Goal: Task Accomplishment & Management: Manage account settings

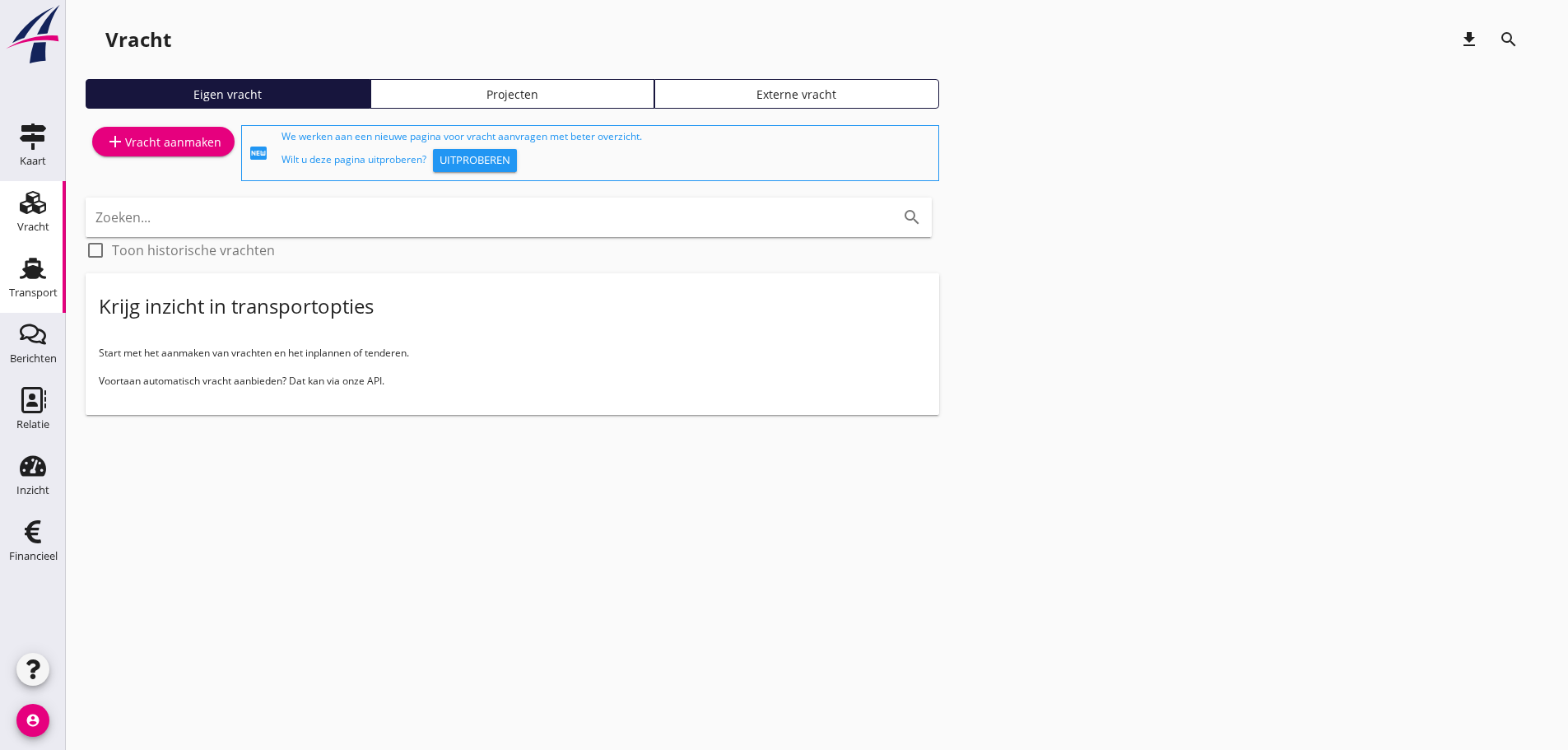
click at [43, 281] on icon "Transport" at bounding box center [33, 268] width 27 height 27
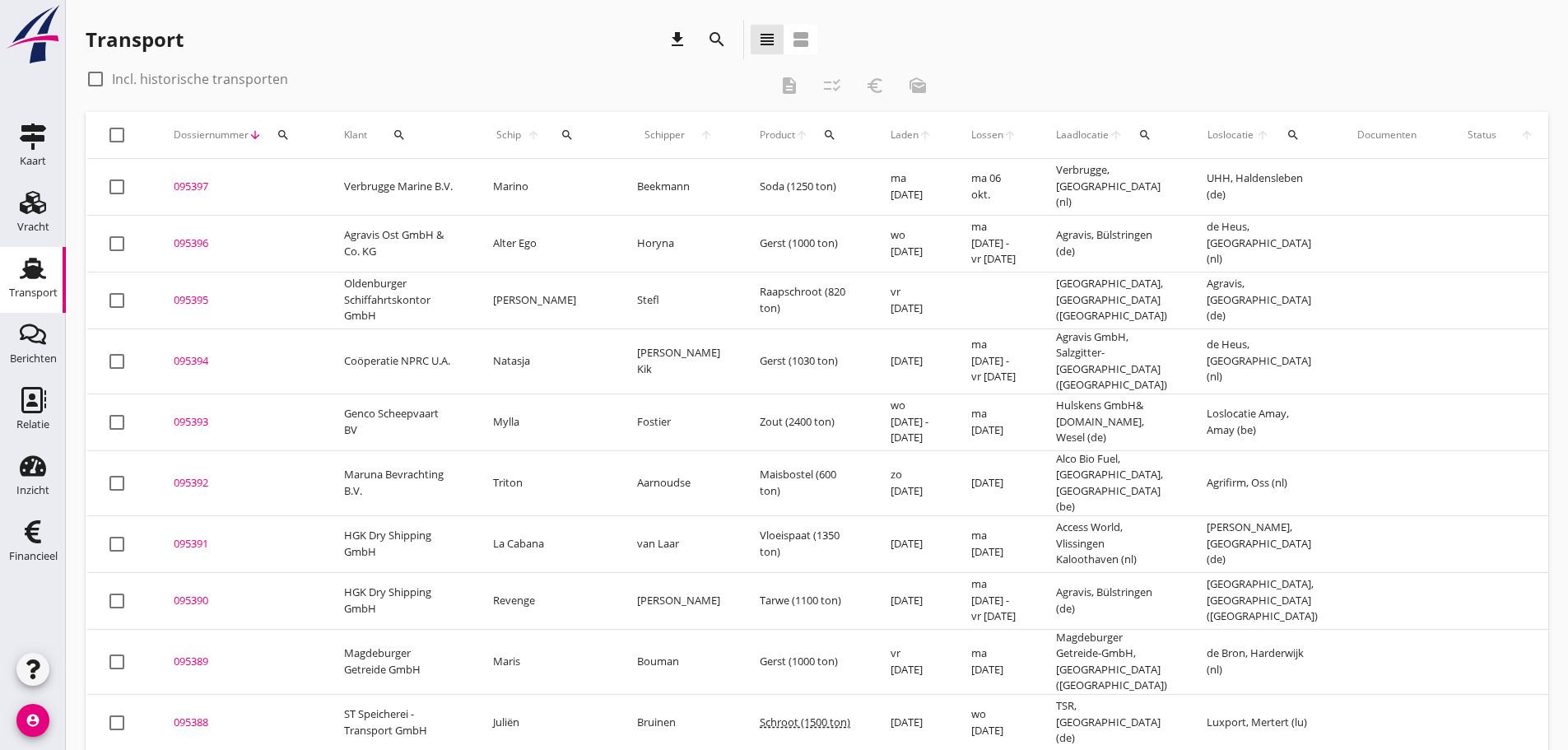
click at [561, 133] on icon "search" at bounding box center [567, 135] width 13 height 13
click at [552, 176] on input "Zoek op (scheeps)naam" at bounding box center [632, 183] width 171 height 27
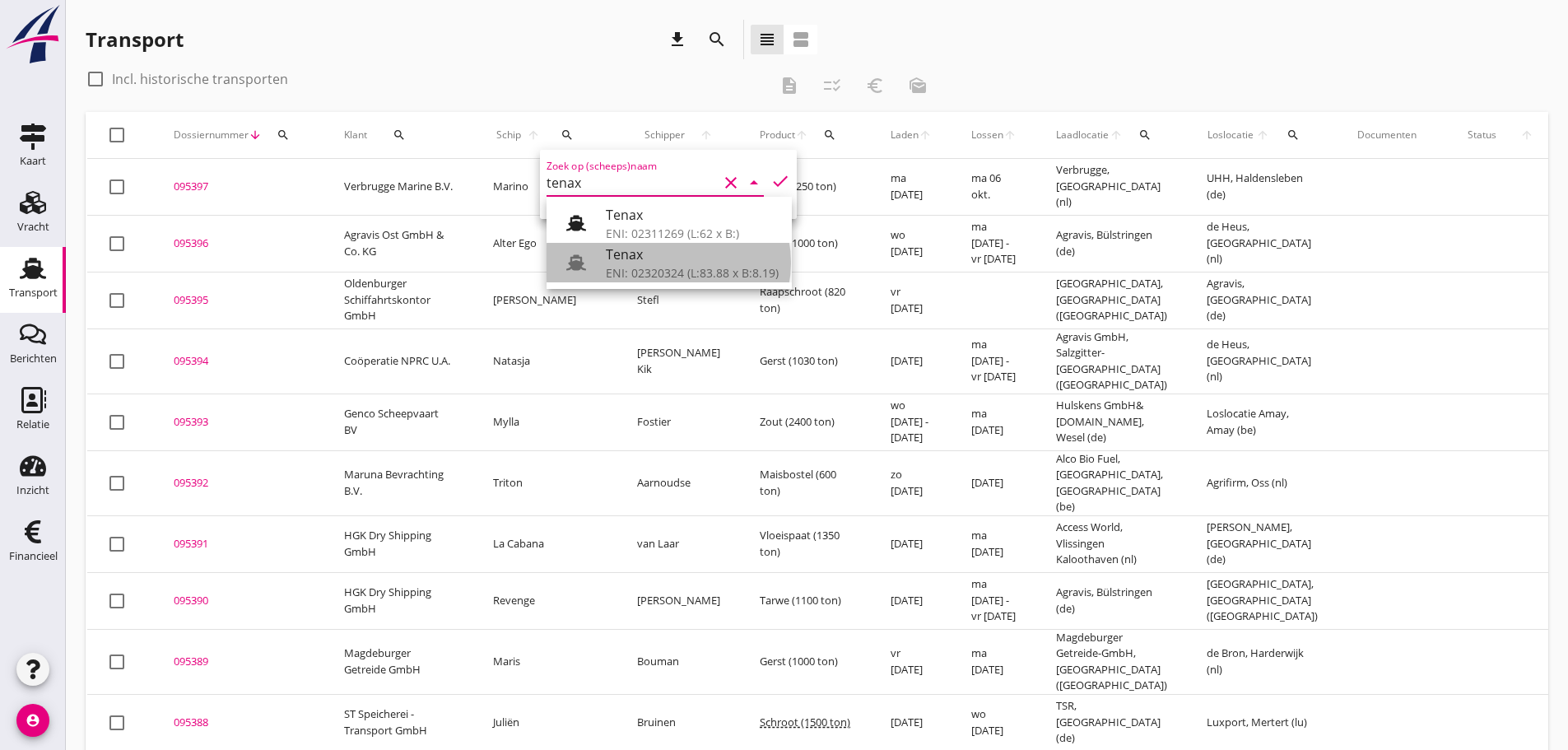
click at [641, 261] on div "Tenax" at bounding box center [692, 255] width 173 height 20
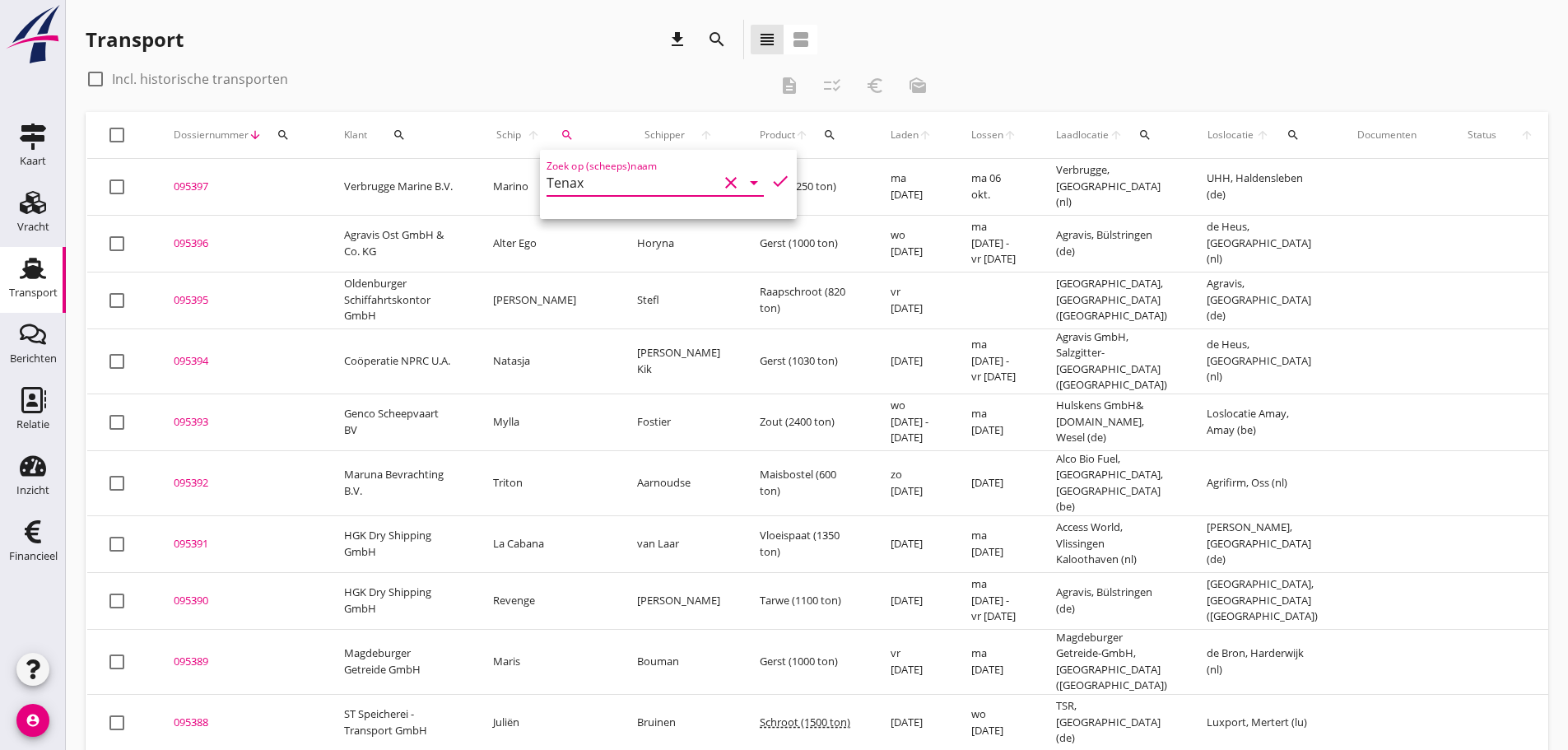
click at [770, 190] on icon "check" at bounding box center [780, 181] width 20 height 20
type input "Tenax"
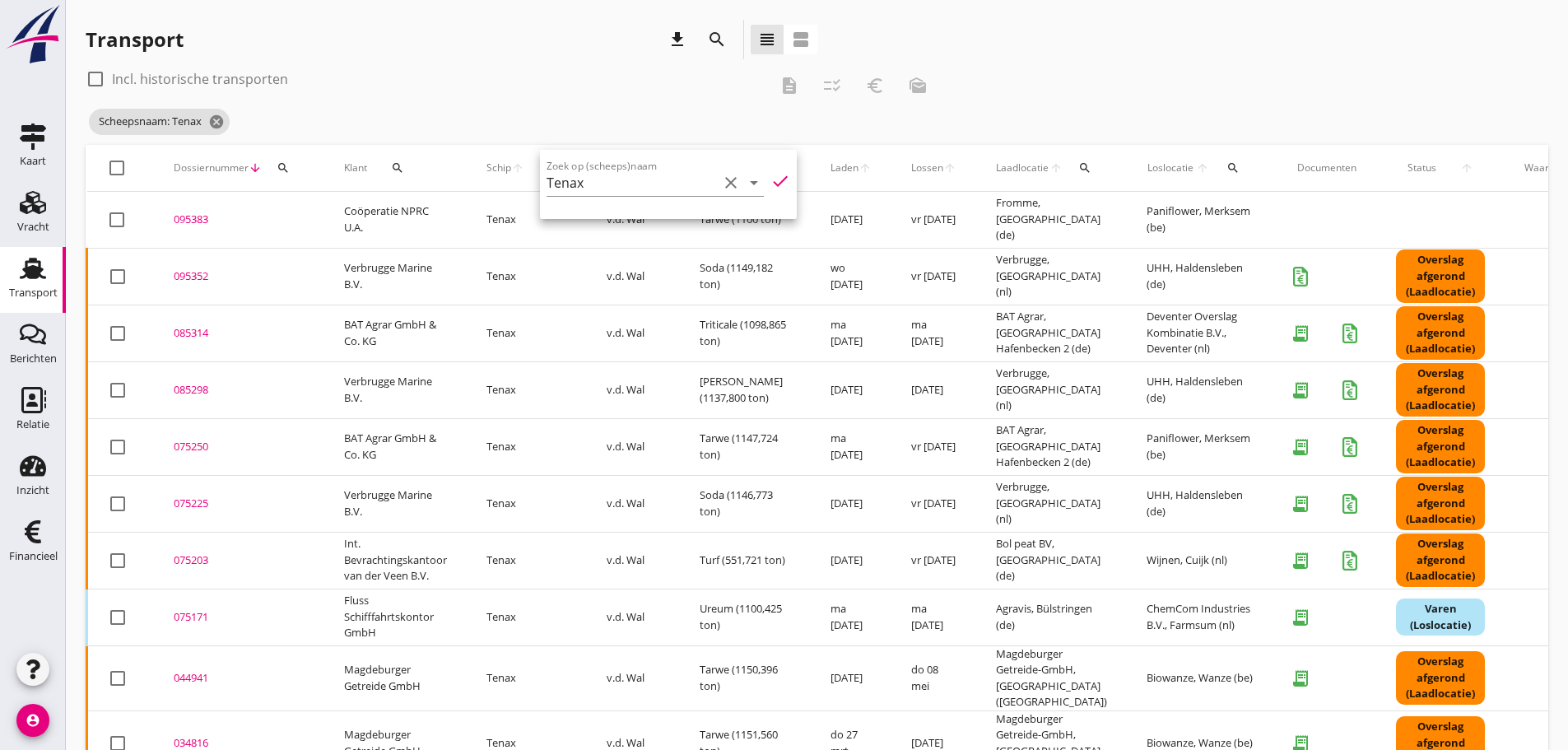
click at [202, 283] on div "095352" at bounding box center [239, 276] width 131 height 17
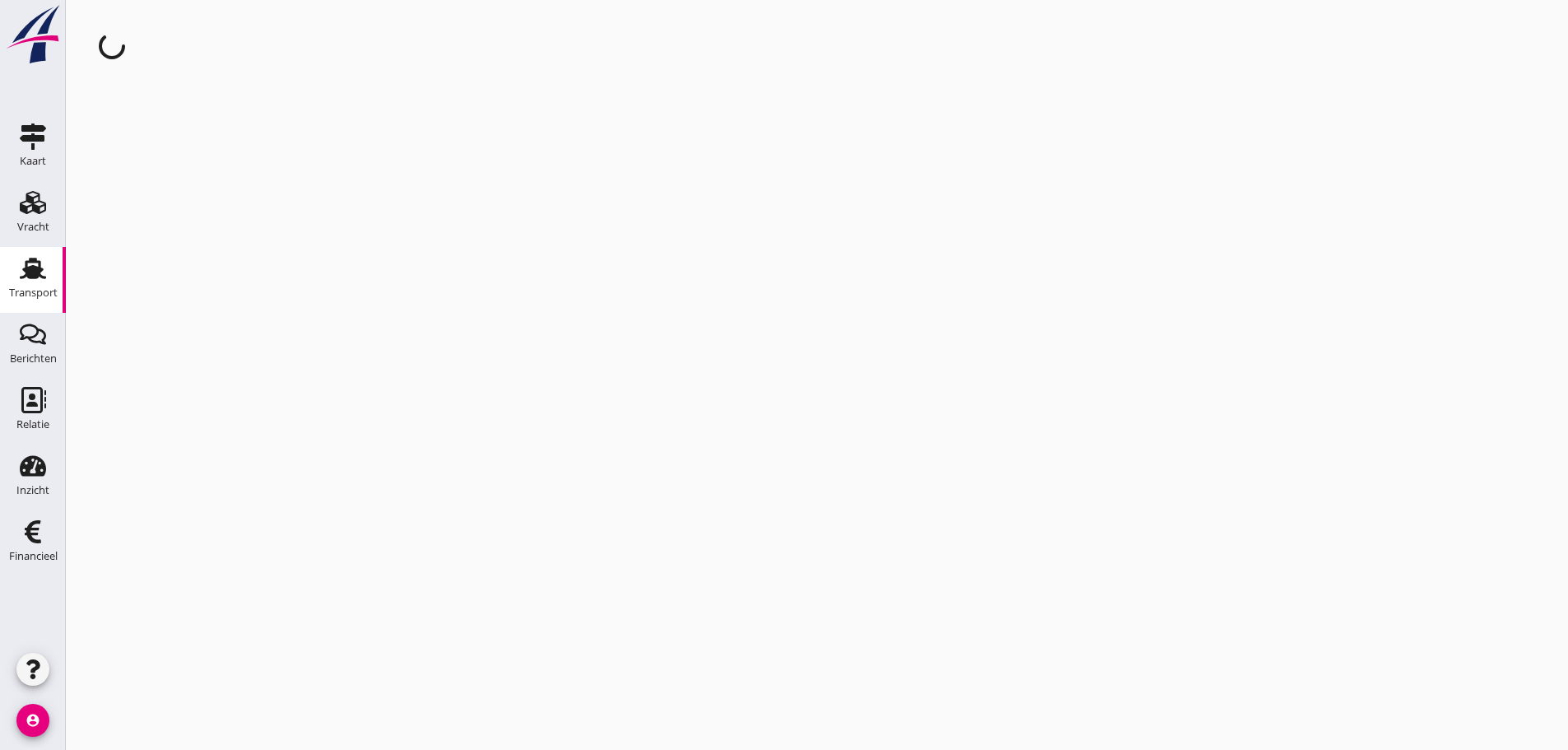
click at [202, 283] on div "cancel You are impersonating another user." at bounding box center [817, 375] width 1502 height 750
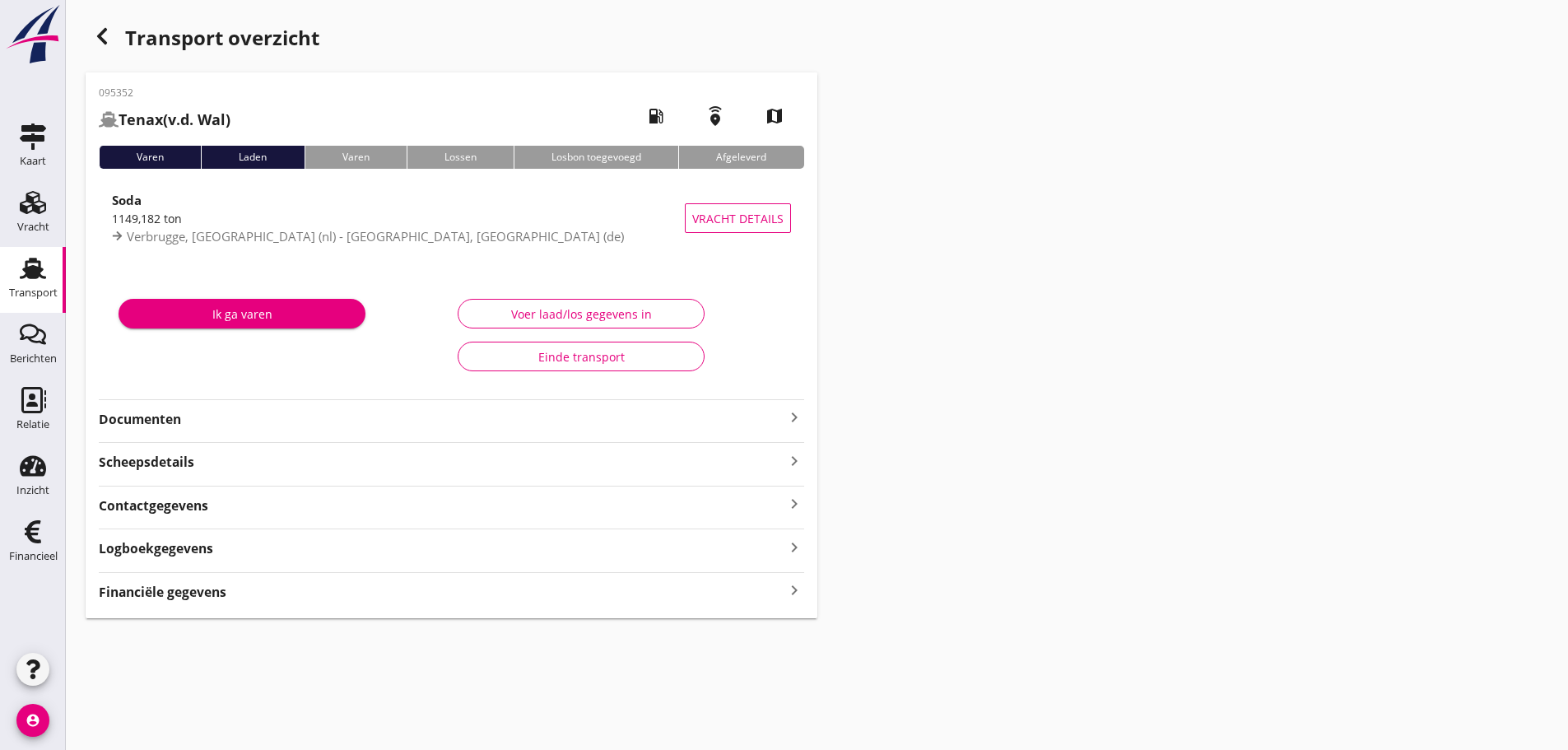
click at [180, 590] on strong "Financiële gegevens" at bounding box center [162, 592] width 128 height 19
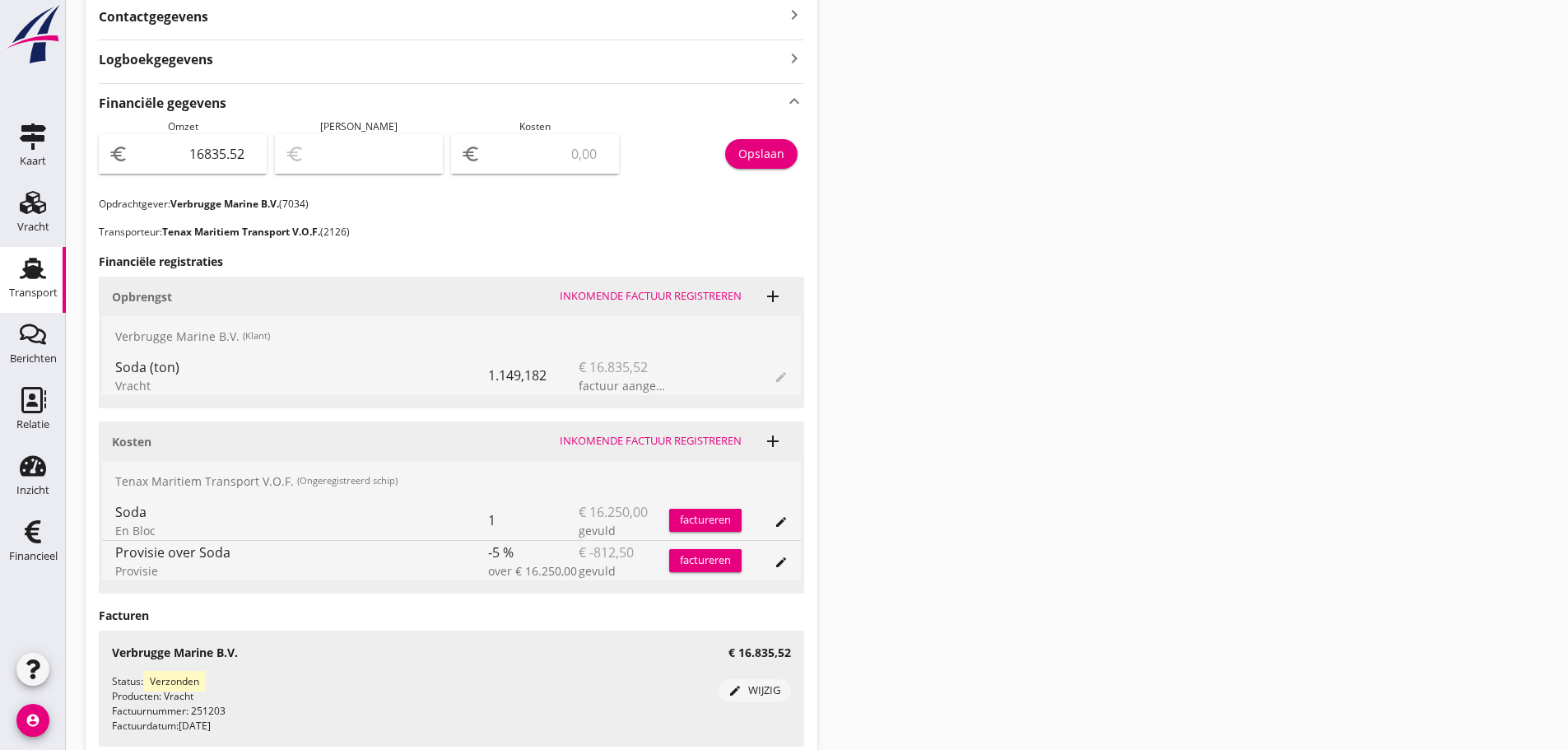
scroll to position [494, 0]
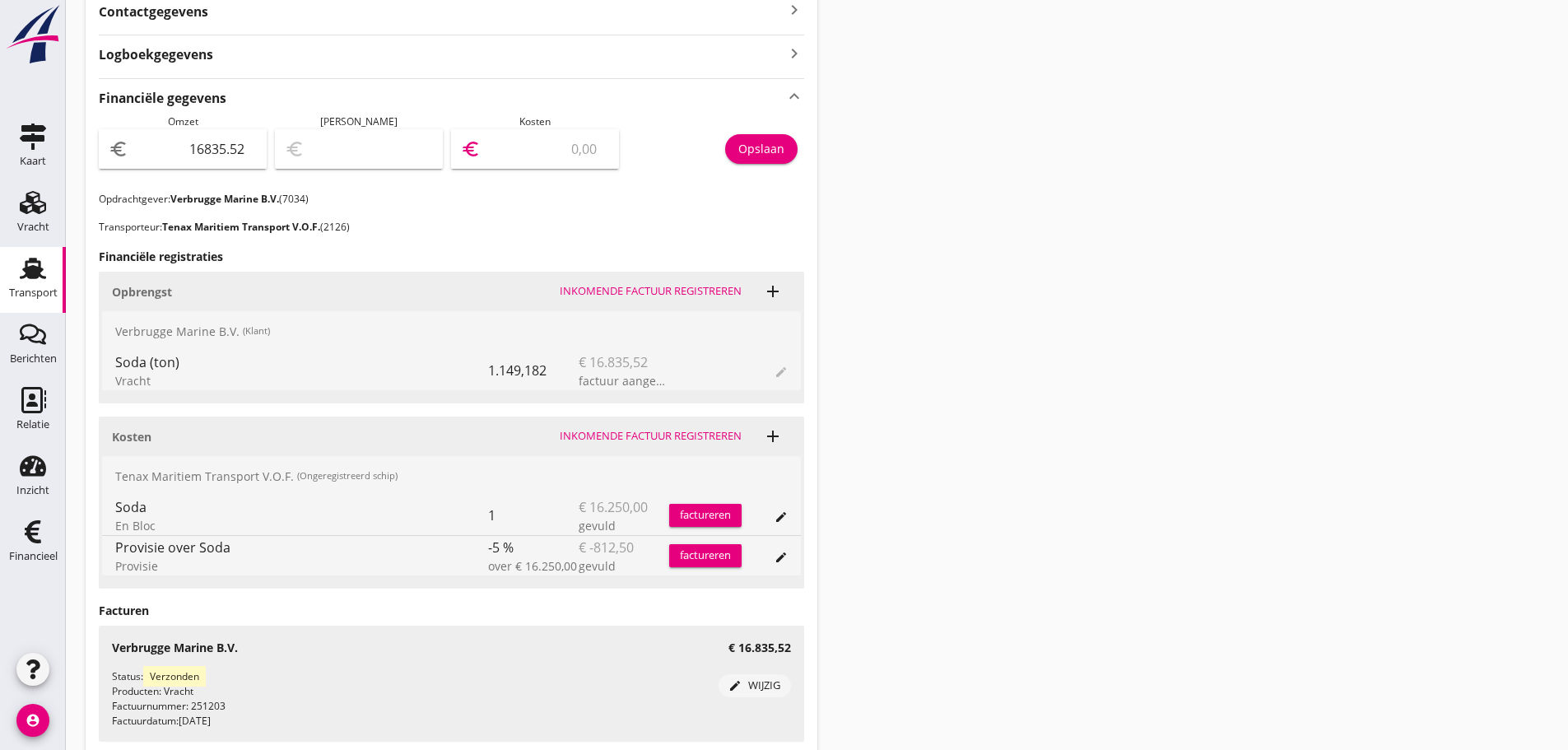
click at [517, 151] on input "number" at bounding box center [546, 149] width 125 height 27
type input "16834.52"
type input "1"
type input "16820.52"
type input "15"
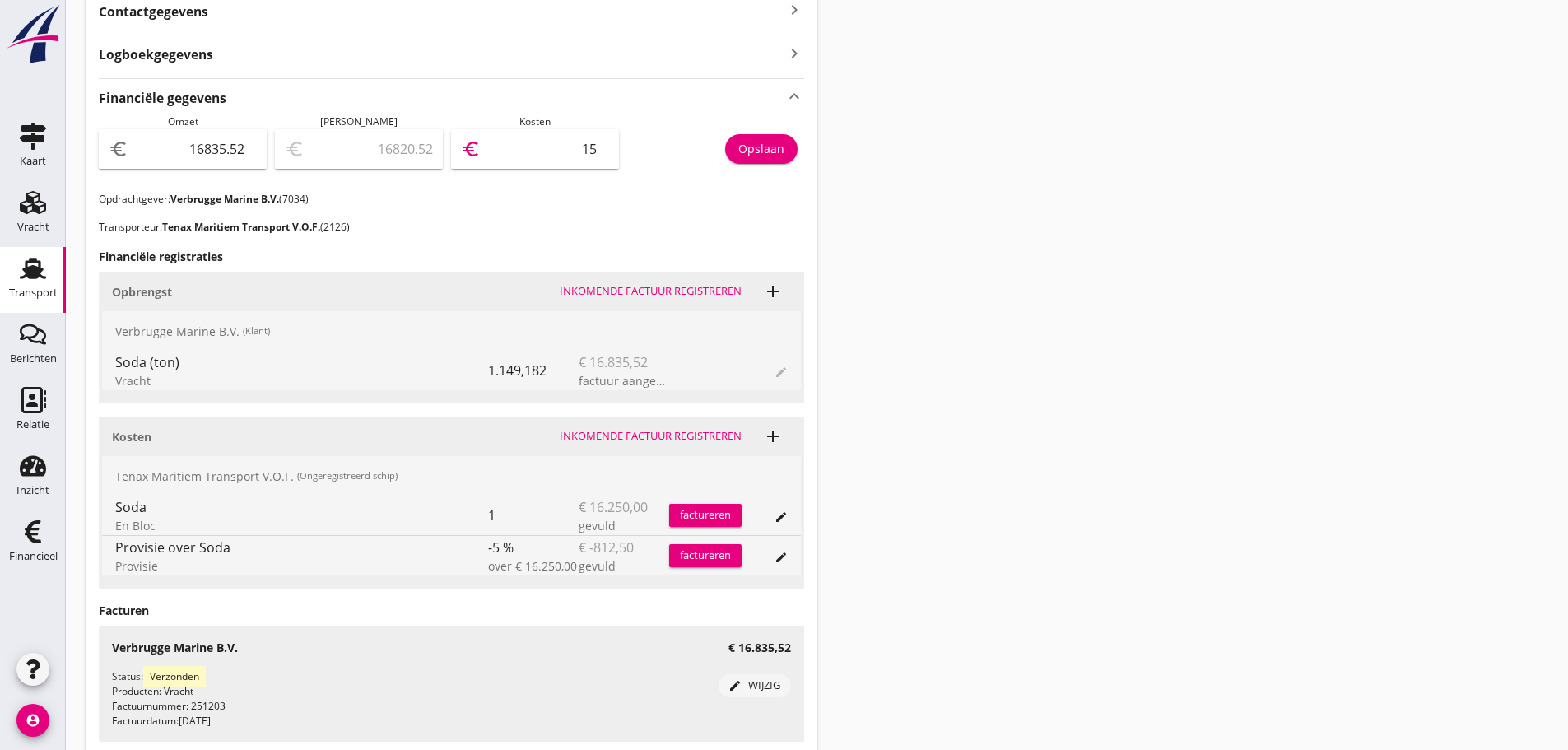
type input "16681.52"
type input "154"
type input "15292.52"
type input "1543"
type input "1398.52"
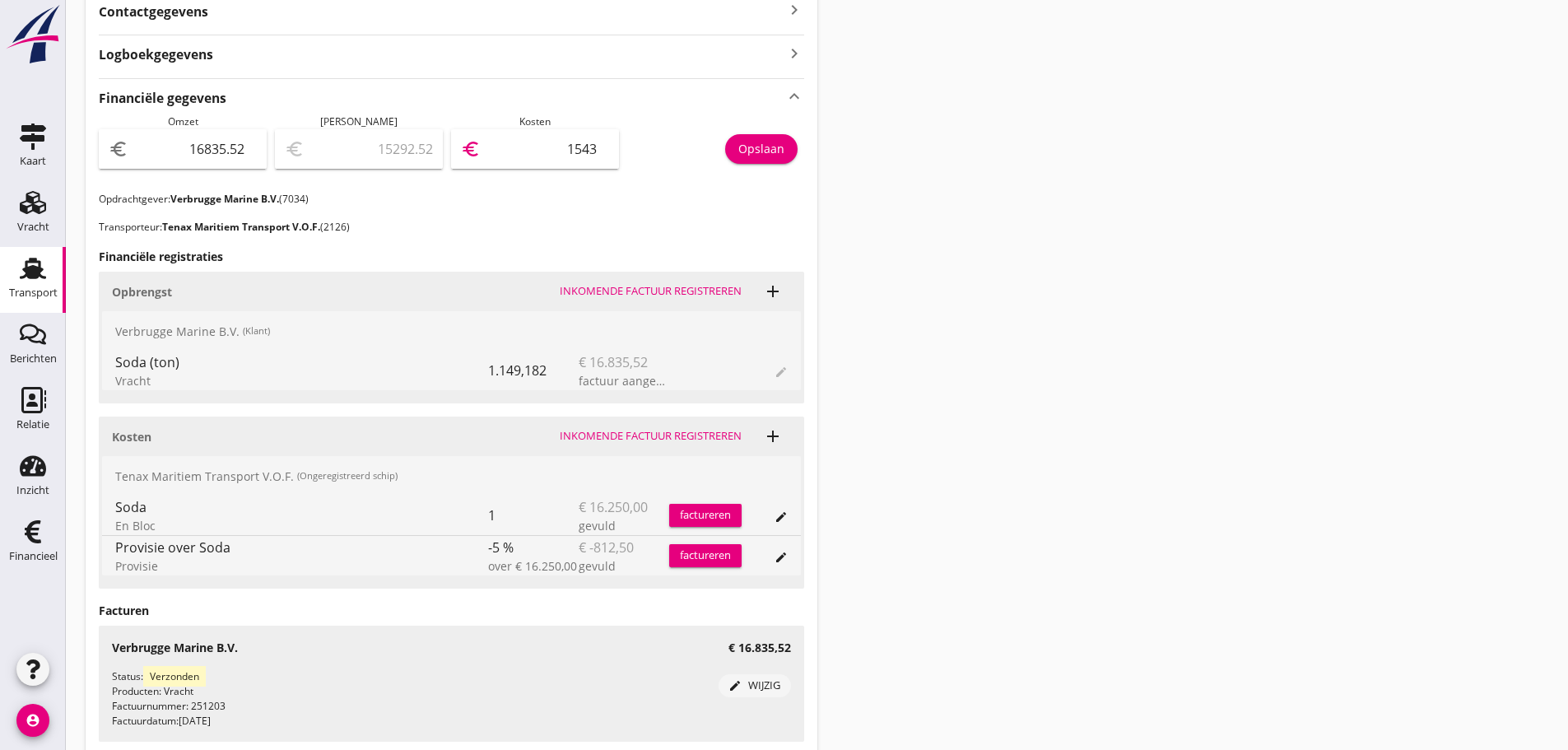
type input "15437"
type input "1398.02"
type input "15437.50"
click at [763, 151] on div "Opslaan" at bounding box center [761, 149] width 46 height 18
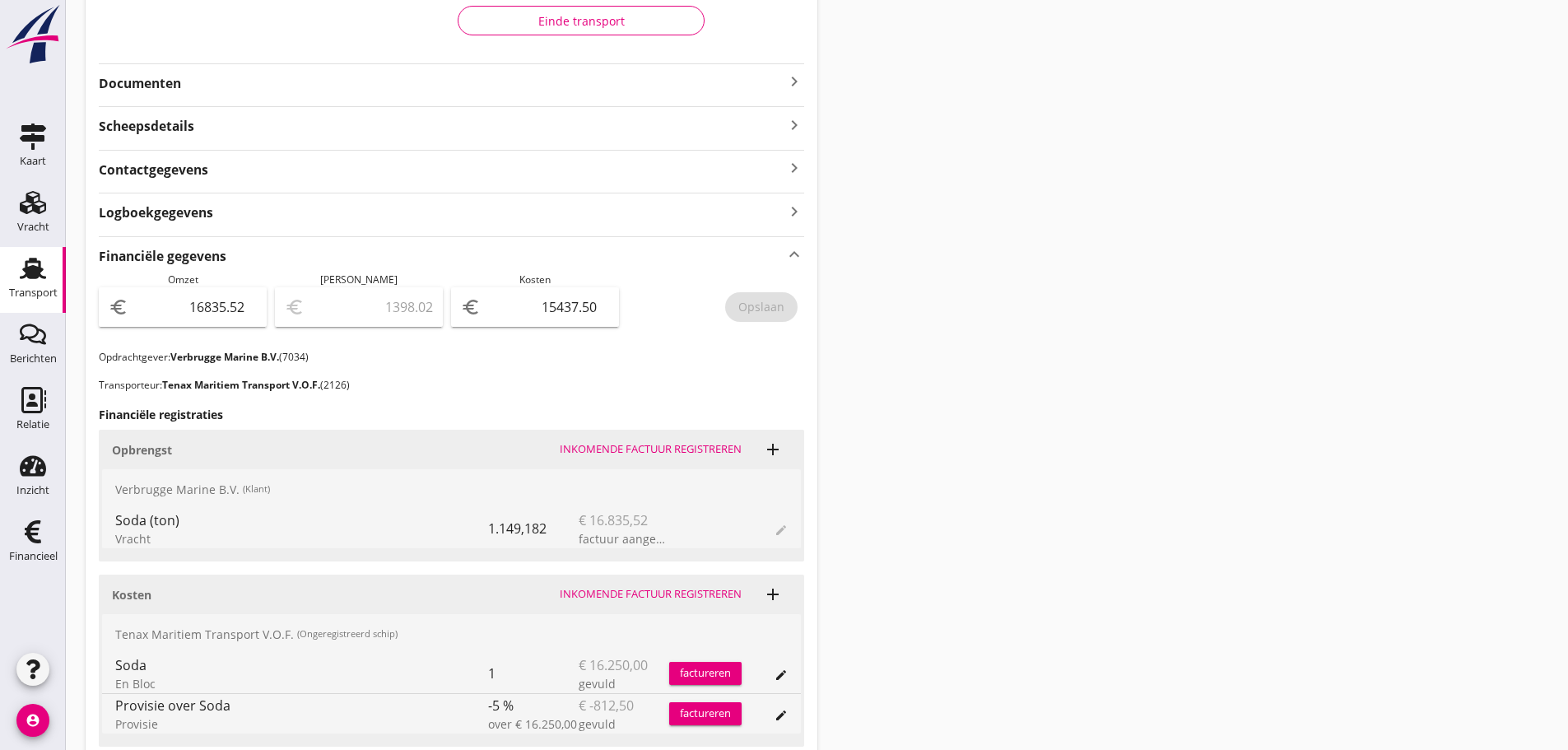
scroll to position [165, 0]
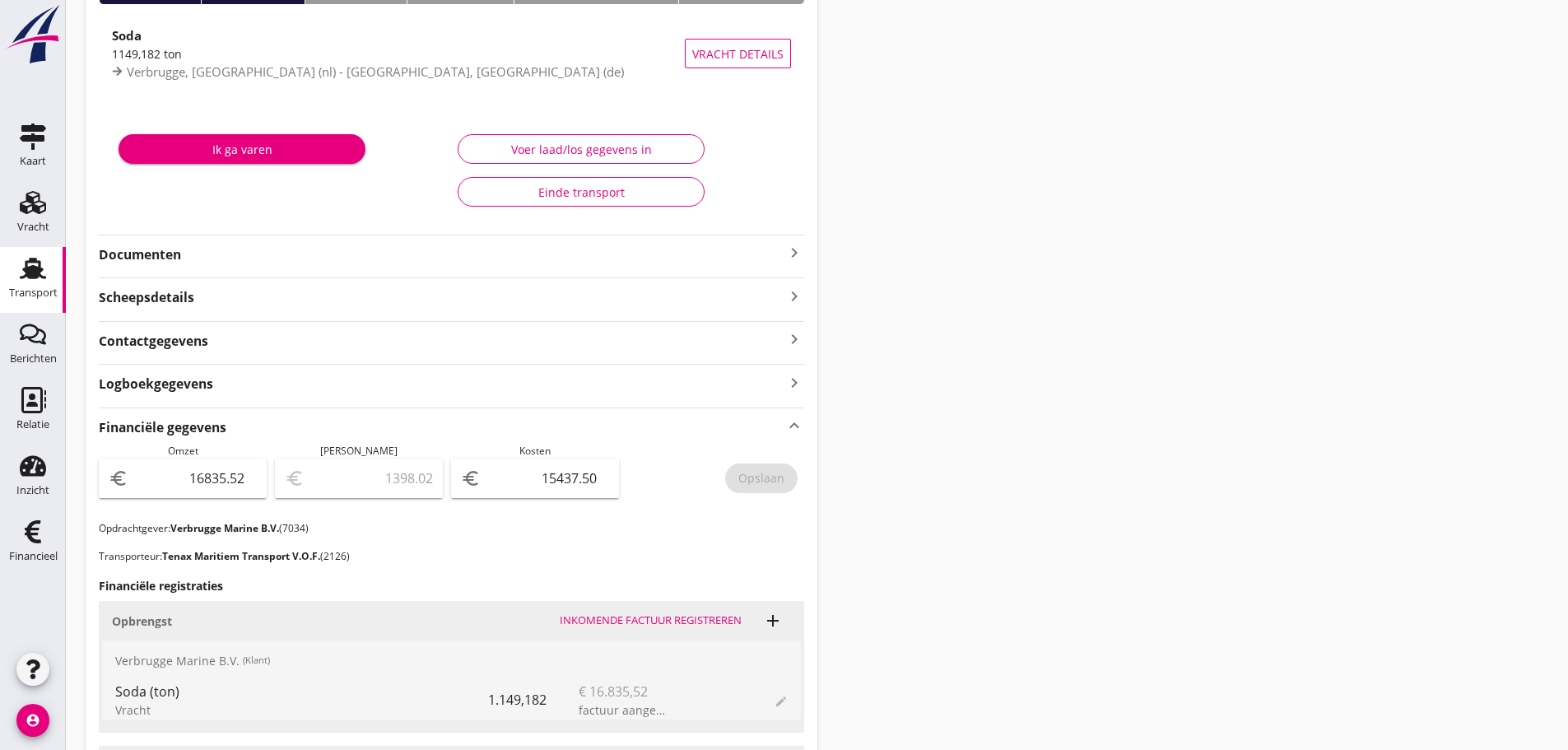
click at [798, 252] on icon "keyboard_arrow_right" at bounding box center [794, 253] width 20 height 20
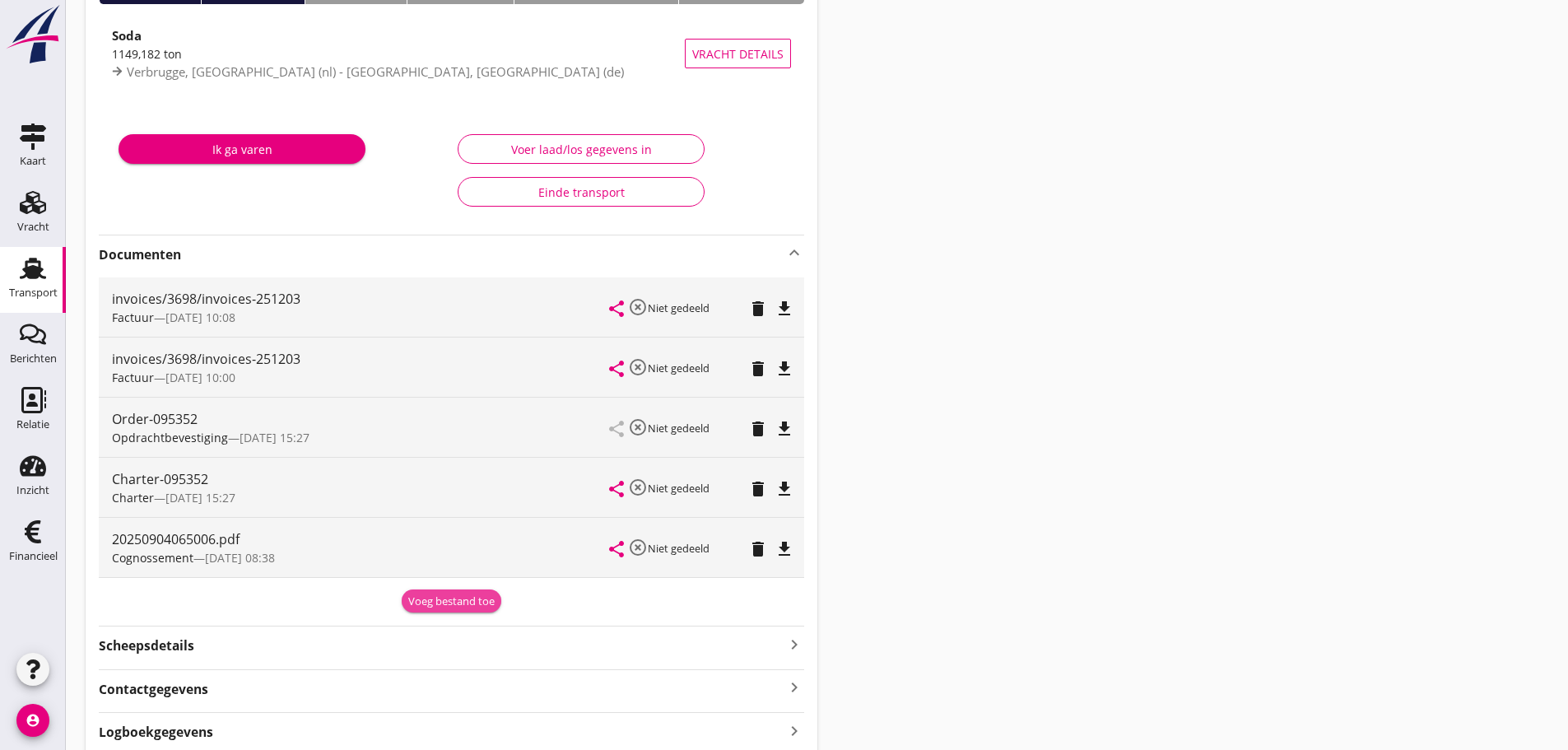
click at [432, 598] on div "Voeg bestand toe" at bounding box center [451, 602] width 86 height 17
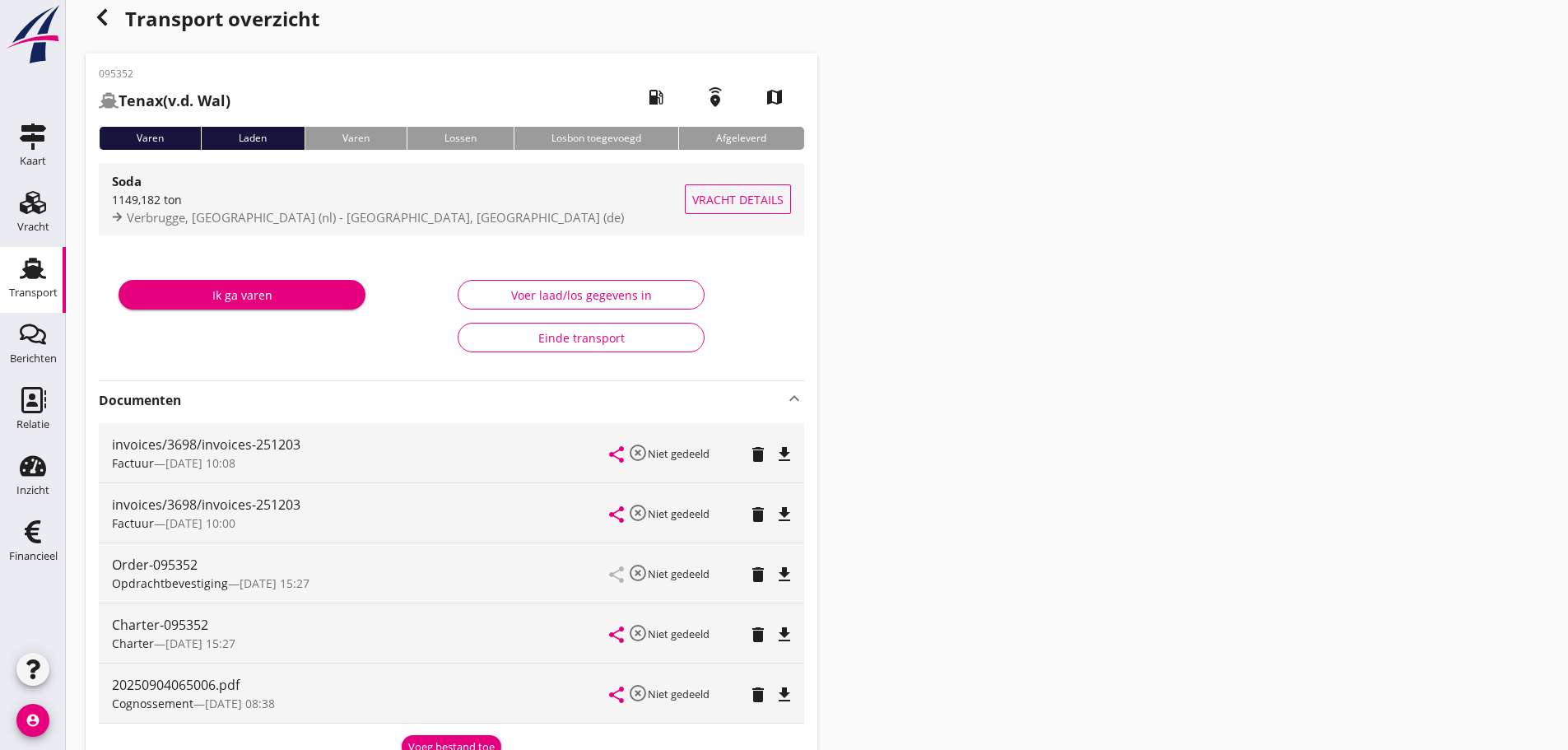
scroll to position [0, 0]
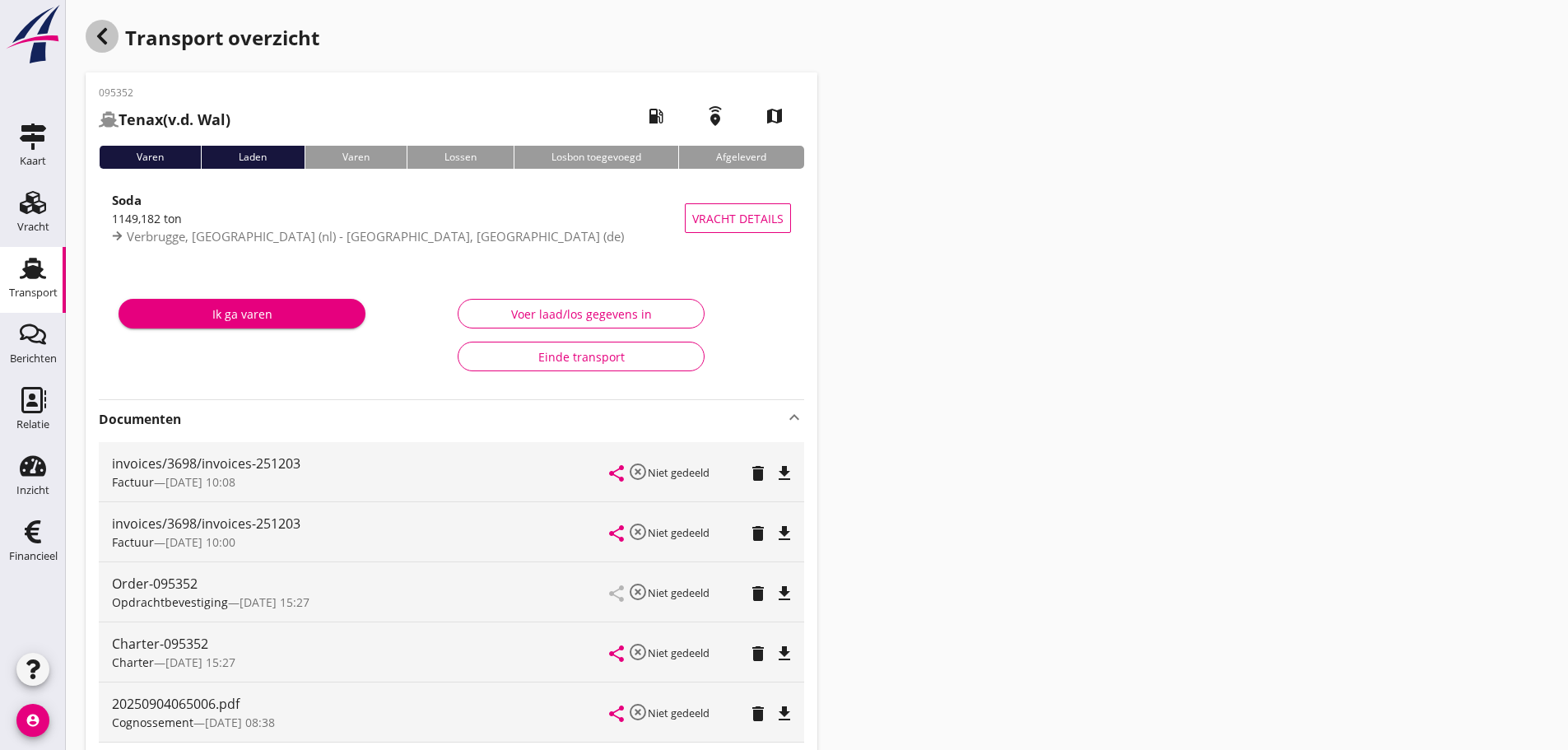
click at [95, 38] on icon "button" at bounding box center [102, 37] width 20 height 20
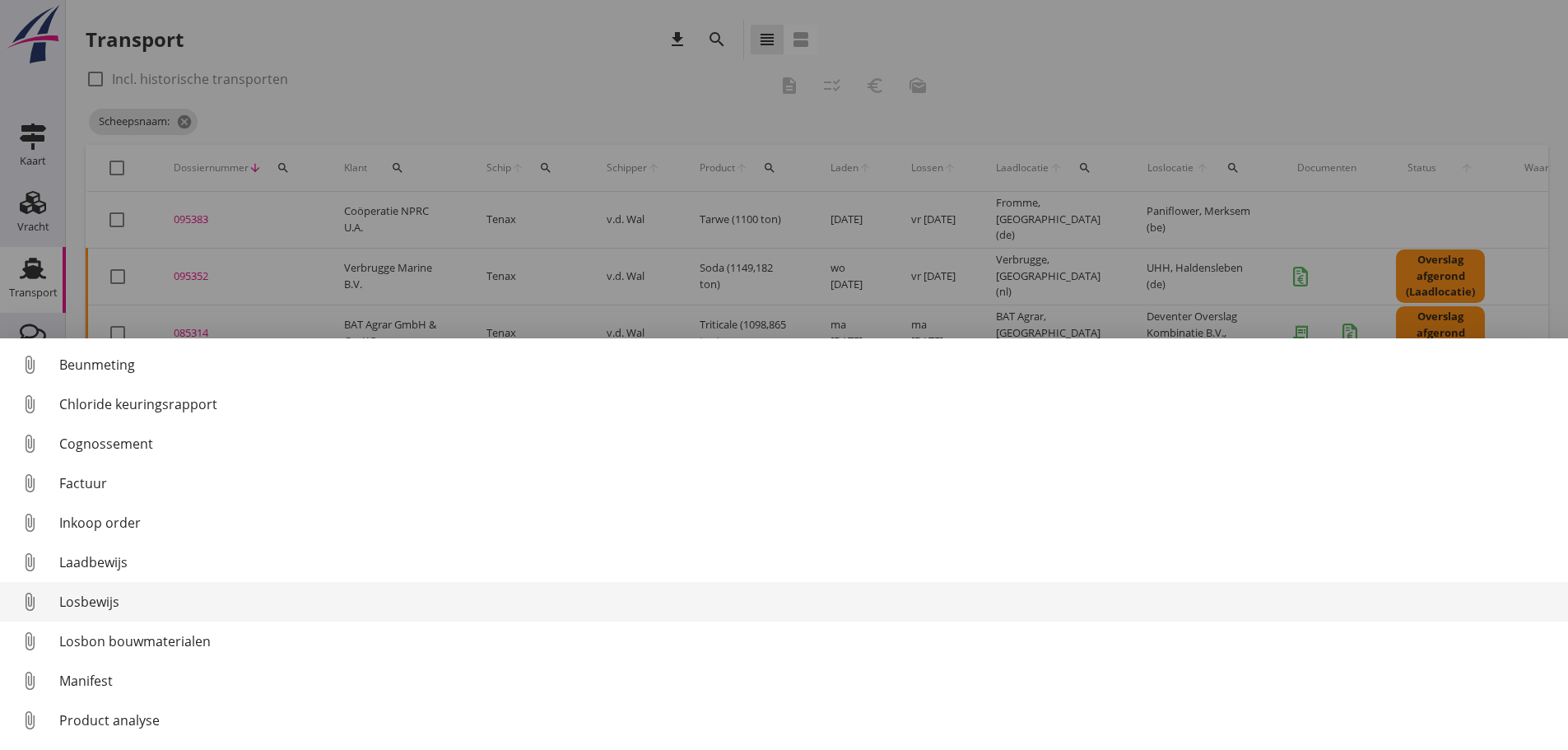
click at [88, 604] on div "Losbewijs" at bounding box center [807, 602] width 1496 height 20
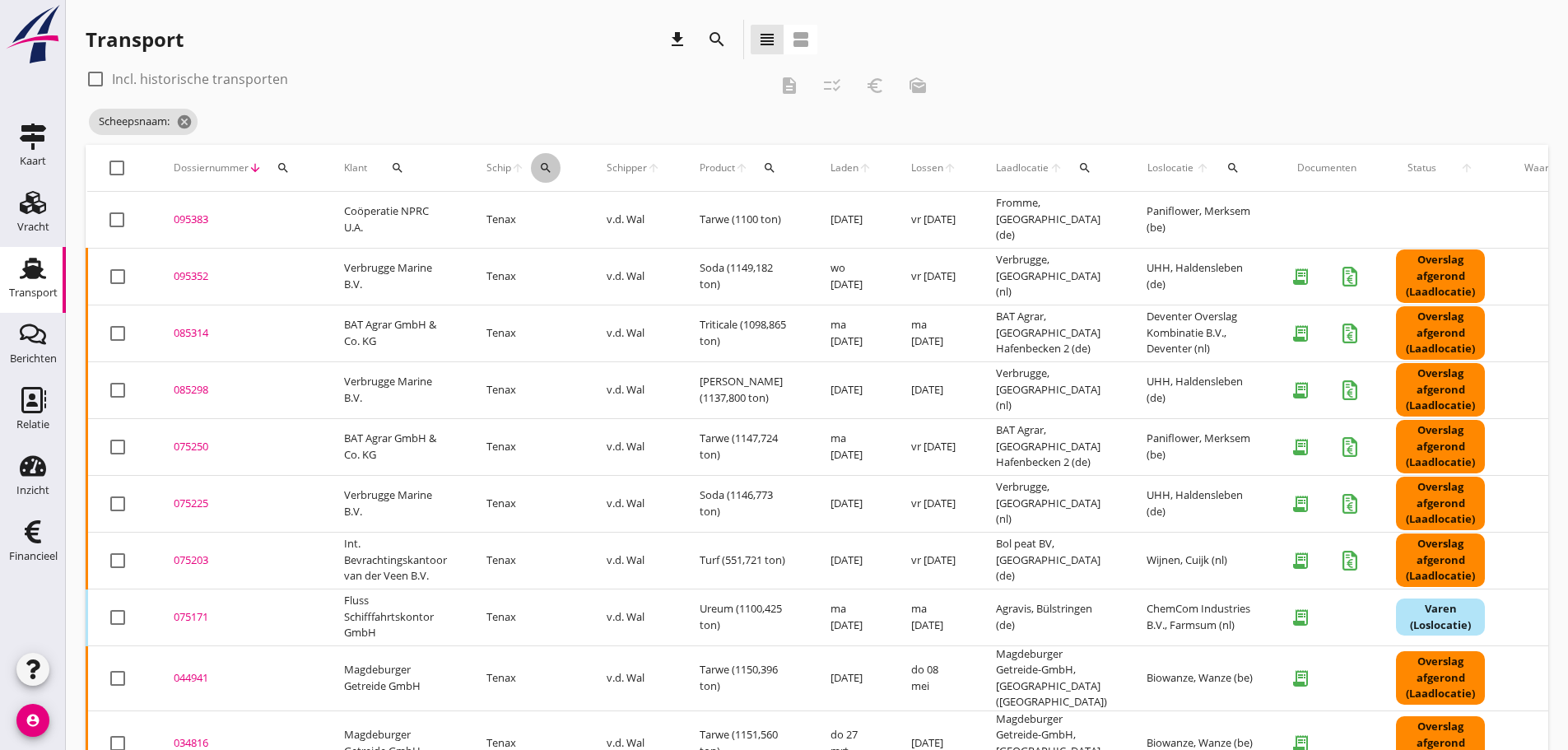
click at [549, 176] on button "search" at bounding box center [546, 167] width 29 height 29
click at [566, 219] on input "Zoek op (scheeps)naam" at bounding box center [623, 215] width 171 height 27
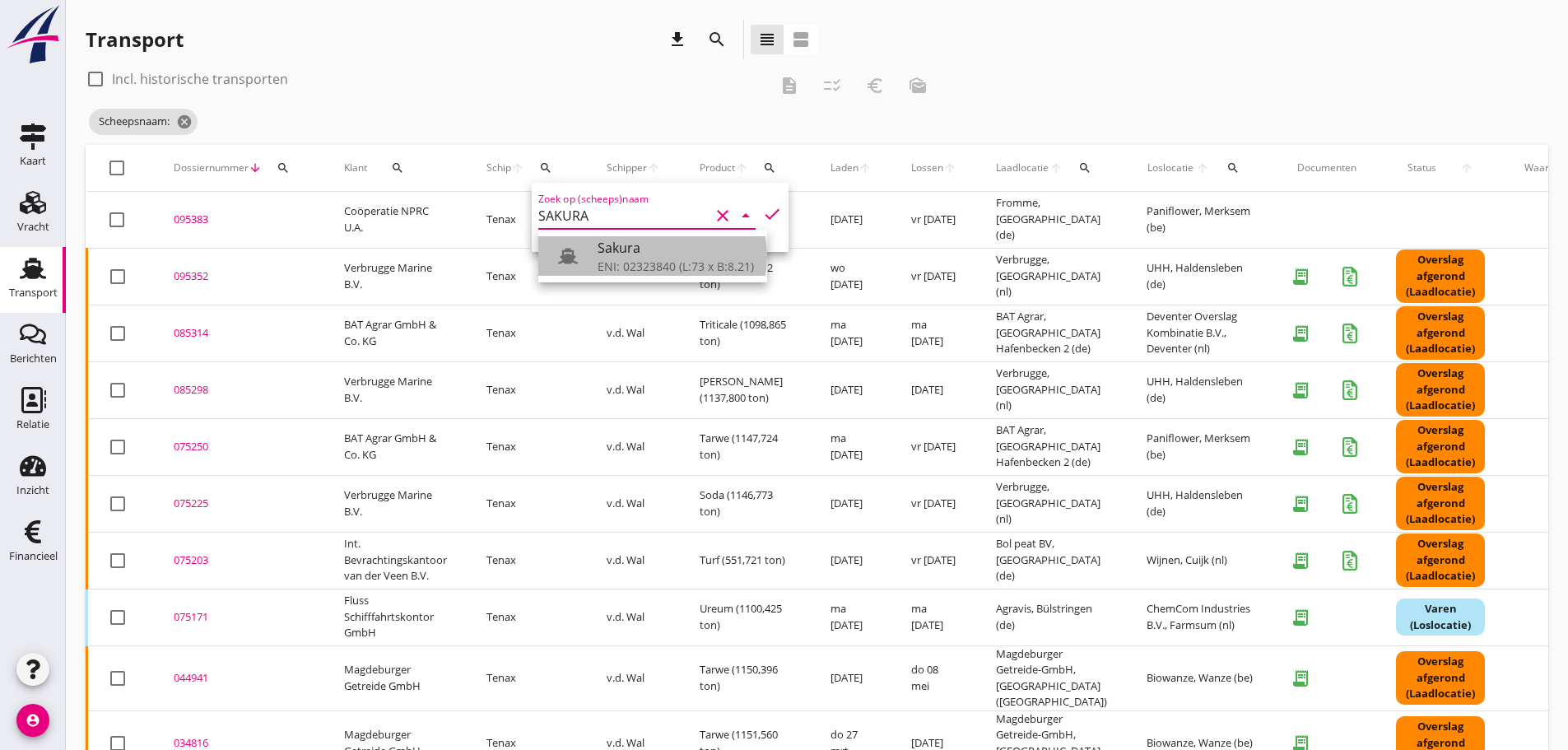
click at [635, 256] on div "Sakura" at bounding box center [675, 248] width 156 height 20
type input "Sakura"
click at [200, 278] on div "095352" at bounding box center [239, 276] width 131 height 17
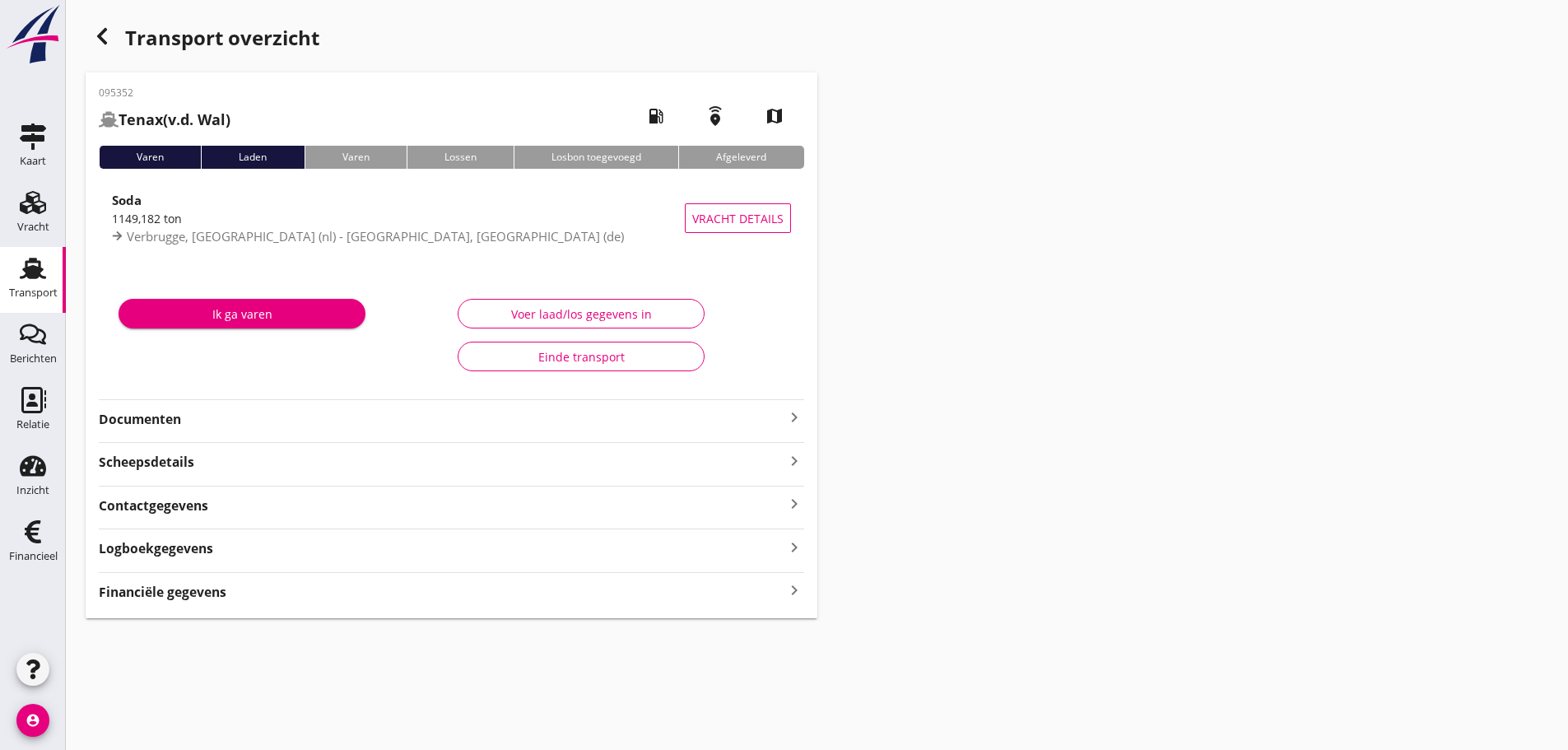
click at [116, 22] on div "Transport overzicht" at bounding box center [451, 39] width 732 height 39
click at [107, 28] on icon "button" at bounding box center [102, 37] width 20 height 20
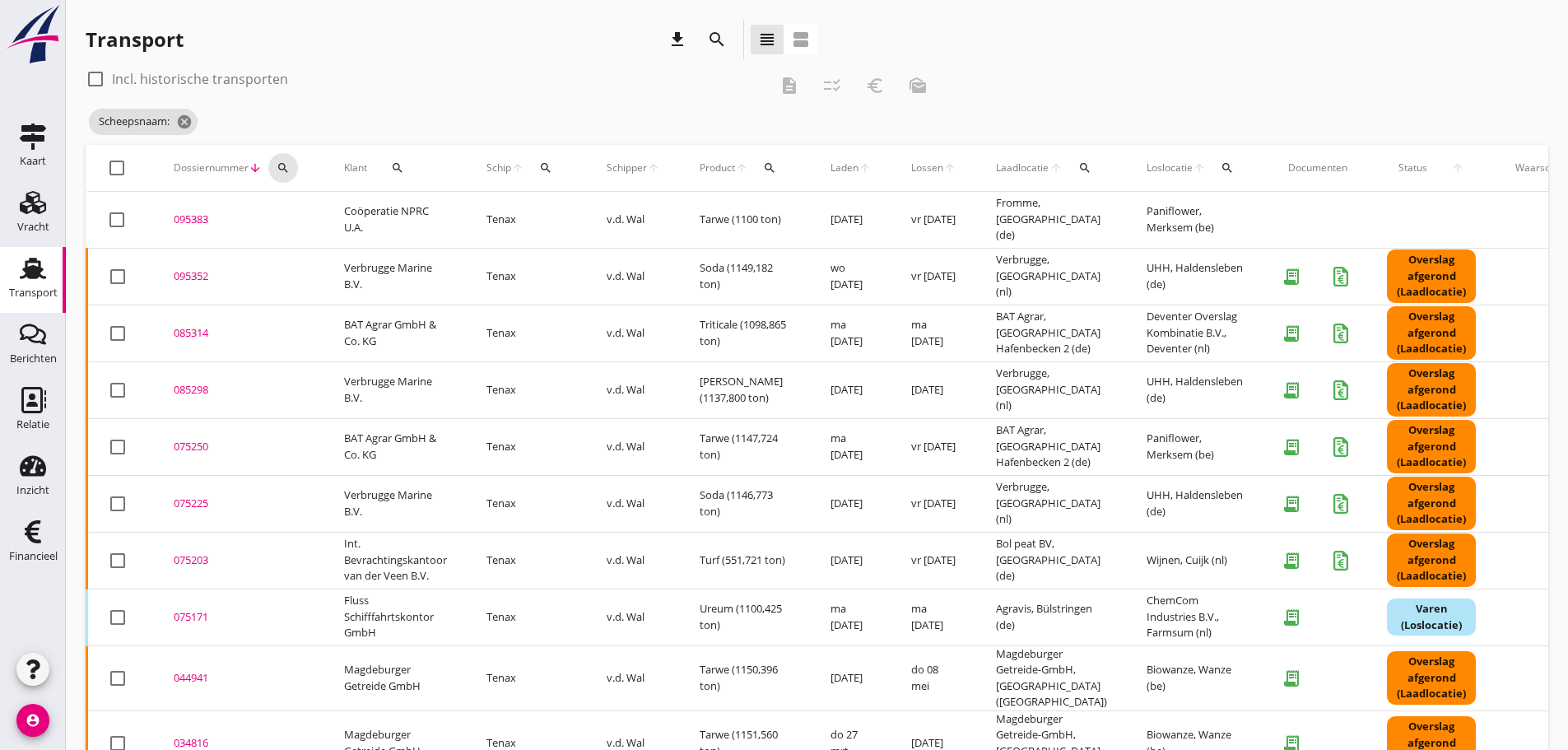
drag, startPoint x: 285, startPoint y: 164, endPoint x: 285, endPoint y: 214, distance: 50.0
click at [285, 170] on icon "search" at bounding box center [283, 168] width 13 height 13
click at [284, 219] on input "Zoeken op dossiernummer..." at bounding box center [360, 215] width 171 height 27
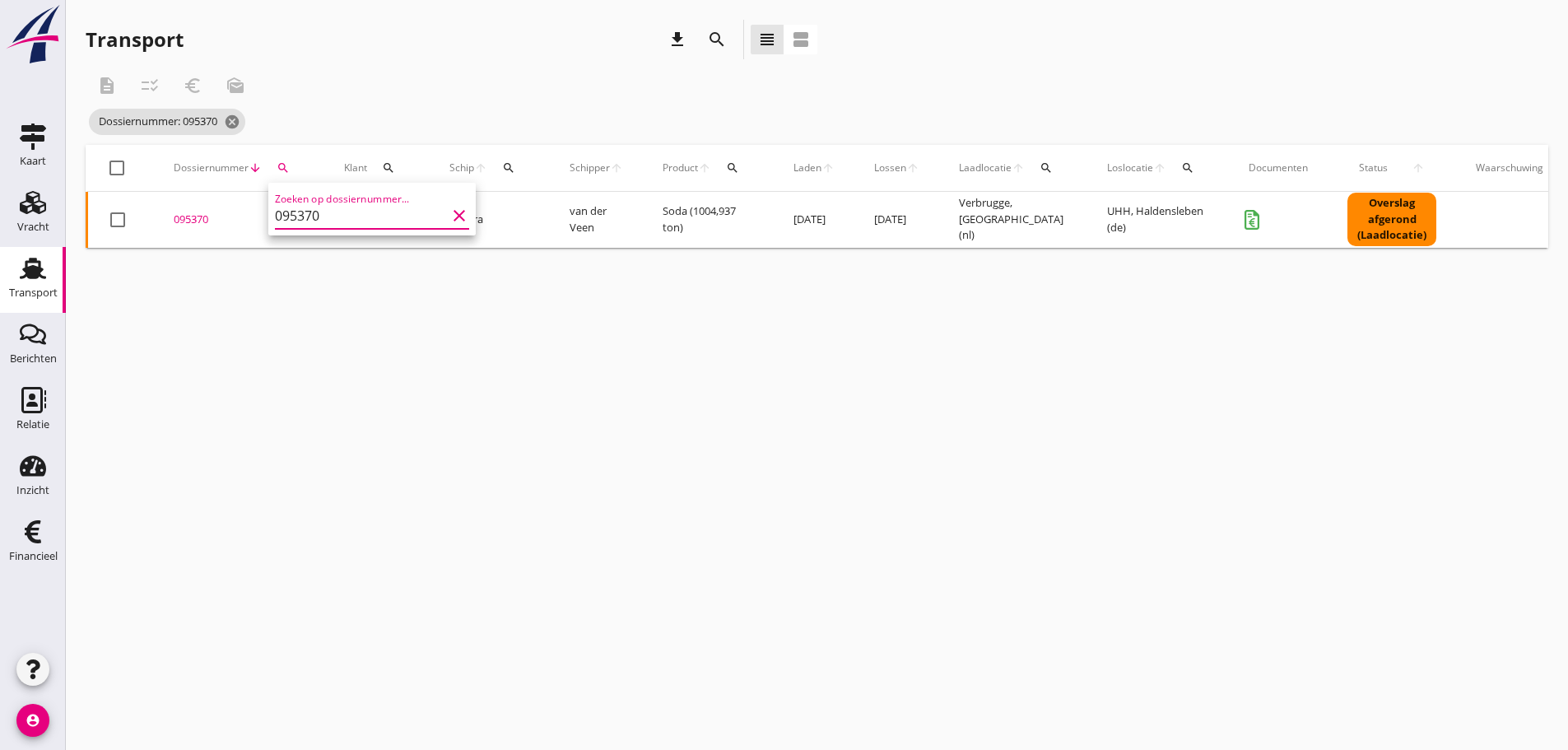
type input "095370"
click at [198, 221] on div "095370" at bounding box center [239, 220] width 131 height 17
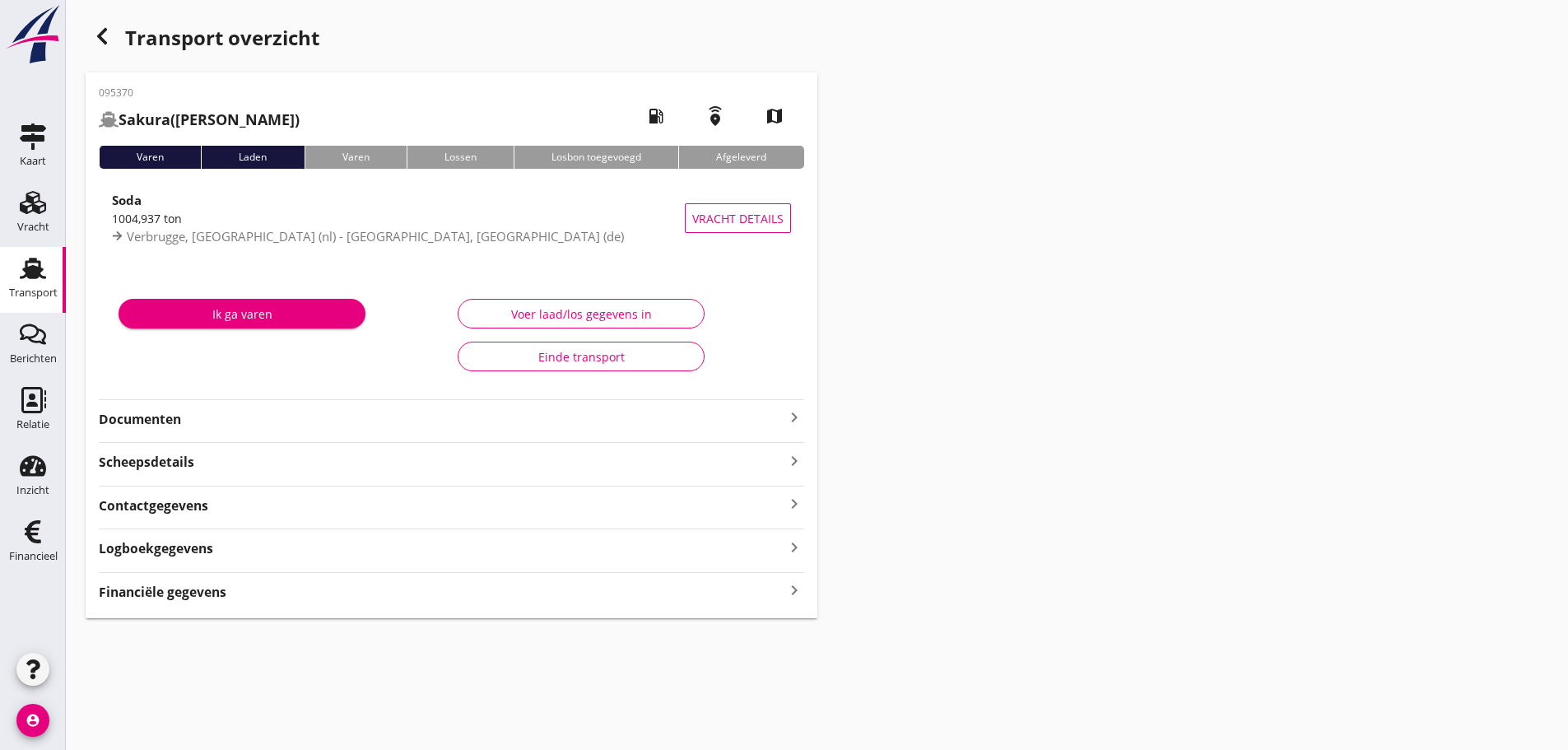
click at [788, 587] on icon "keyboard_arrow_right" at bounding box center [794, 590] width 20 height 23
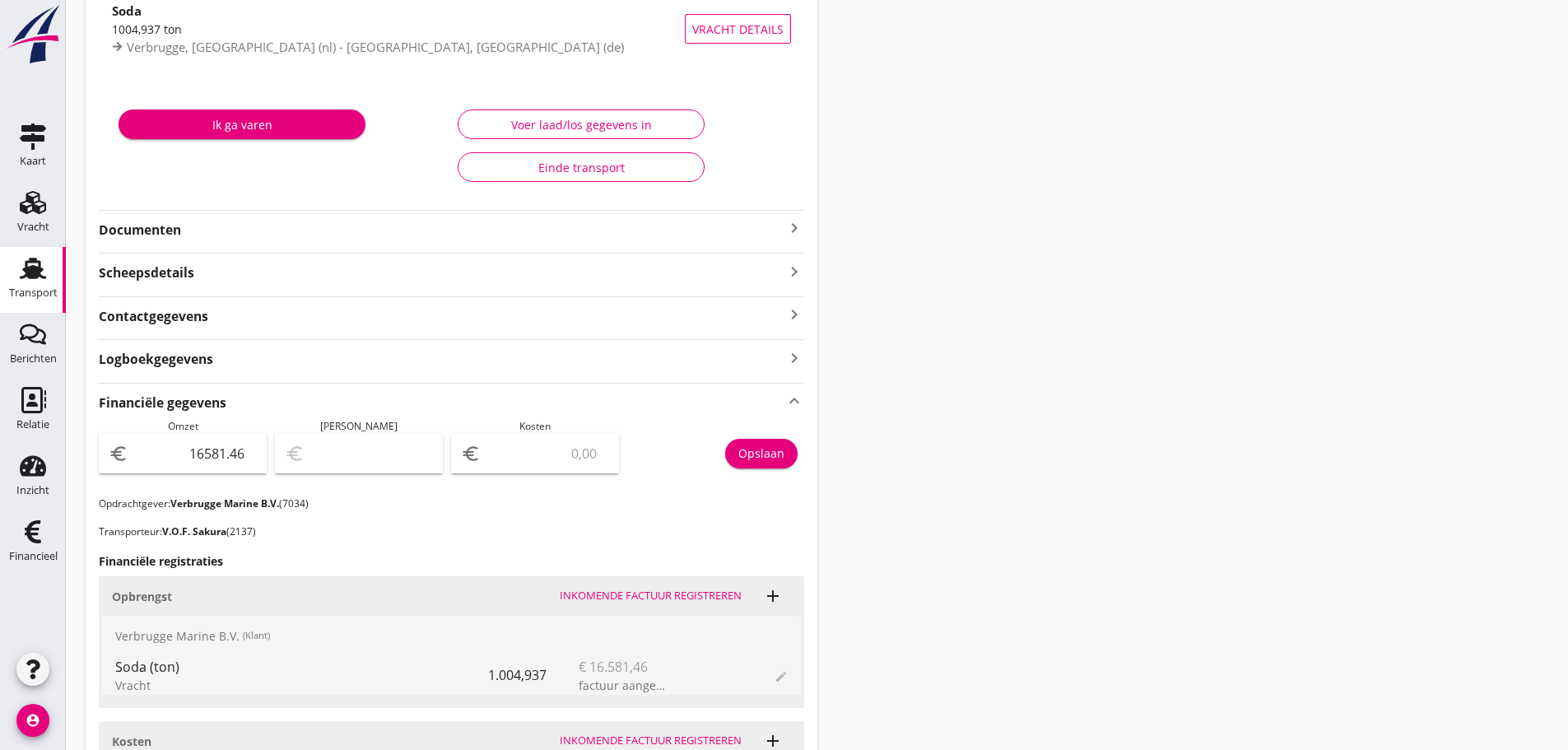
scroll to position [494, 0]
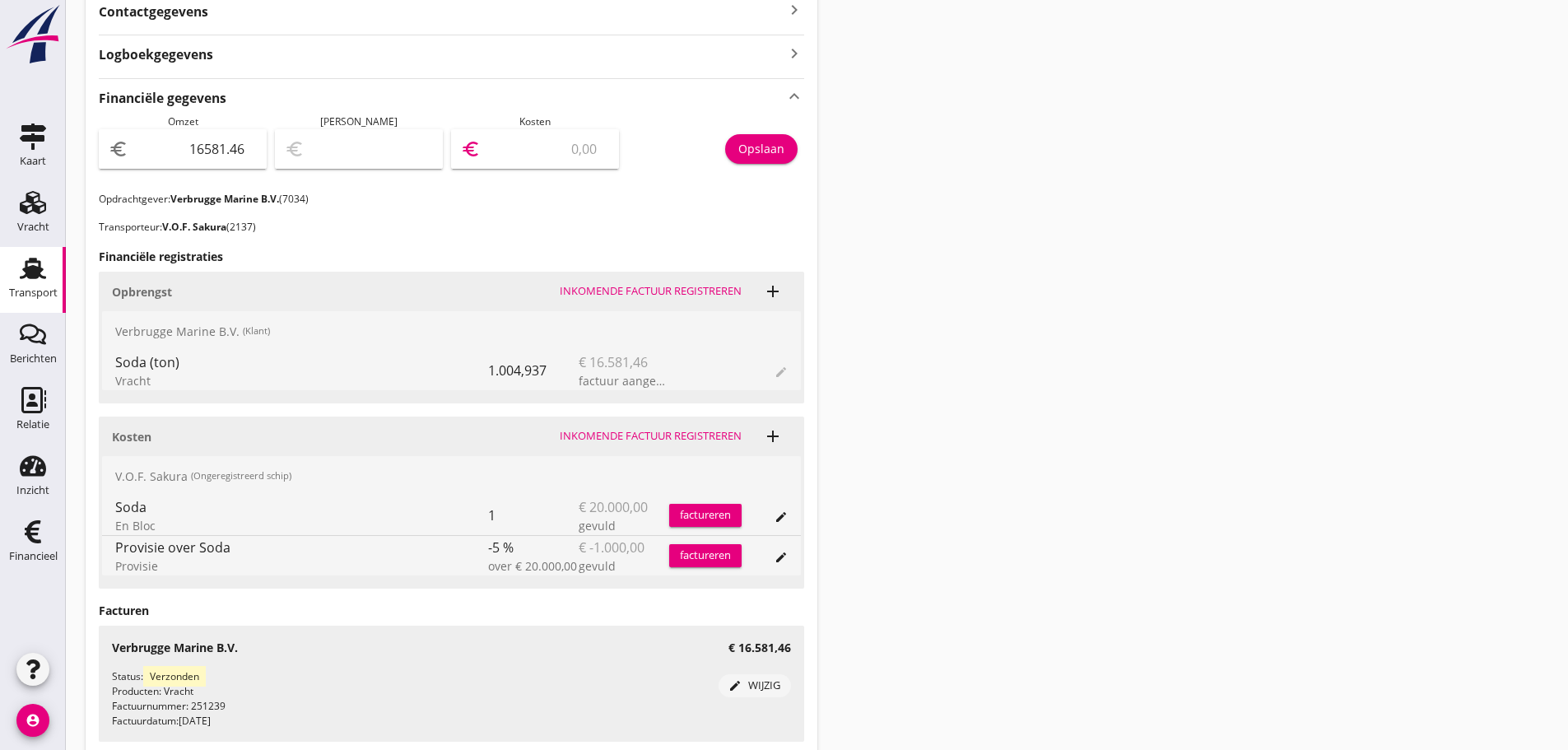
click at [556, 153] on input "number" at bounding box center [546, 149] width 125 height 27
type input "16580.46"
type input "1"
type input "16562.46"
type input "19"
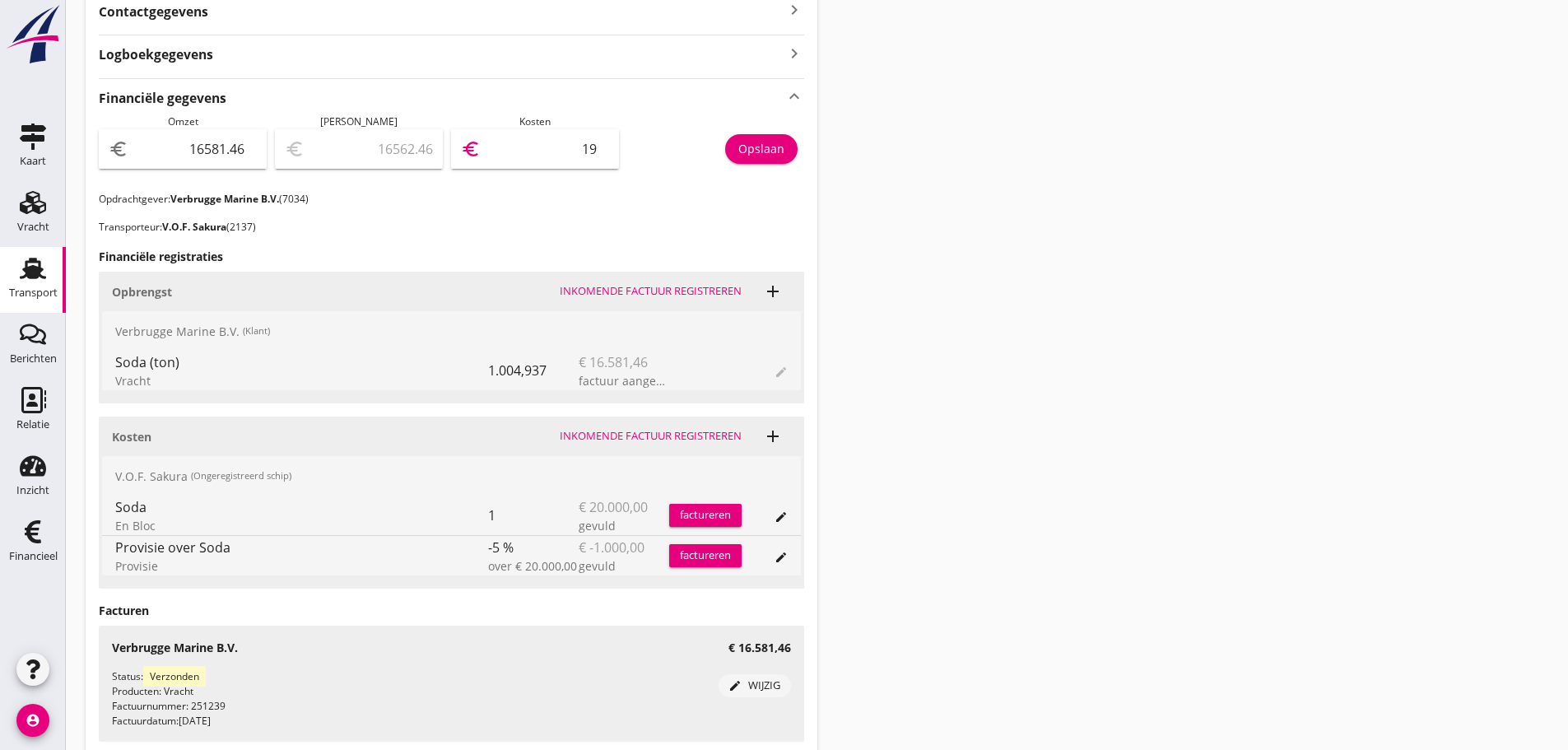
type input "16391.46"
type input "190"
type input "14681.46"
type input "1900"
type input "-2418.54"
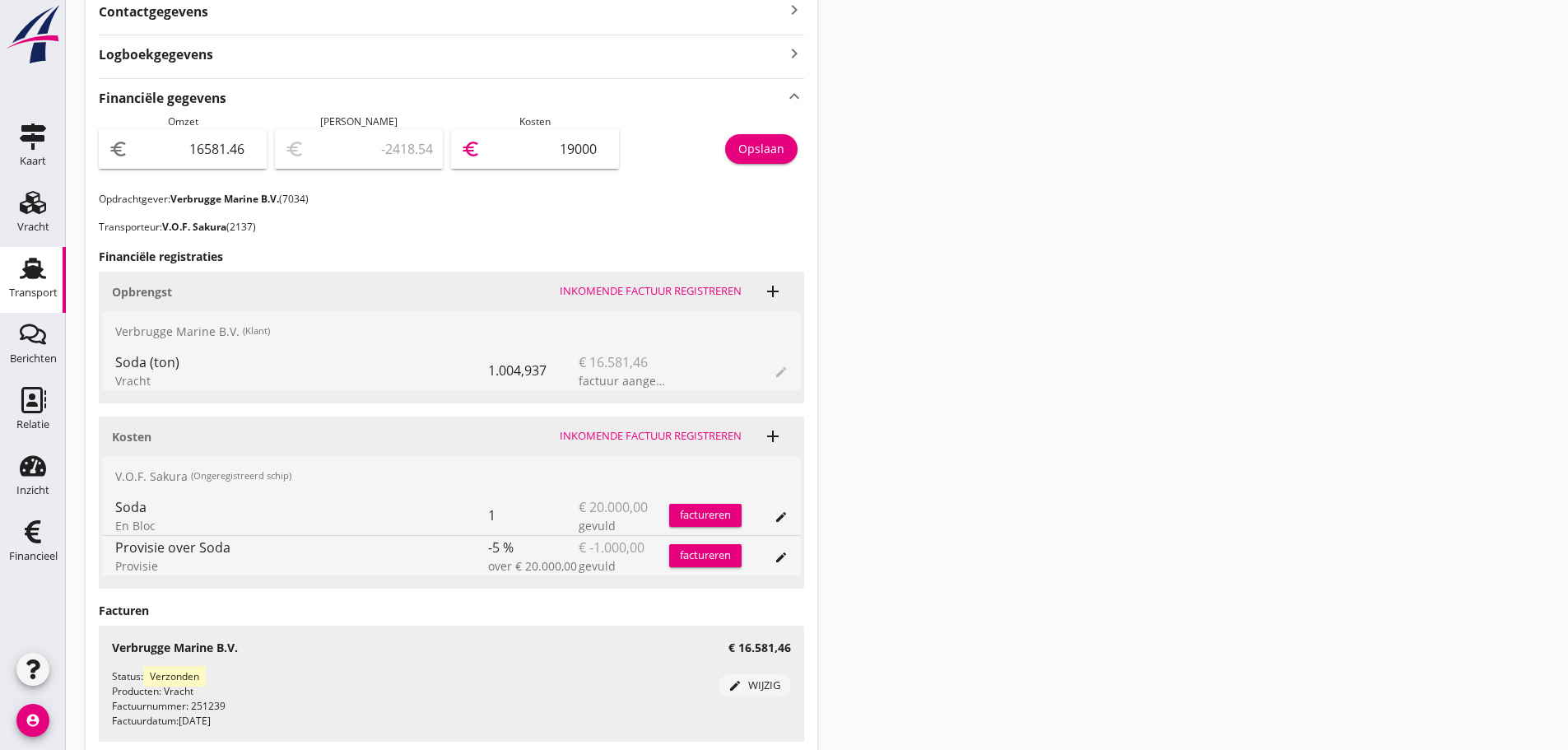
type input "19000"
click at [776, 143] on div "Opslaan" at bounding box center [761, 149] width 46 height 18
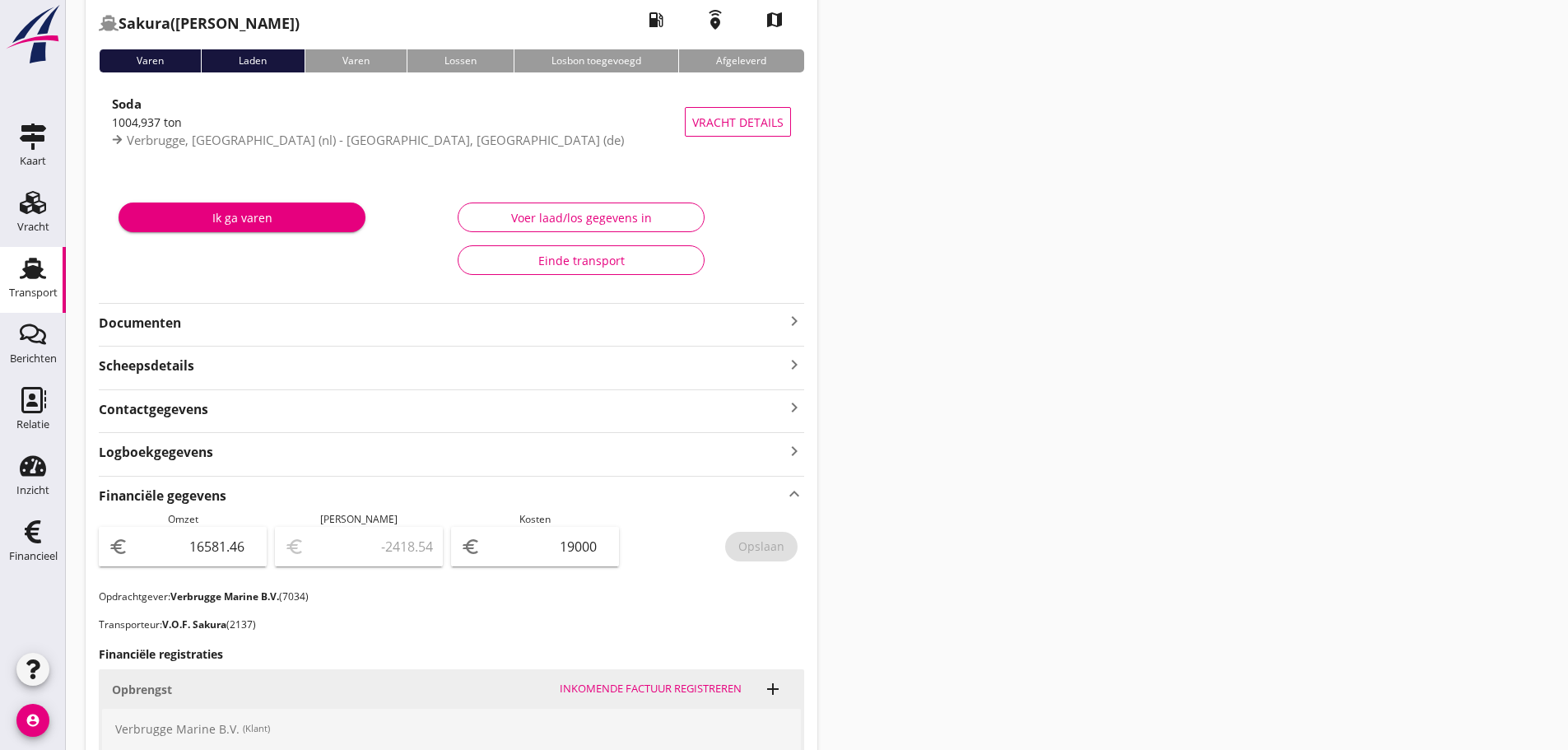
scroll to position [0, 0]
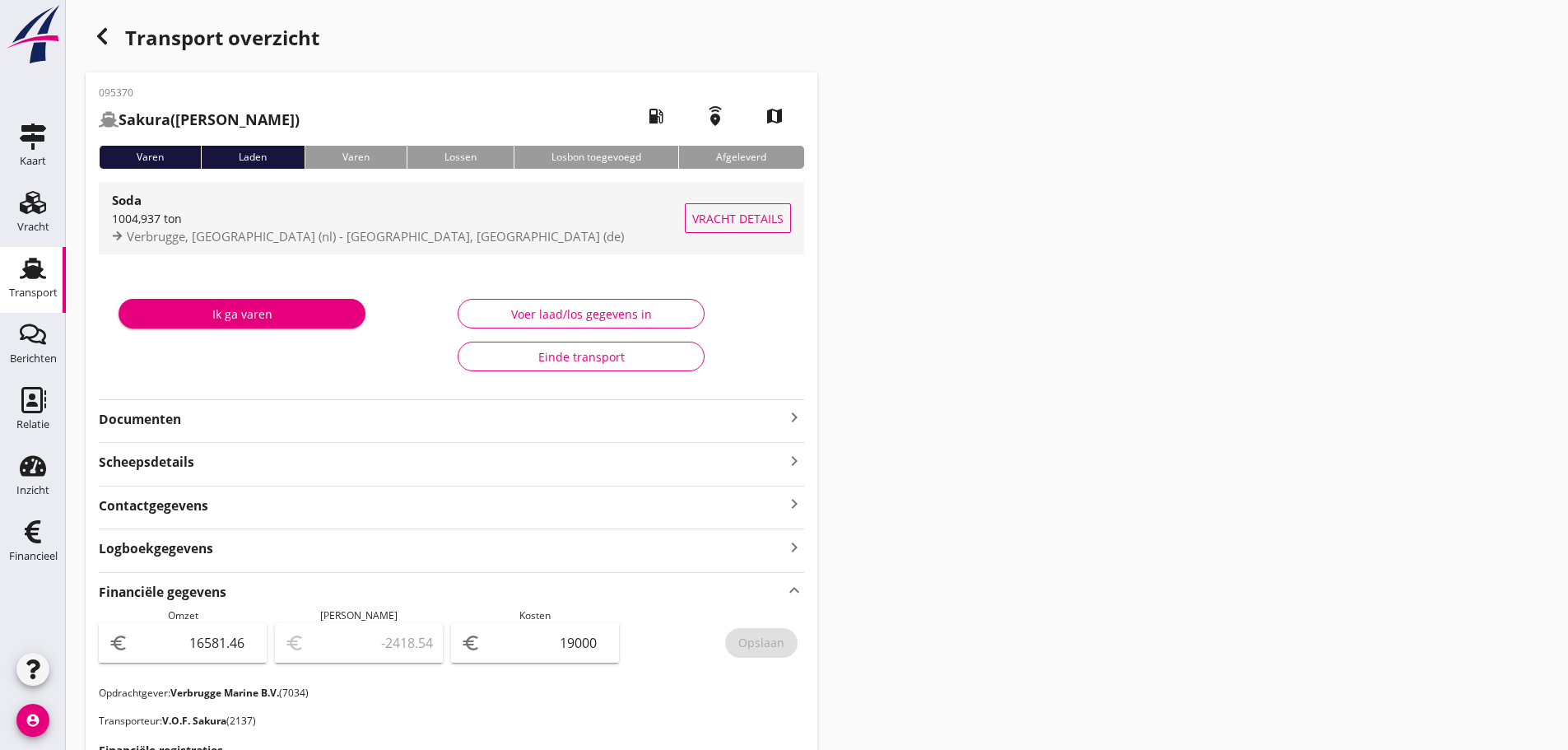
click at [255, 226] on div "1004,937 ton" at bounding box center [398, 218] width 573 height 18
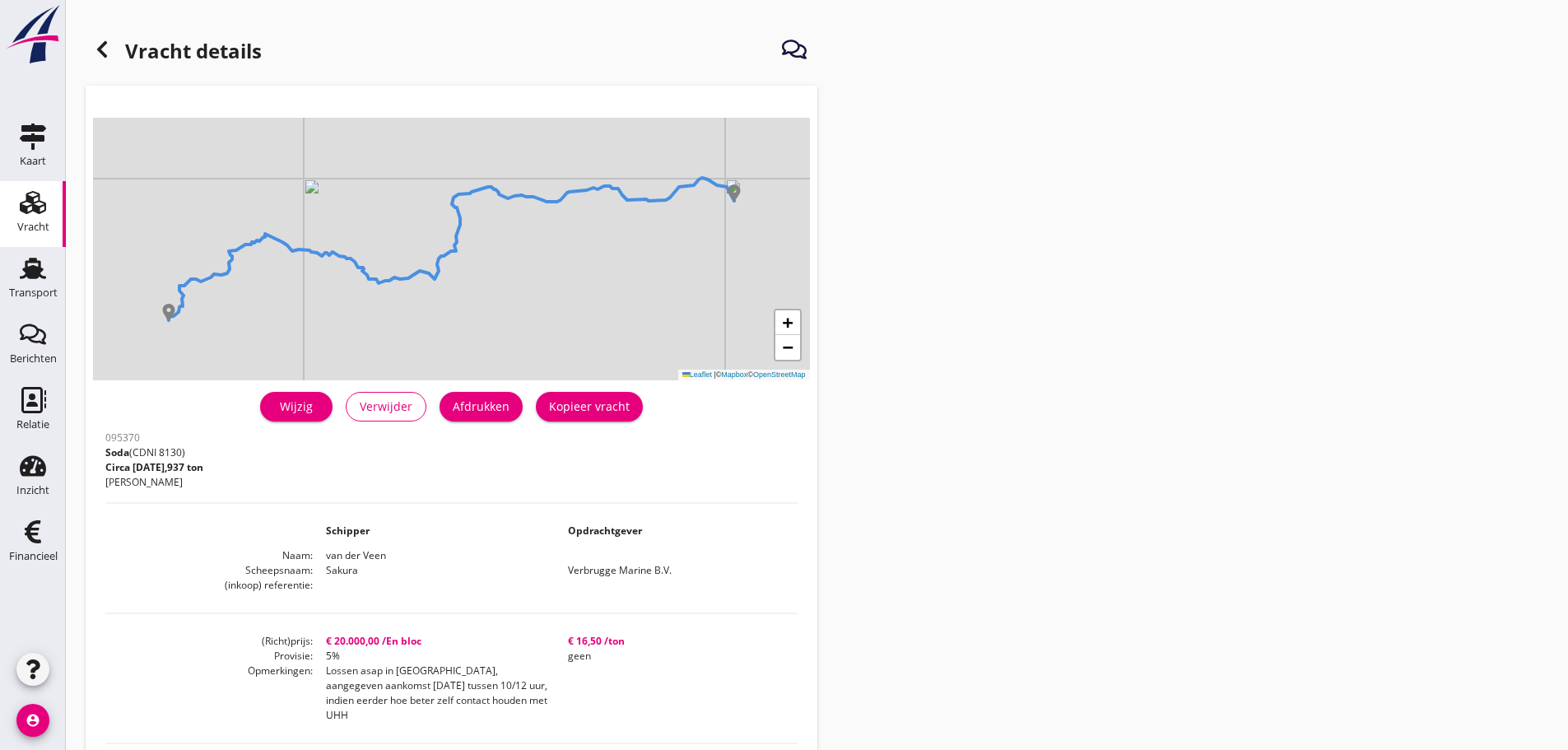
click at [104, 51] on icon at bounding box center [102, 49] width 20 height 20
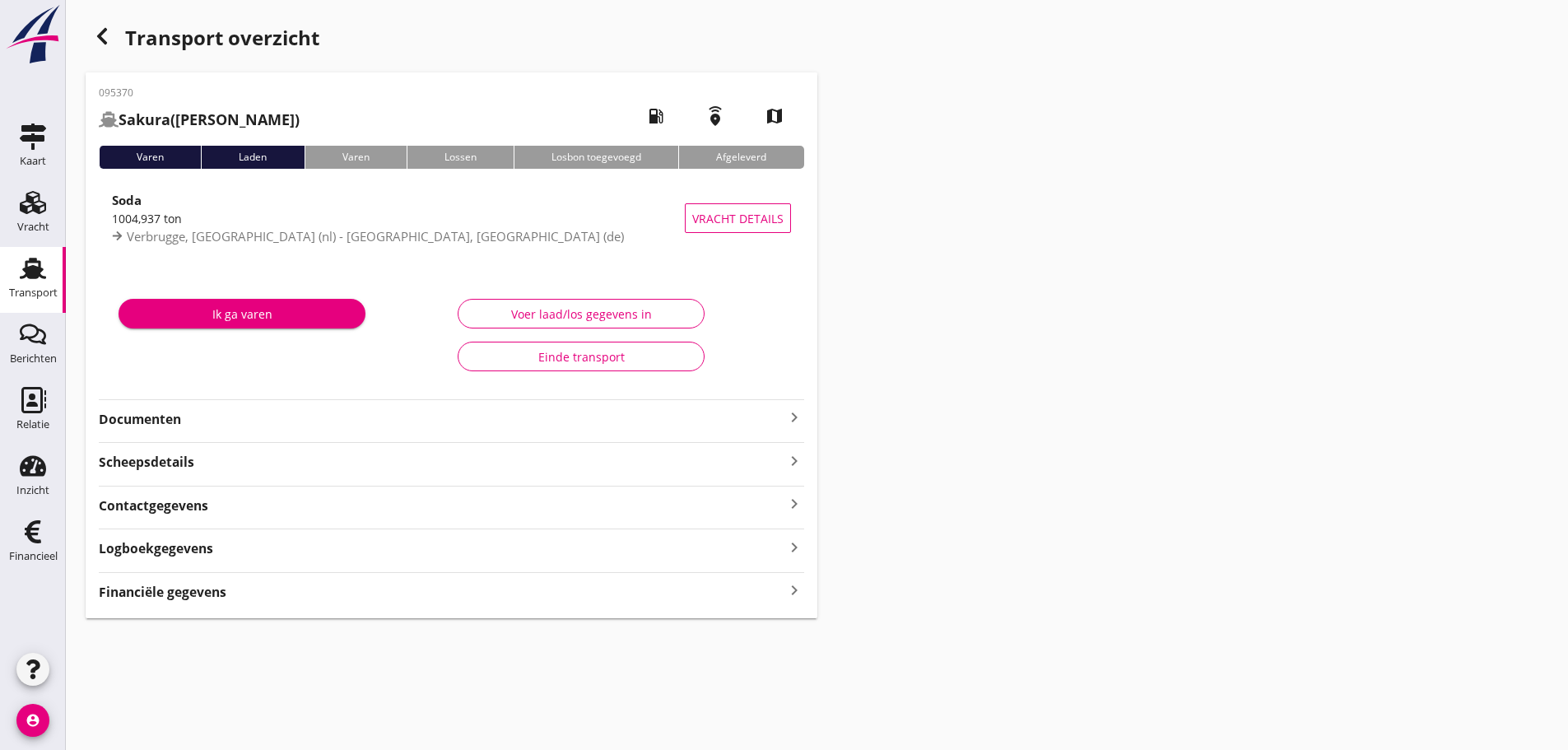
click at [206, 593] on strong "Financiële gegevens" at bounding box center [162, 592] width 128 height 19
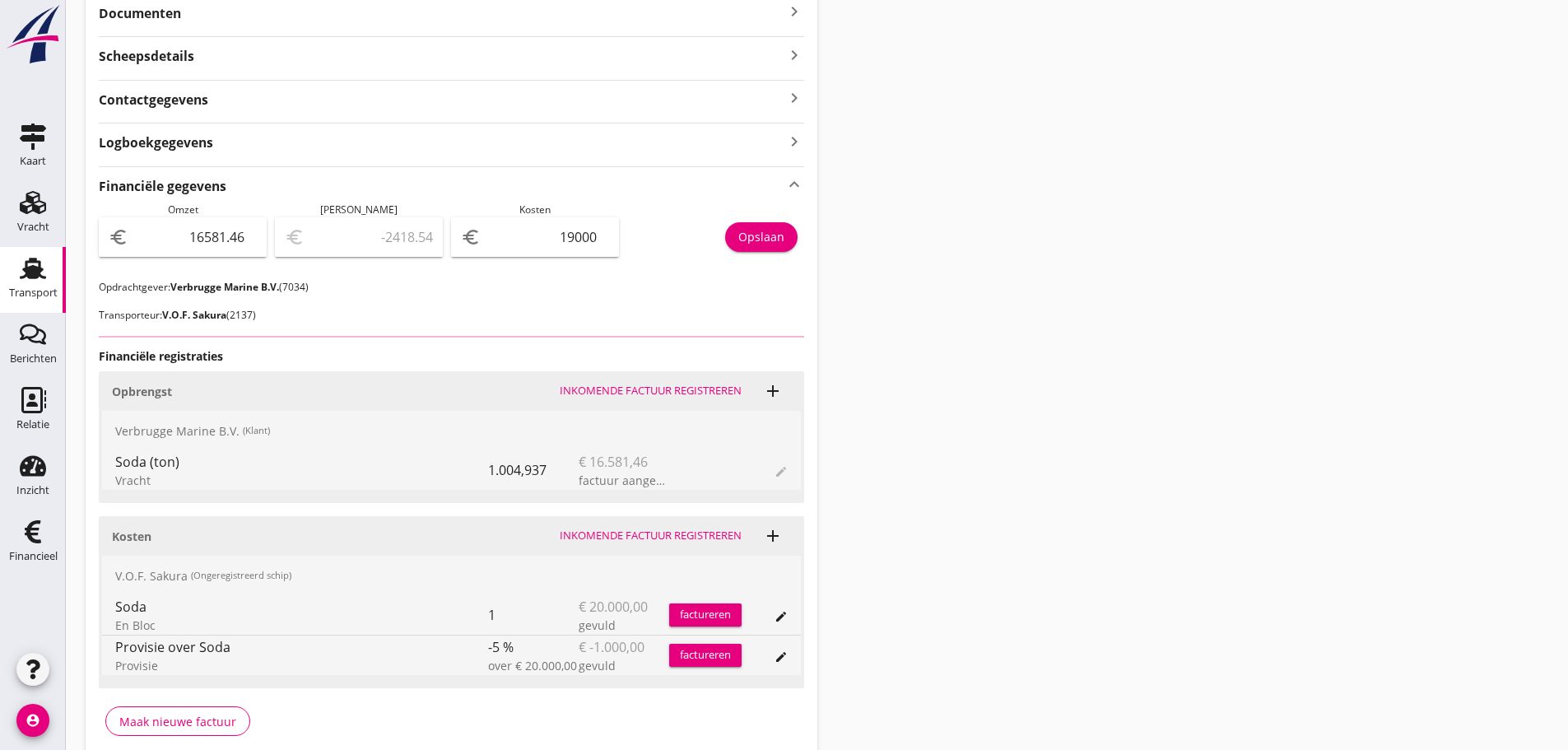
scroll to position [412, 0]
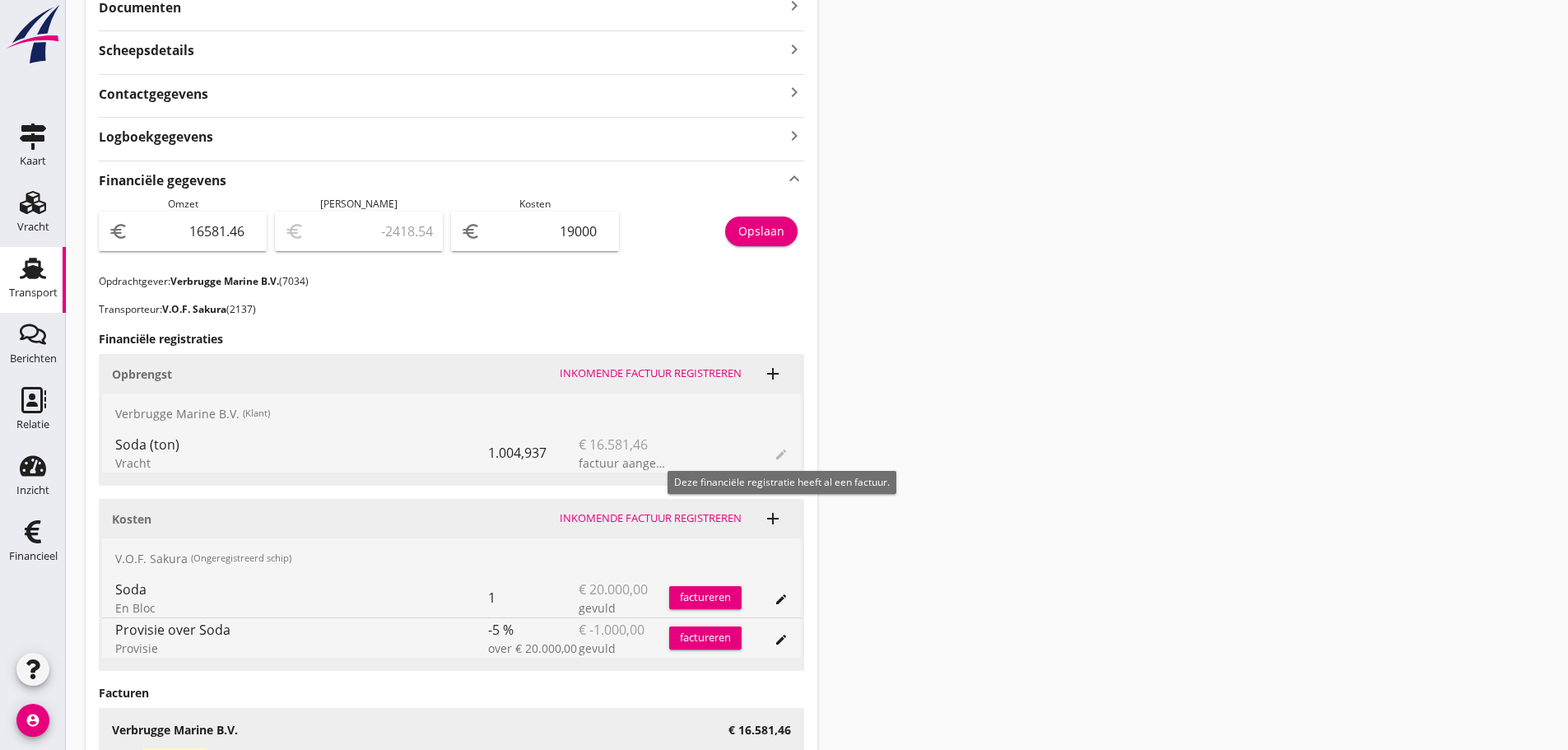
click at [784, 451] on span "edit" at bounding box center [781, 453] width 13 height 20
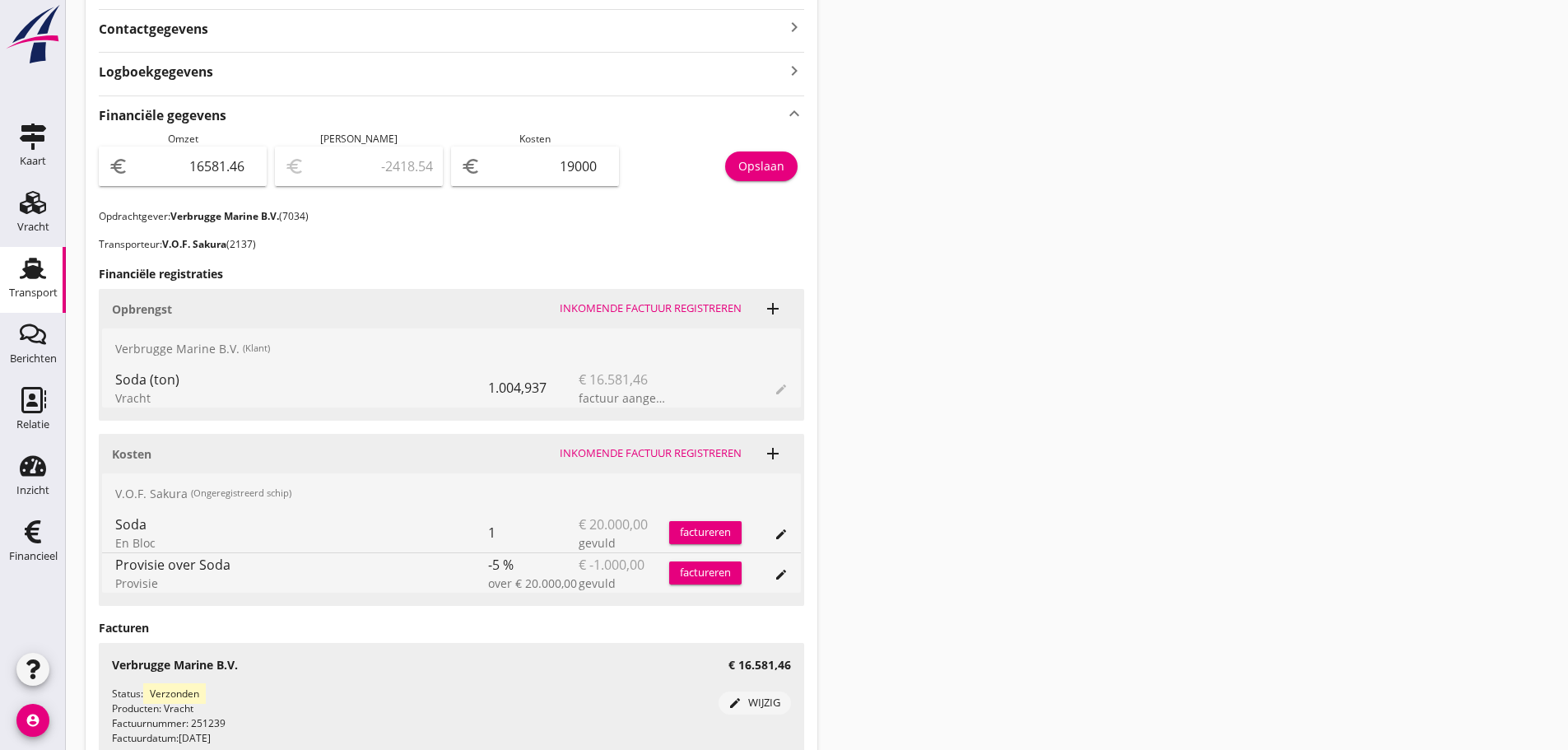
scroll to position [576, 0]
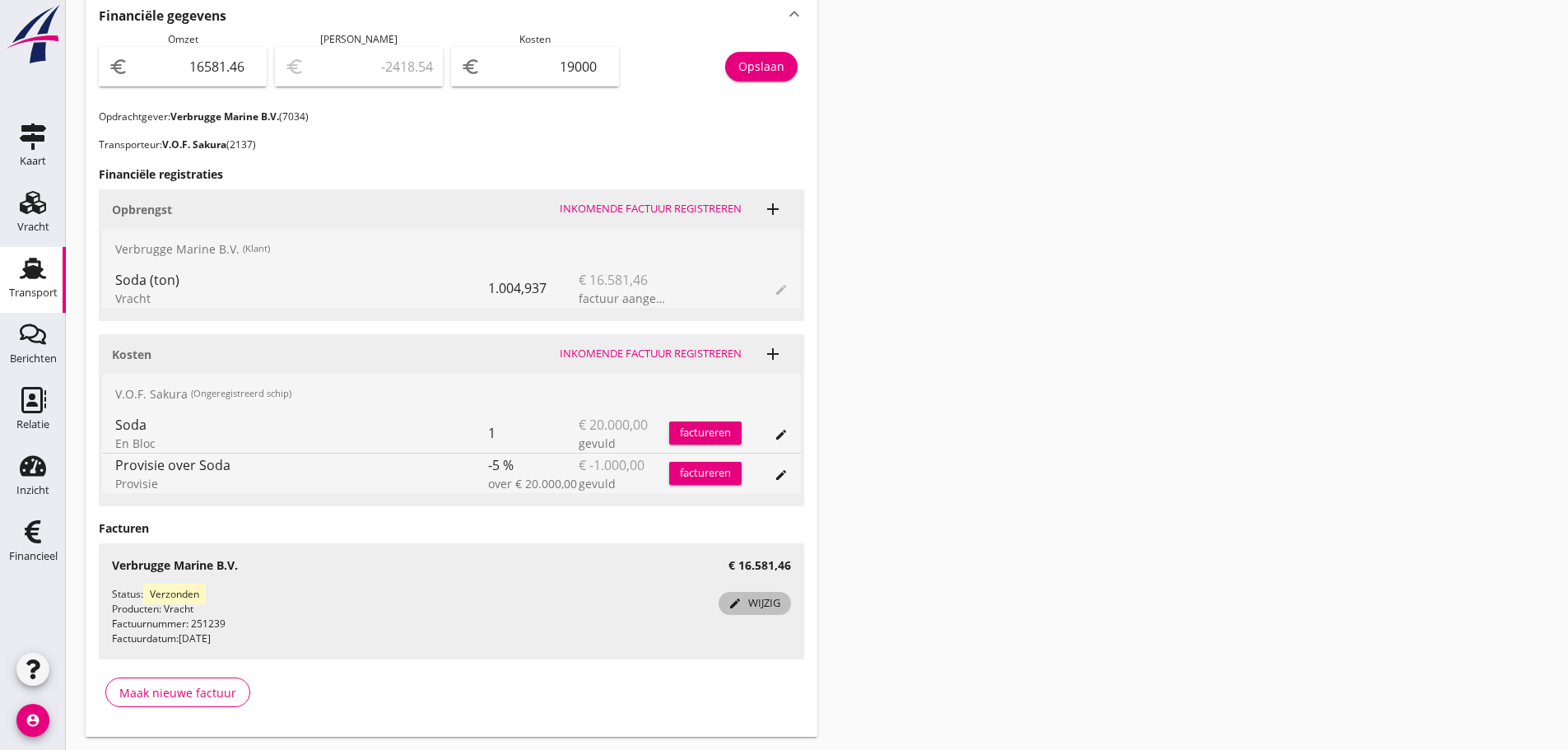
click at [755, 598] on div "edit wijzig" at bounding box center [754, 603] width 59 height 17
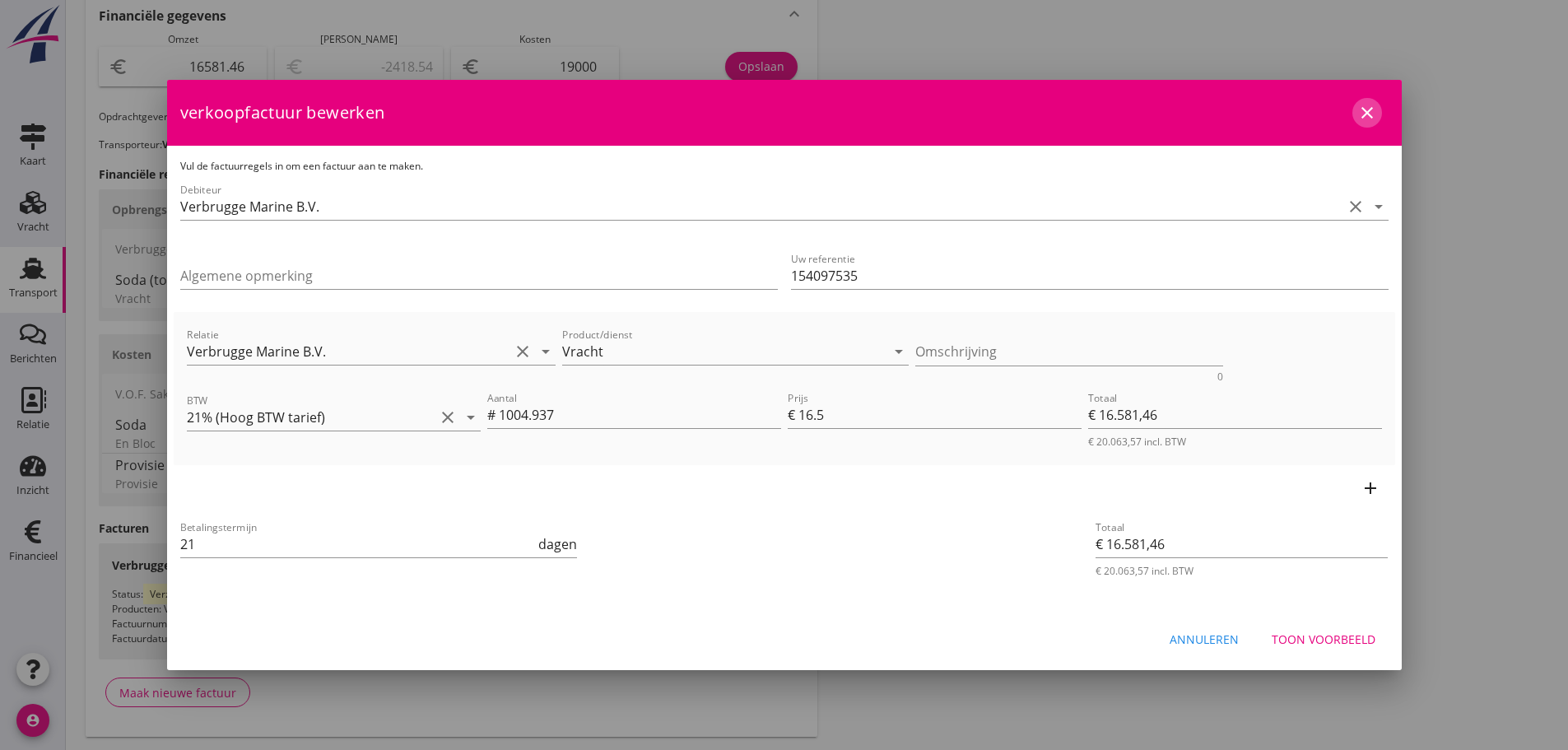
click at [1373, 109] on icon "close" at bounding box center [1368, 113] width 20 height 20
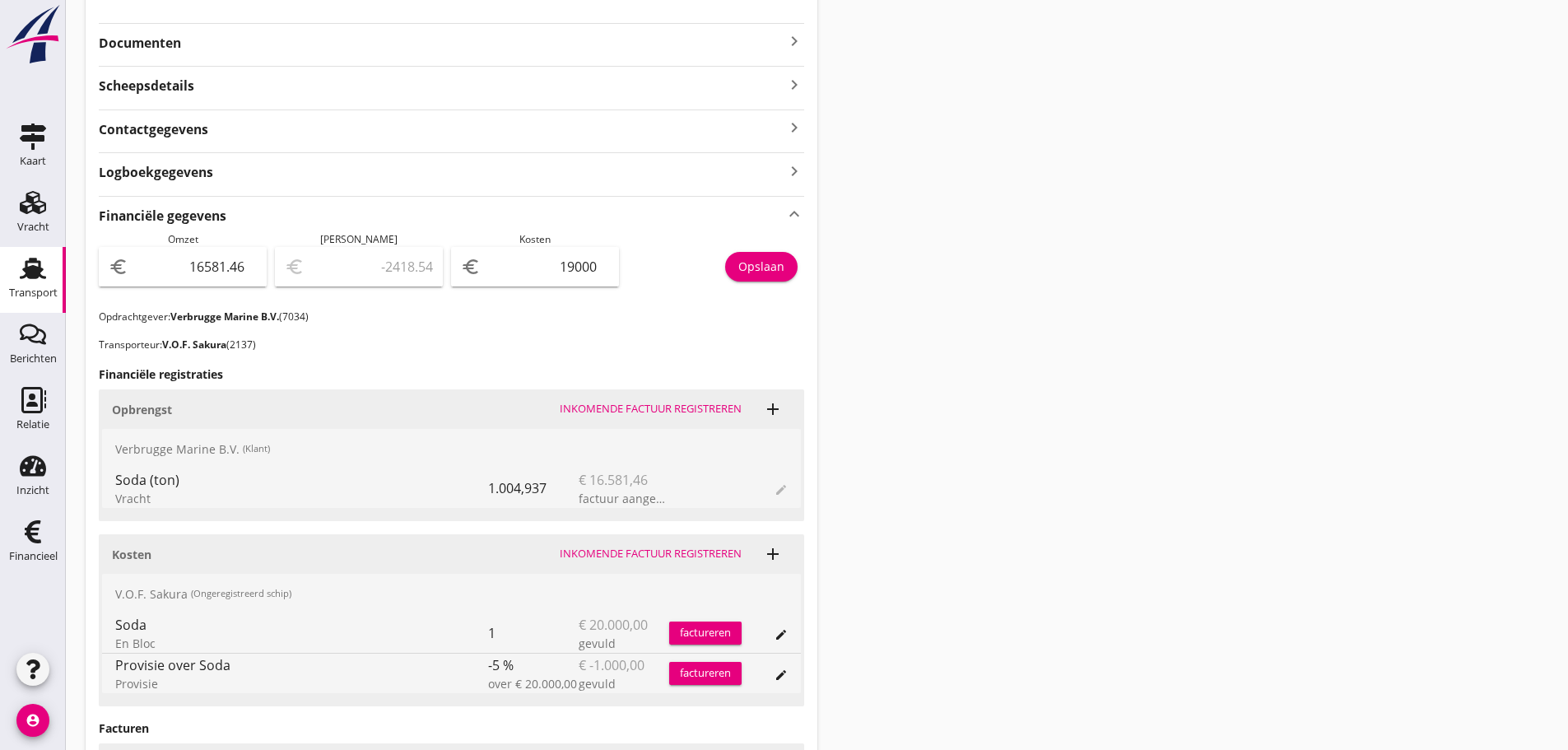
scroll to position [329, 0]
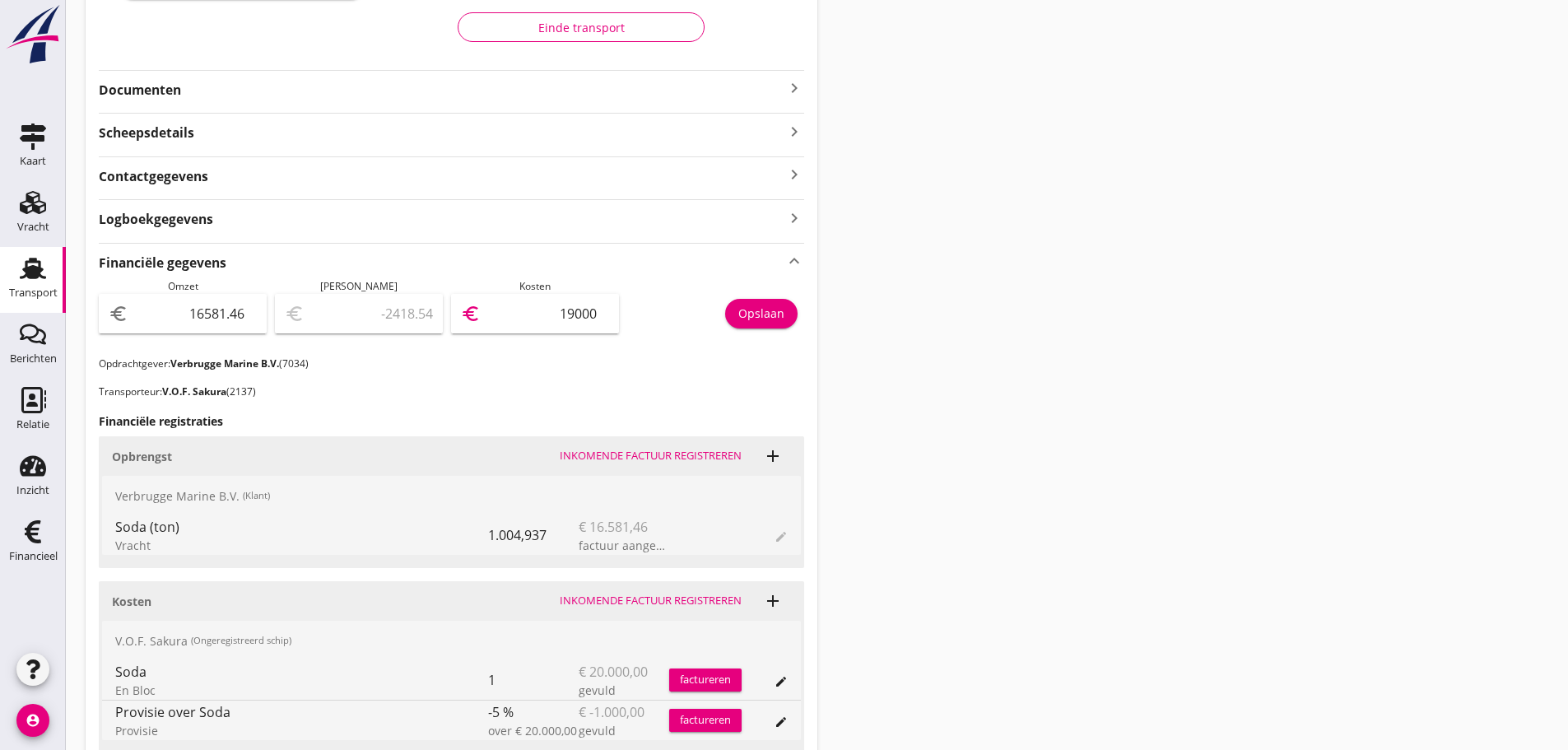
drag, startPoint x: 546, startPoint y: 315, endPoint x: 853, endPoint y: 308, distance: 307.1
click at [853, 308] on div "Transport overzicht 095370 Sakura (van der Veen) local_gas_station emergency_sh…" at bounding box center [817, 337] width 1502 height 1332
type input "16580.46"
type input "1"
type input "16562.46"
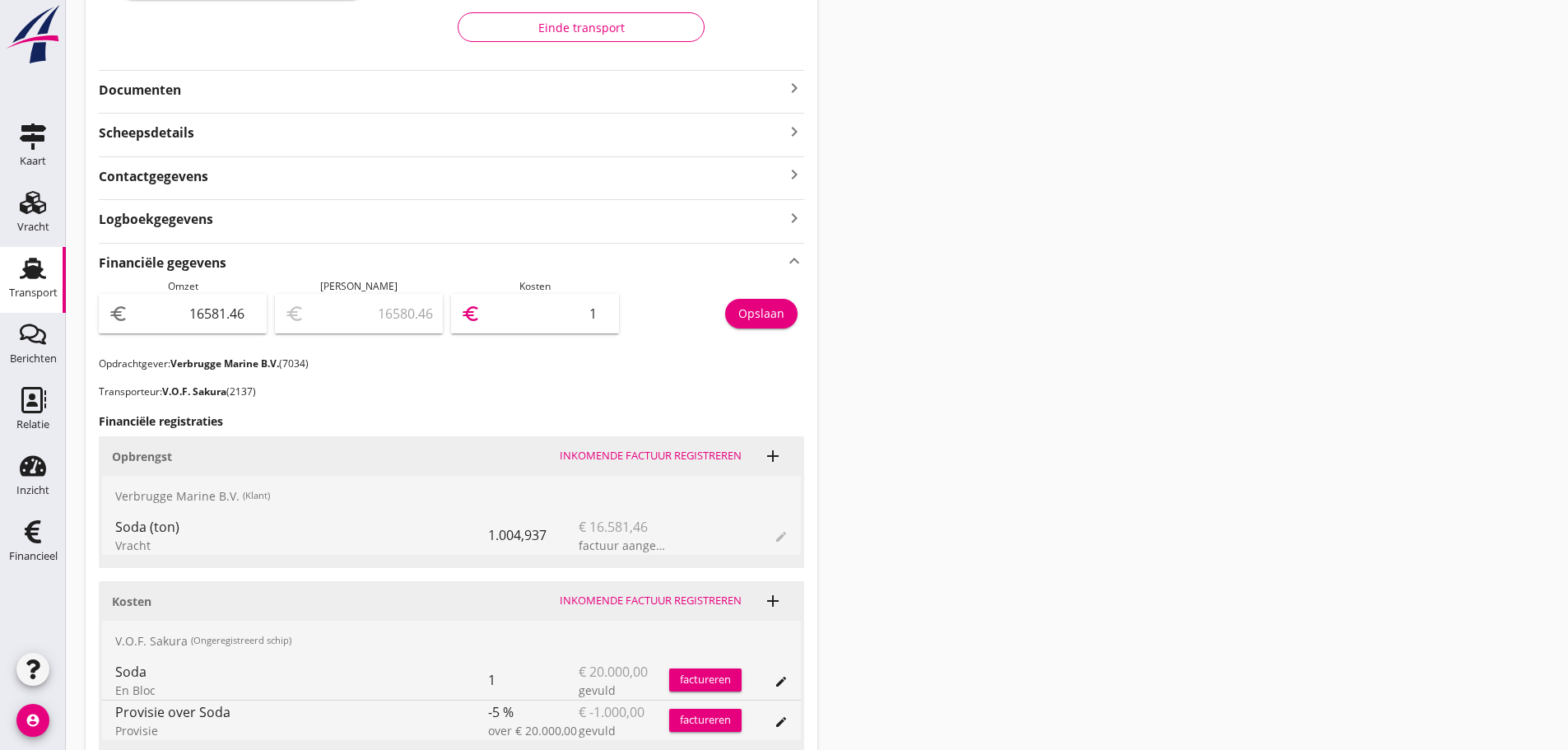
type input "19"
type input "16386.46"
type input "195"
type input "14631.46"
type input "1950"
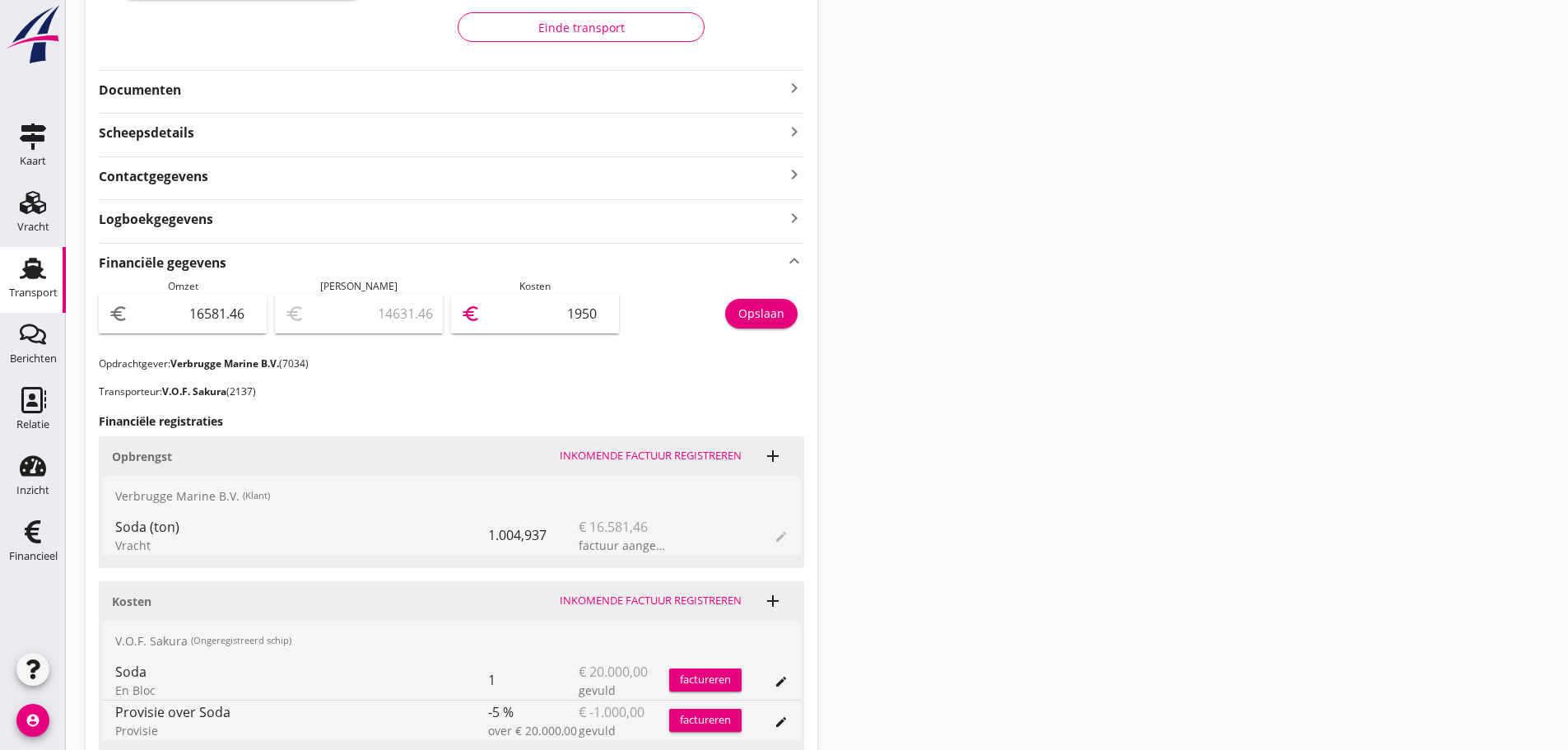
type input "-2918.54"
type input "19500"
click at [763, 313] on div "Opslaan" at bounding box center [761, 313] width 46 height 18
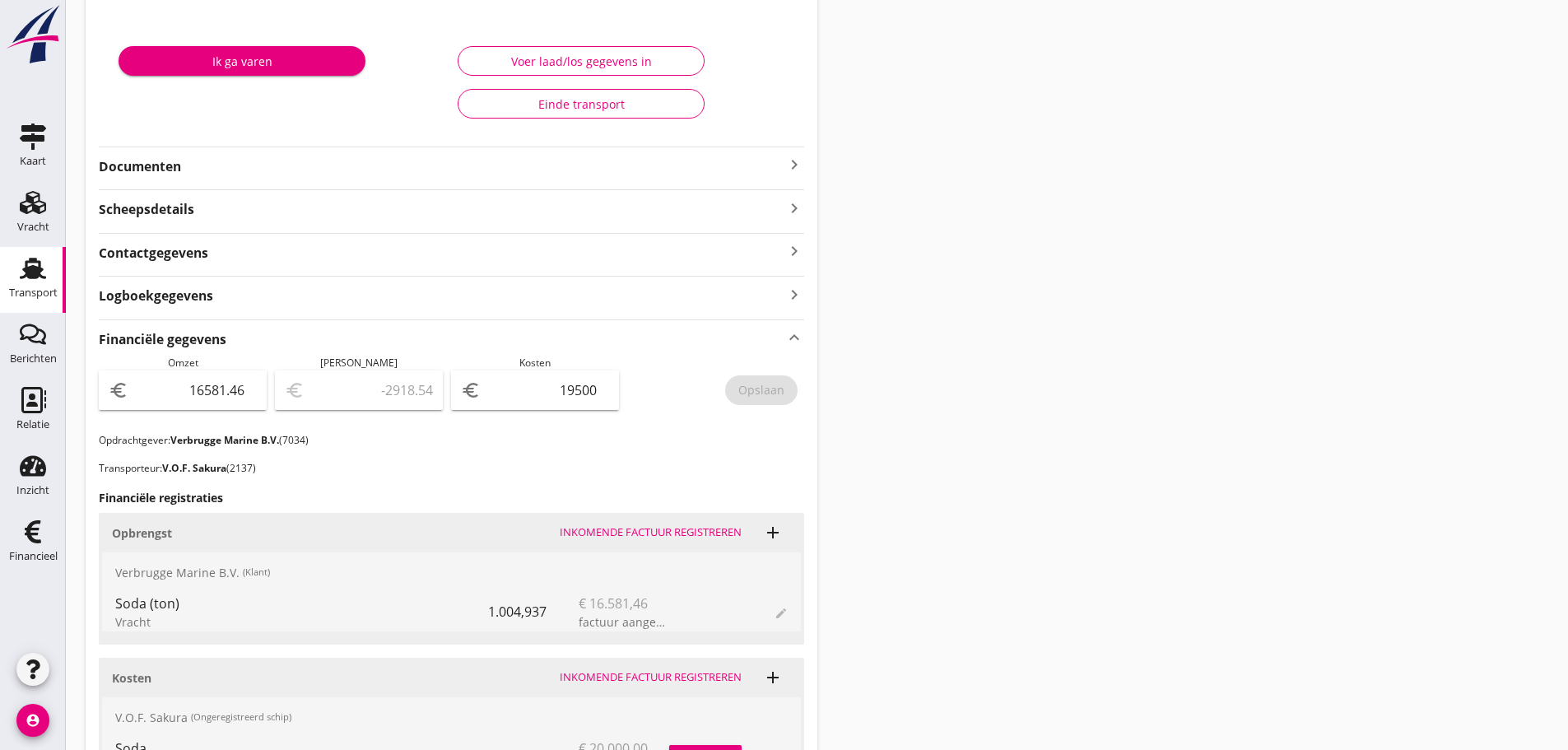
scroll to position [247, 0]
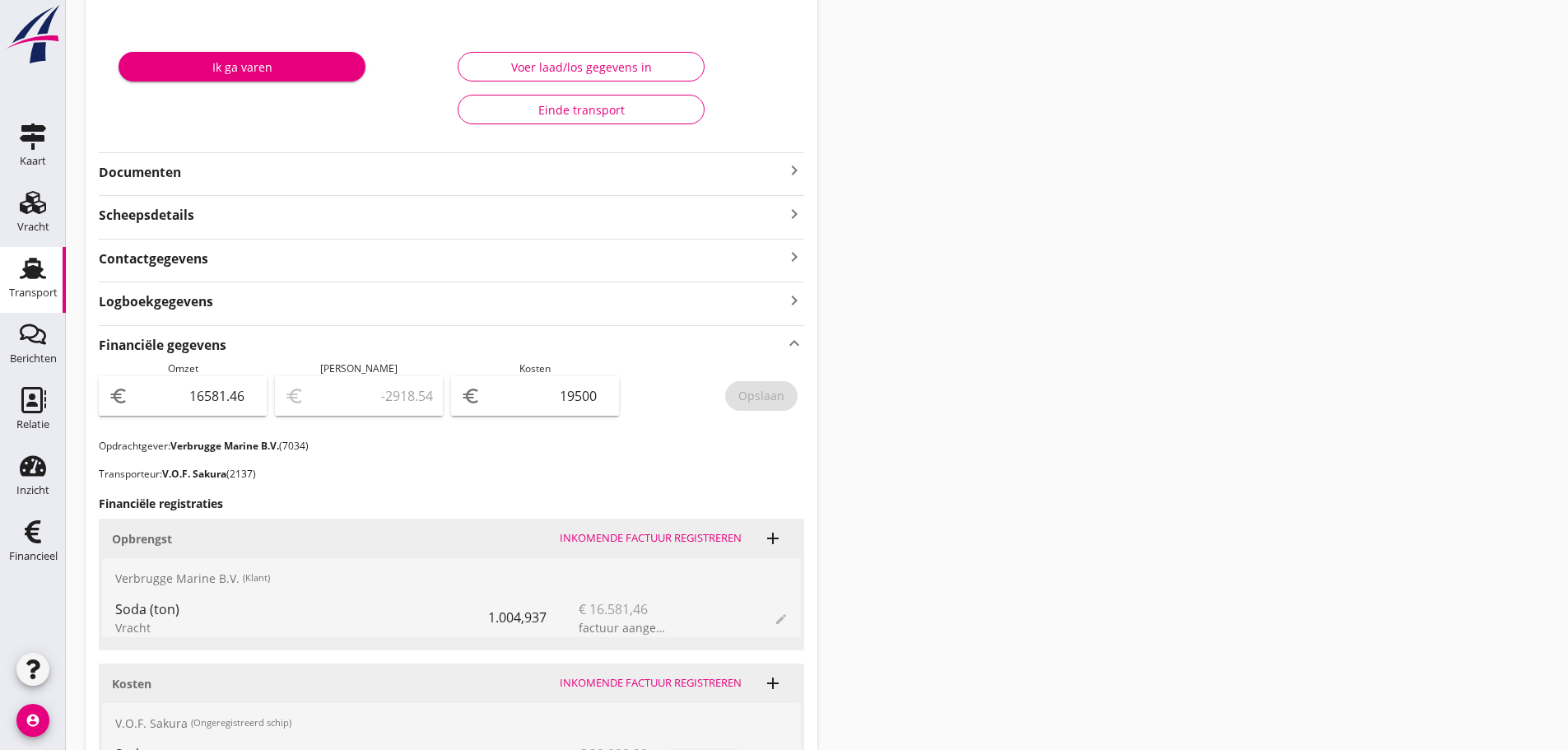
click at [795, 170] on icon "keyboard_arrow_right" at bounding box center [794, 170] width 20 height 20
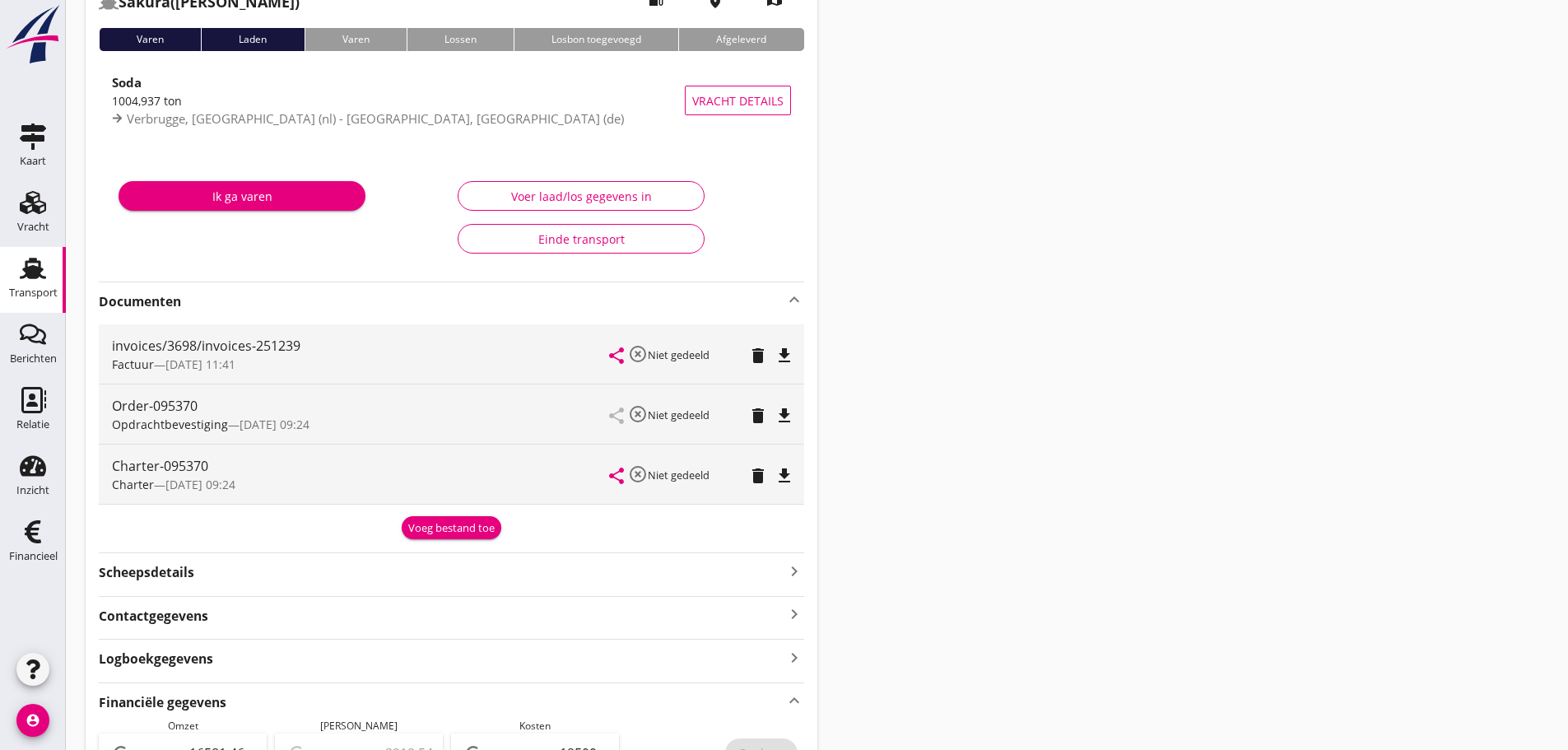
scroll to position [0, 0]
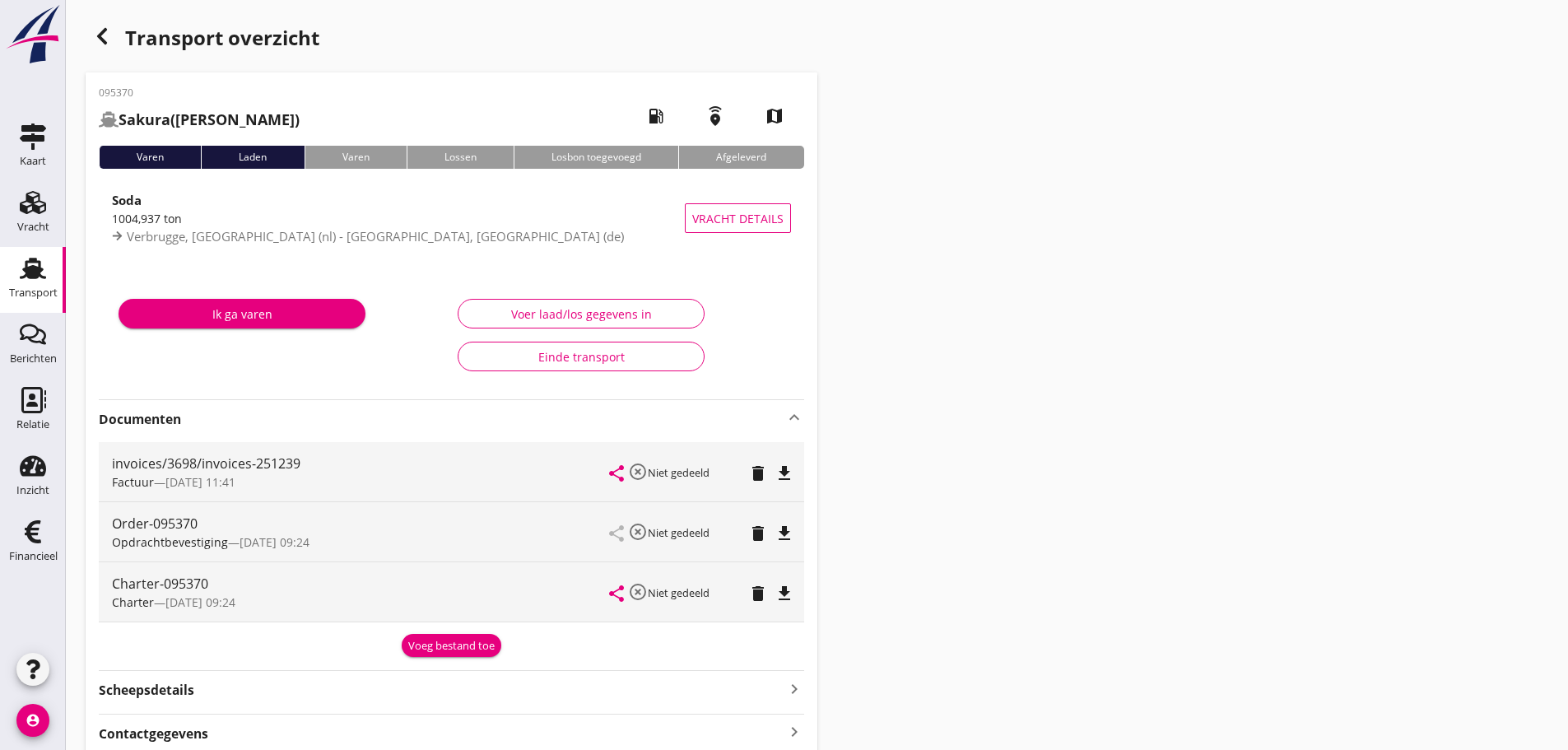
click at [106, 33] on icon "button" at bounding box center [102, 37] width 20 height 20
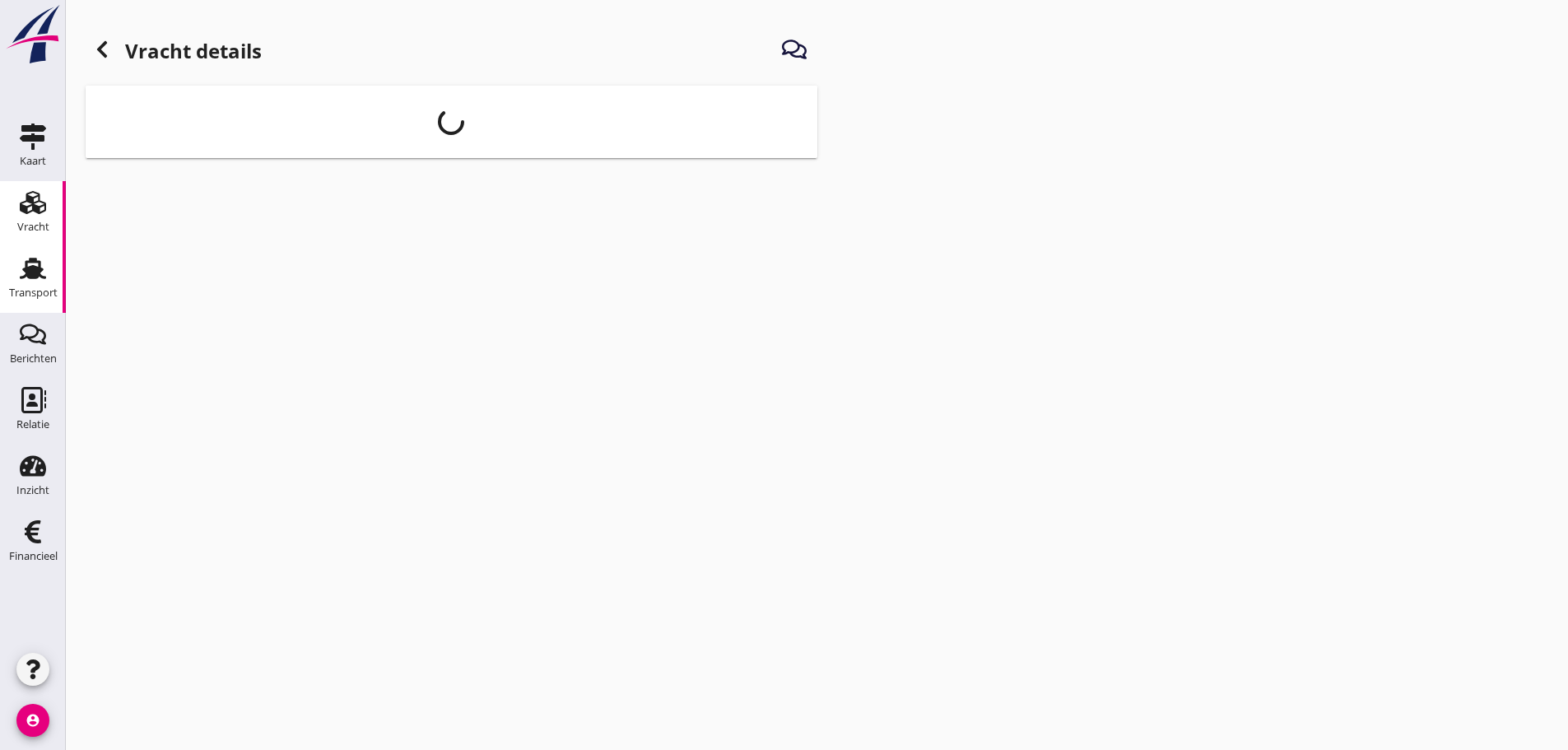
click at [28, 268] on use at bounding box center [33, 268] width 27 height 22
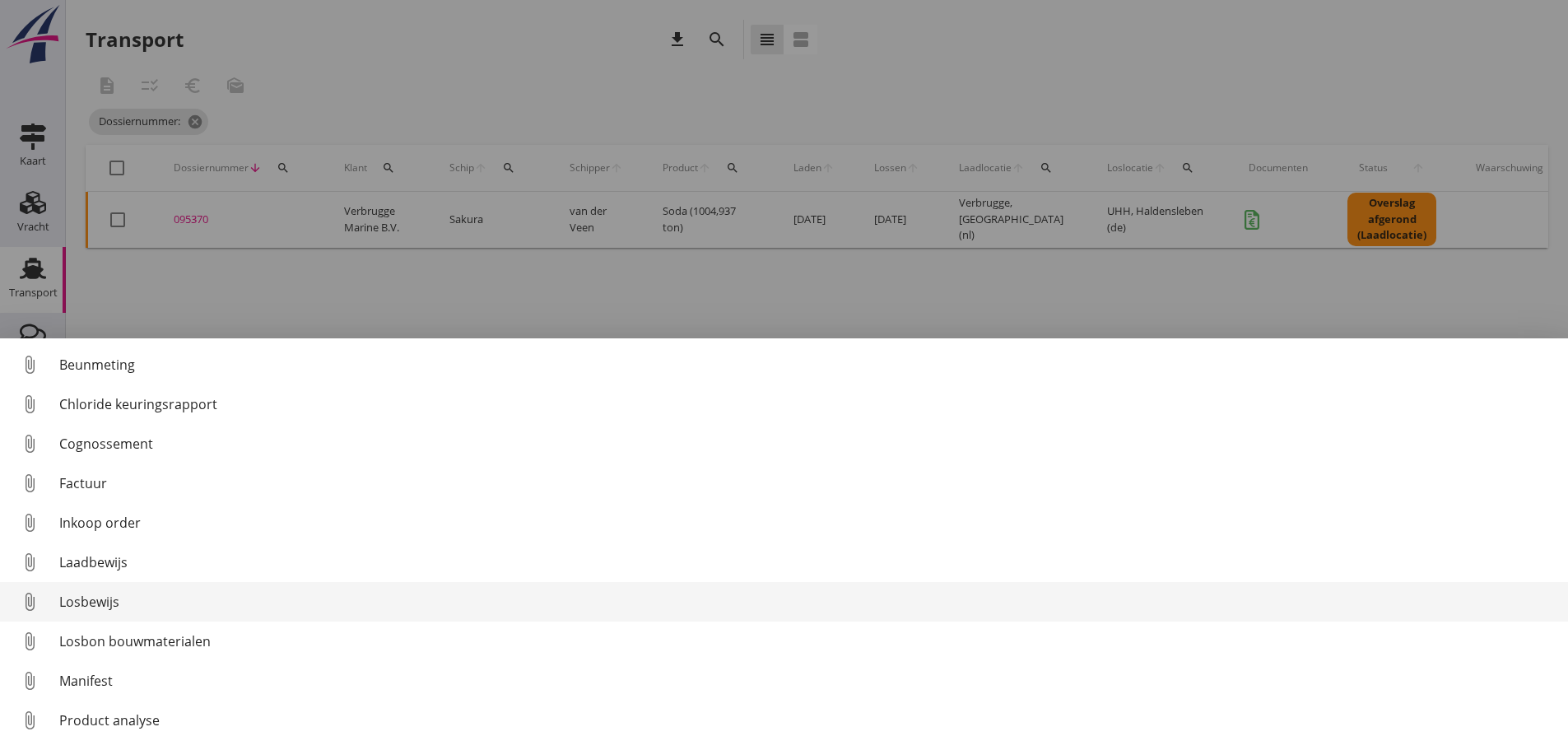
click at [91, 611] on link "attach_file Losbewijs" at bounding box center [784, 601] width 1568 height 39
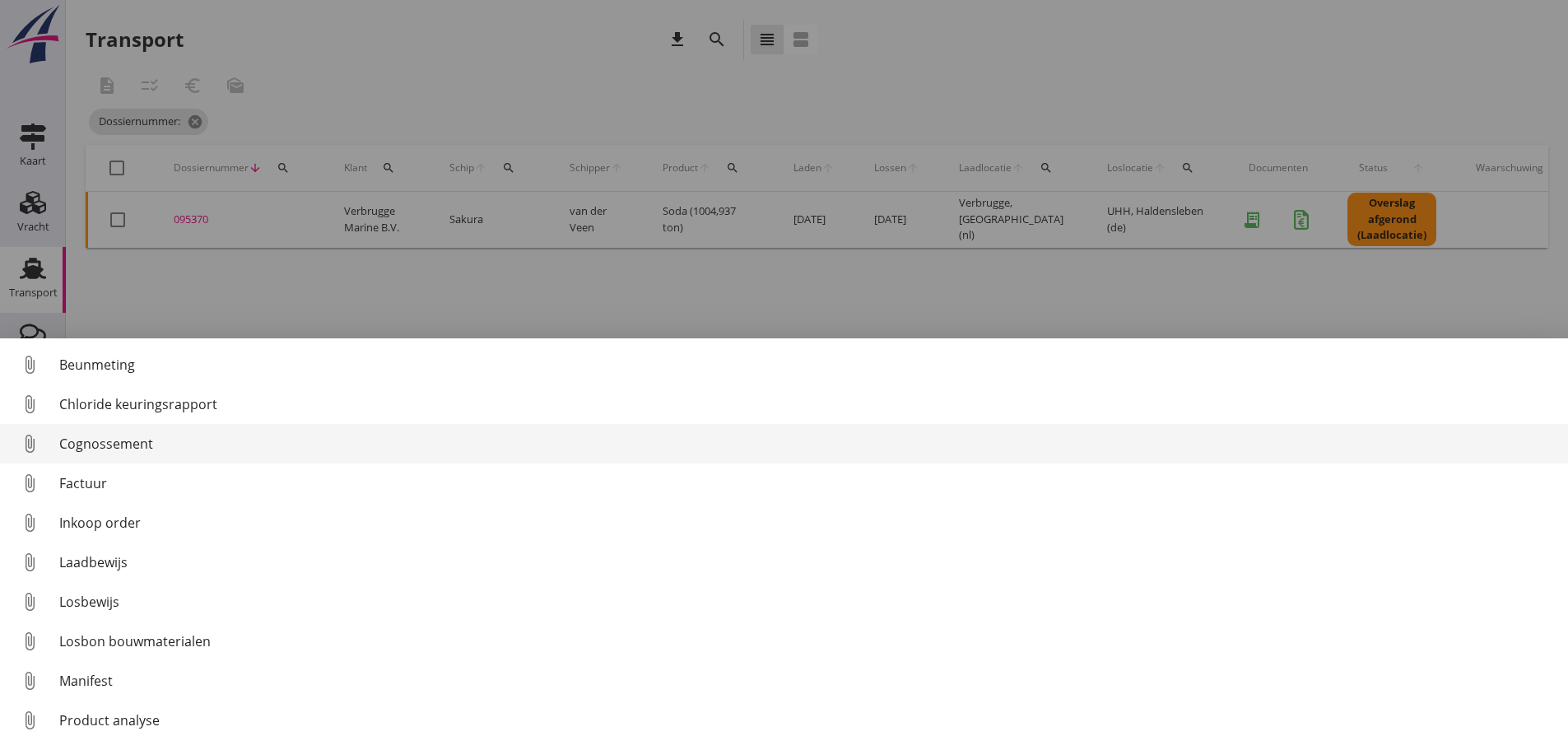
click at [127, 441] on div "Cognossement" at bounding box center [807, 443] width 1496 height 20
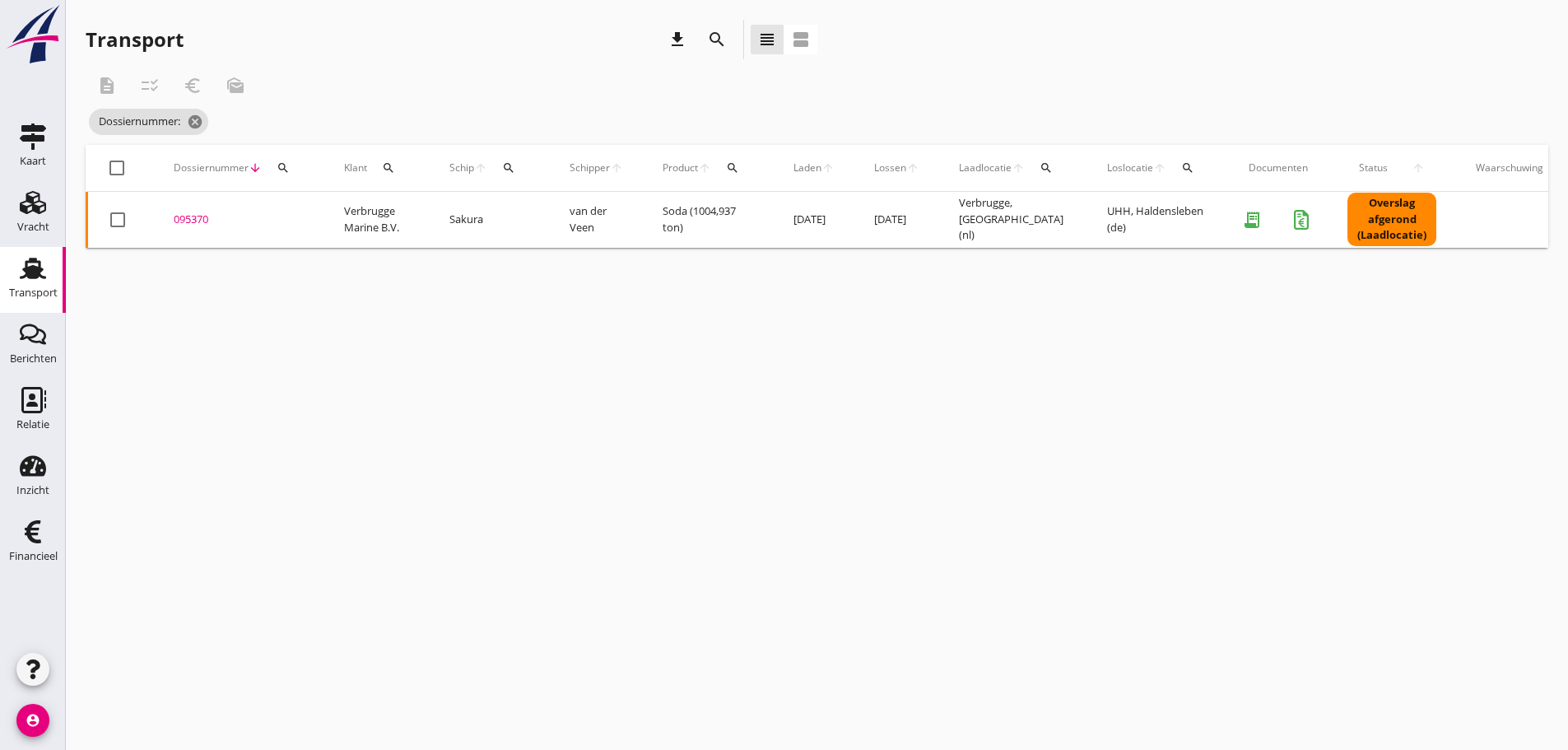
click at [18, 286] on div "Transport" at bounding box center [33, 293] width 48 height 23
click at [238, 124] on icon "cancel" at bounding box center [232, 122] width 17 height 17
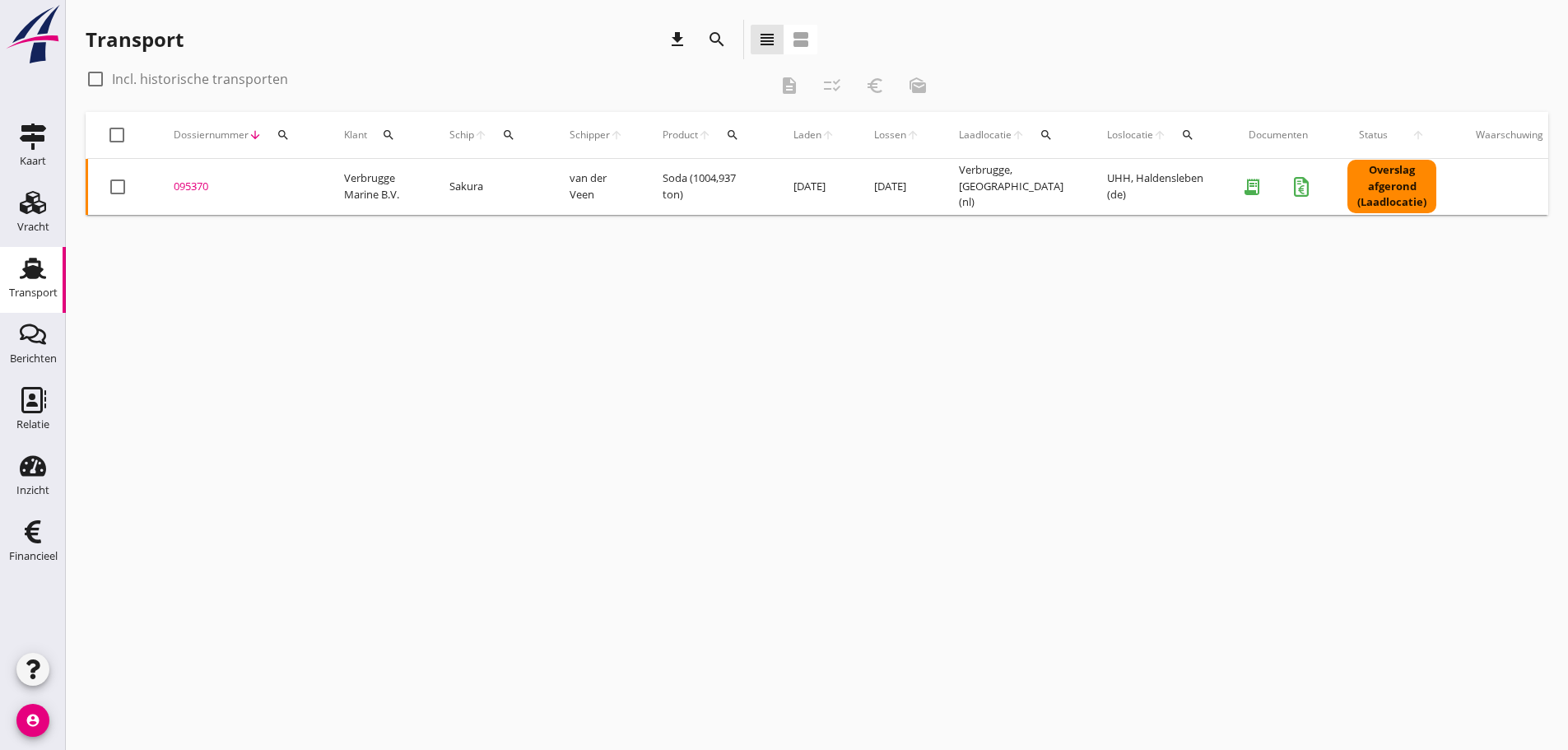
click at [291, 135] on div "search" at bounding box center [282, 135] width 29 height 13
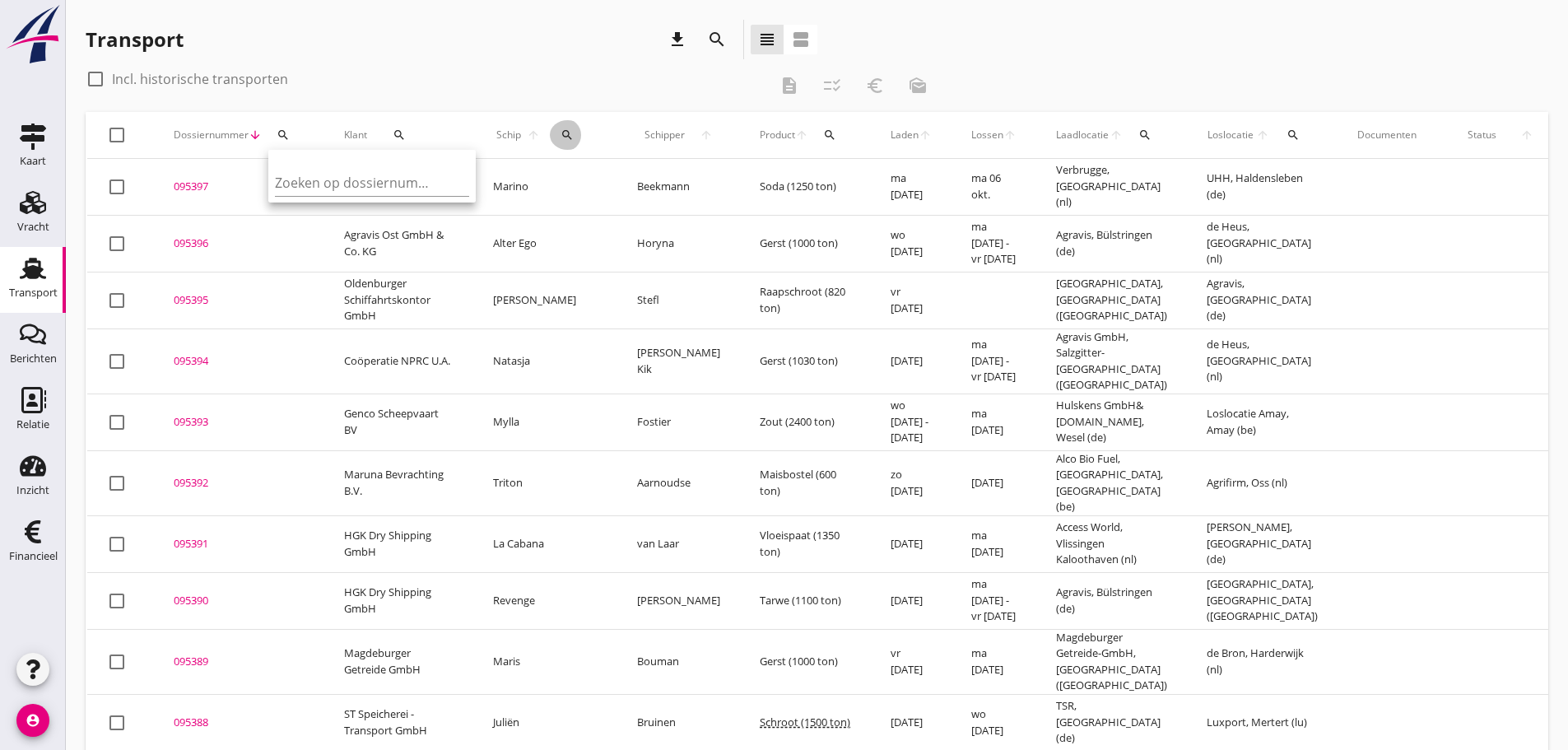
click at [561, 129] on icon "search" at bounding box center [567, 135] width 13 height 13
drag, startPoint x: 571, startPoint y: 185, endPoint x: 568, endPoint y: 195, distance: 10.4
click at [571, 192] on input "Zoek op (scheeps)naam" at bounding box center [632, 183] width 171 height 27
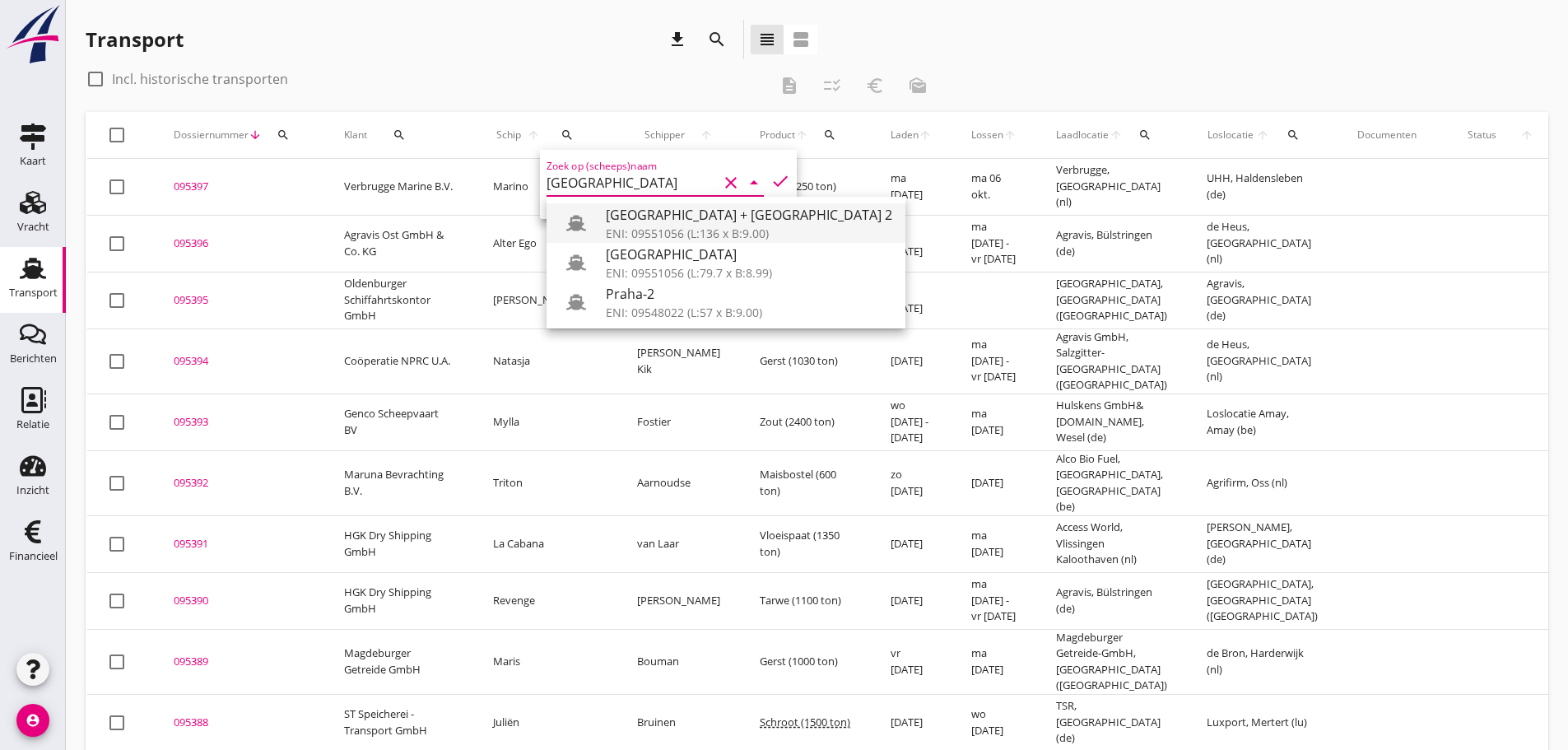
click at [649, 222] on div "[GEOGRAPHIC_DATA] + [GEOGRAPHIC_DATA] 2" at bounding box center [748, 215] width 287 height 20
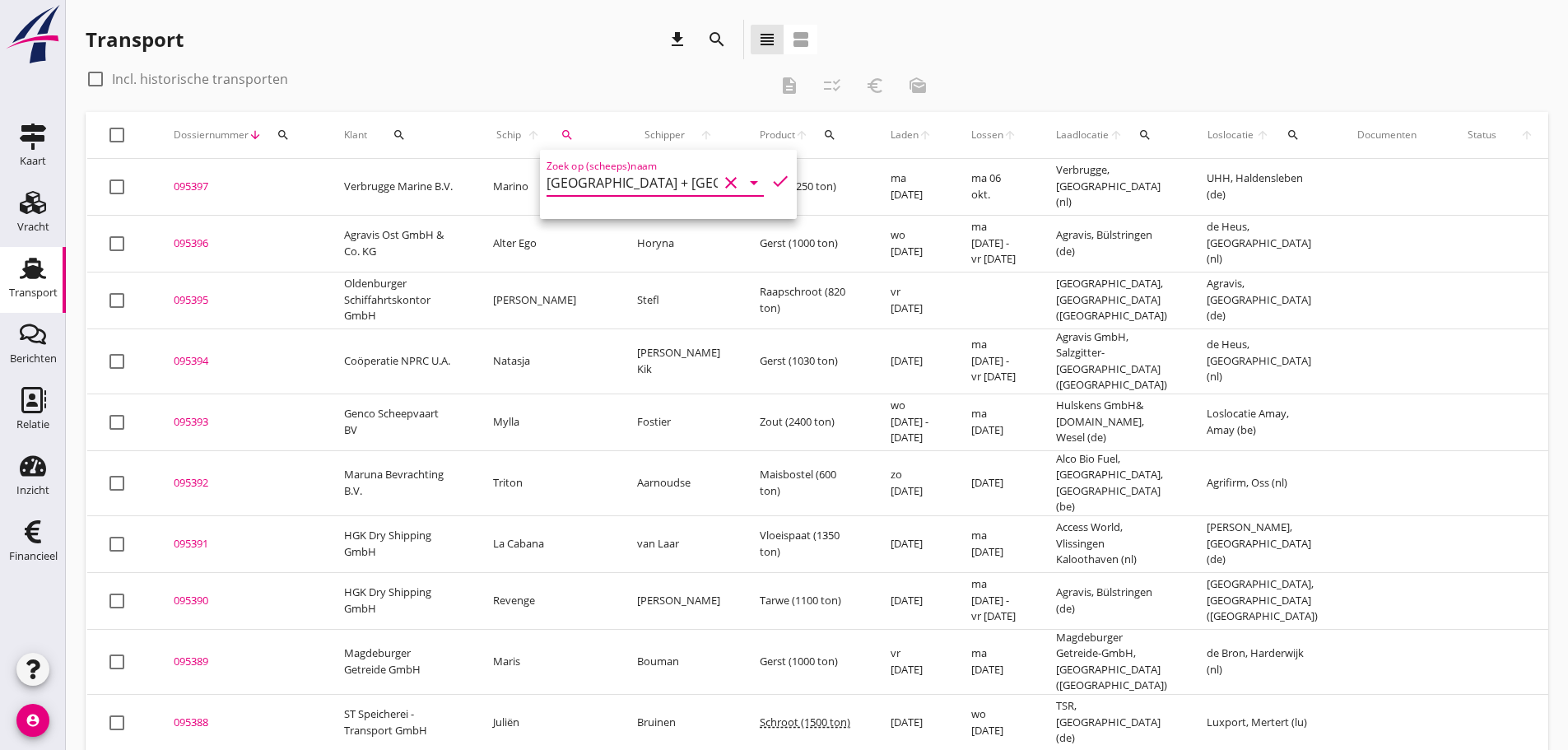
click at [770, 182] on icon "check" at bounding box center [780, 181] width 20 height 20
type input "[GEOGRAPHIC_DATA] + [GEOGRAPHIC_DATA] 2"
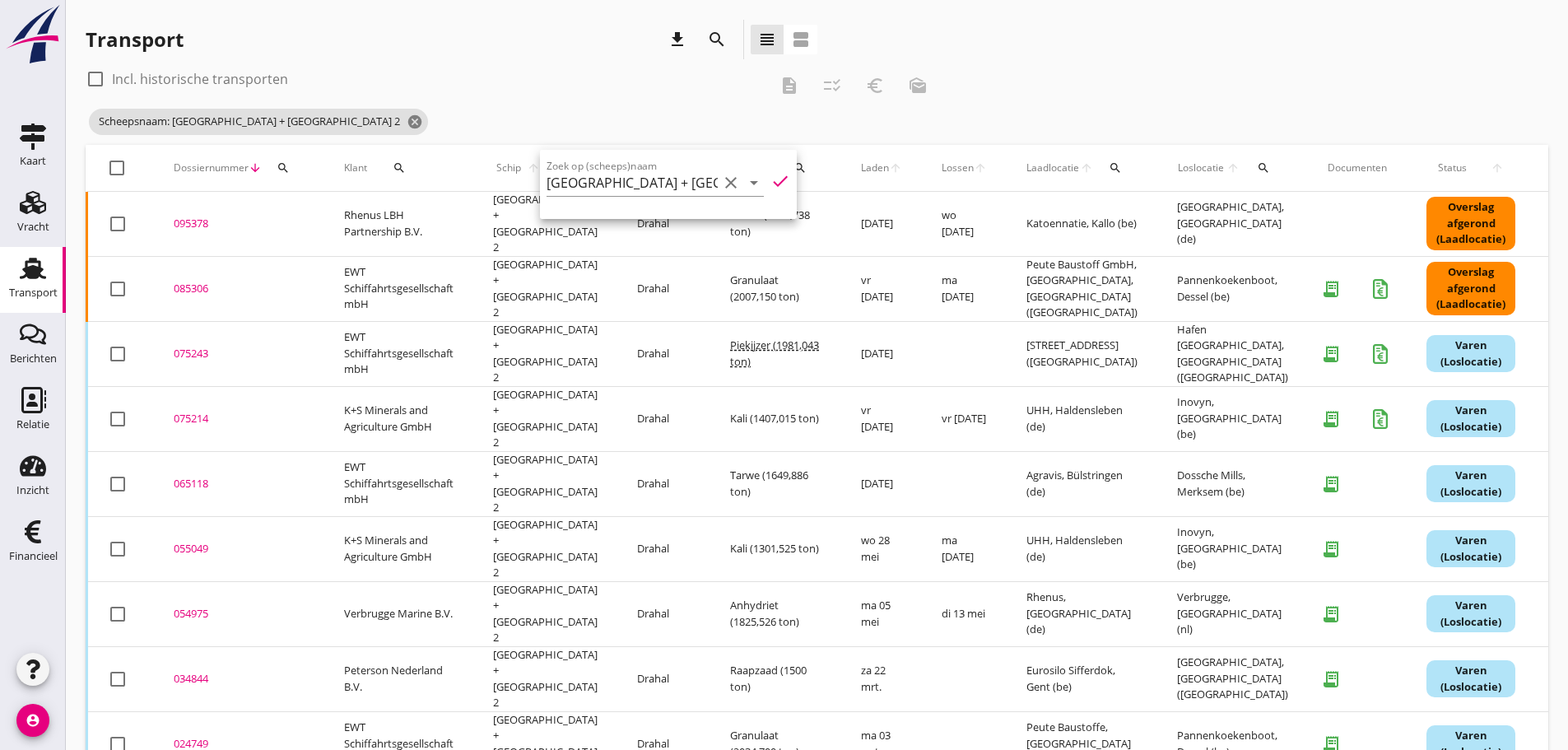
click at [198, 220] on div "095378" at bounding box center [239, 224] width 131 height 17
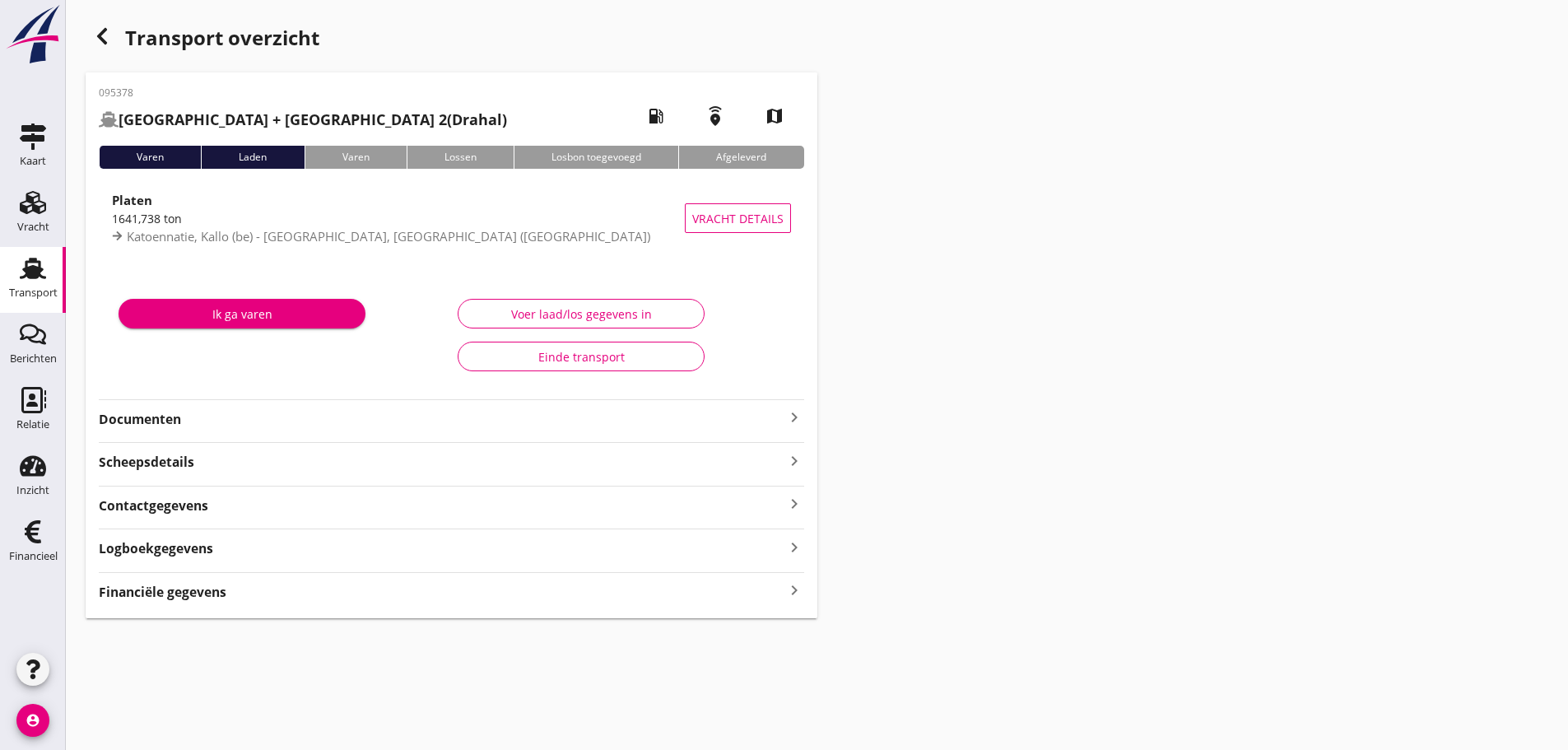
click at [788, 591] on icon "keyboard_arrow_right" at bounding box center [794, 590] width 20 height 23
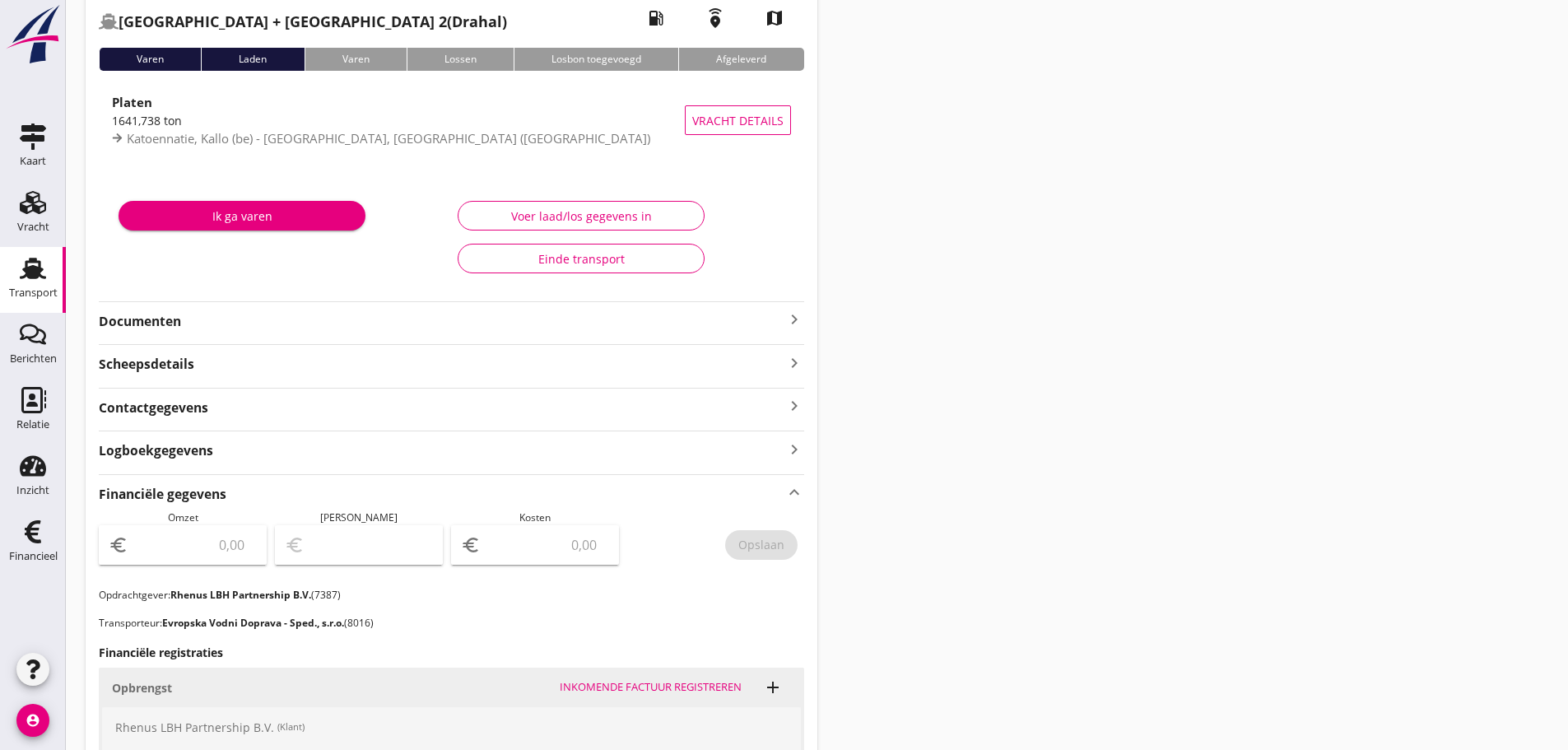
scroll to position [428, 0]
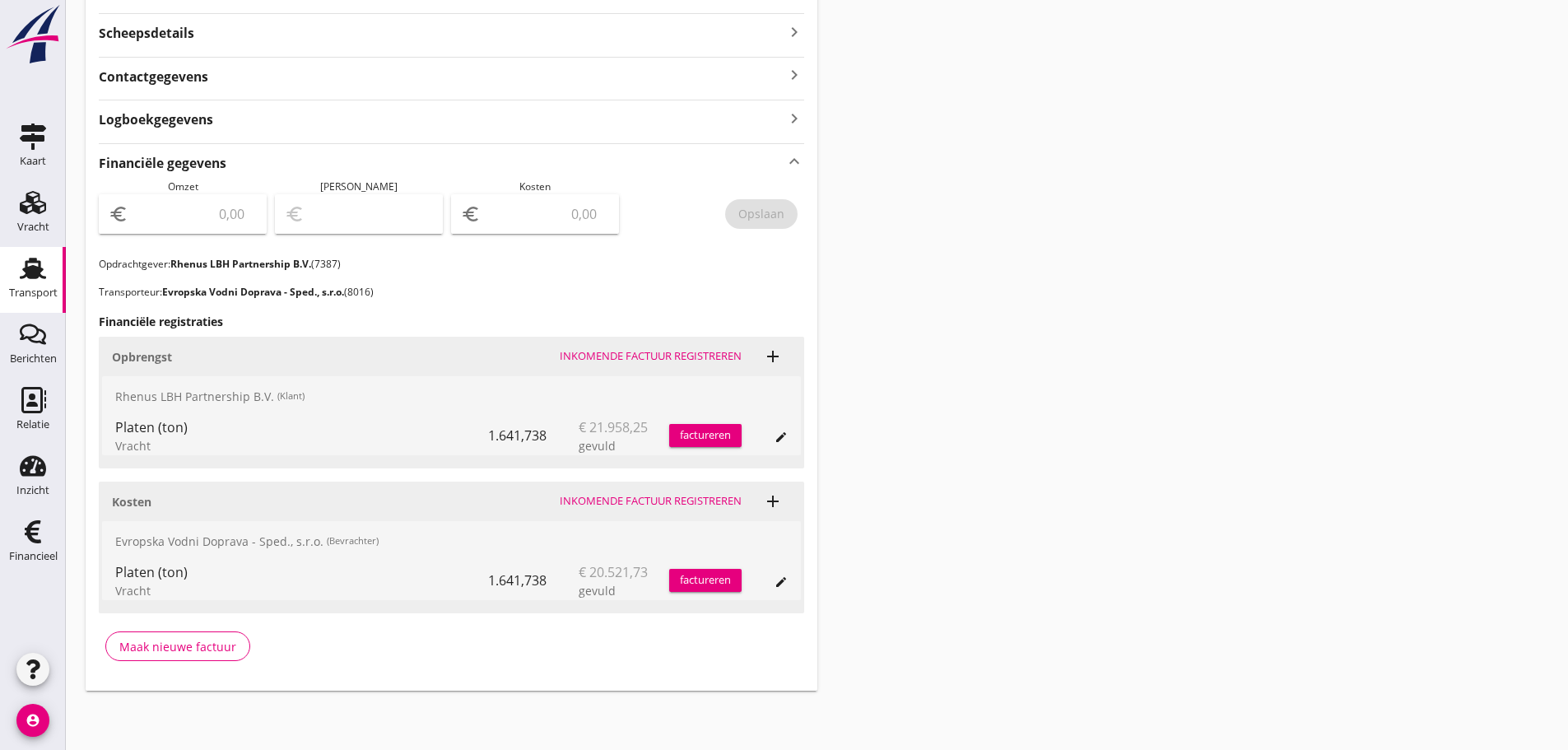
click at [553, 210] on input "number" at bounding box center [546, 214] width 125 height 27
type input "20521"
type input "20521.73"
click at [772, 213] on div "Opslaan" at bounding box center [761, 213] width 46 height 18
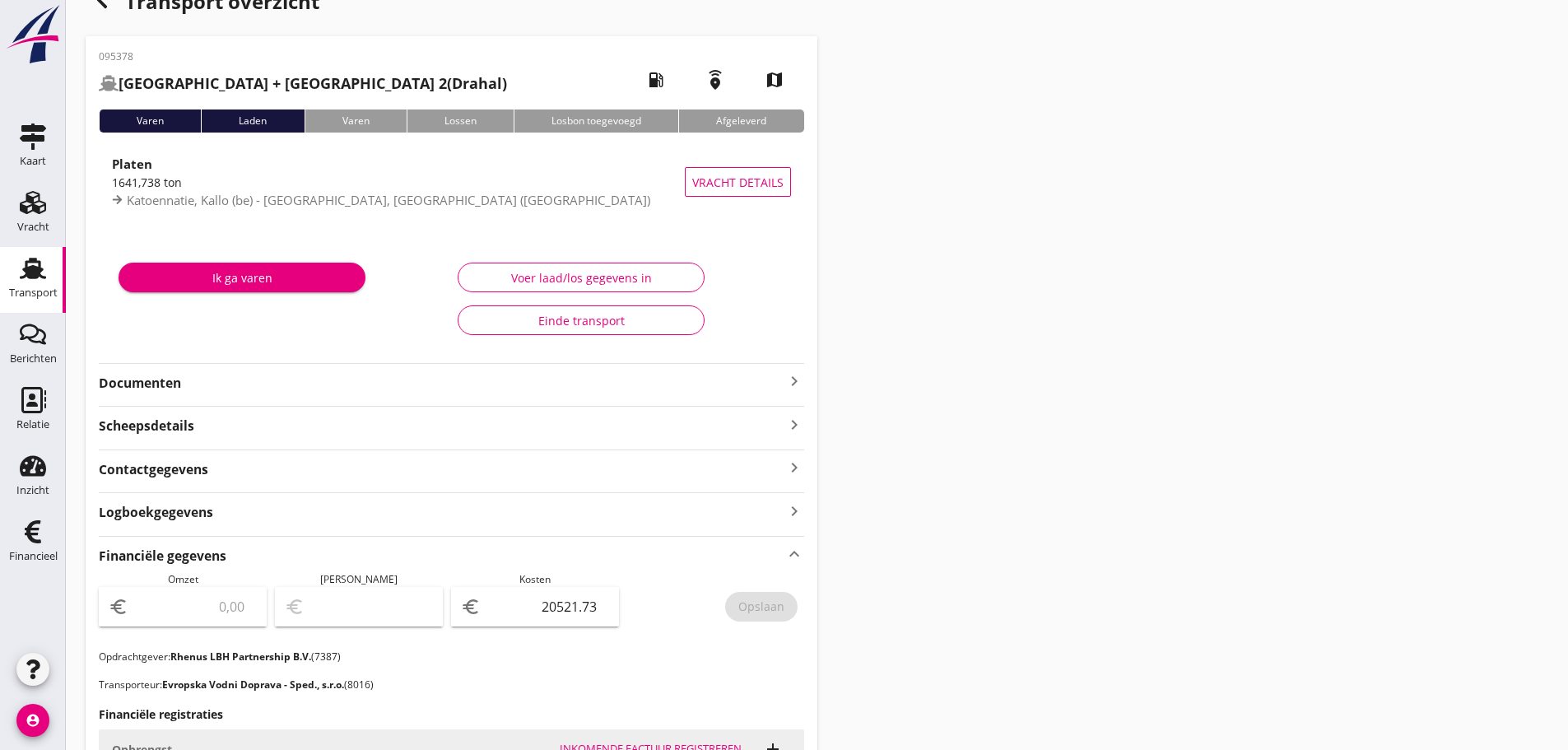
scroll to position [18, 0]
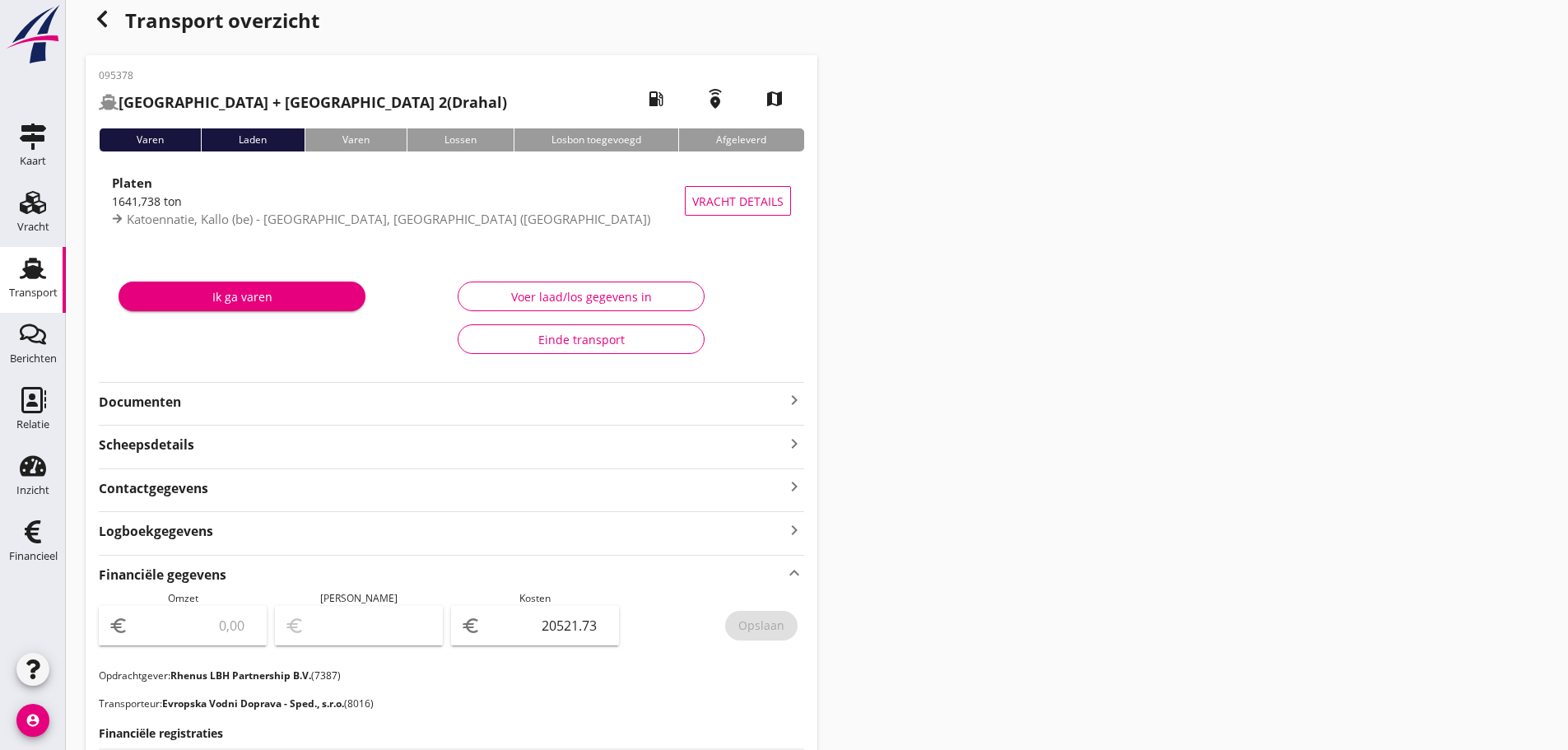
click at [115, 23] on div "button" at bounding box center [101, 18] width 33 height 33
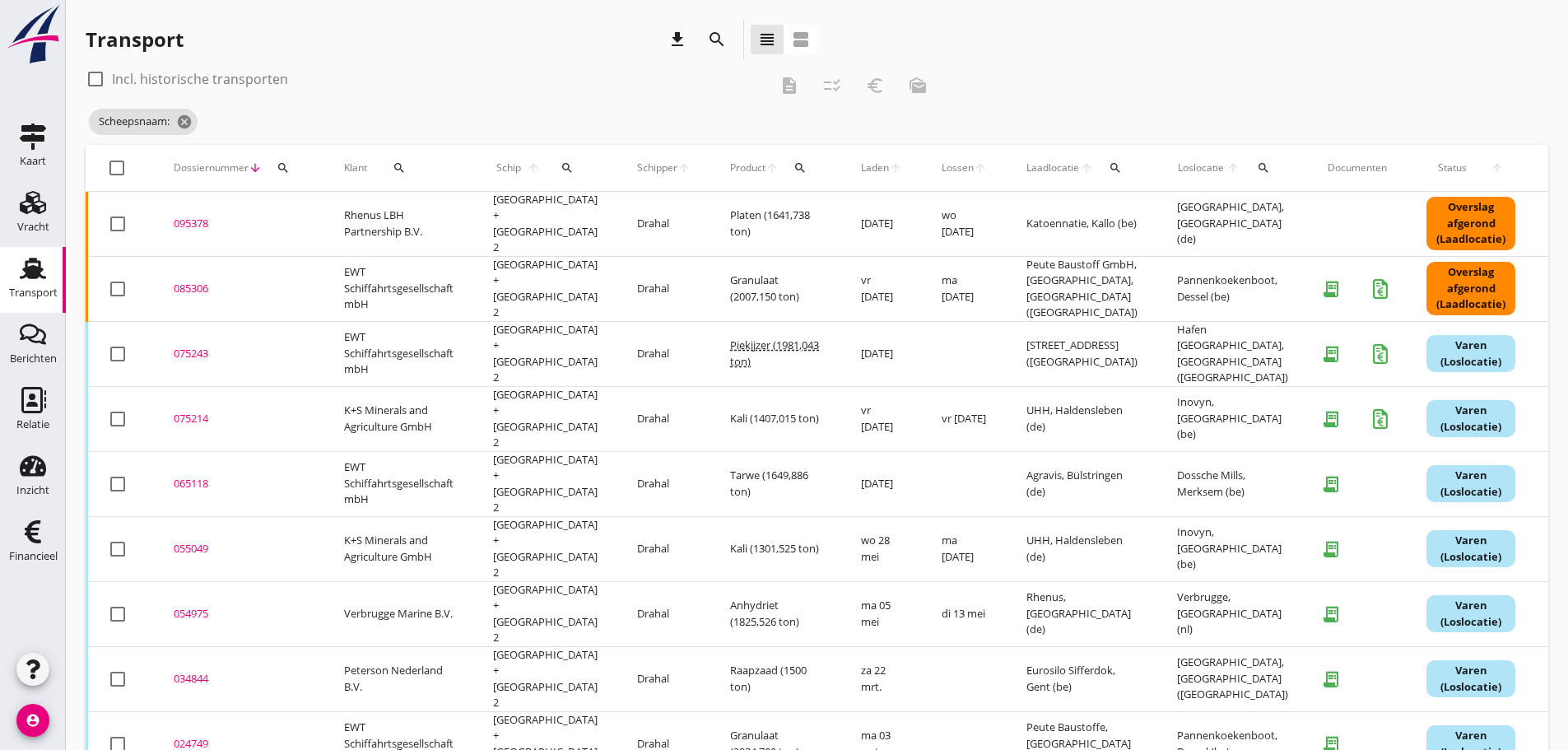
drag, startPoint x: 497, startPoint y: 166, endPoint x: 525, endPoint y: 180, distance: 31.3
click at [498, 167] on span "Schip" at bounding box center [508, 168] width 30 height 15
drag, startPoint x: 549, startPoint y: 171, endPoint x: 567, endPoint y: 215, distance: 47.5
click at [561, 170] on icon "search" at bounding box center [567, 168] width 13 height 13
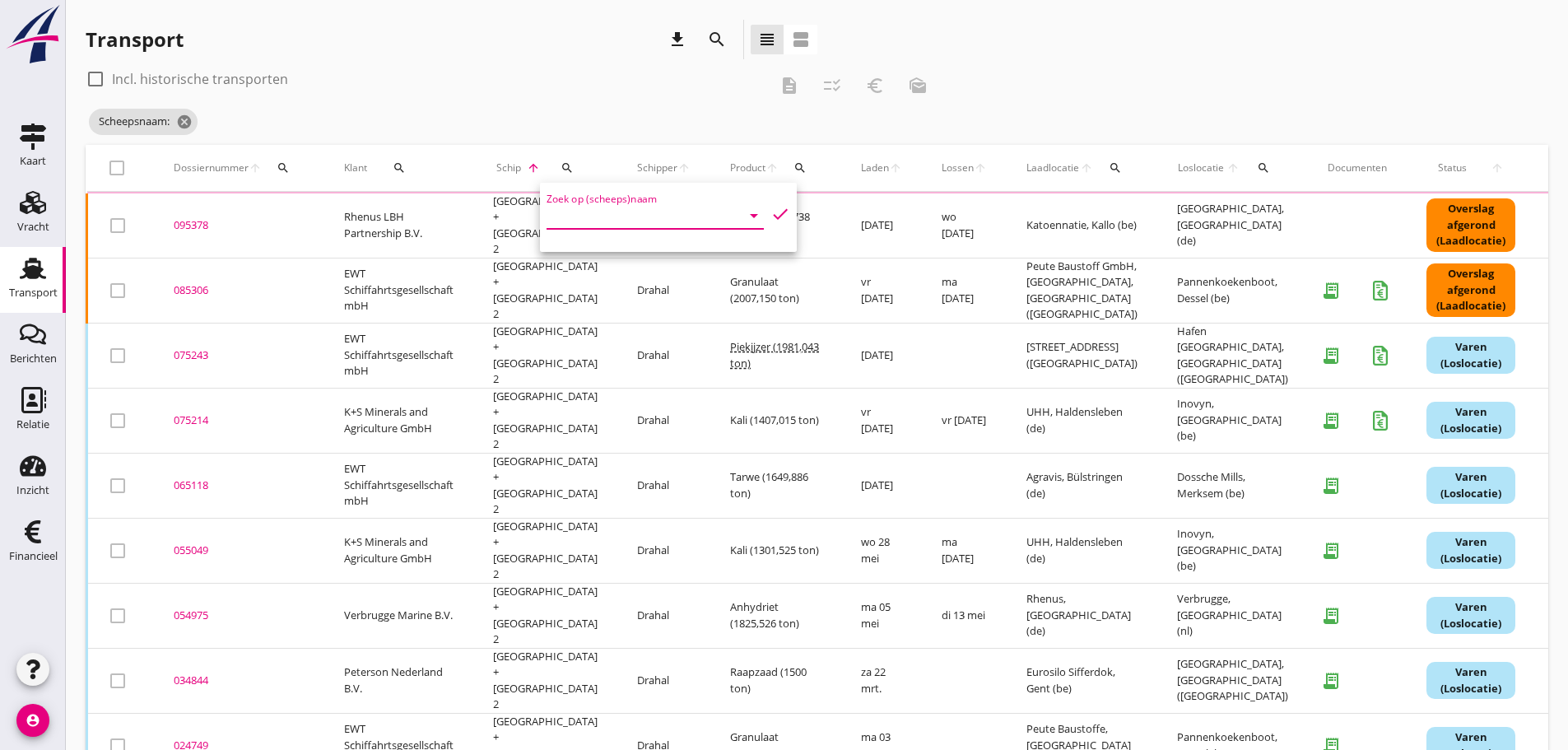
click at [569, 220] on input "Zoek op (scheeps)naam" at bounding box center [632, 215] width 171 height 27
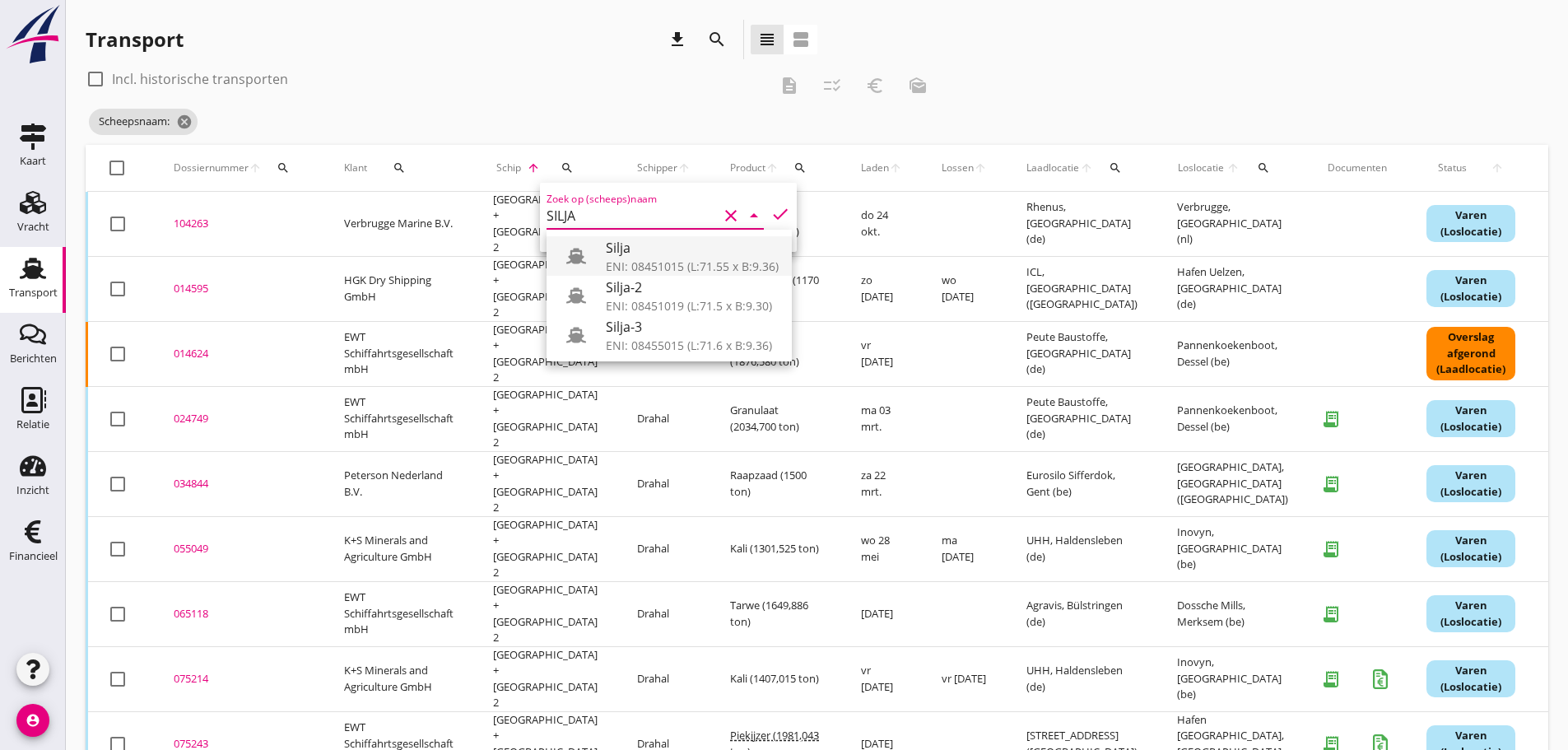
click at [621, 246] on div "Silja" at bounding box center [692, 248] width 173 height 20
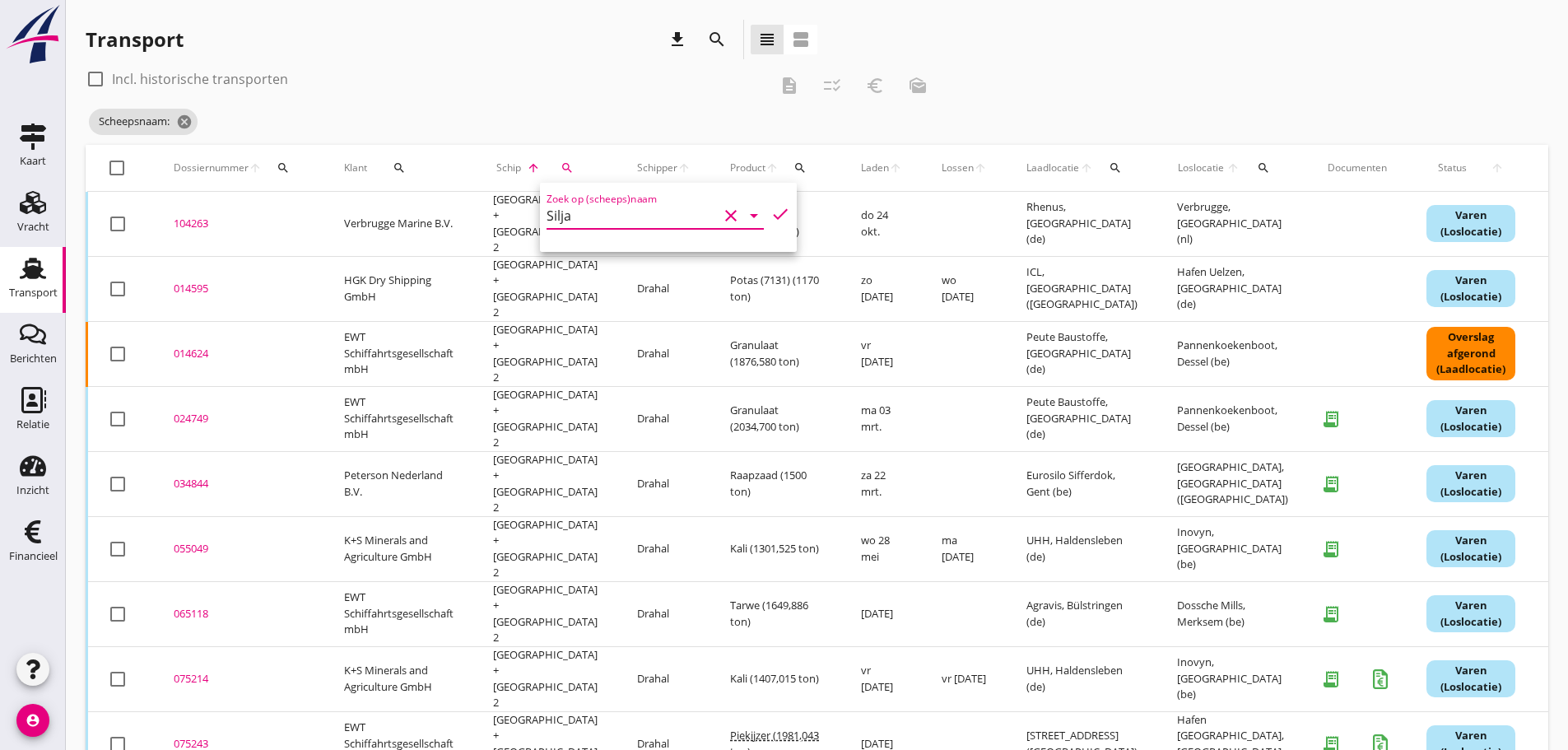
click at [770, 209] on icon "check" at bounding box center [780, 214] width 20 height 20
type input "Silja"
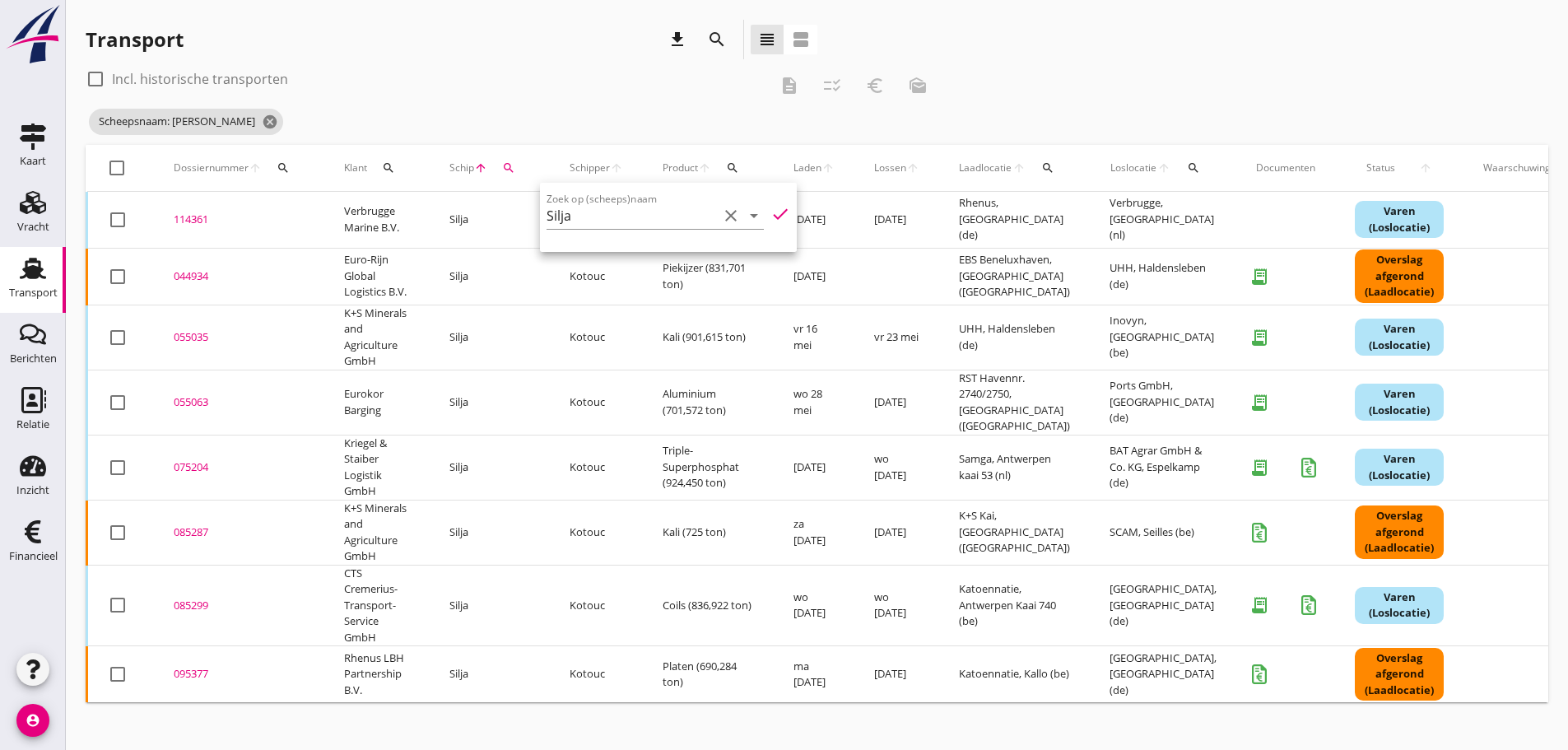
click at [770, 215] on icon "check" at bounding box center [780, 214] width 20 height 20
click at [424, 47] on div "Transport download search view_headline view_agenda" at bounding box center [451, 39] width 732 height 39
click at [202, 666] on div "095377" at bounding box center [239, 674] width 131 height 17
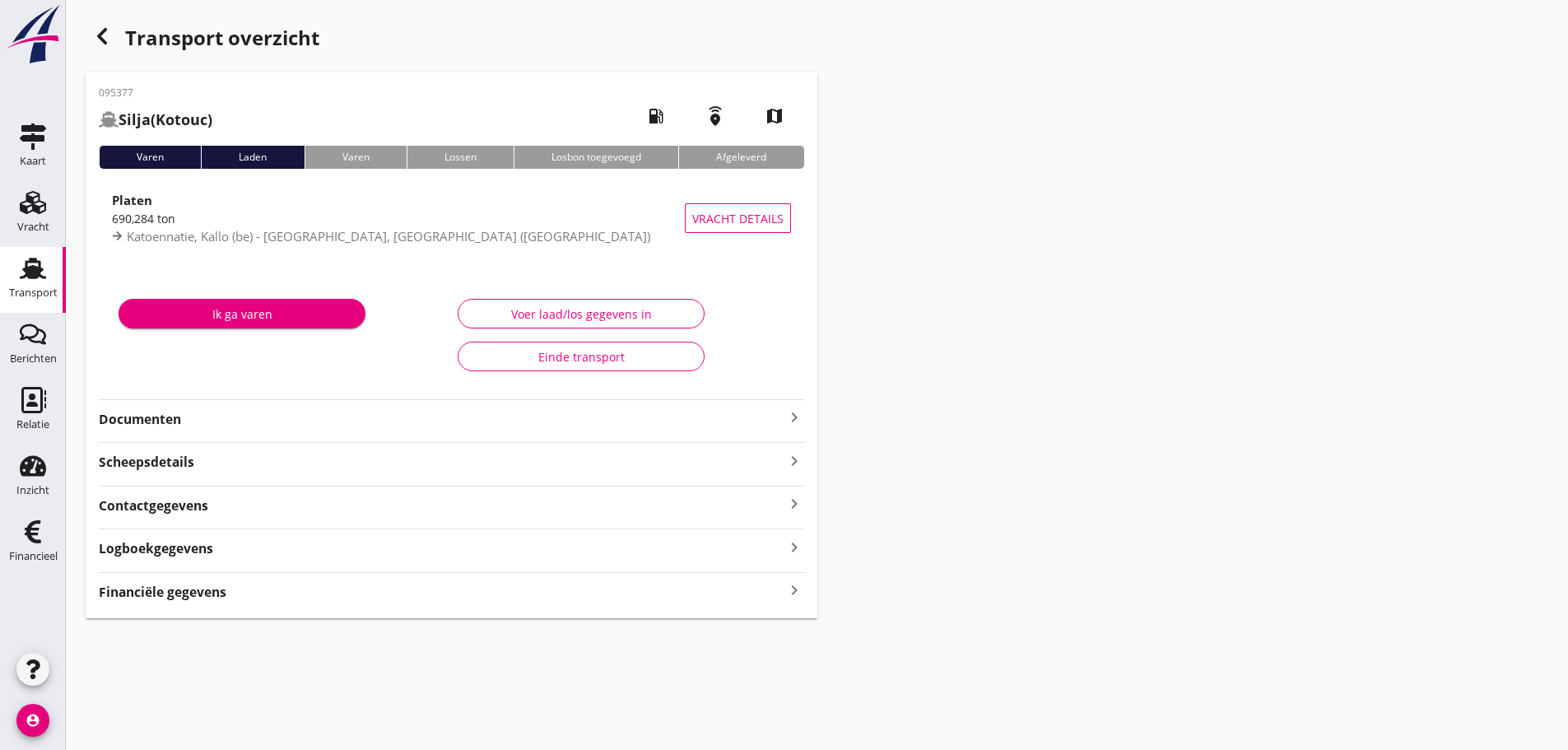
click at [152, 602] on div "095377 Silja (Kotouc) local_gas_station emergency_share map Varen Laden Varen L…" at bounding box center [451, 345] width 732 height 545
click at [148, 588] on strong "Financiële gegevens" at bounding box center [162, 592] width 128 height 19
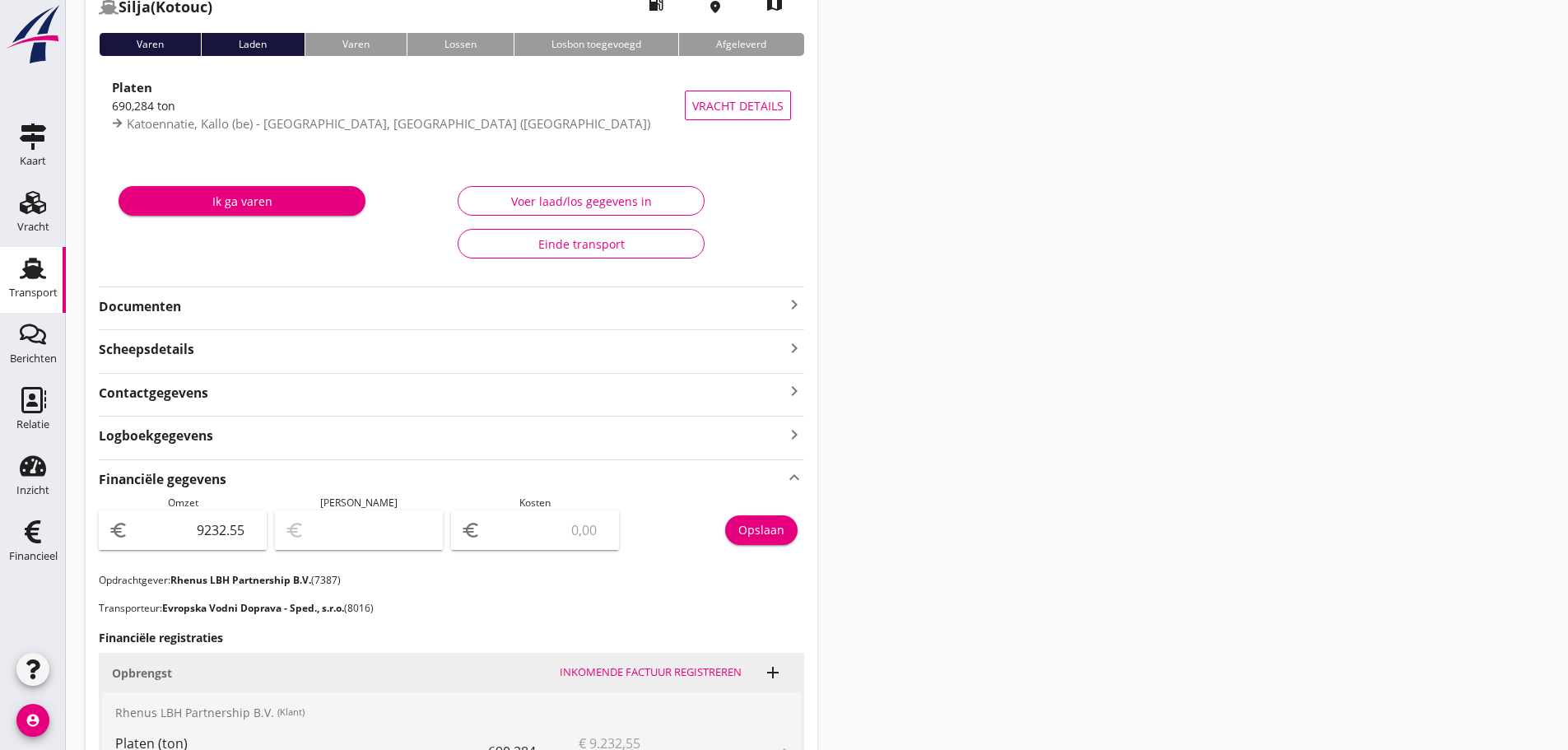
scroll to position [576, 0]
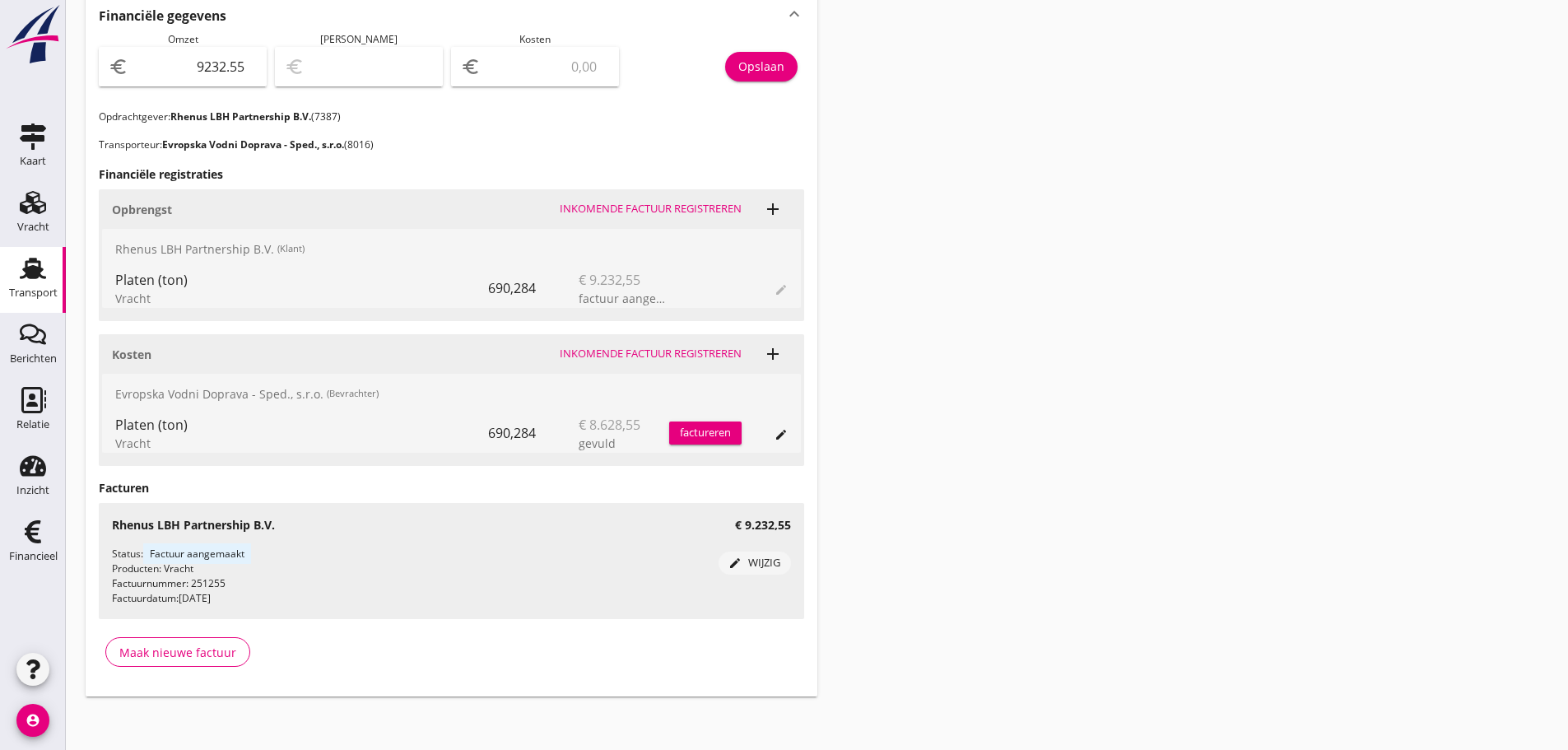
click at [555, 74] on input "number" at bounding box center [546, 67] width 125 height 27
type input "9224.55"
type input "8"
type input "9146.55"
type input "86"
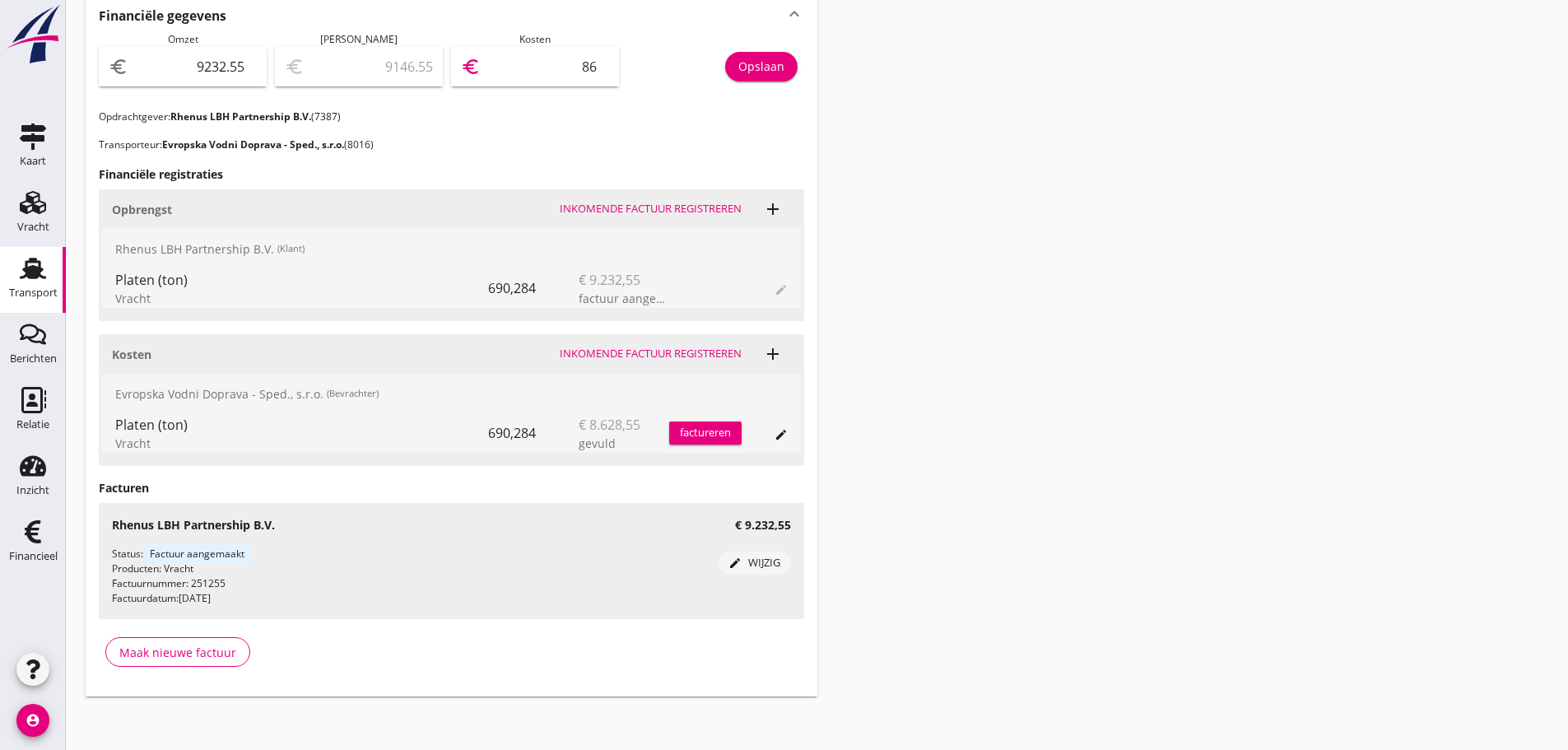
type input "8370.55"
type input "862"
type input "604.55"
type input "8628"
type input "604.05"
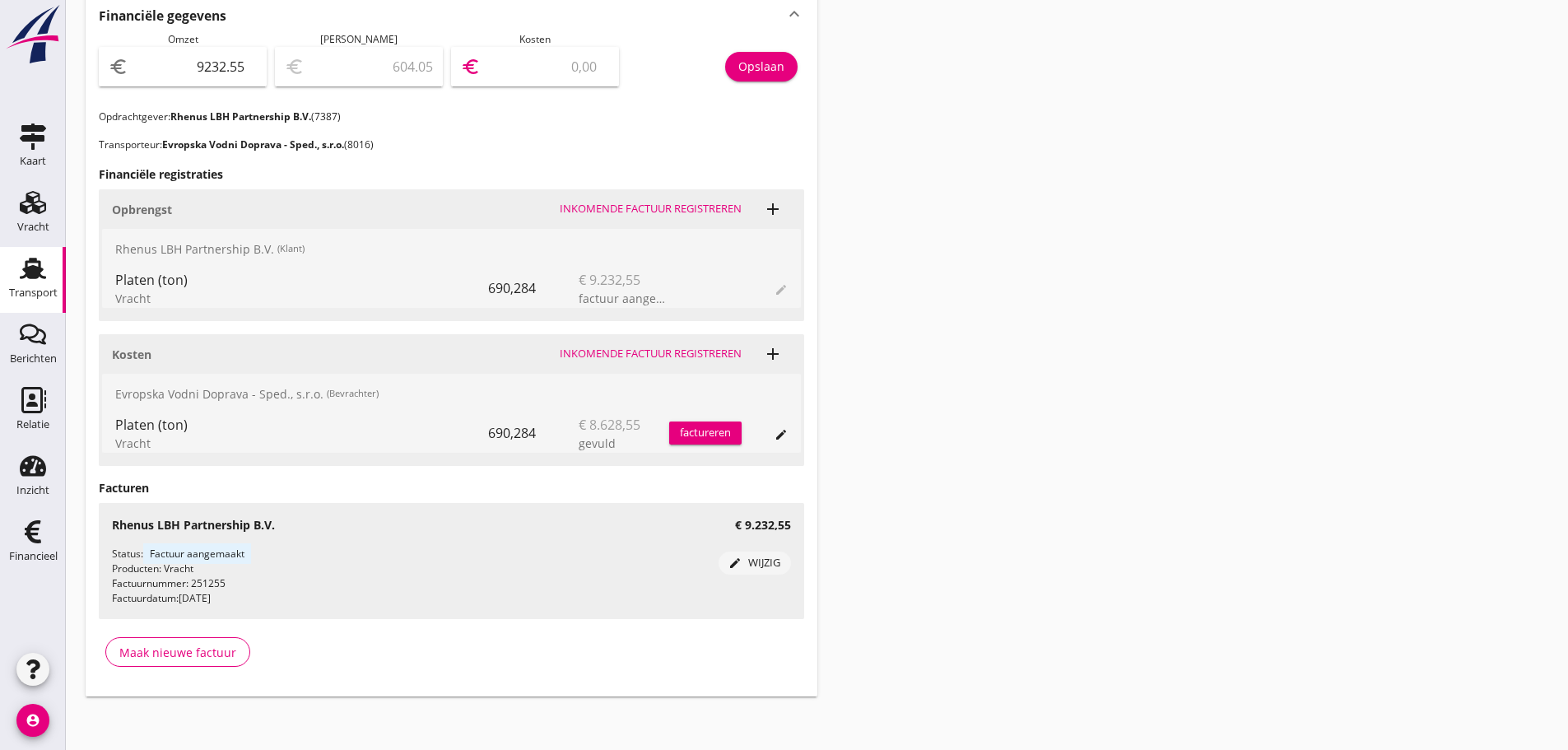
type input "8628.5"
type input "604.00"
type input "8628.55"
click at [747, 62] on div "Opslaan" at bounding box center [761, 66] width 46 height 18
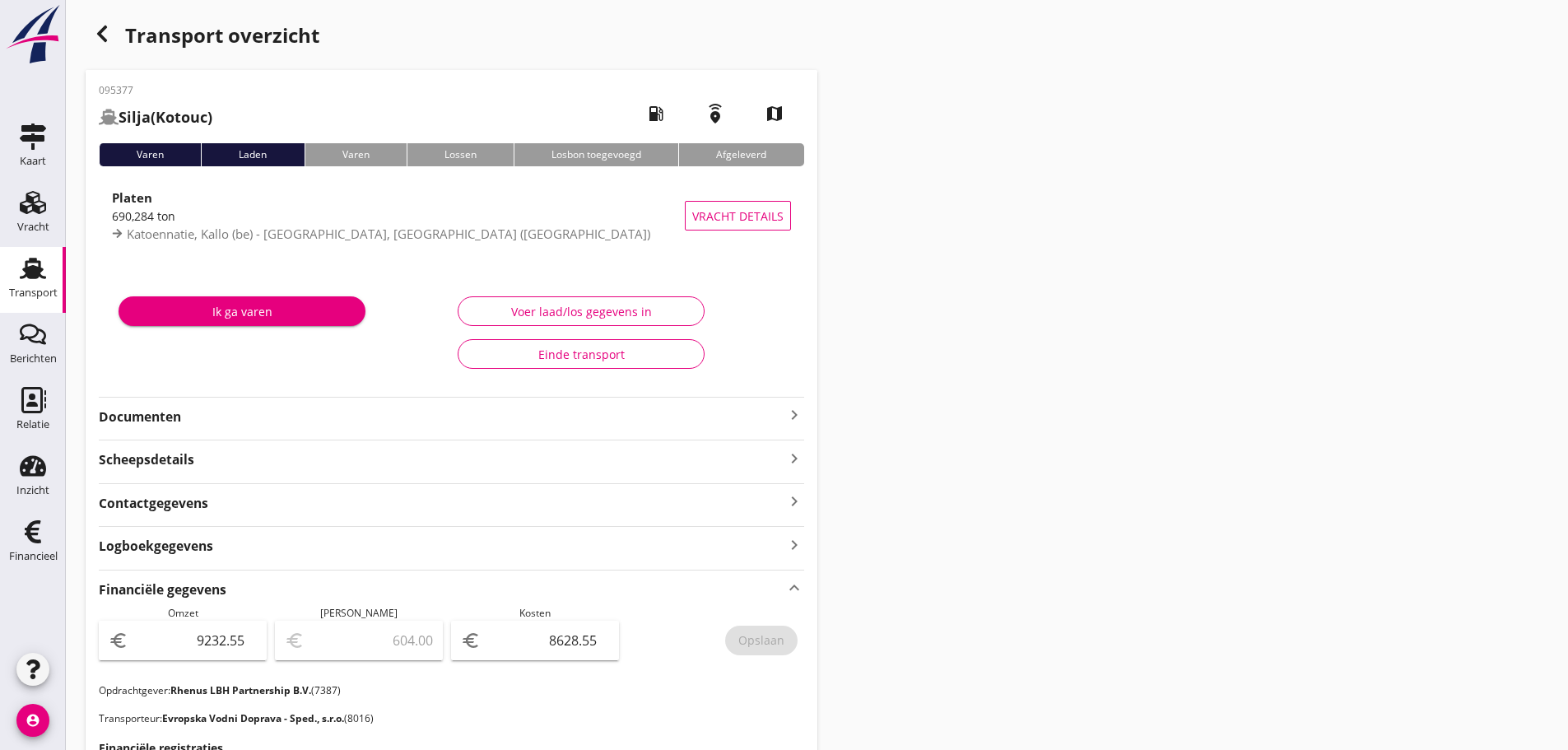
scroll to position [0, 0]
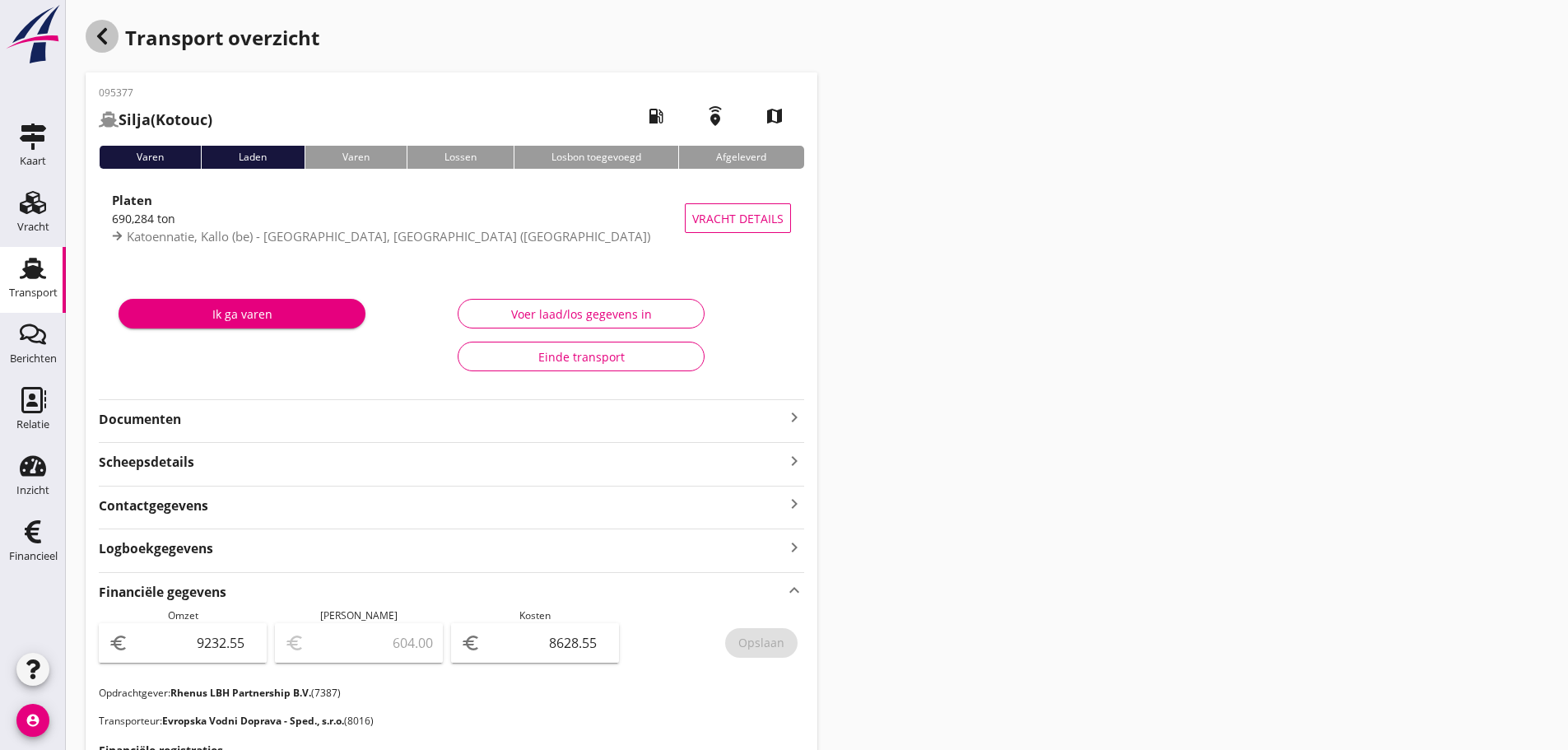
click at [101, 29] on icon "button" at bounding box center [102, 37] width 20 height 20
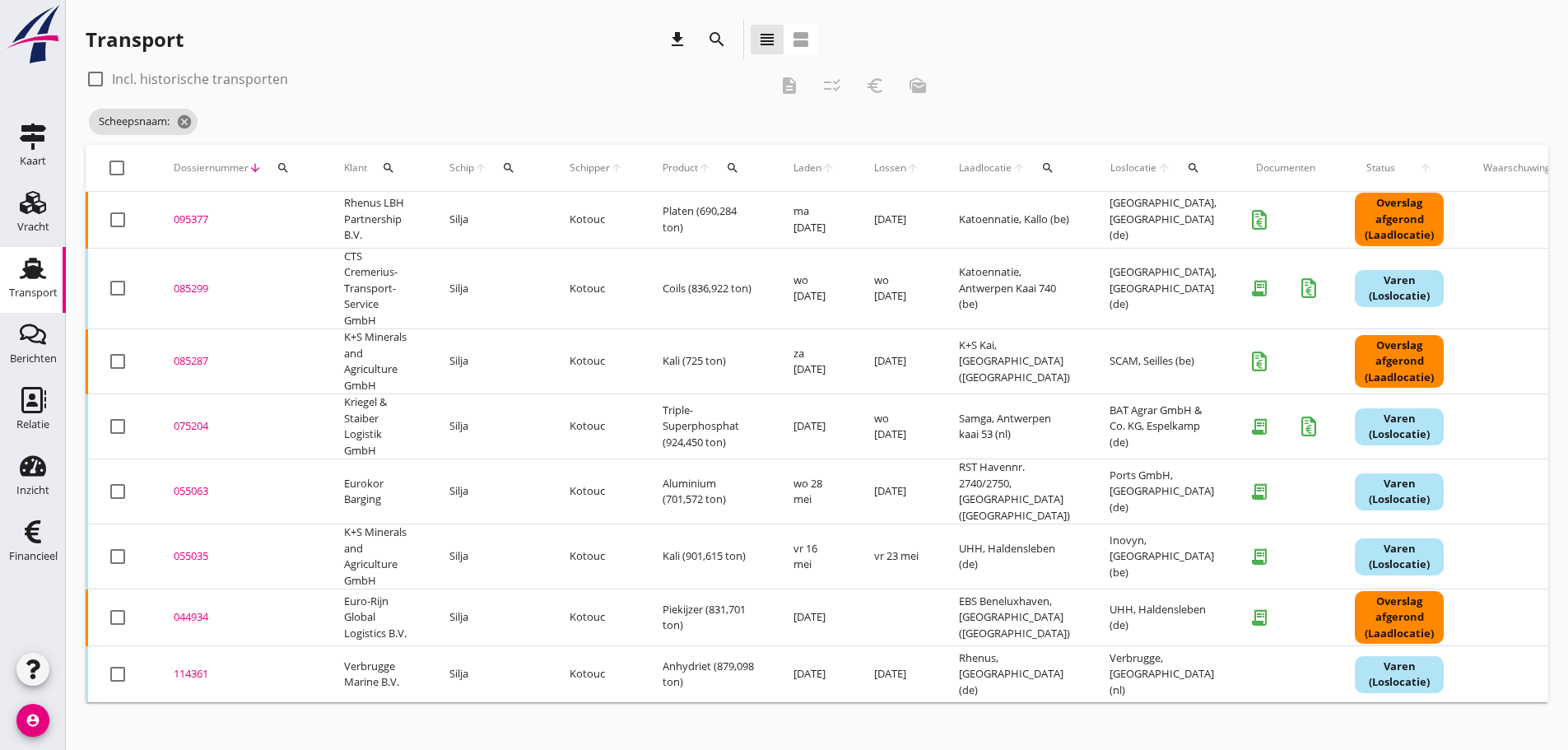
click at [513, 171] on icon "search" at bounding box center [509, 168] width 13 height 13
click at [518, 216] on input "Zoek op (scheeps)naam" at bounding box center [586, 215] width 171 height 27
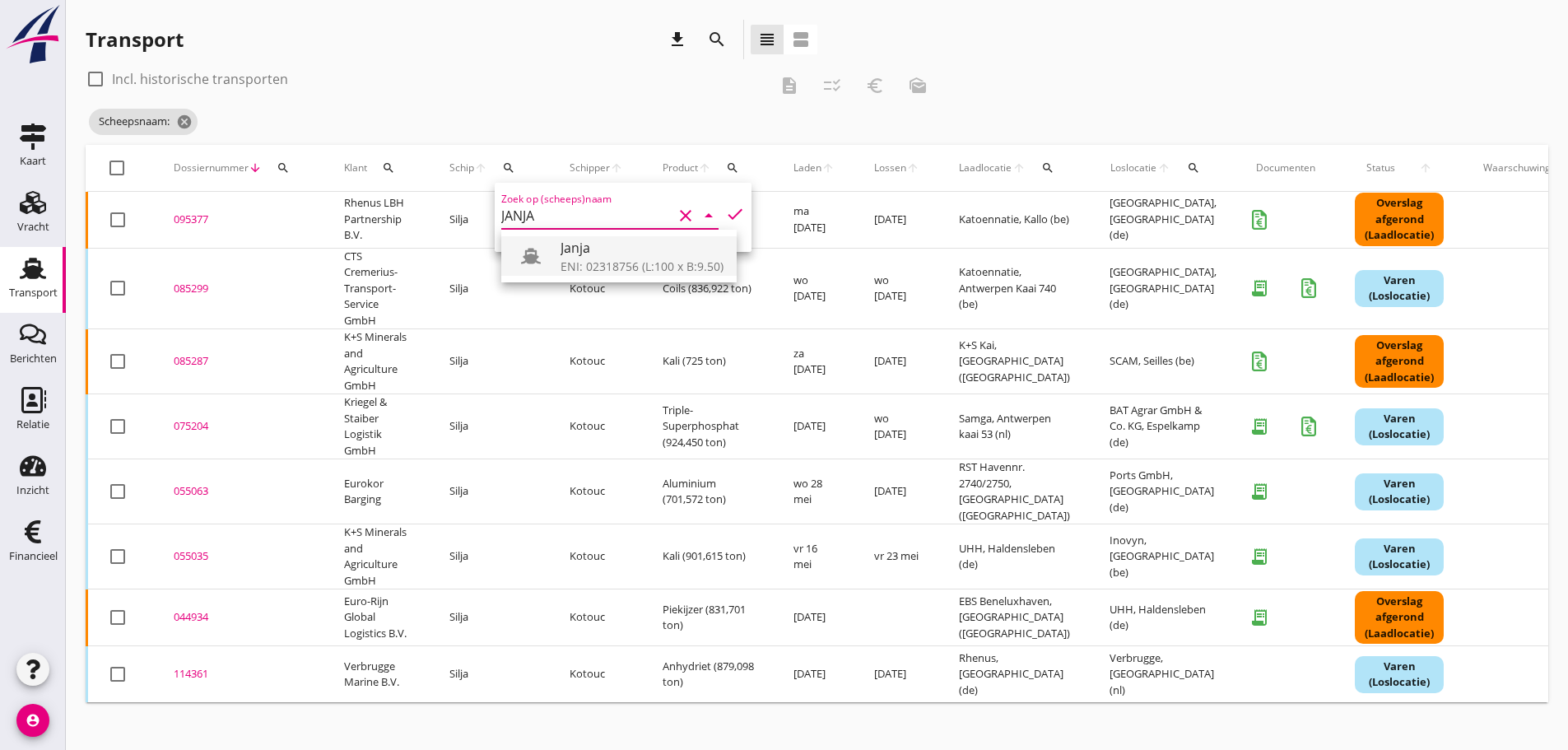
click at [576, 271] on div "ENI: 02318756 (L:100 x B:9.50)" at bounding box center [642, 266] width 163 height 18
click at [560, 258] on div at bounding box center [537, 256] width 46 height 33
click at [725, 215] on icon "check" at bounding box center [735, 214] width 20 height 20
type input "Janja"
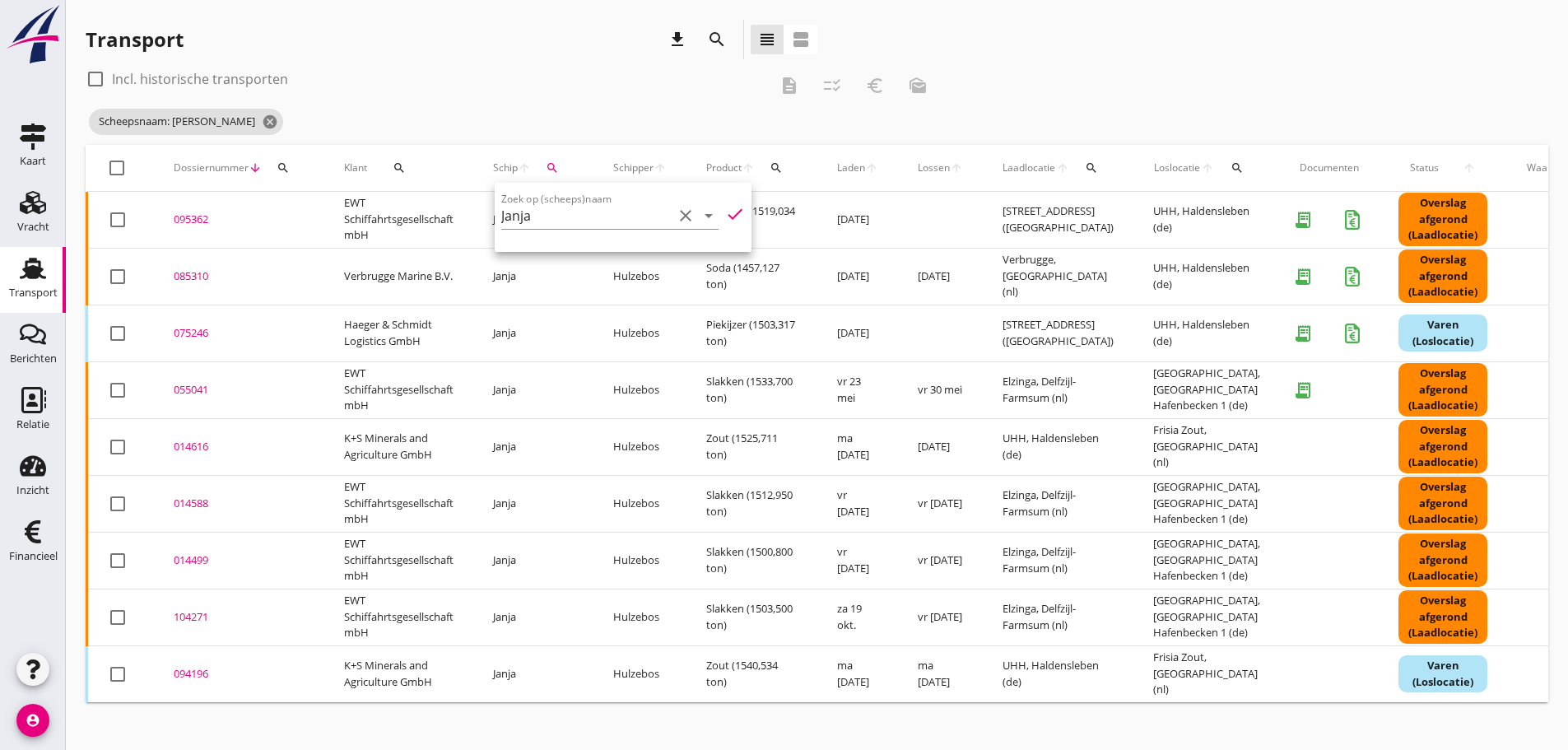
click at [396, 63] on div "Transport download search view_headline view_agenda" at bounding box center [451, 43] width 732 height 46
click at [184, 218] on div "095362" at bounding box center [239, 220] width 131 height 17
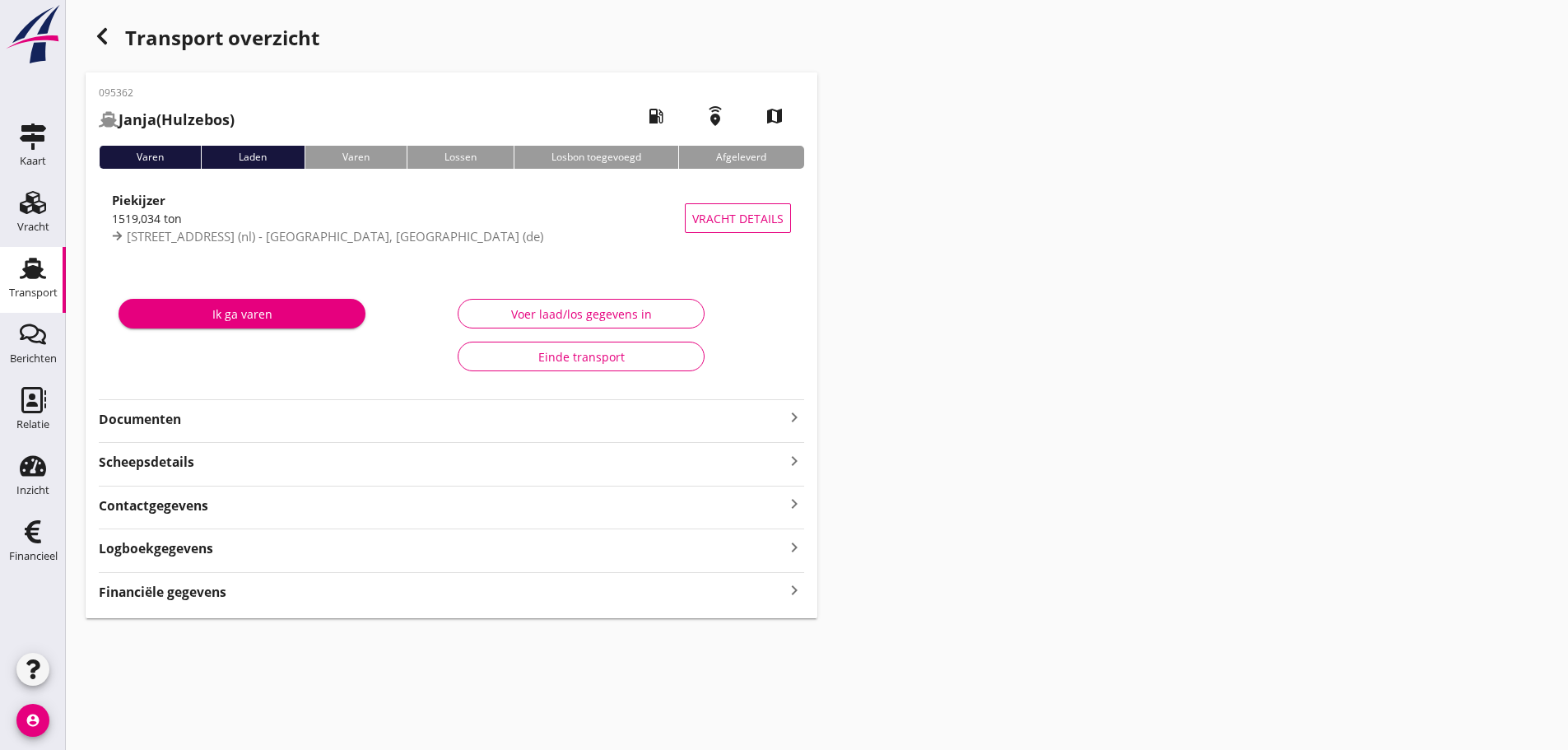
click at [790, 594] on icon "keyboard_arrow_right" at bounding box center [794, 590] width 20 height 23
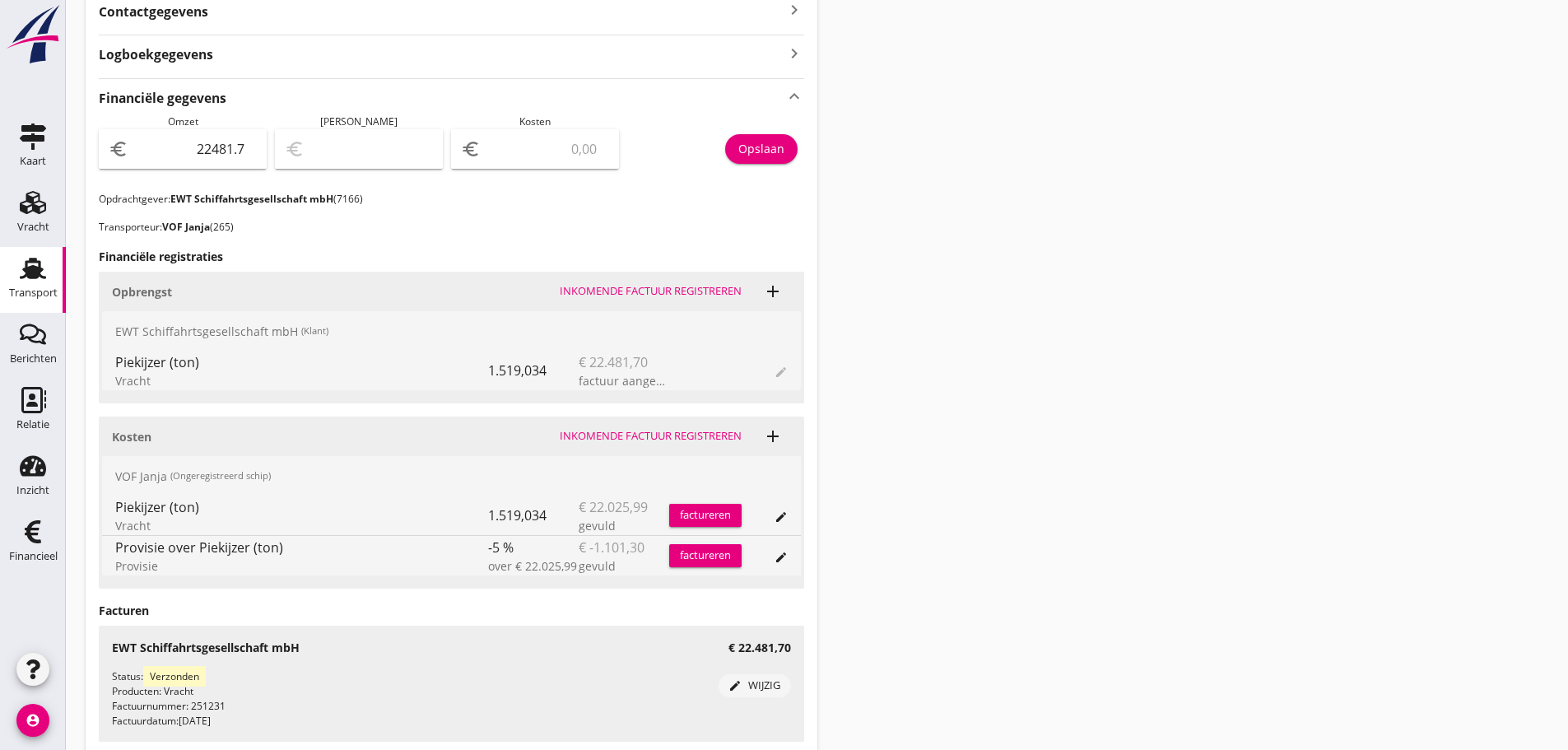
click at [499, 142] on input "number" at bounding box center [546, 149] width 125 height 27
type input "22479.70"
type input "2"
type input "22461.70"
type input "209"
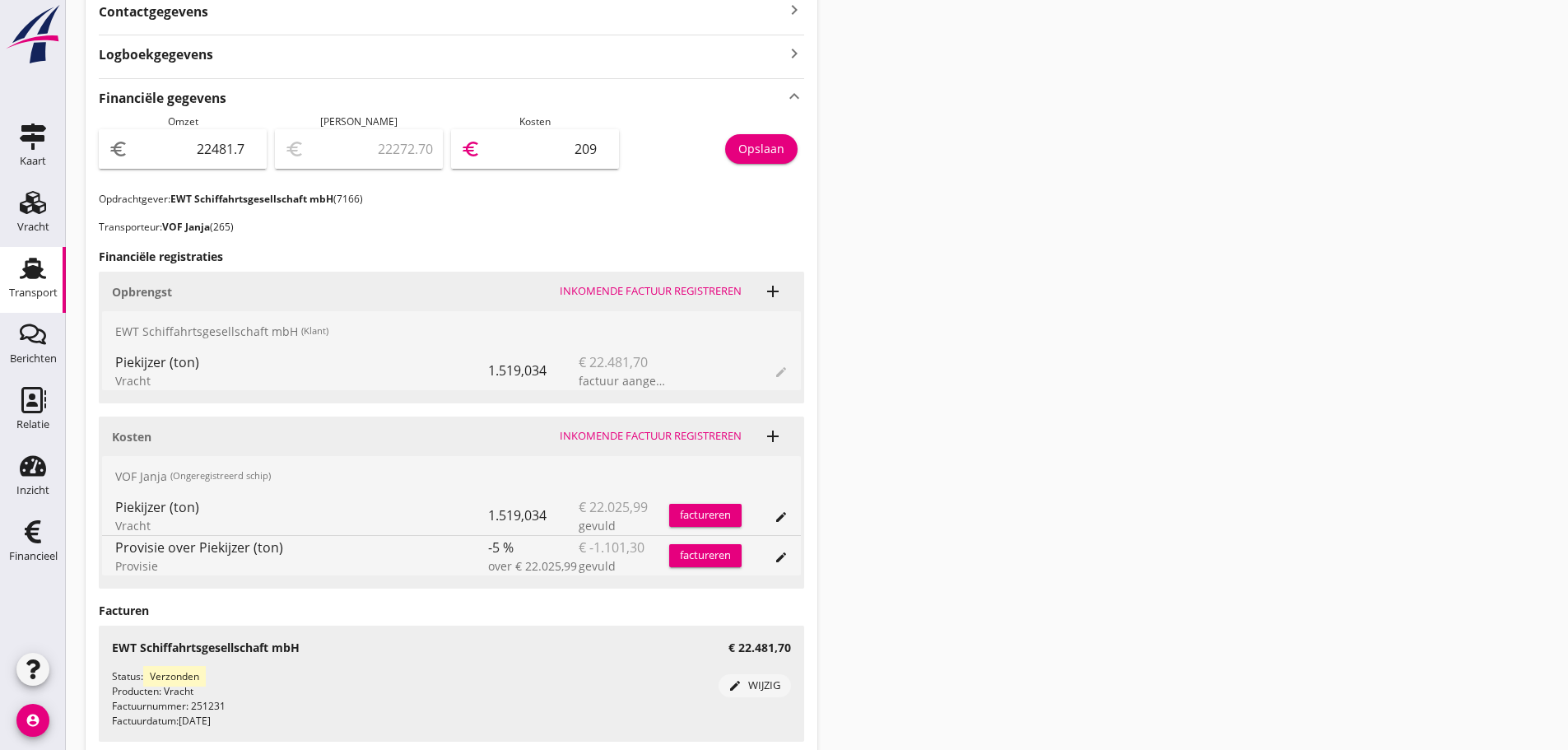
type input "20389.70"
type input "2092"
type input "1557.70"
type input "20924"
type input "1557.10"
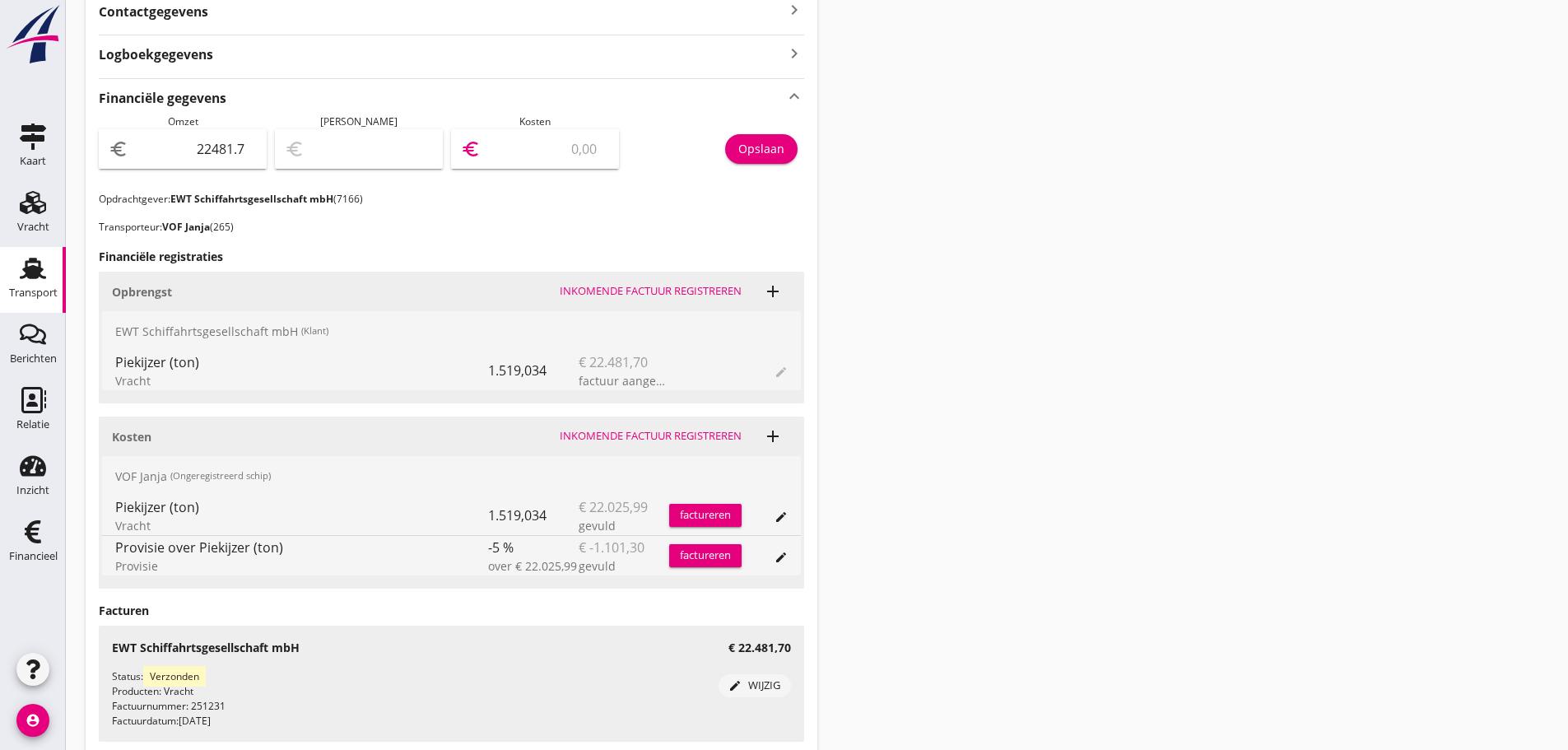
type input "20924.6"
type input "1557.02"
type input "20924.68"
click at [766, 156] on div "Opslaan" at bounding box center [761, 149] width 46 height 18
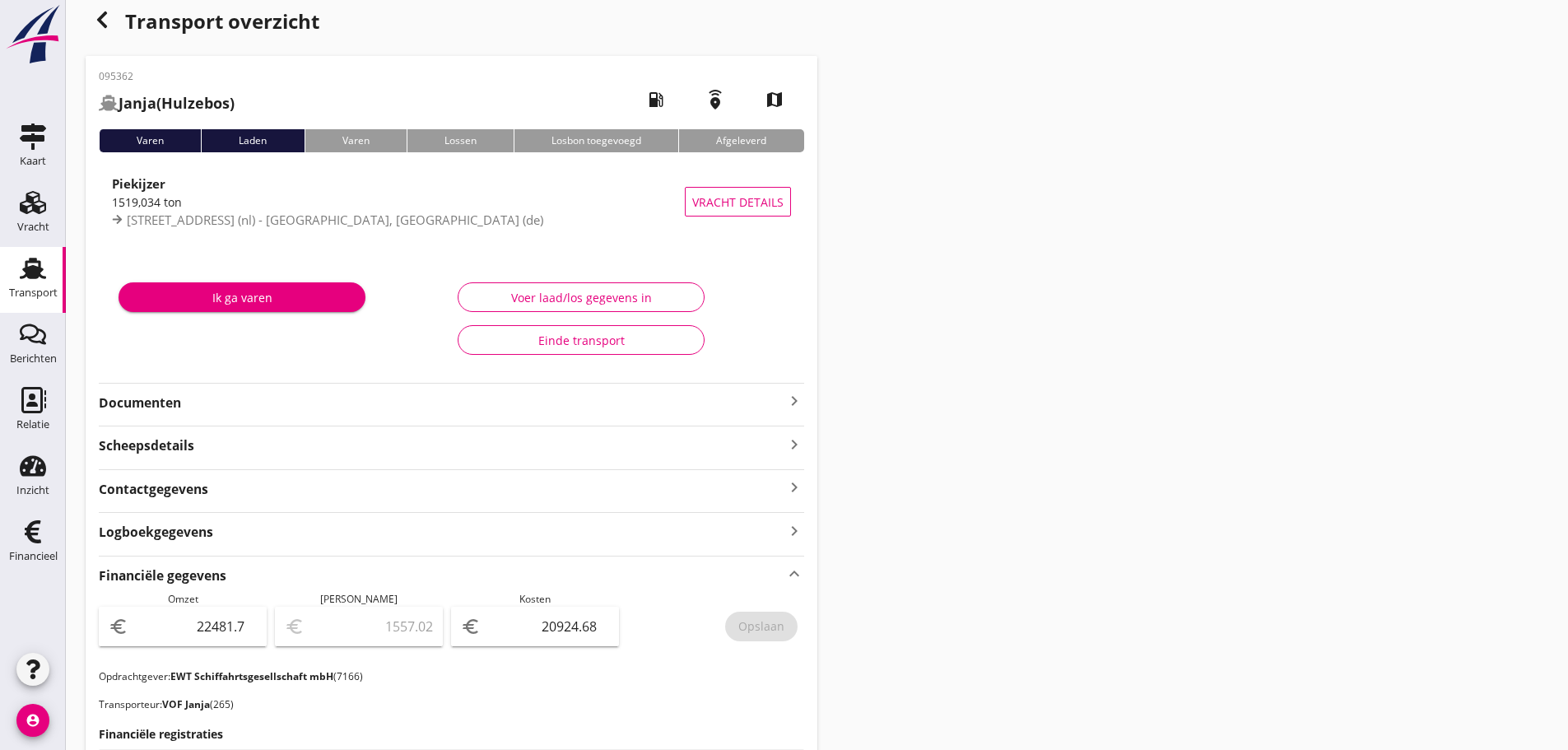
scroll to position [0, 0]
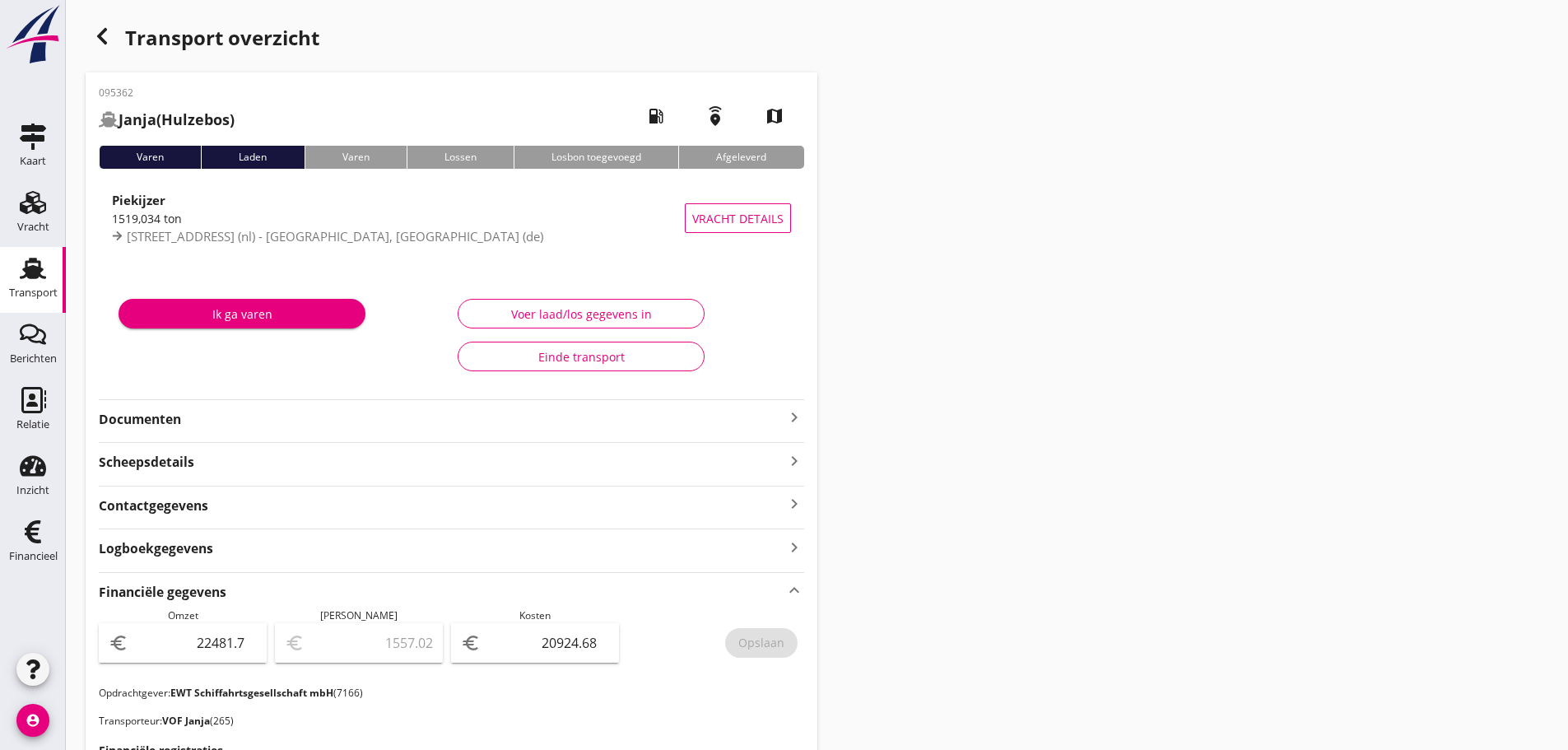
click at [104, 32] on use "button" at bounding box center [102, 37] width 10 height 17
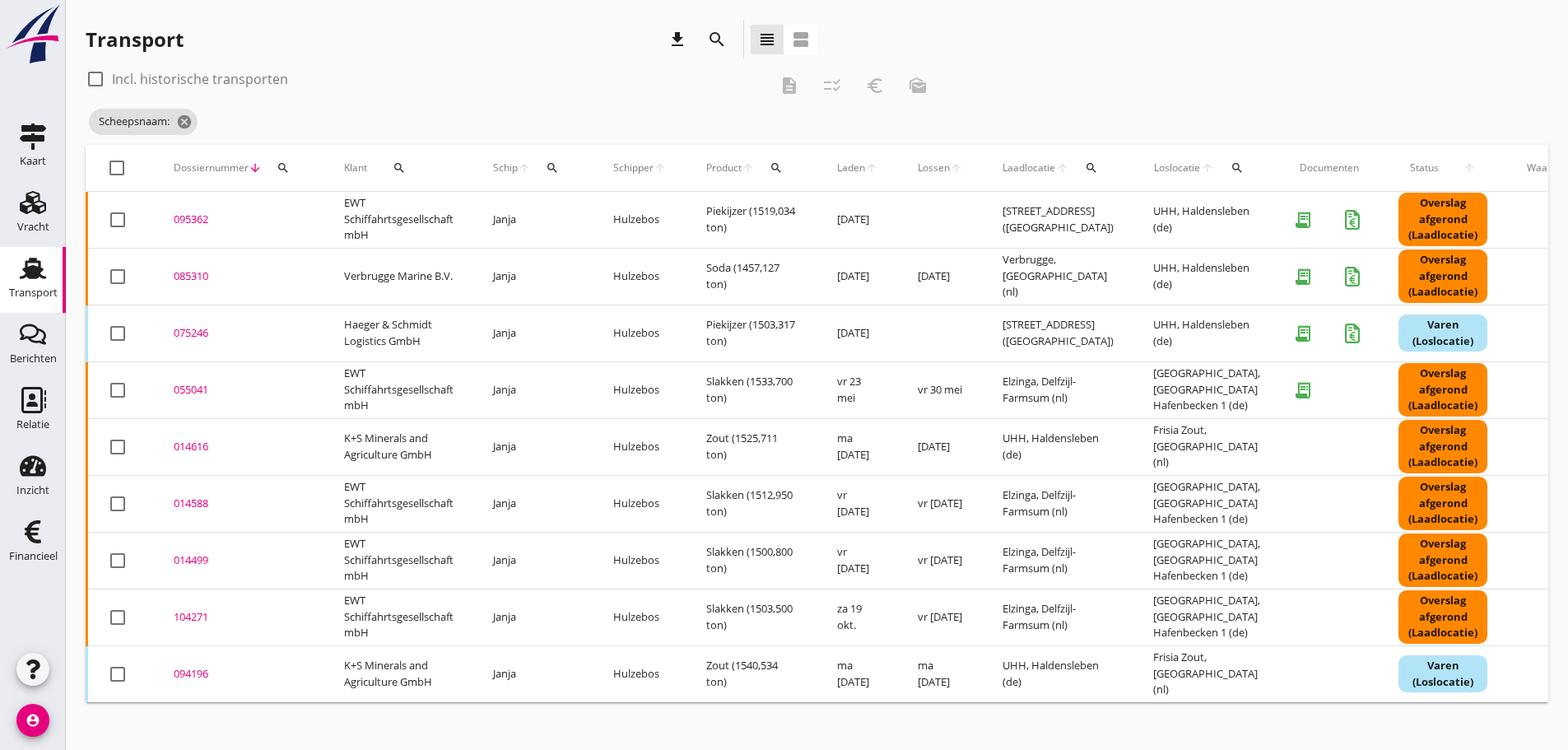
drag, startPoint x: 39, startPoint y: 291, endPoint x: 258, endPoint y: 243, distance: 224.2
click at [39, 291] on div "Transport" at bounding box center [33, 292] width 48 height 11
click at [261, 125] on icon "cancel" at bounding box center [270, 122] width 17 height 17
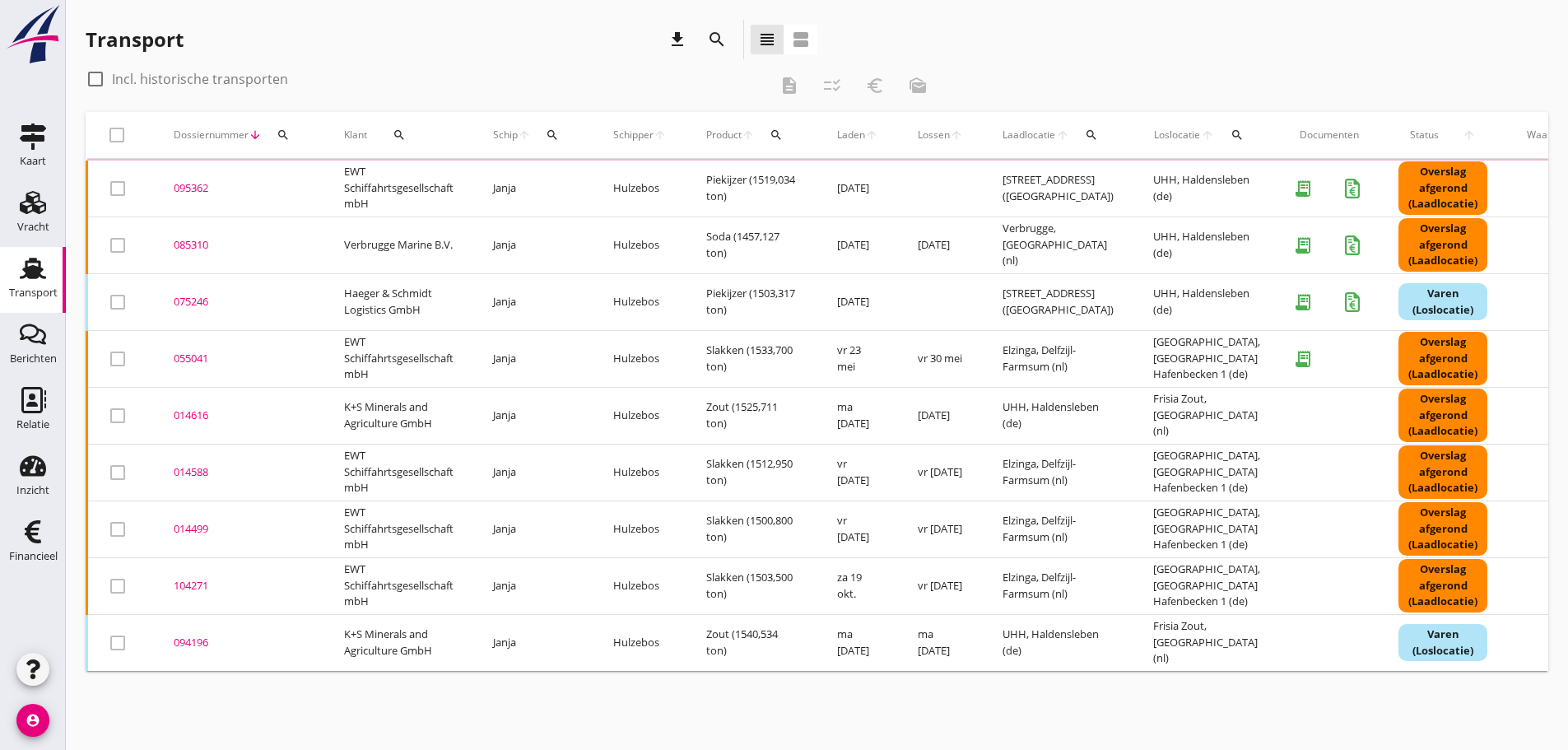
click at [293, 139] on div "search" at bounding box center [282, 135] width 29 height 13
click at [340, 190] on input "Zoeken op dossiernummer..." at bounding box center [360, 183] width 171 height 27
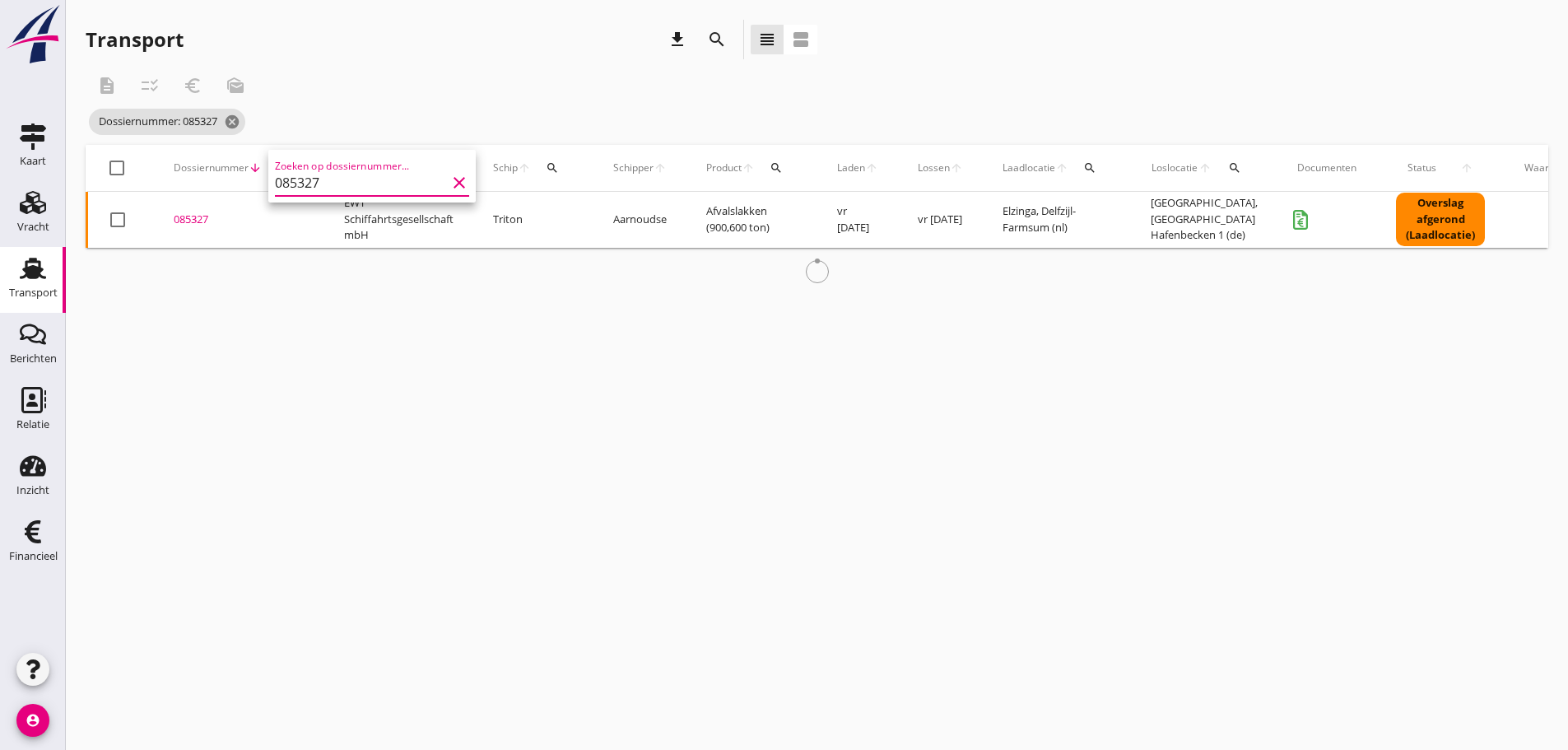
type input "085327"
click at [196, 218] on div "085327" at bounding box center [239, 220] width 131 height 17
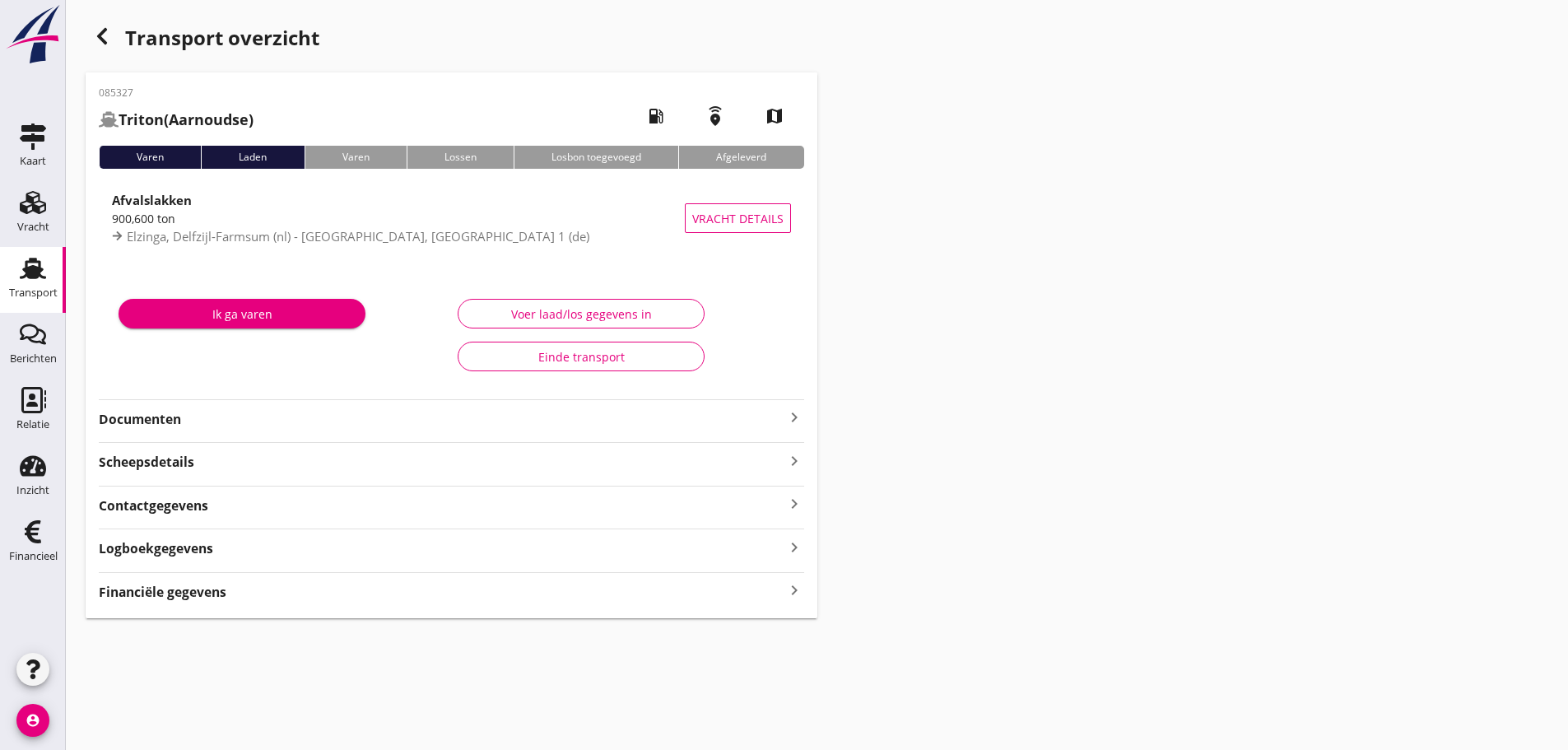
click at [788, 586] on icon "keyboard_arrow_right" at bounding box center [794, 590] width 20 height 23
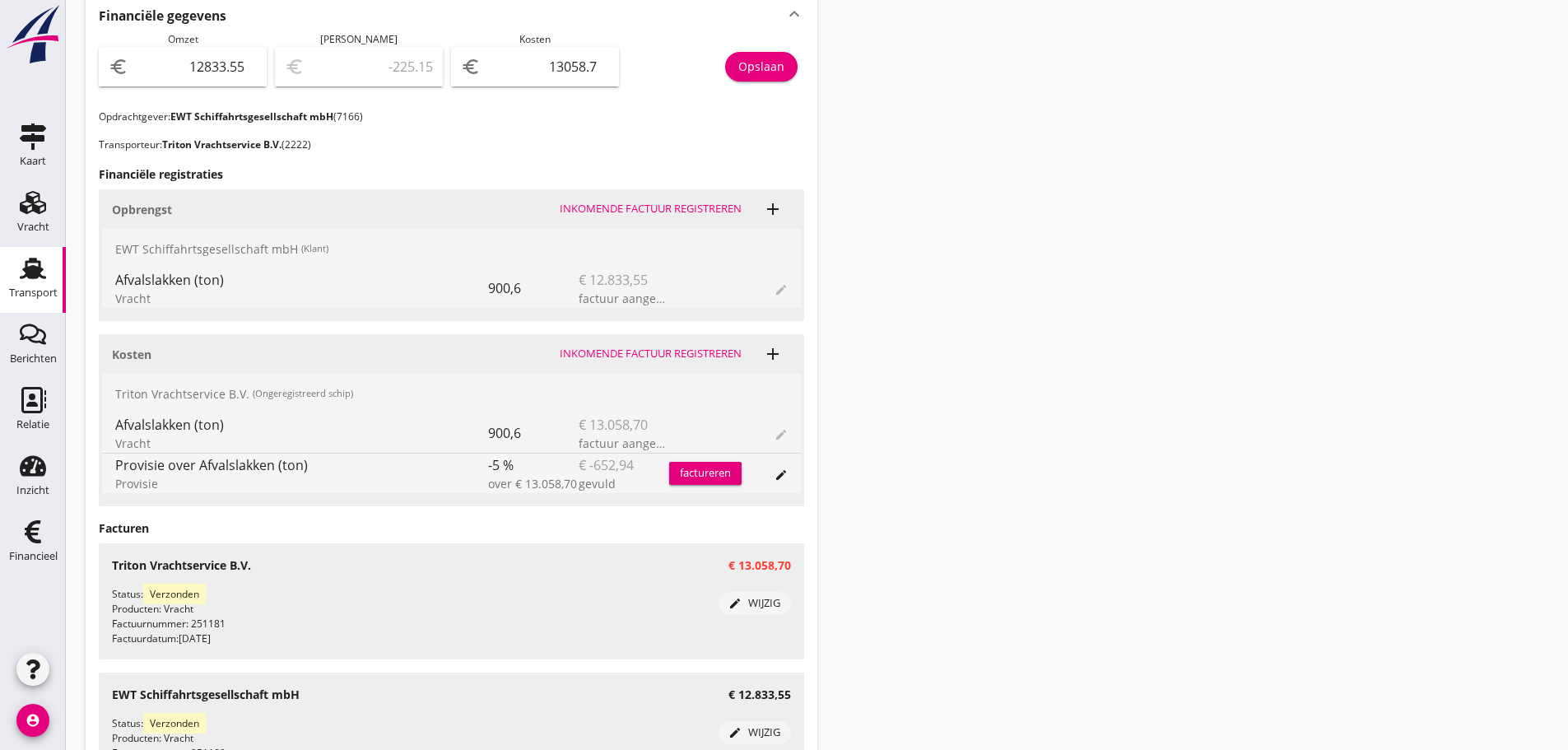
scroll to position [752, 0]
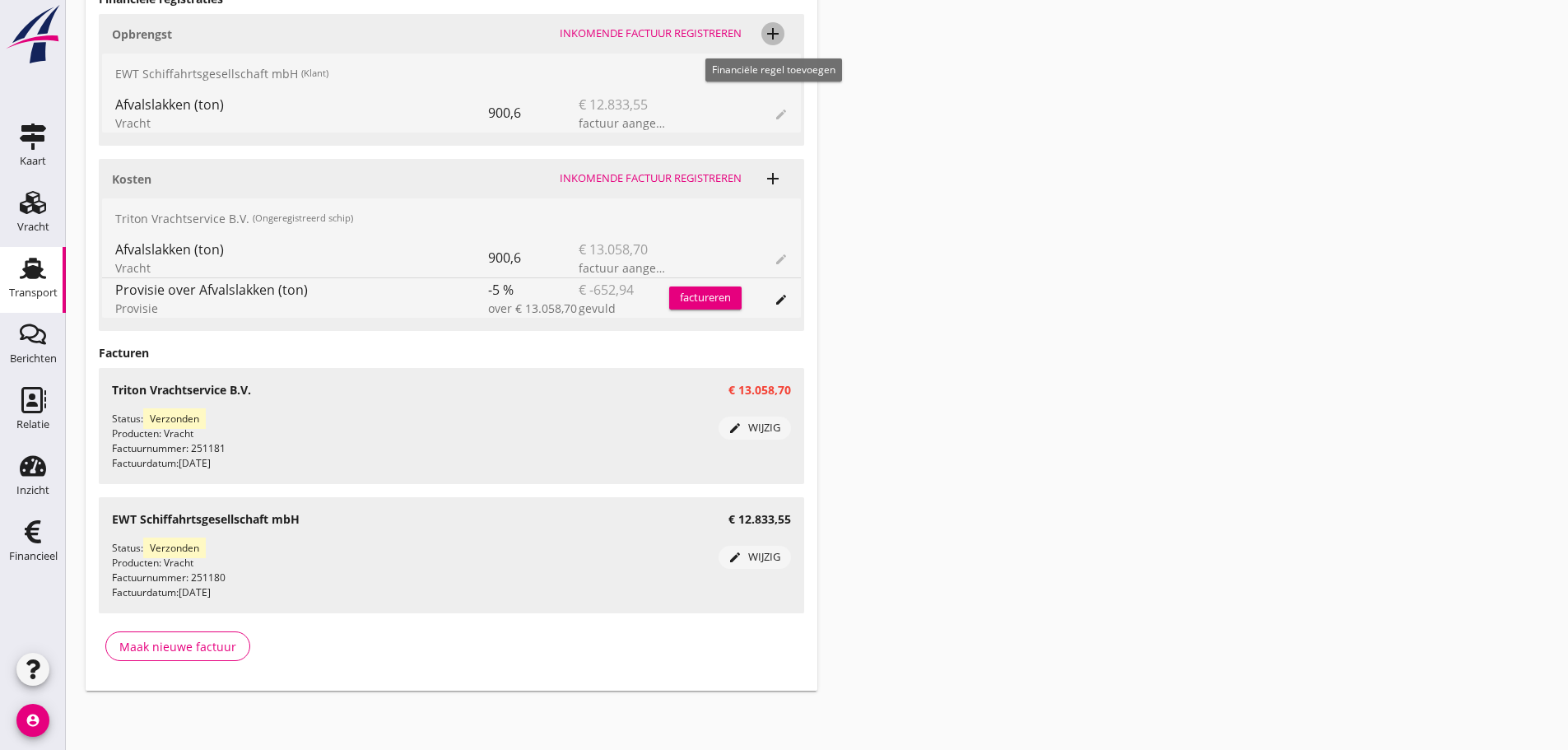
click at [770, 35] on icon "add" at bounding box center [774, 34] width 20 height 20
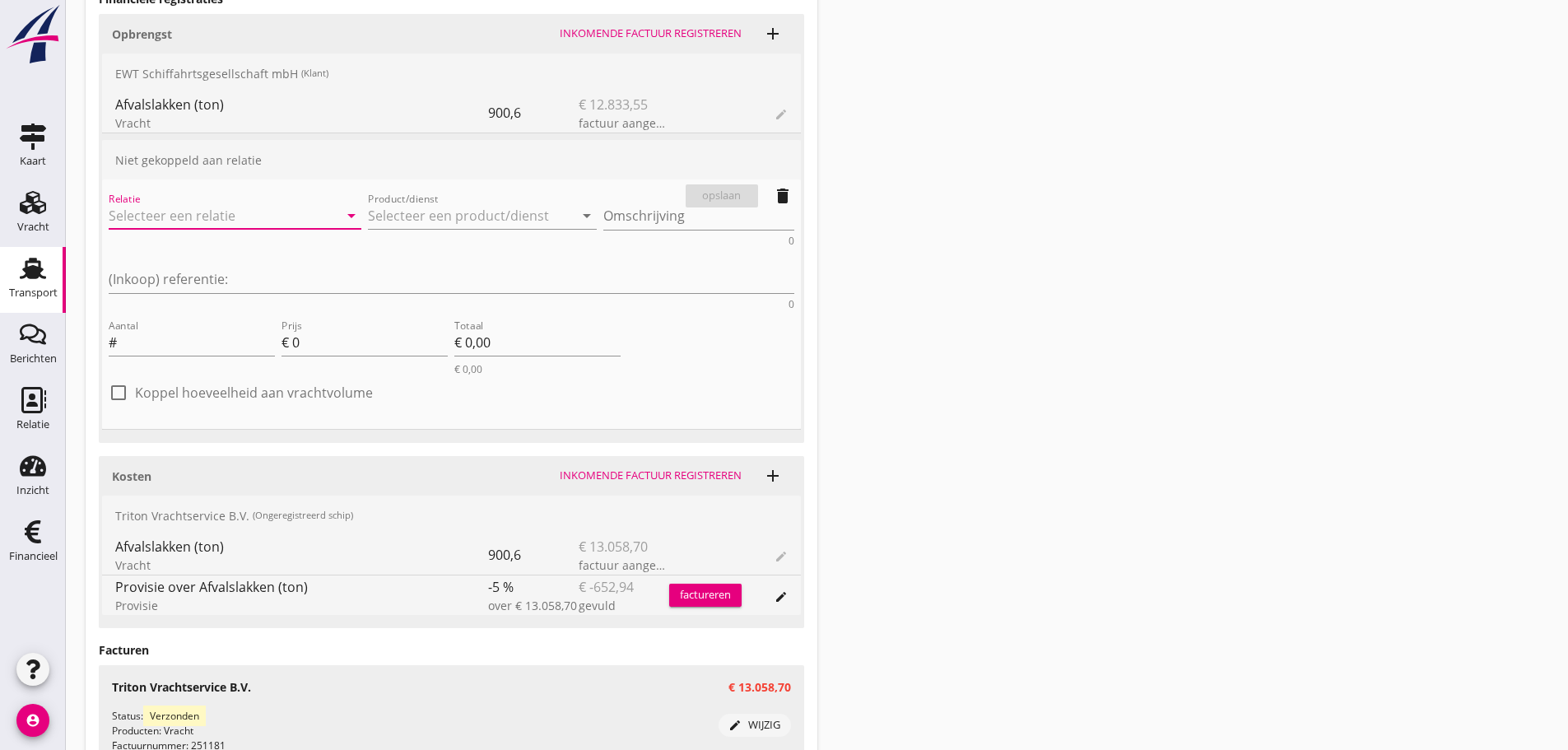
click at [172, 211] on input "Relatie" at bounding box center [211, 215] width 206 height 27
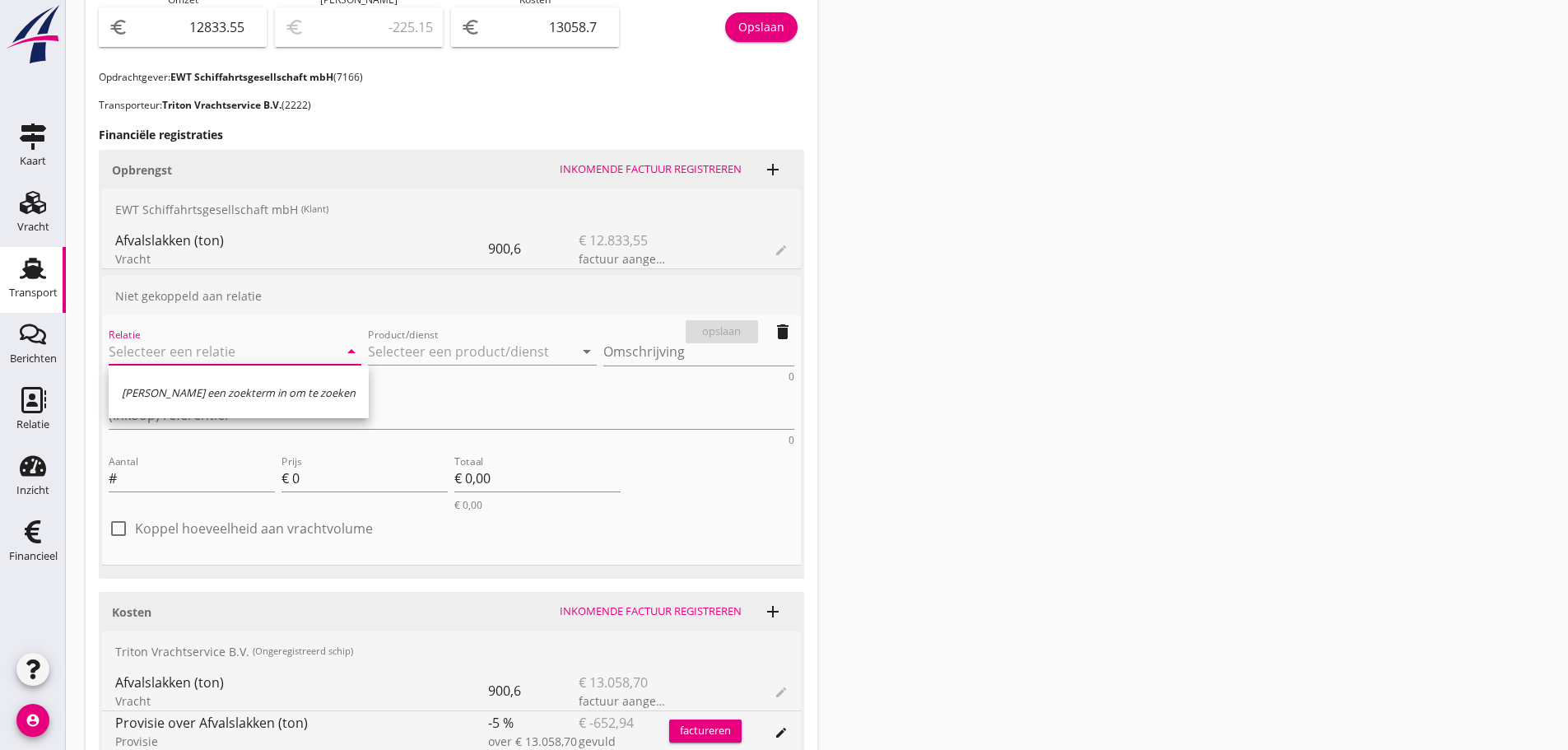
scroll to position [587, 0]
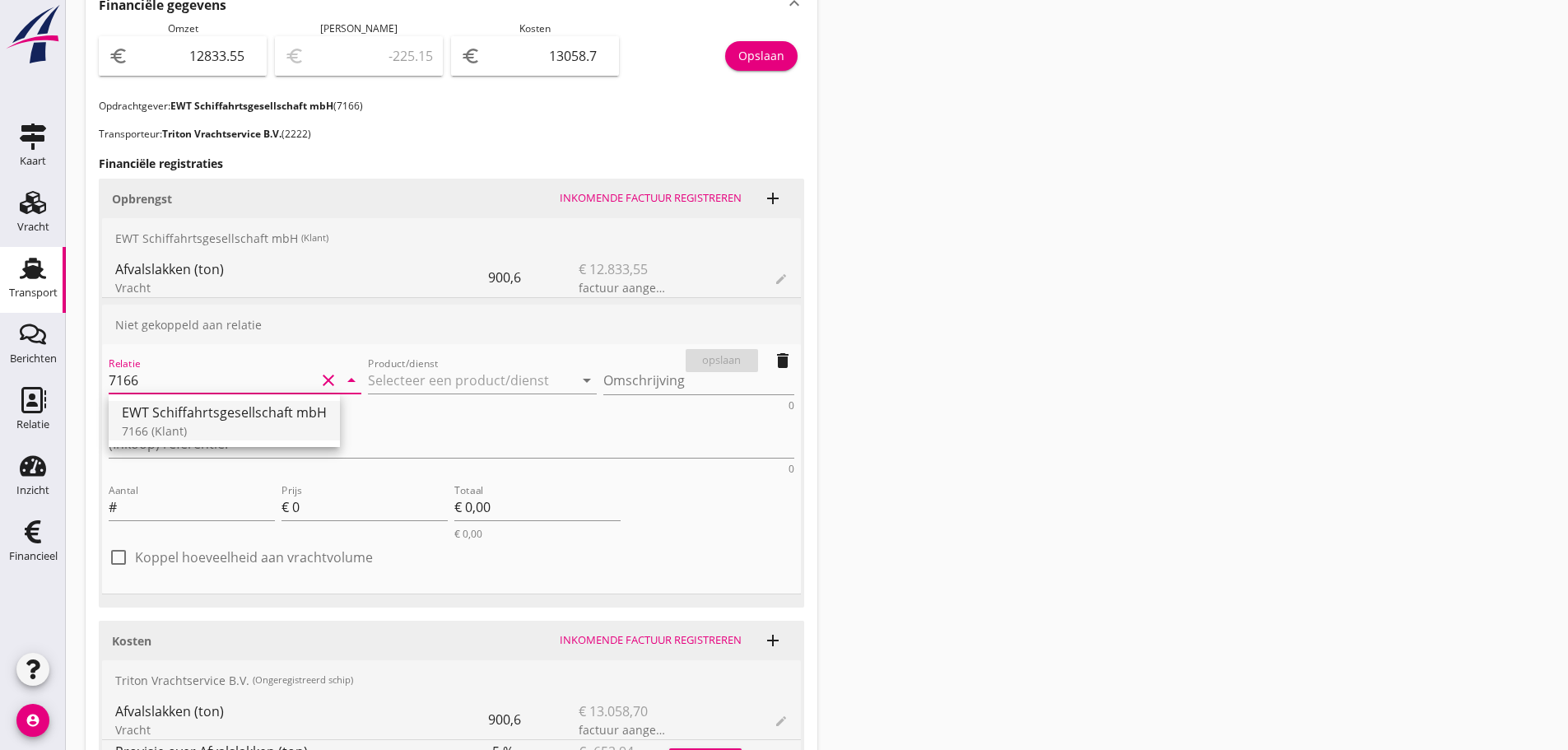
click at [145, 438] on div "7166 (Klant)" at bounding box center [224, 431] width 205 height 18
type input "EWT Schiffahrtsgesellschaft mbH (7166)"
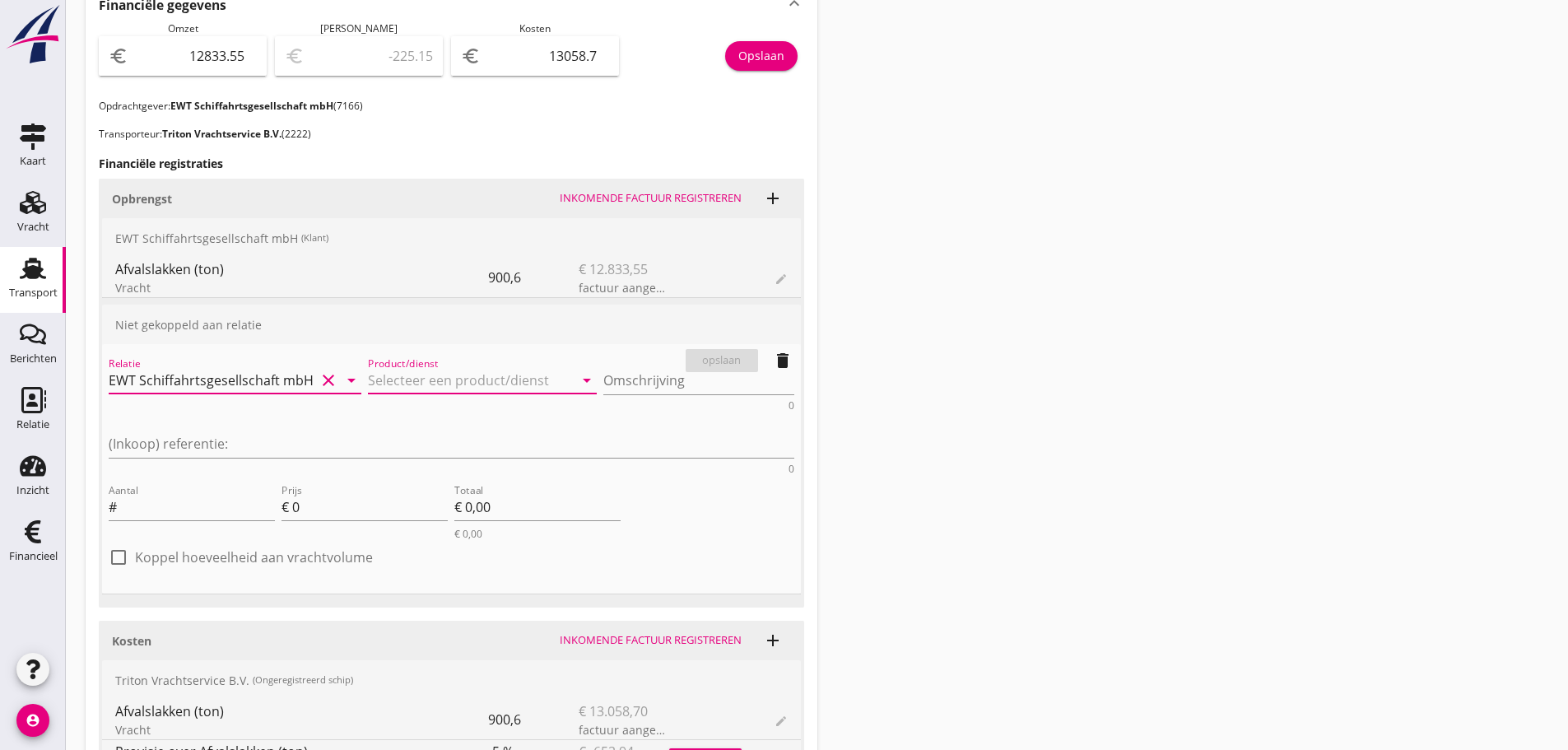
click at [368, 369] on input "Product/dienst" at bounding box center [470, 381] width 206 height 27
drag, startPoint x: 385, startPoint y: 464, endPoint x: 560, endPoint y: 404, distance: 185.0
click at [388, 463] on div "Liegegeld" at bounding box center [408, 460] width 154 height 20
type input "Liegegeld"
click at [603, 372] on textarea "Omschrijving" at bounding box center [698, 381] width 191 height 28
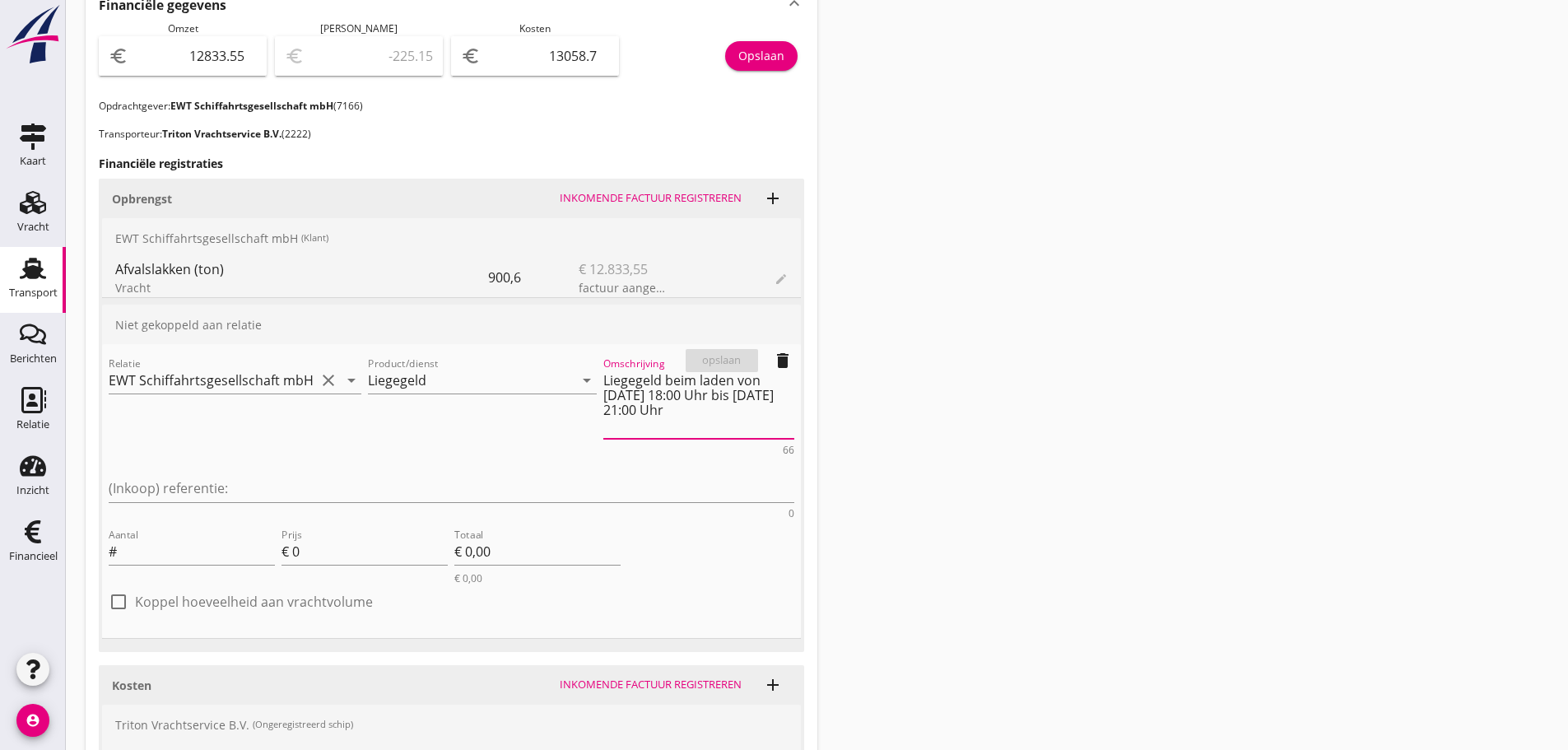
click at [600, 377] on div "Omschrijving Liegegeld beim laden von [DATE] 18:00 Uhr bis [DATE] 21:00 Uhr 66" at bounding box center [698, 404] width 198 height 108
click at [603, 377] on textarea "Liegegeld beim laden von [DATE] 18:00 Uhr bis [DATE] 21:00 Uhr" at bounding box center [698, 403] width 191 height 72
type textarea "51 Stunden Liegegeld beim laden von [DATE] 18:00 Uhr bis [DATE] 21:00 Uhr"
click at [152, 538] on input "Aantal" at bounding box center [197, 551] width 155 height 27
type input "51"
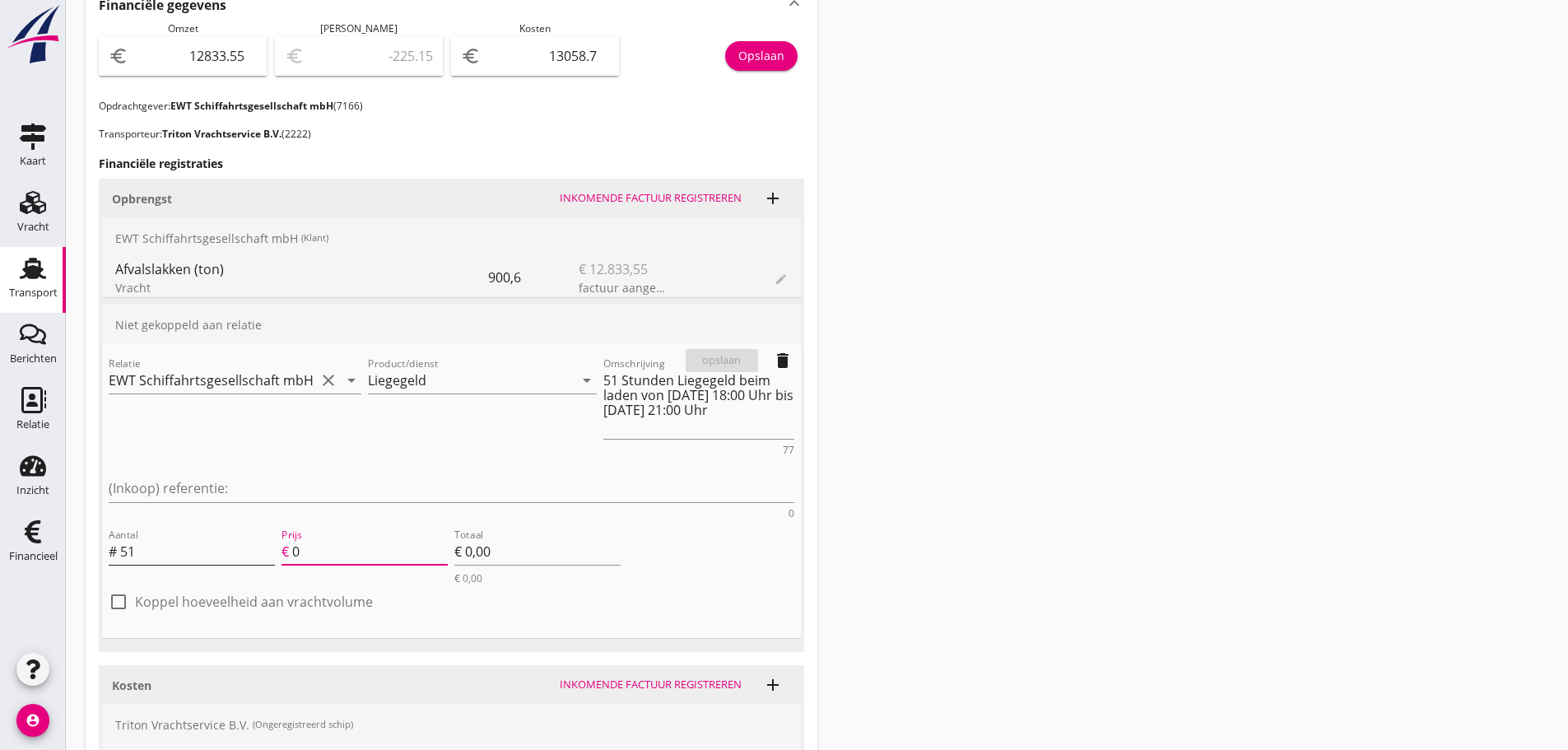
type input "2"
type input "€ 102,00"
type input "23"
type input "€ 1.173,00"
type input "€ 0,00"
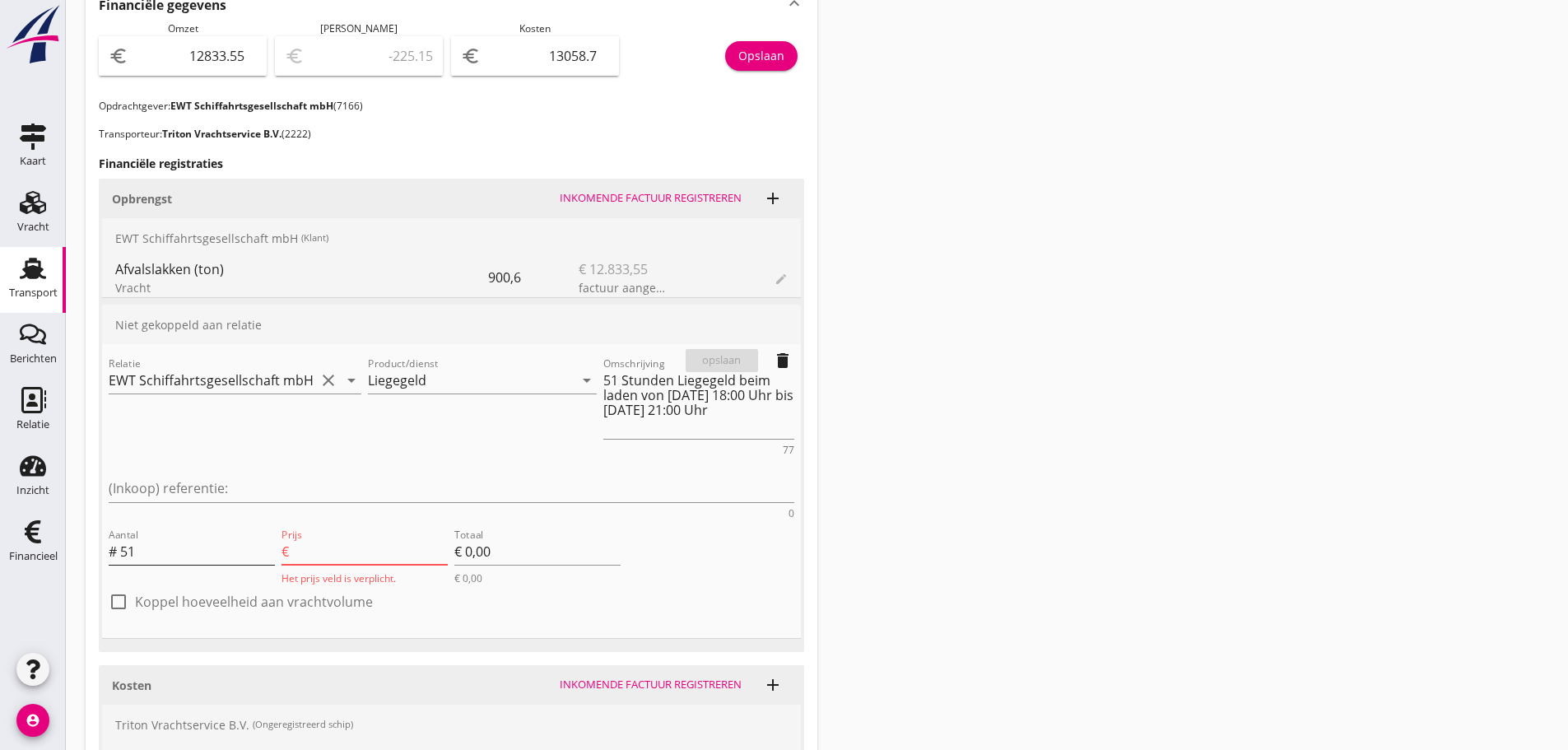
type input "23.3"
type input "€ 1.188,30"
type input "23.39"
type input "€ 1.192,89"
type input "23.39"
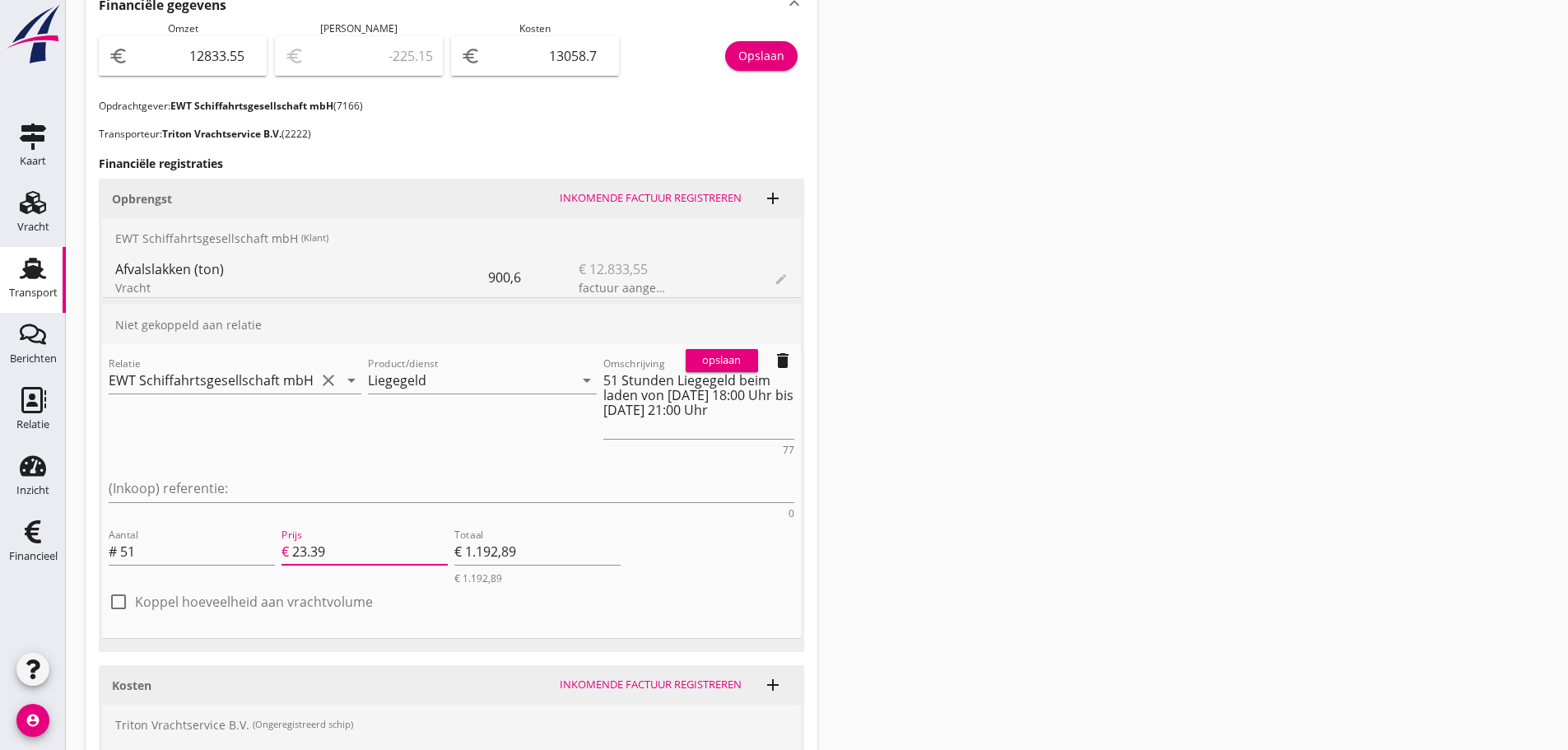
click at [730, 356] on div "opslaan" at bounding box center [722, 361] width 59 height 17
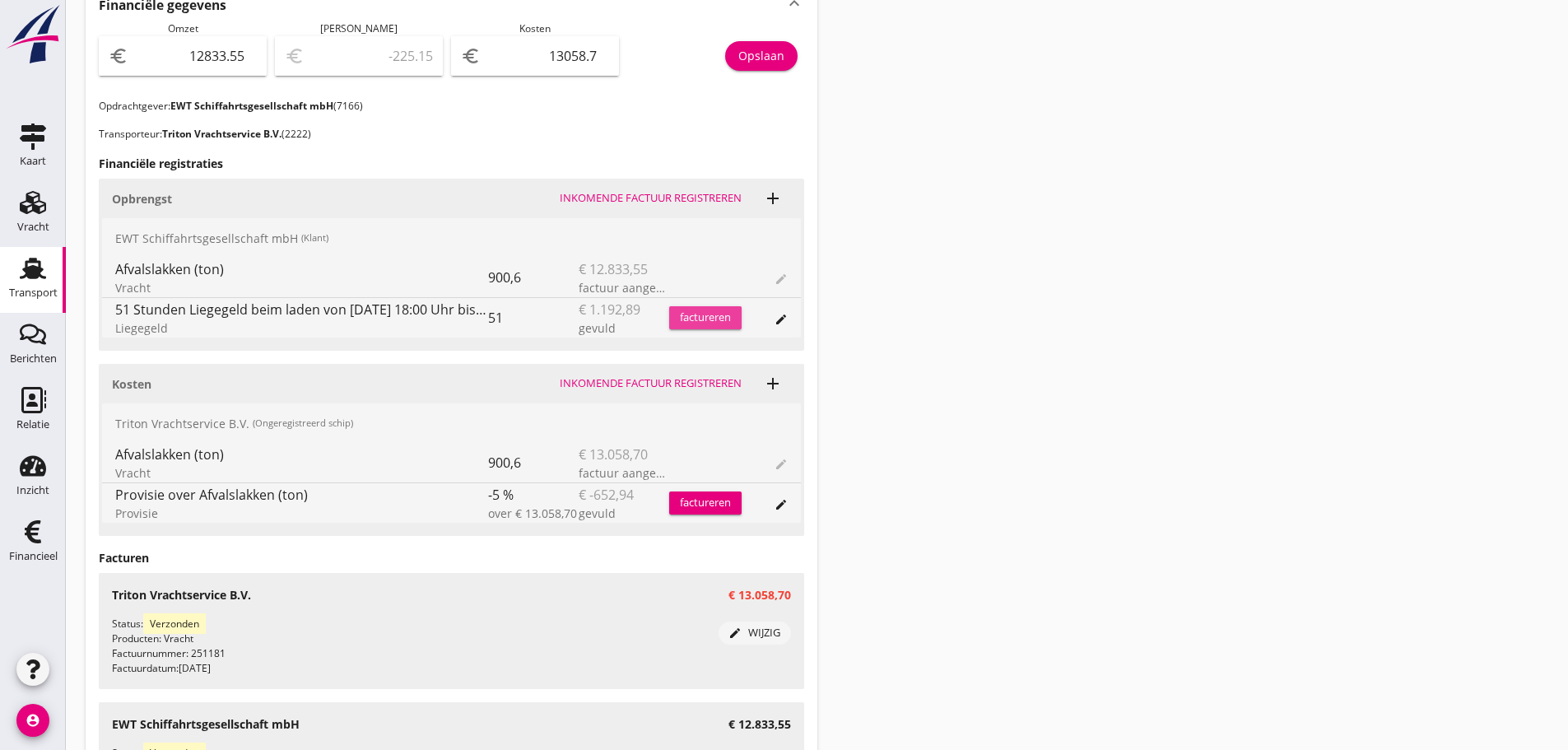
click at [726, 322] on div "factureren" at bounding box center [705, 318] width 73 height 17
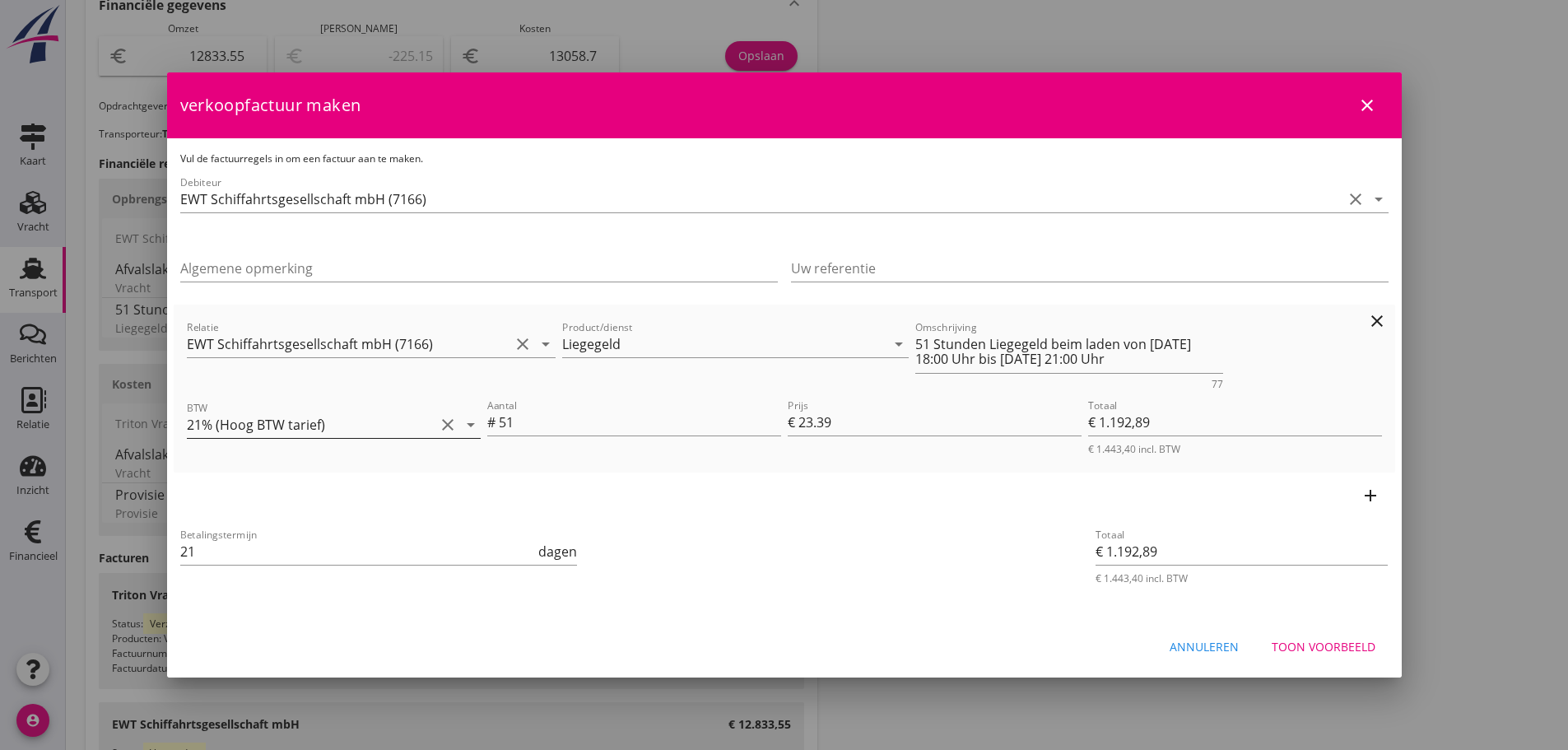
click at [478, 419] on icon "arrow_drop_down" at bounding box center [471, 425] width 20 height 20
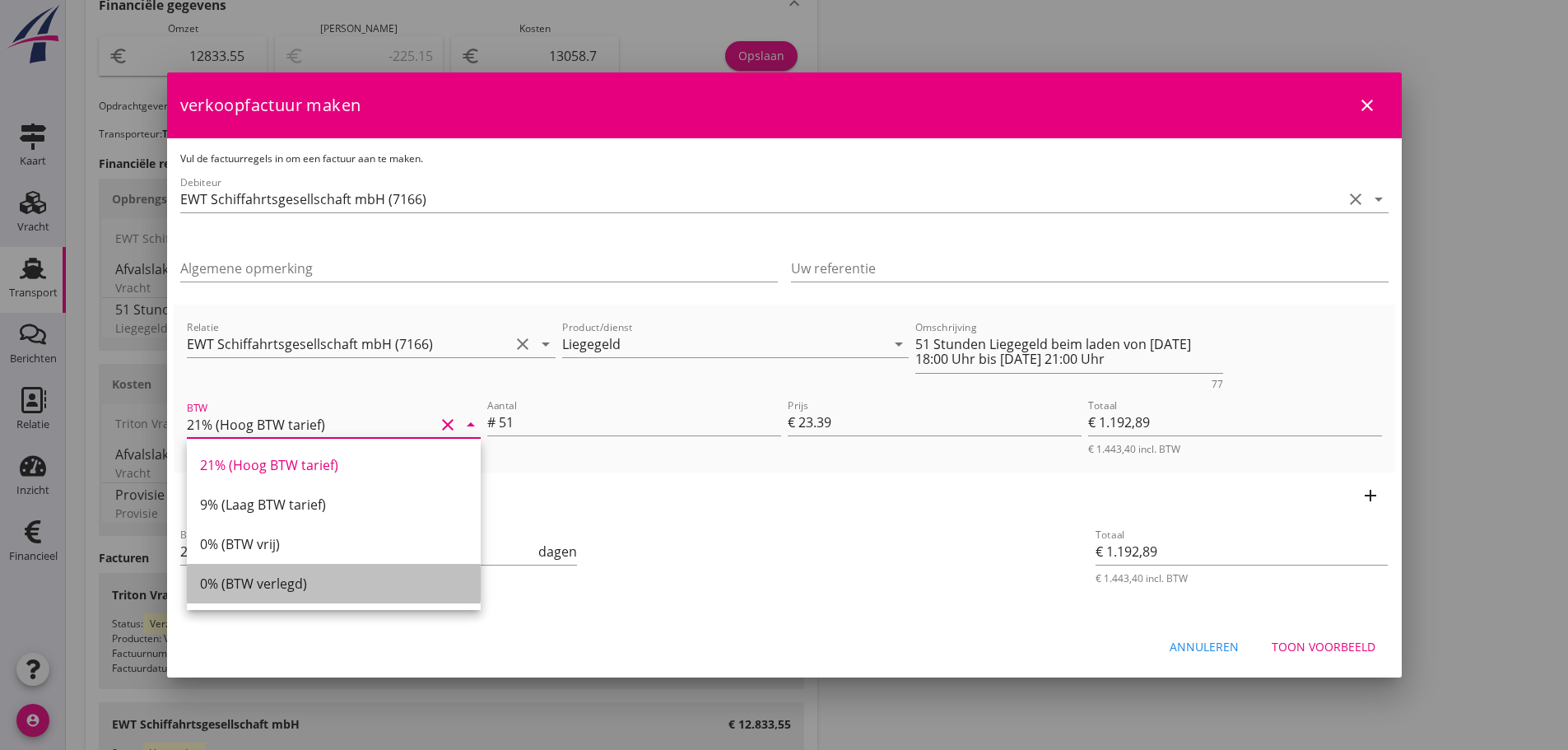
click at [287, 581] on div "0% (BTW verlegd)" at bounding box center [333, 584] width 267 height 20
type input "0% (BTW verlegd)"
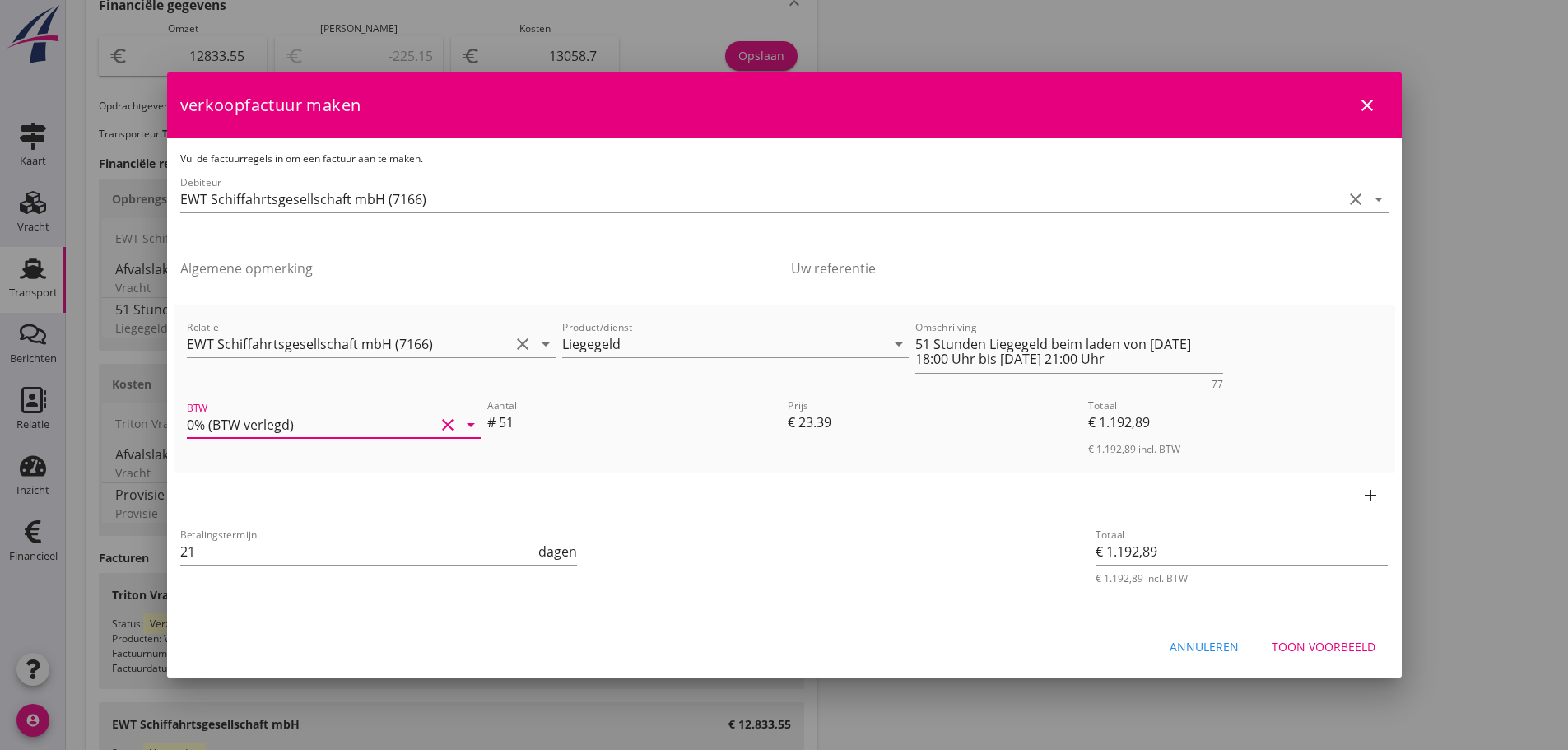
click at [1330, 650] on div "Toon voorbeeld" at bounding box center [1324, 646] width 104 height 18
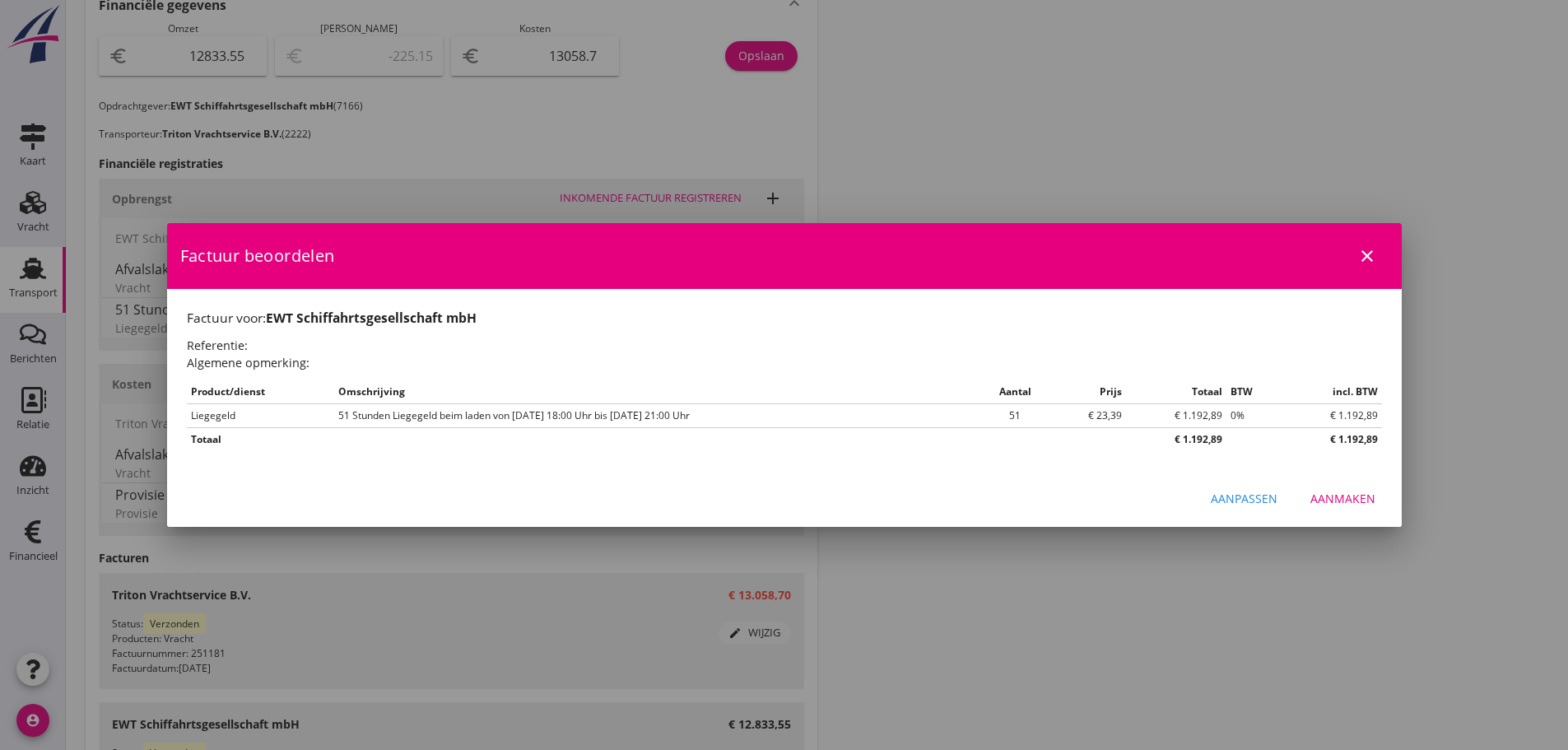
click at [1342, 496] on div "Aanmaken" at bounding box center [1343, 498] width 65 height 18
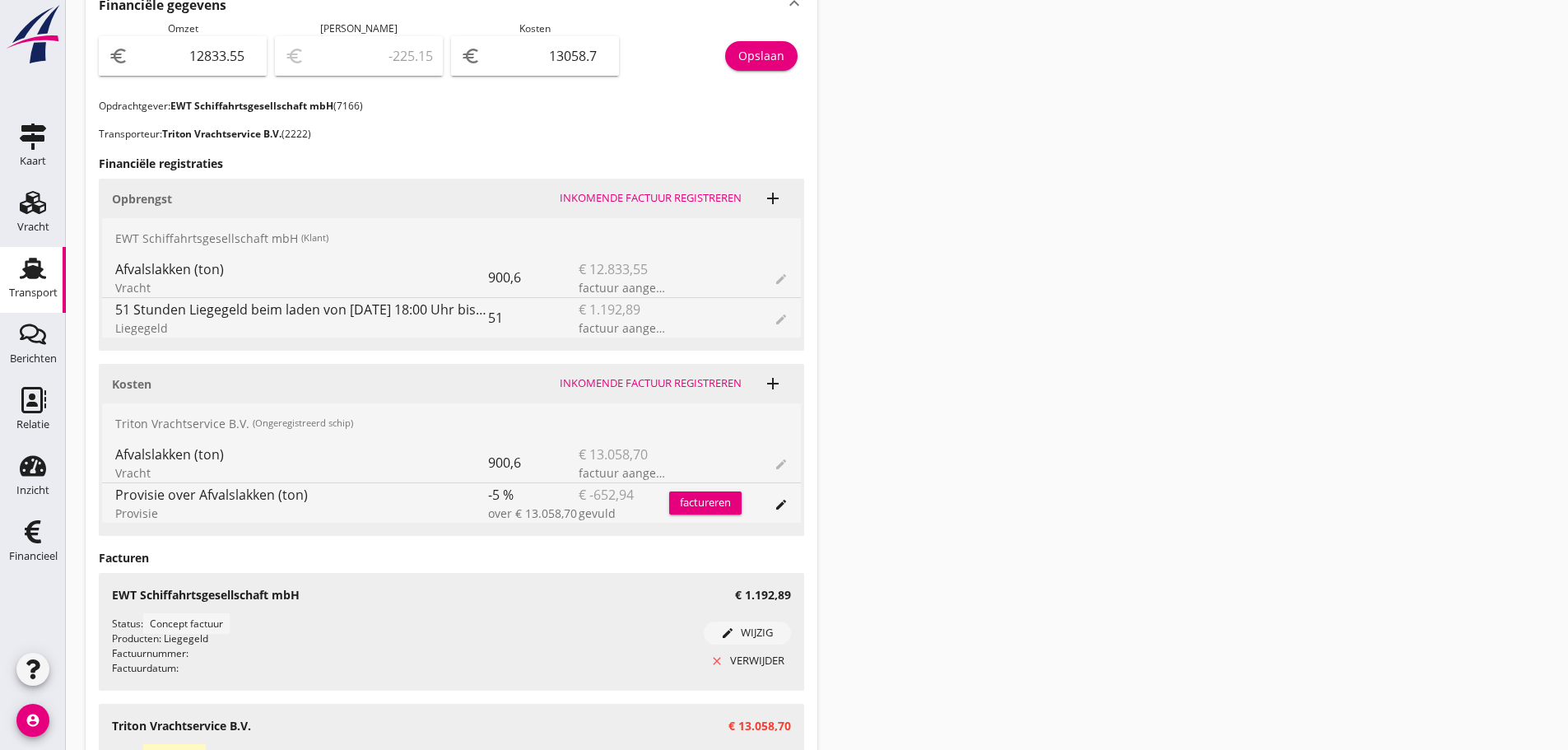
drag, startPoint x: 45, startPoint y: 553, endPoint x: 459, endPoint y: 664, distance: 428.6
click at [47, 553] on div "Financieel" at bounding box center [33, 555] width 48 height 11
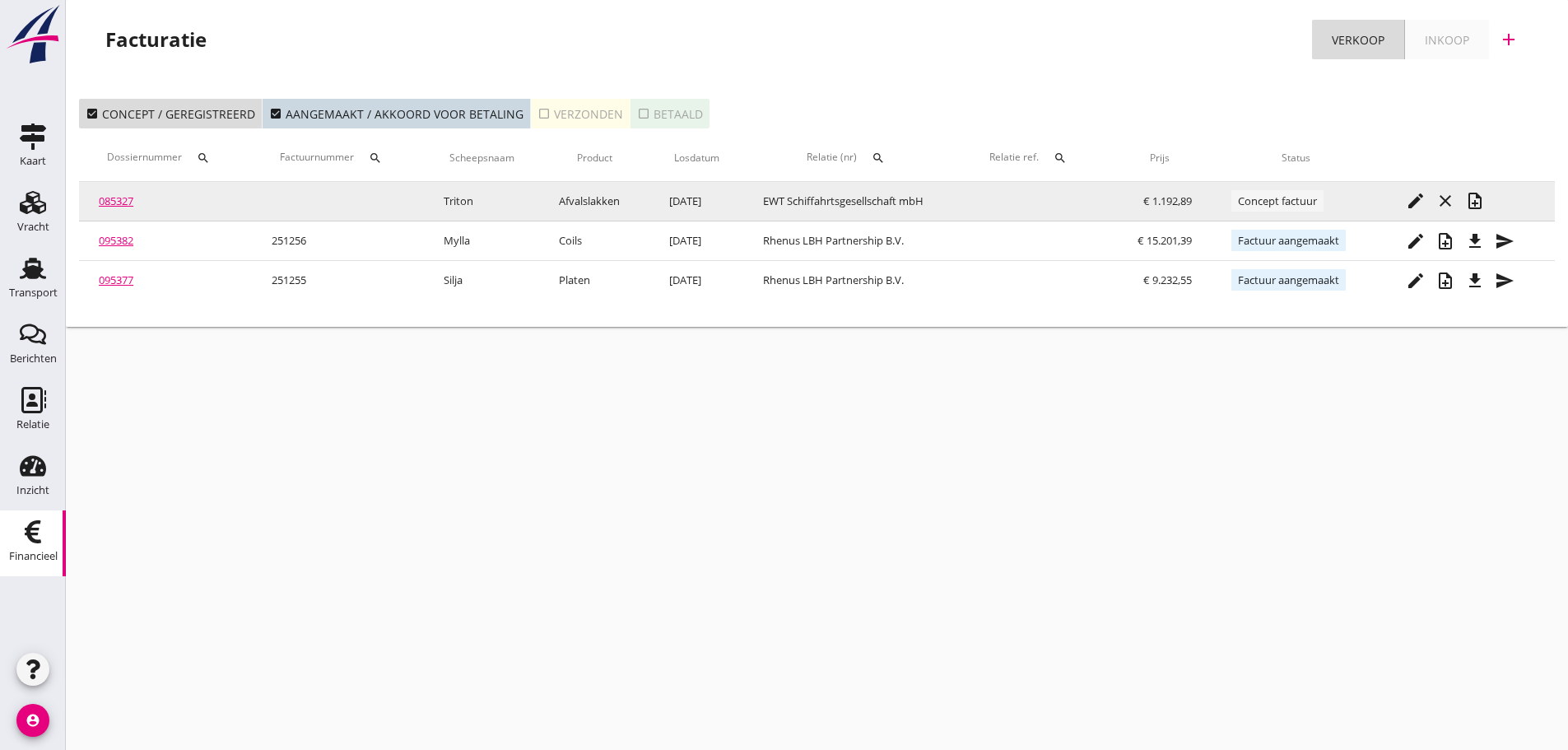
click at [1484, 205] on icon "note_add" at bounding box center [1475, 201] width 20 height 20
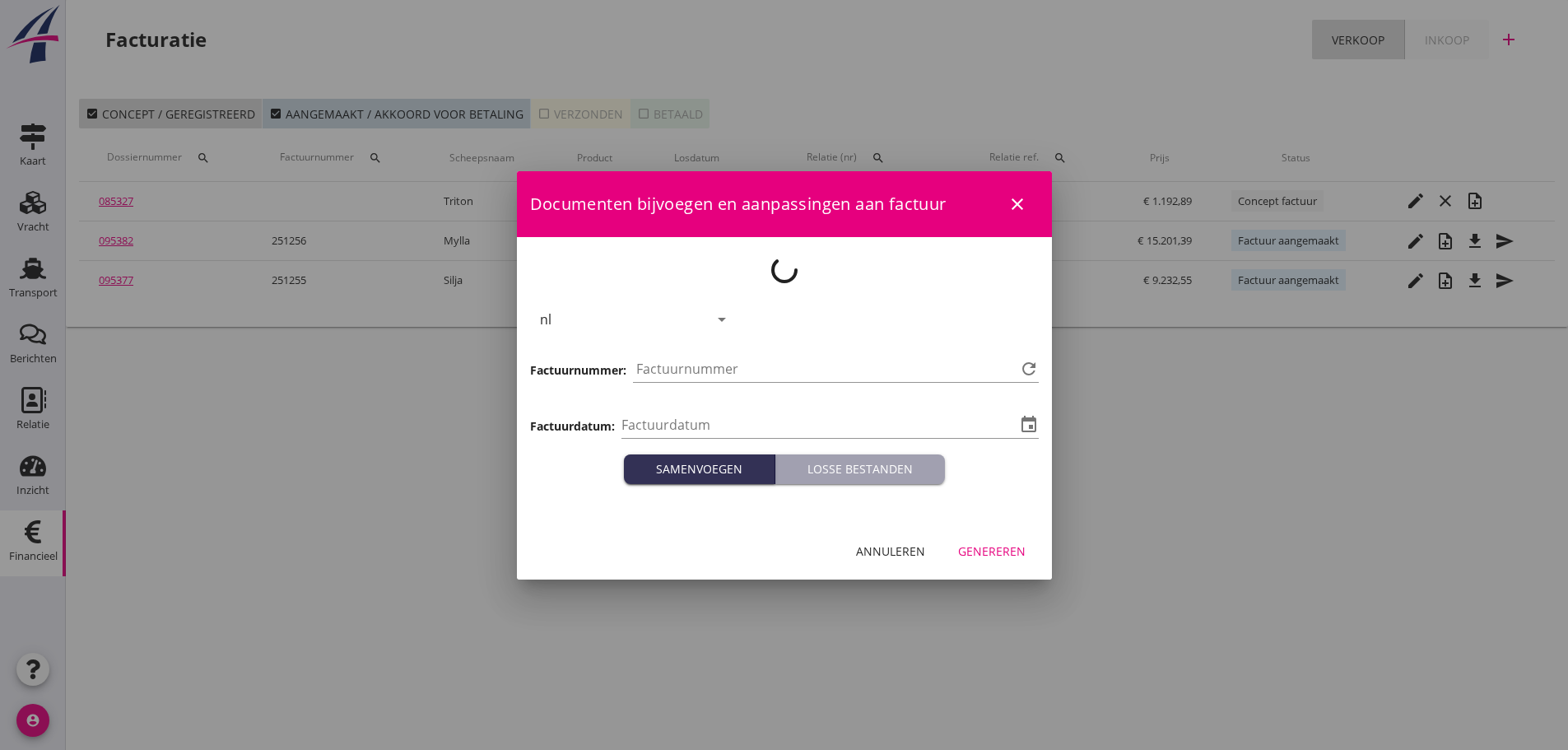
type input "[DATE]"
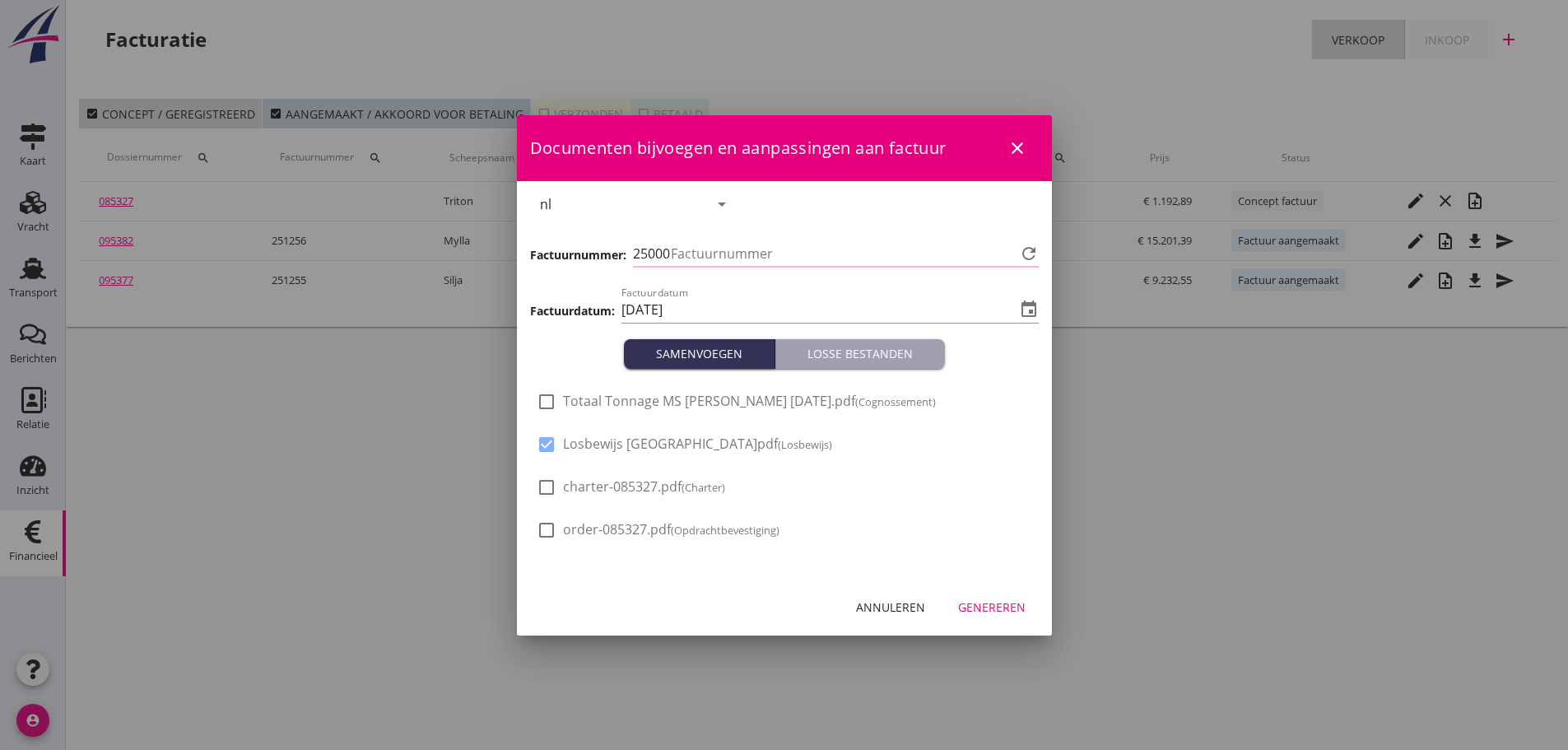
type input "1258"
click at [548, 443] on div at bounding box center [547, 444] width 28 height 28
checkbox input "false"
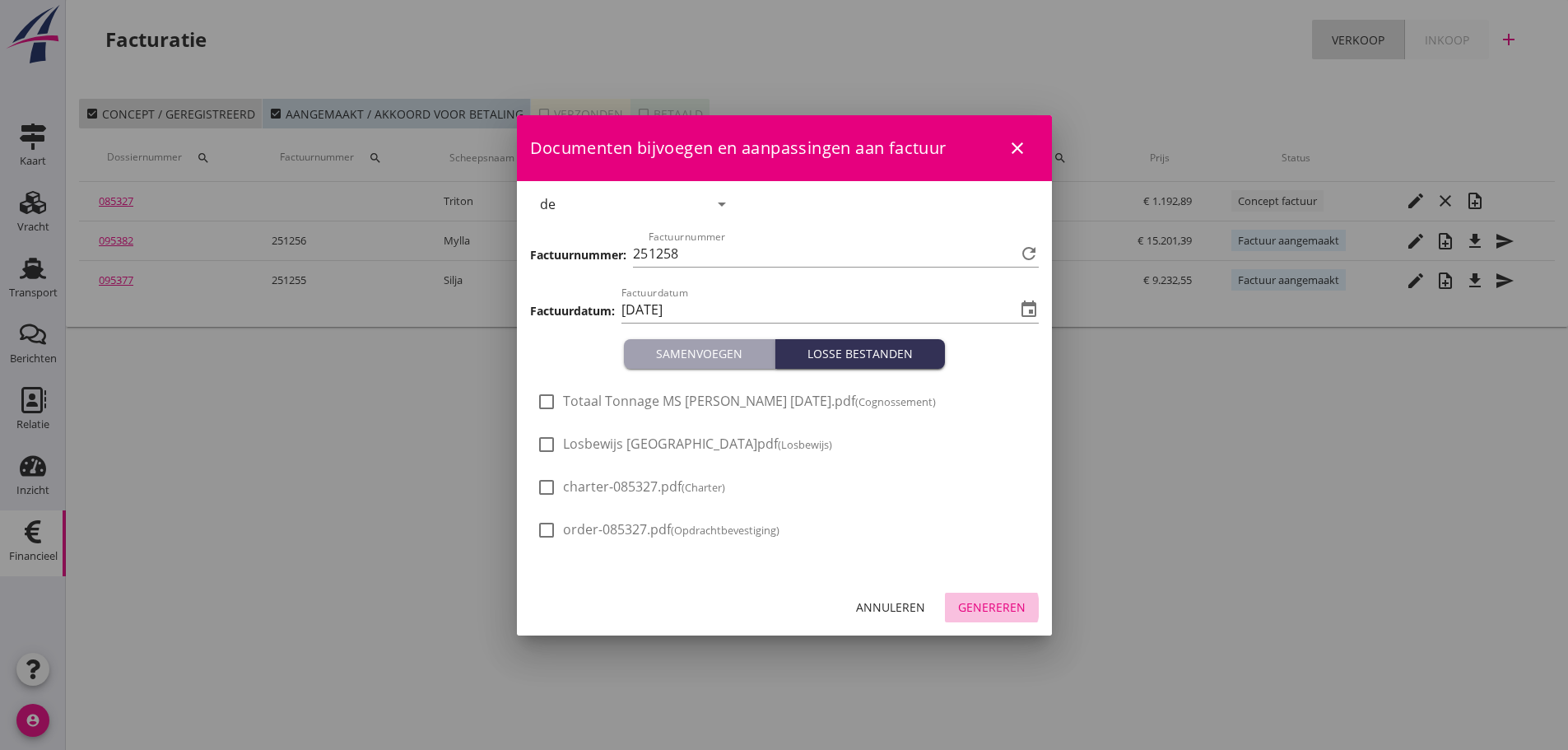
click at [982, 610] on div "Genereren" at bounding box center [992, 606] width 68 height 18
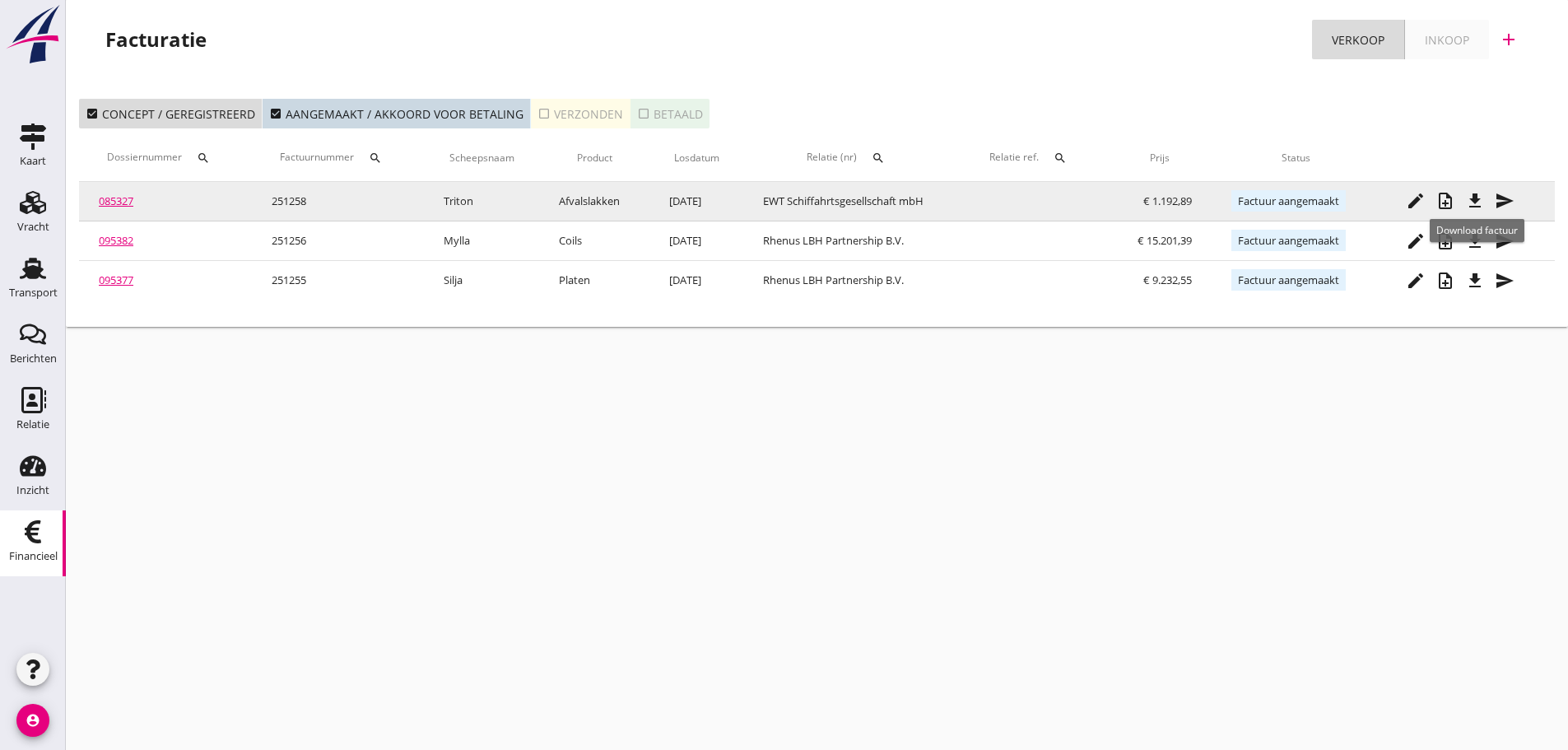
click at [1485, 207] on icon "file_download" at bounding box center [1475, 201] width 20 height 20
click at [123, 195] on link "085327" at bounding box center [115, 201] width 34 height 15
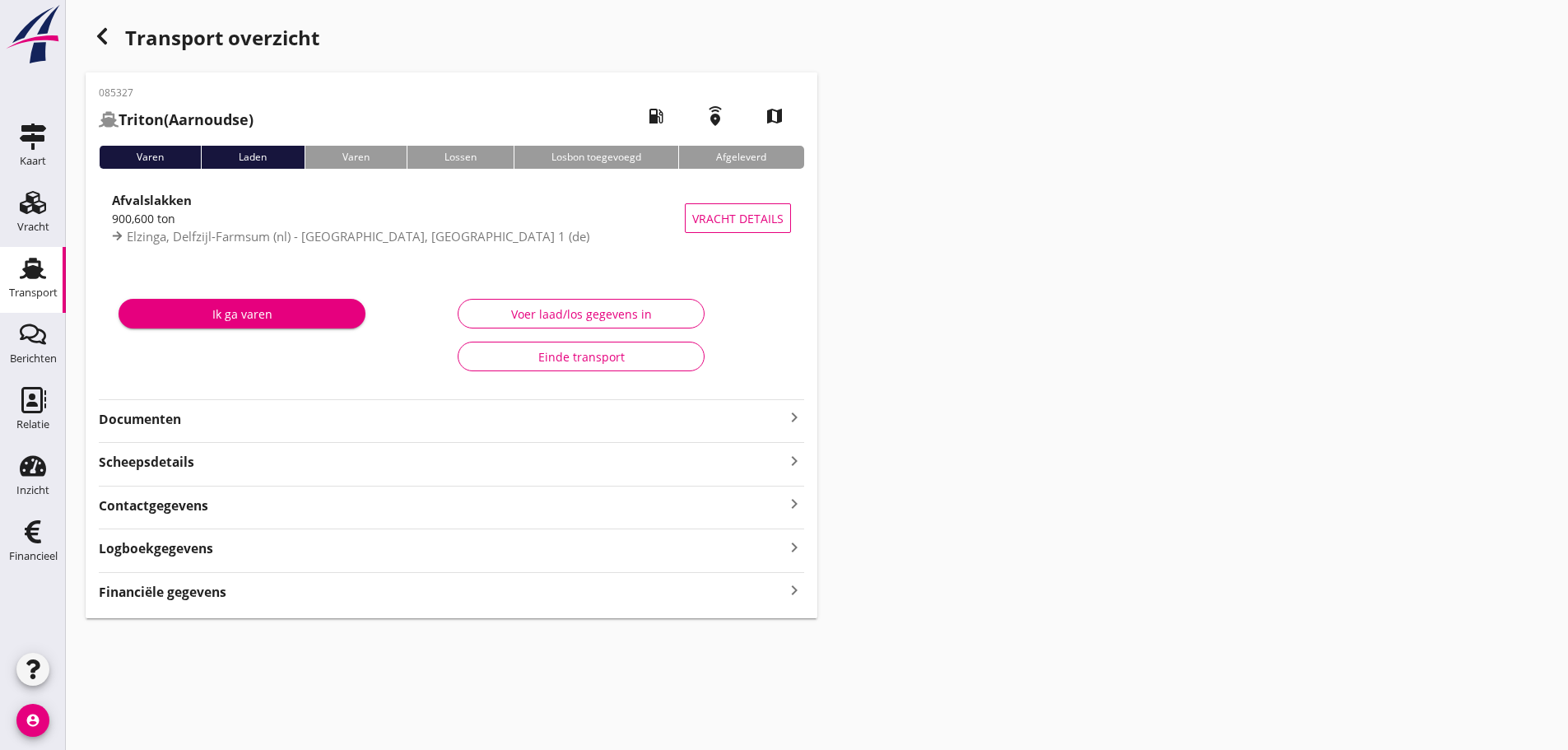
click at [779, 593] on div "Financiële gegevens keyboard_arrow_right" at bounding box center [451, 590] width 706 height 23
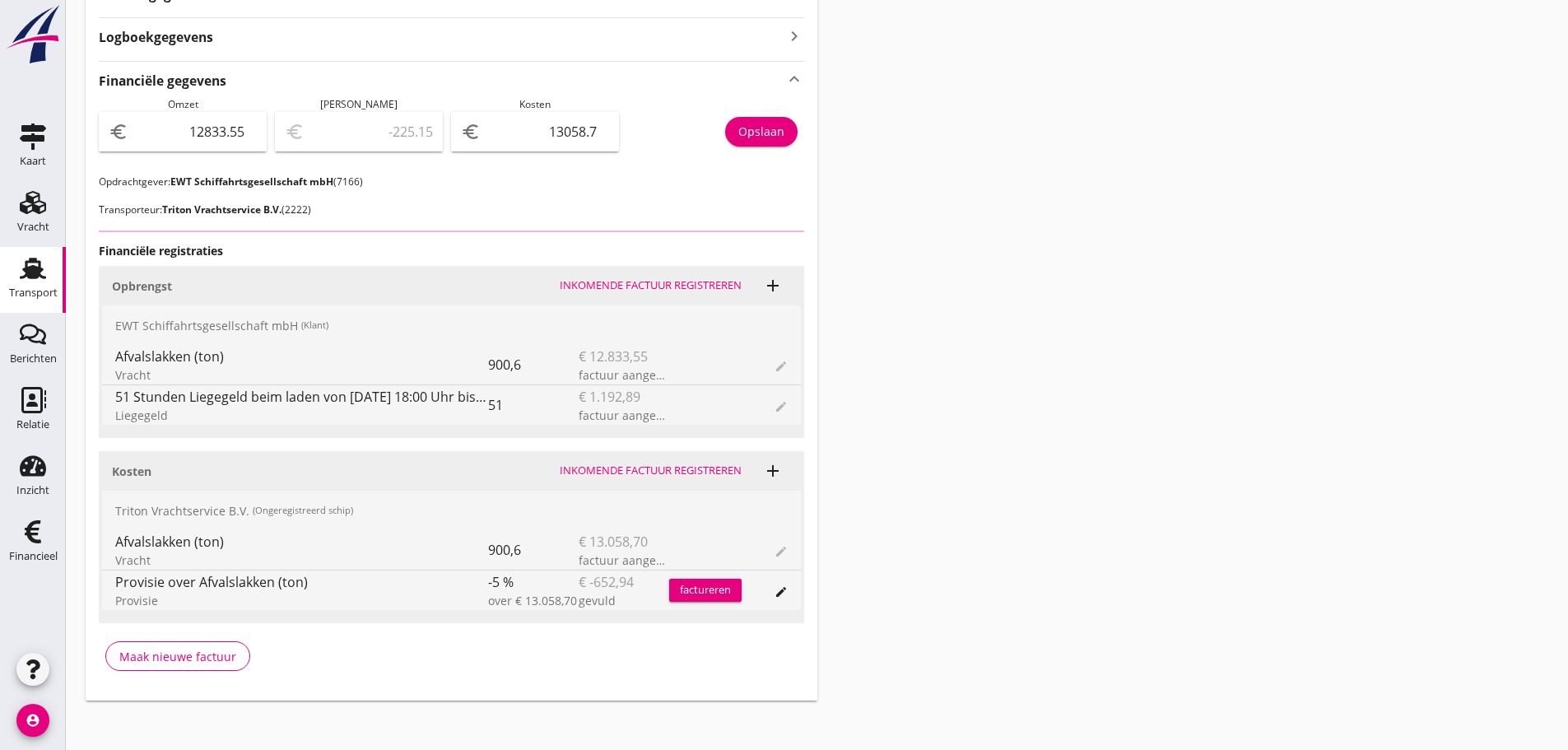
scroll to position [521, 0]
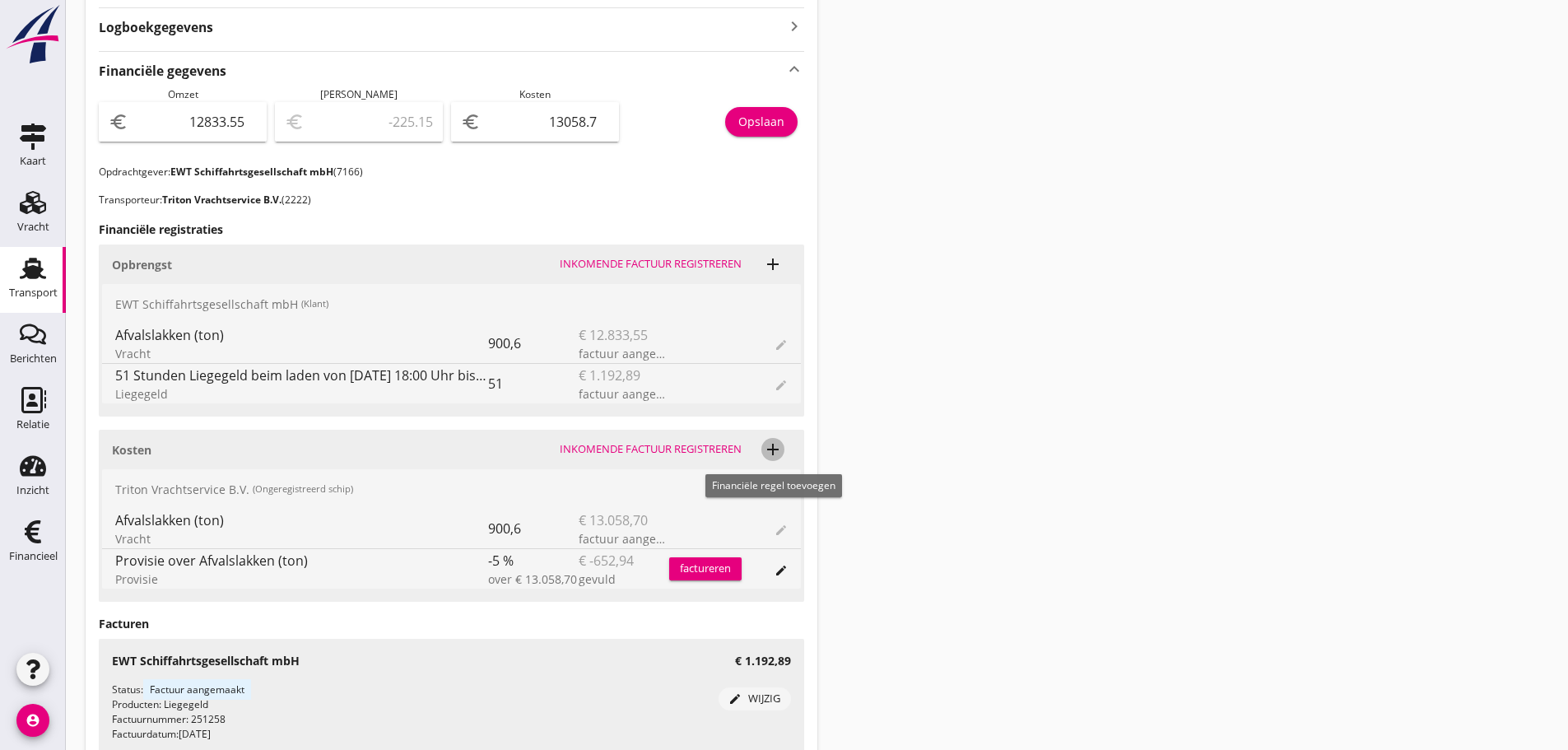
click at [776, 449] on icon "add" at bounding box center [774, 449] width 20 height 20
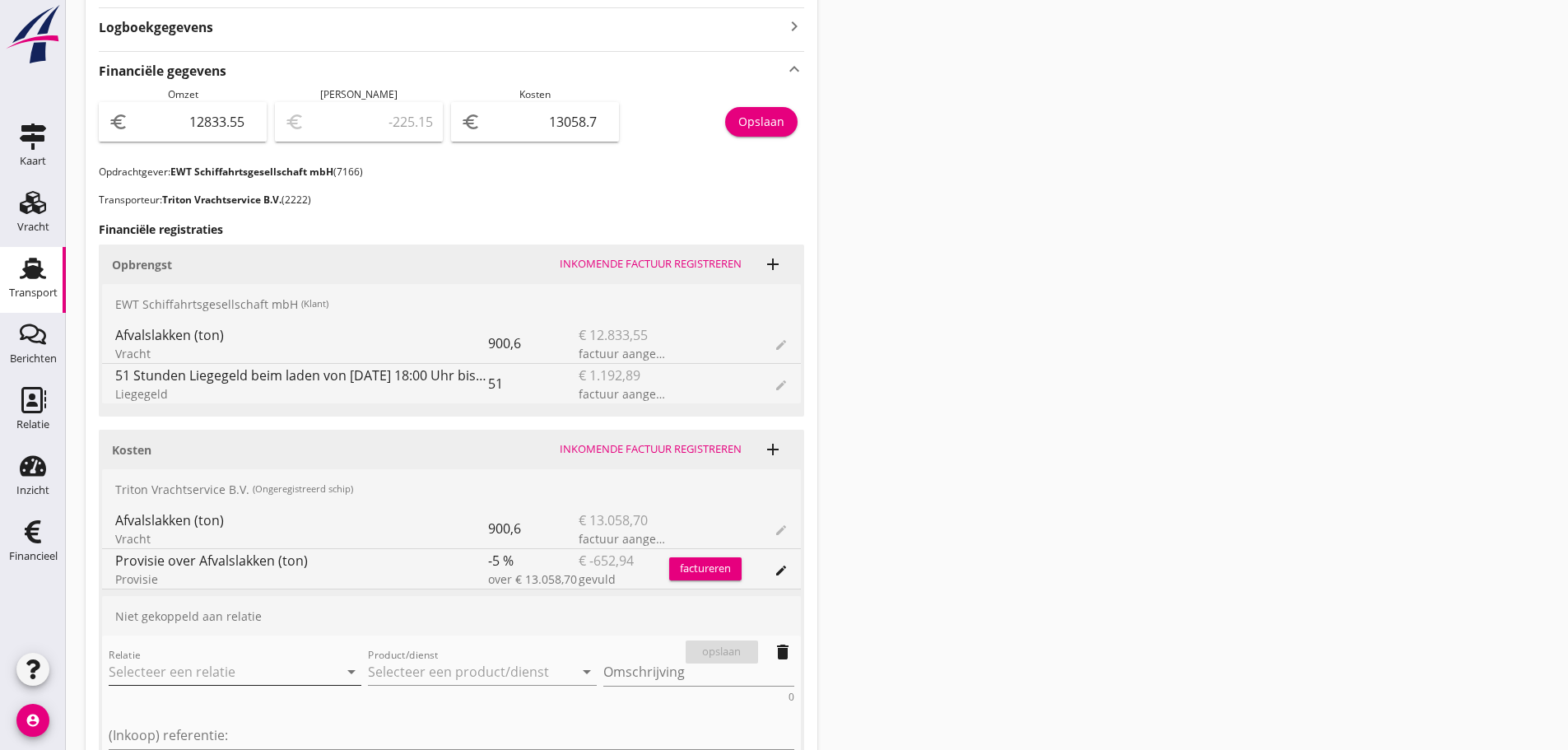
click at [238, 674] on input "Relatie" at bounding box center [211, 671] width 206 height 27
type input "Triton Vrachtservice B.V. (2222)"
type input "k"
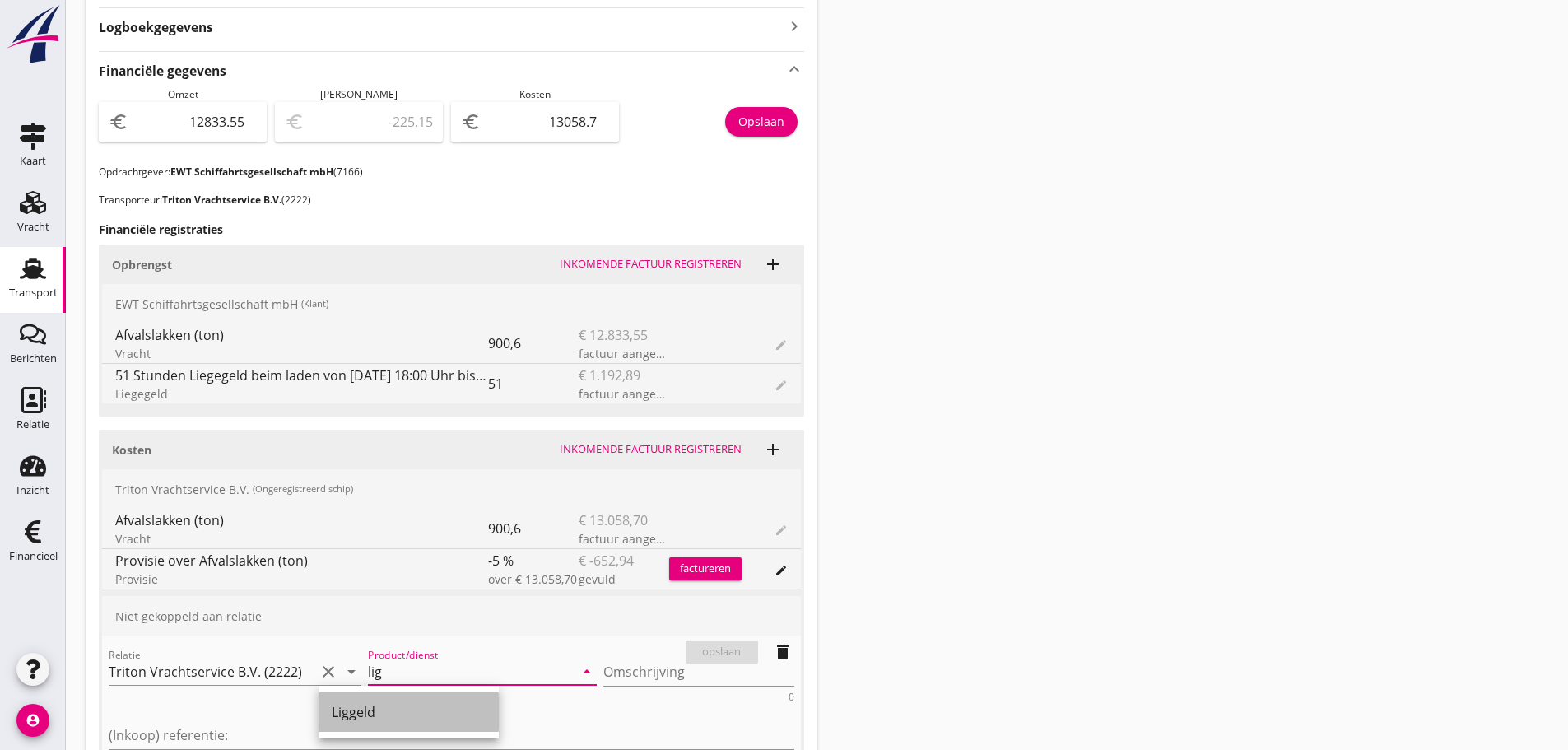
drag, startPoint x: 342, startPoint y: 712, endPoint x: 572, endPoint y: 722, distance: 230.2
click at [345, 714] on div "Liggeld" at bounding box center [408, 712] width 154 height 20
type input "Liggeld"
click at [603, 670] on textarea "Omschrijving" at bounding box center [698, 671] width 191 height 28
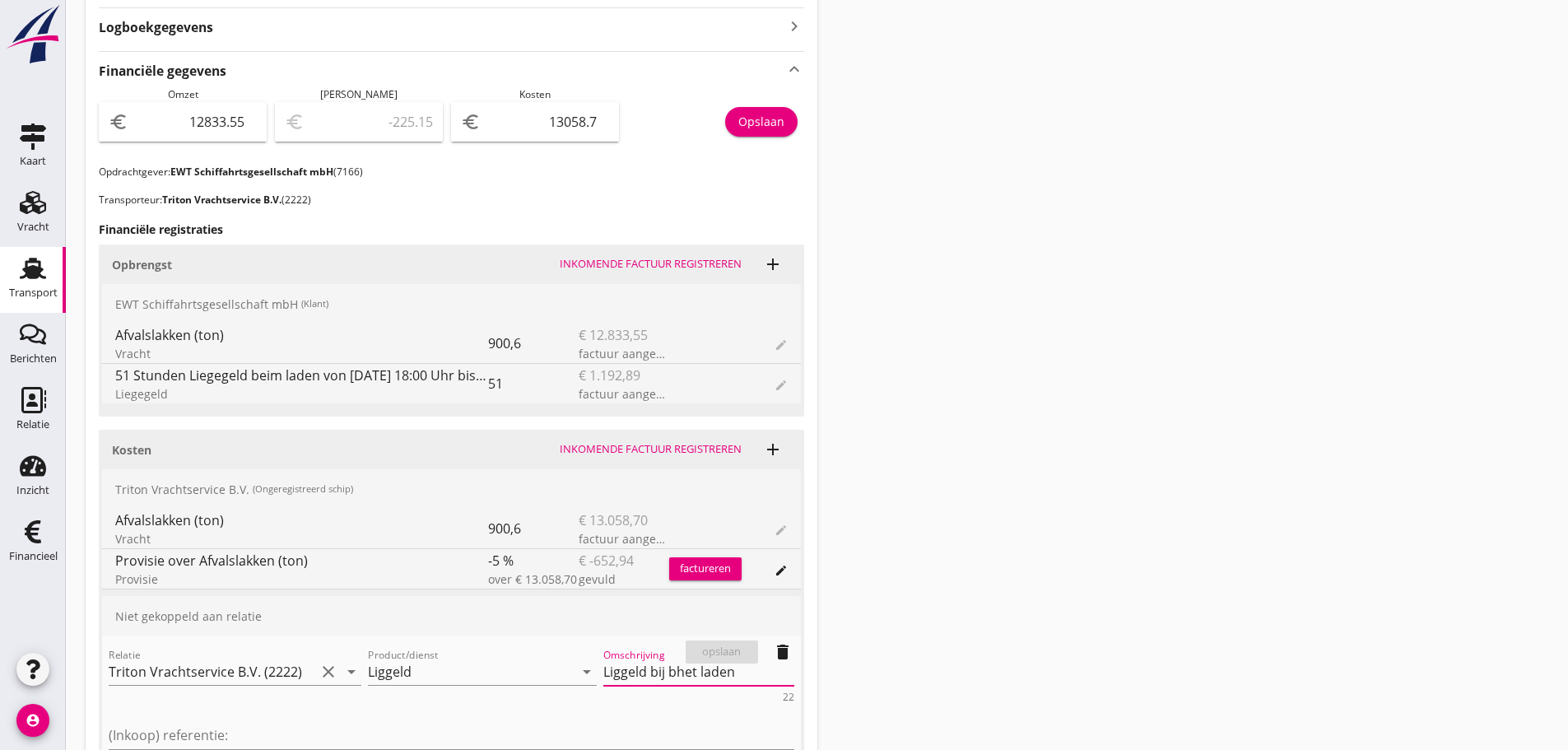
click at [603, 669] on textarea "Liggeld bij bhet laden" at bounding box center [698, 671] width 191 height 28
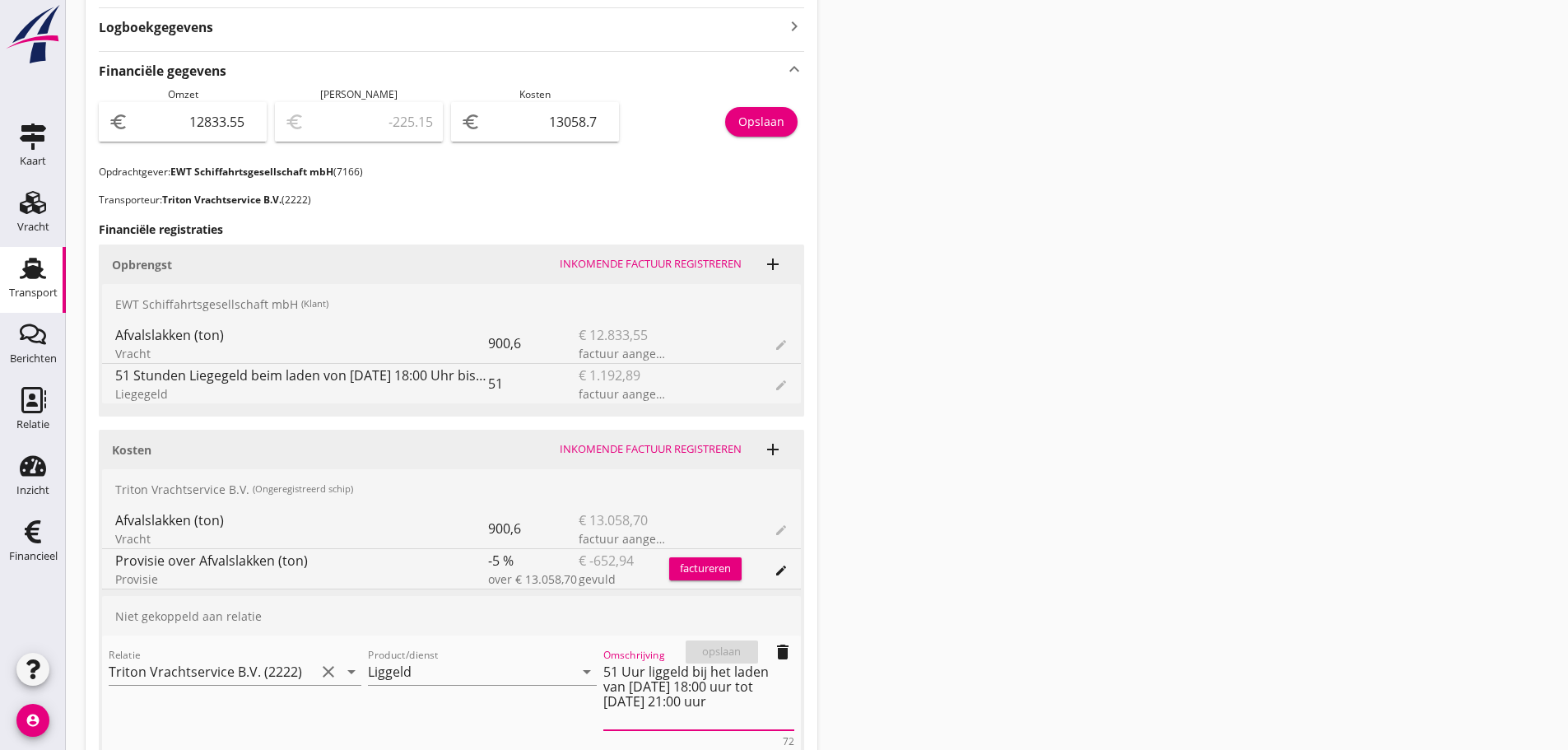
scroll to position [850, 0]
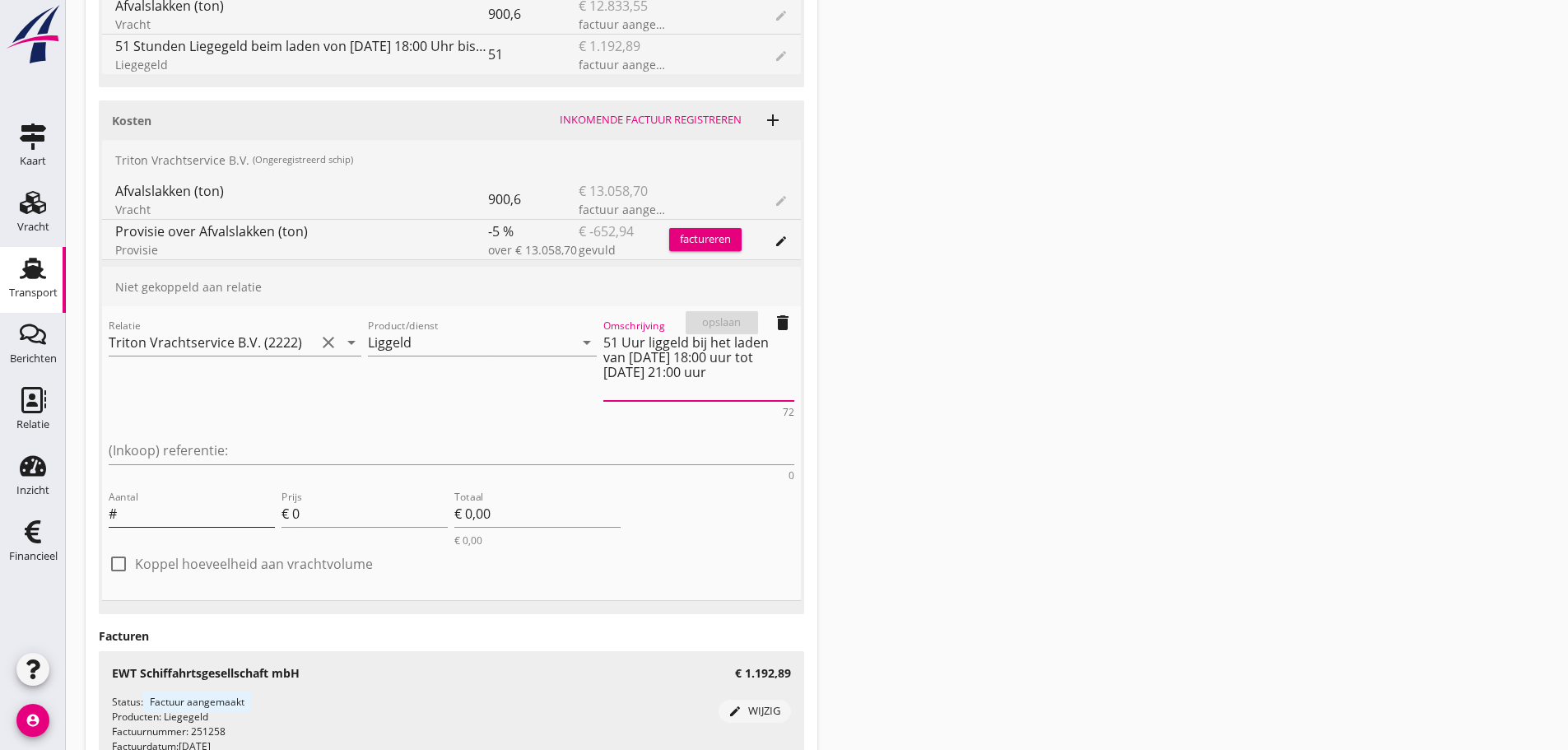
type textarea "51 Uur liggeld bij het laden van [DATE] 18:00 uur tot [DATE] 21:00 uur"
click at [143, 500] on input "Aantal" at bounding box center [197, 514] width 155 height 27
type input "51"
type input "2"
type input "€ 102,00"
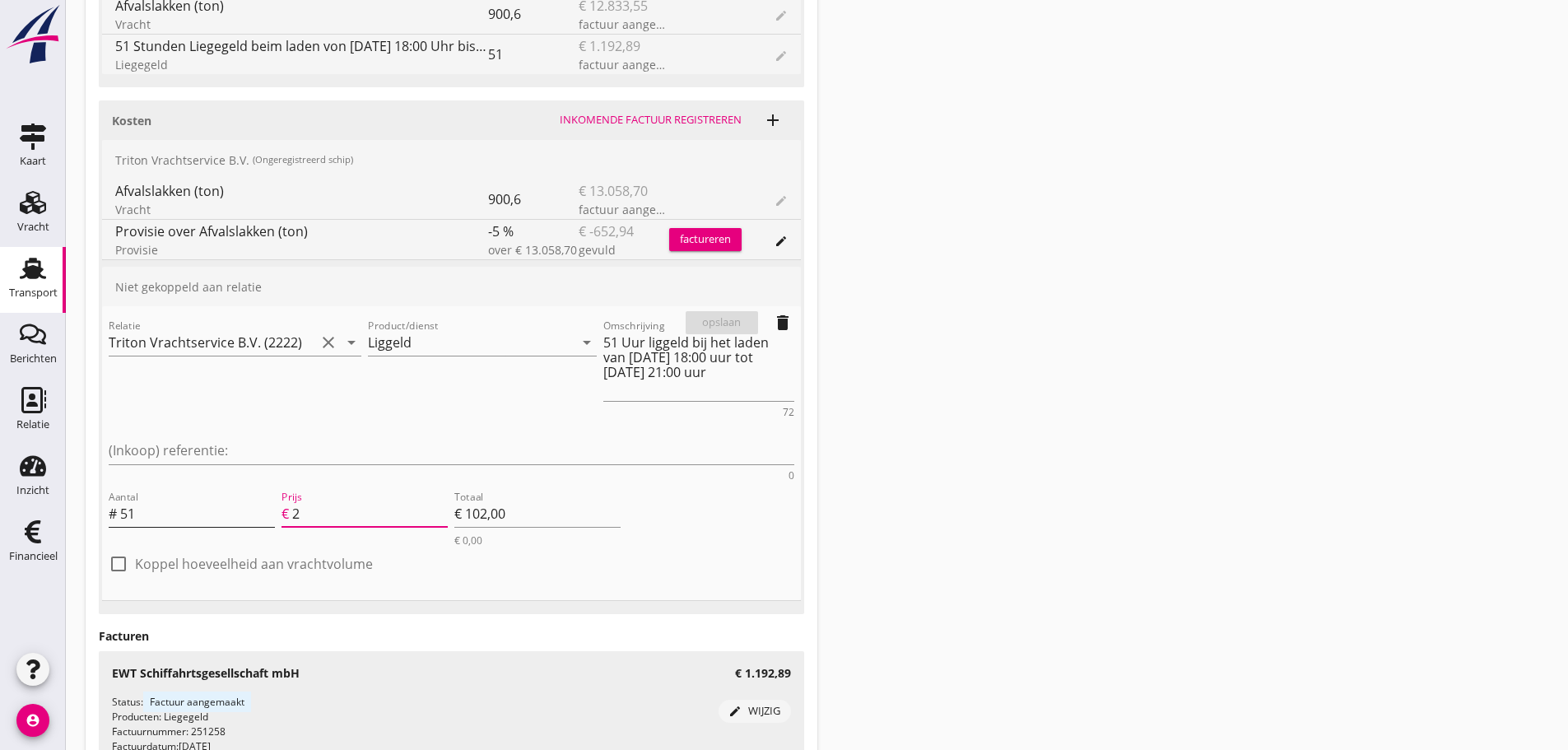
type input "23"
type input "€ 1.173,00"
type input "€ 0,00"
type input "23.3"
type input "€ 1.188,30"
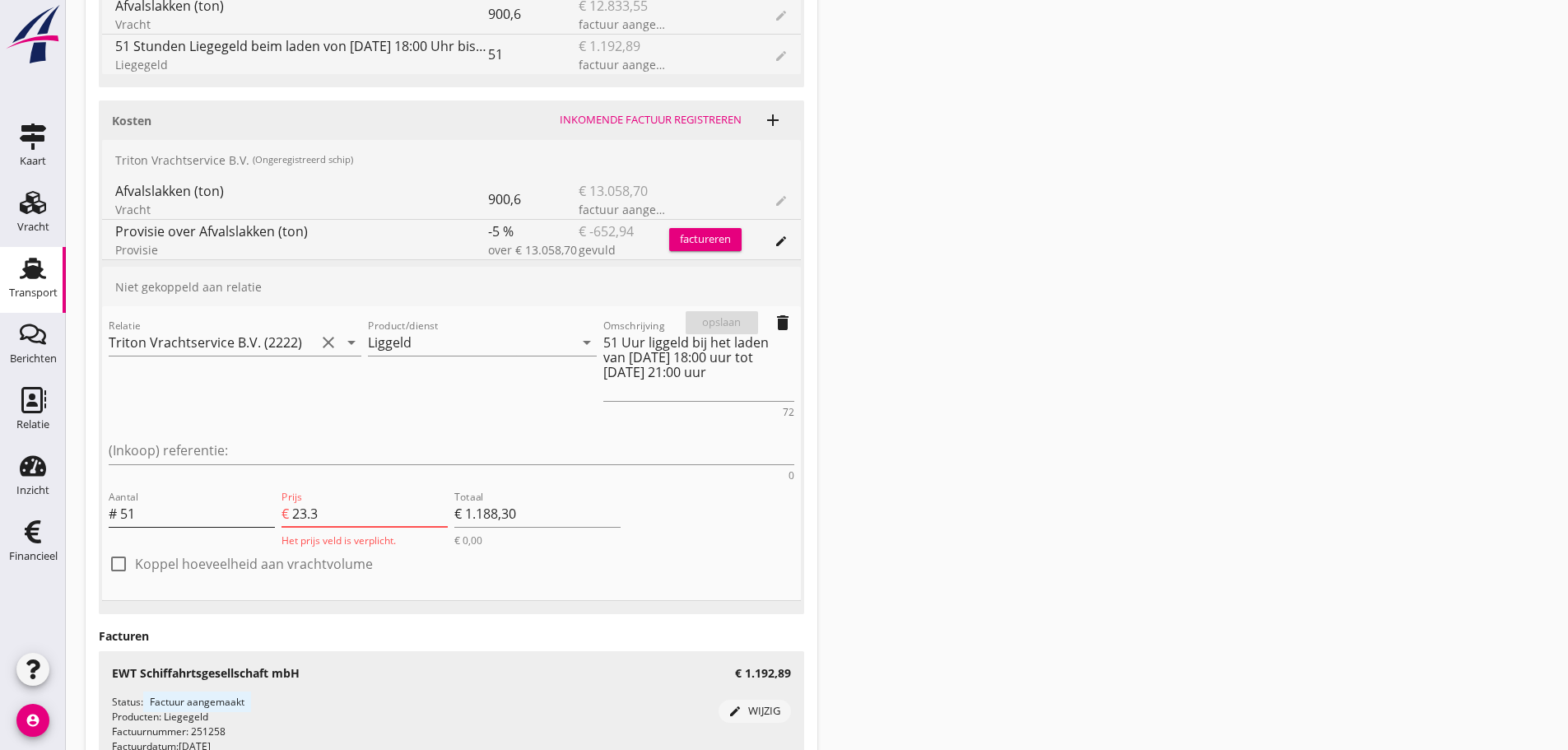
type input "23.39"
type input "€ 1.192,89"
type input "23.39"
click at [718, 317] on div "opslaan" at bounding box center [722, 322] width 59 height 17
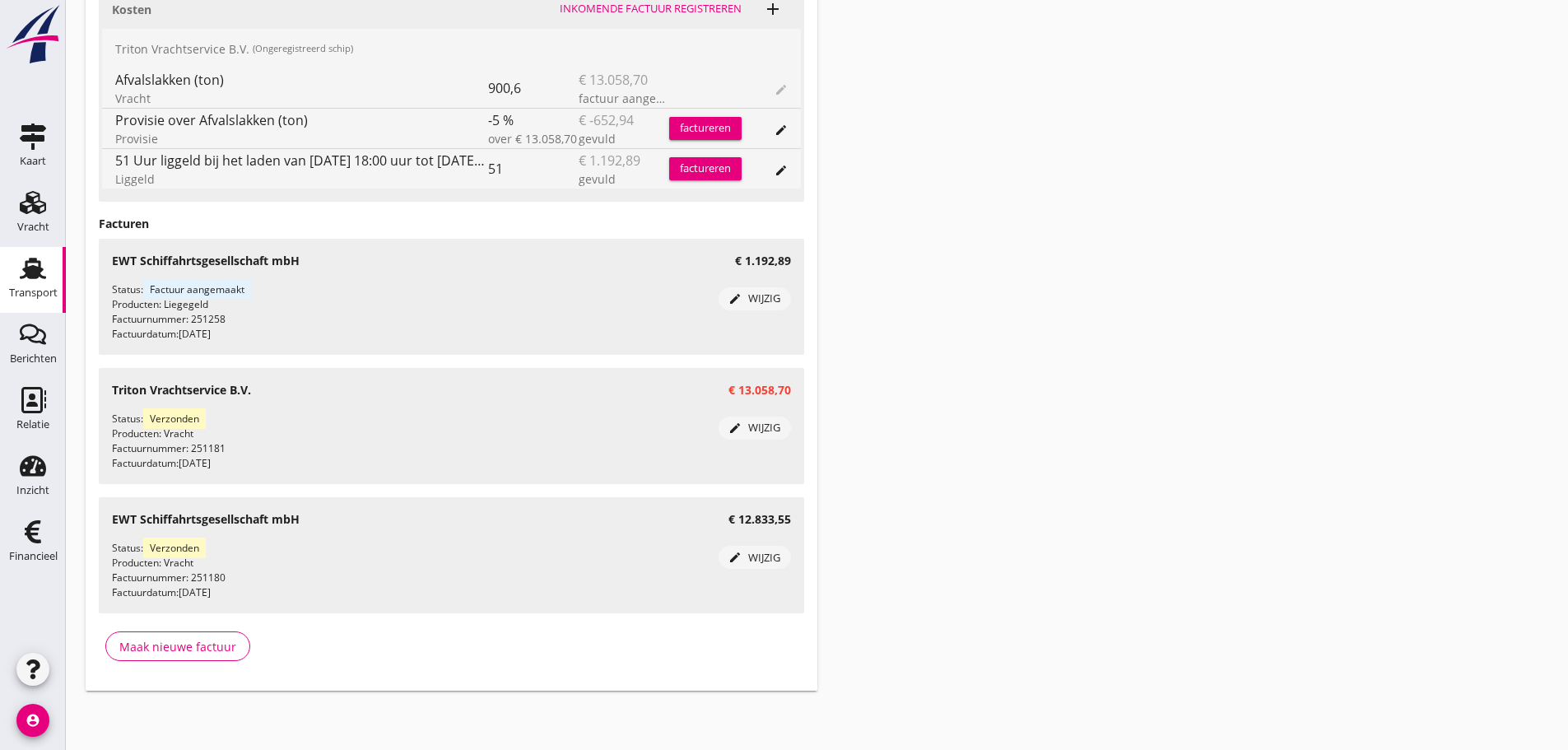
scroll to position [961, 0]
click at [778, 302] on div "edit wijzig" at bounding box center [754, 299] width 59 height 17
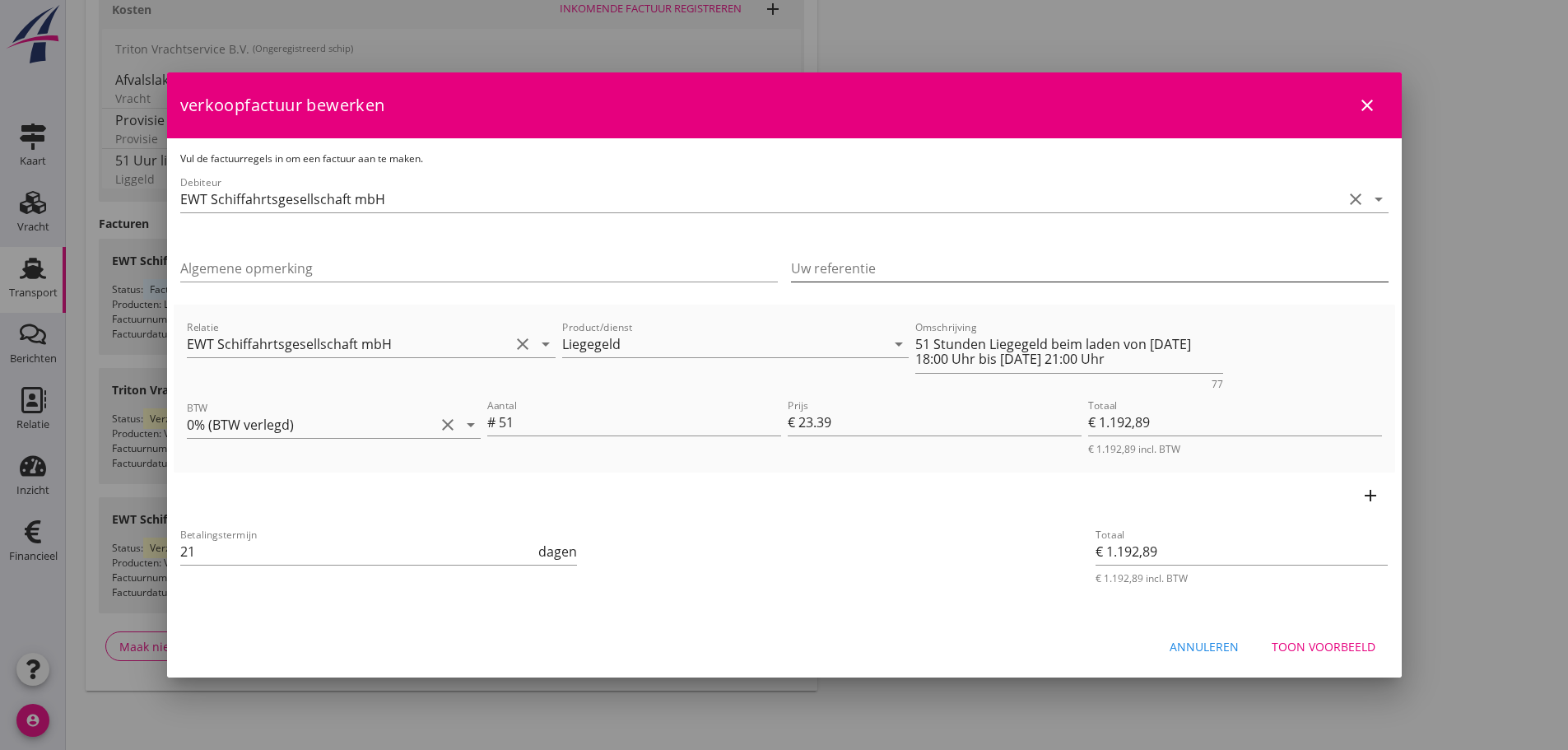
click at [933, 266] on input "Uw referentie" at bounding box center [1089, 268] width 597 height 27
click at [280, 266] on input "Algemene opmerking" at bounding box center [479, 268] width 597 height 27
type input "l"
type input "Ladetermin [DATE] mit 2 Tagen, Ladezeit bis 30"
click button "Toon voorbeeld" at bounding box center [1324, 646] width 130 height 29
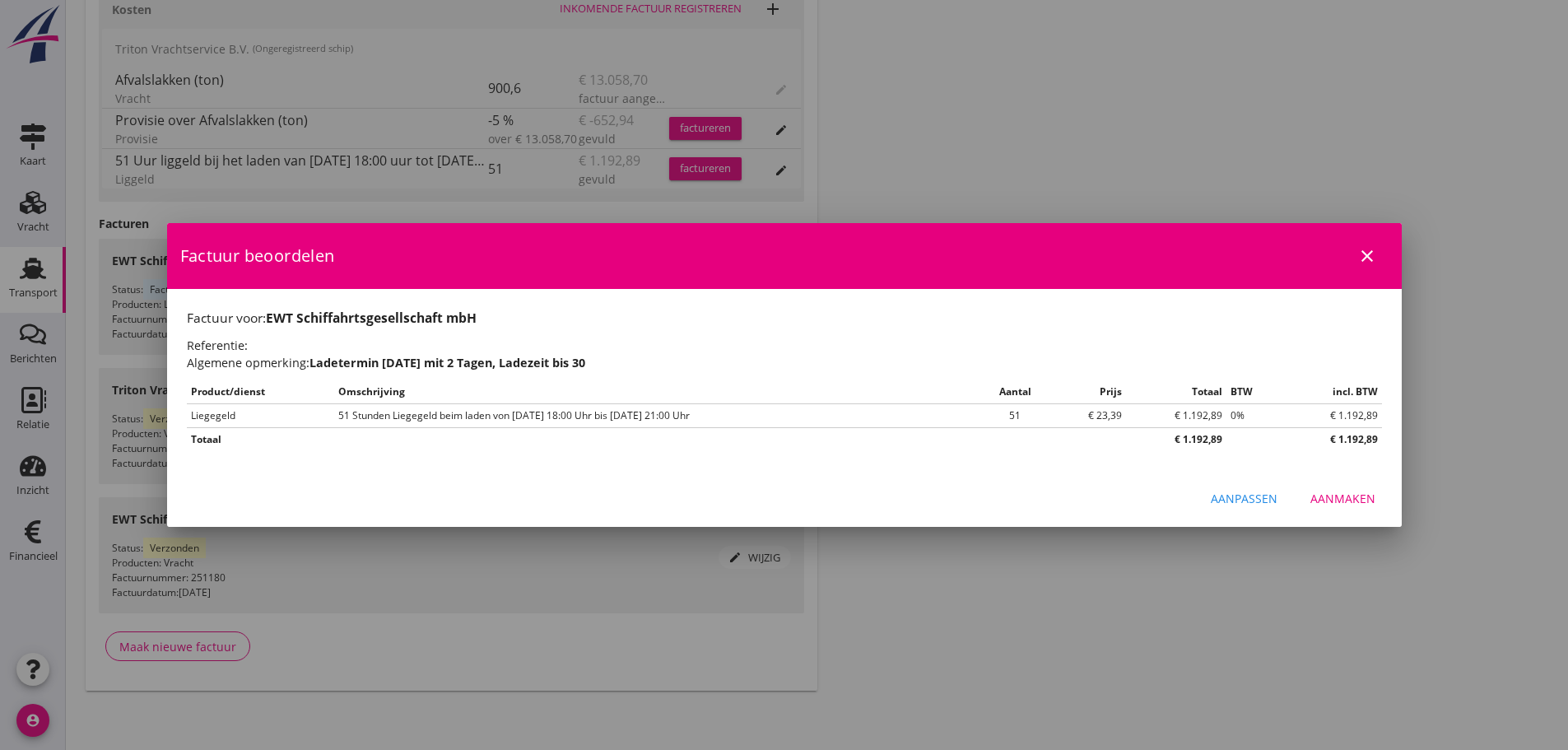
click at [1247, 506] on div "Aanpassen" at bounding box center [1245, 498] width 67 height 18
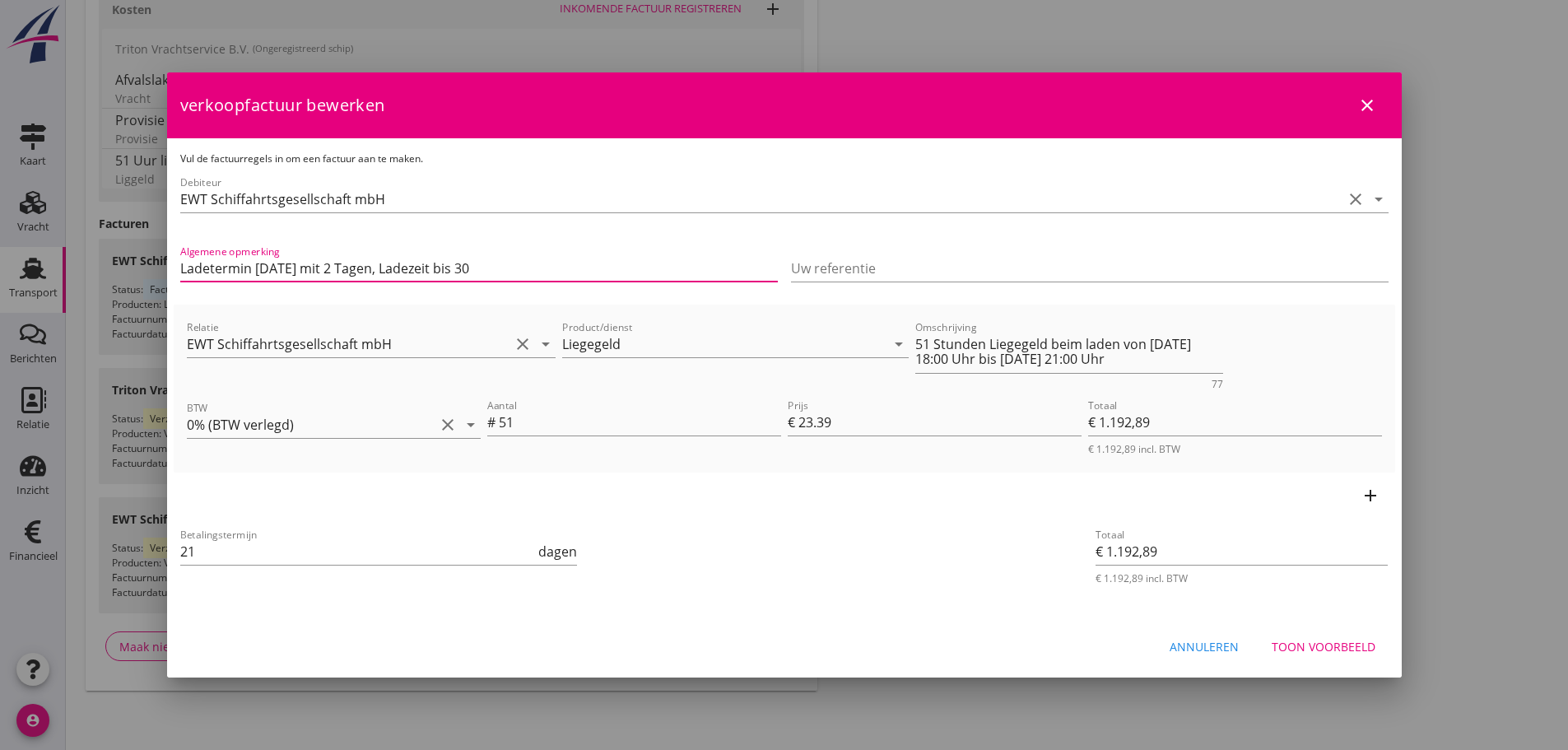
click at [482, 266] on input "Ladetermin [DATE] mit 2 Tagen, Ladezeit bis 30" at bounding box center [479, 268] width 597 height 27
type input "Ladetermin [DATE] mit 2 Tagen, Ladezeit bis [DATE] 18:00 Uhr."
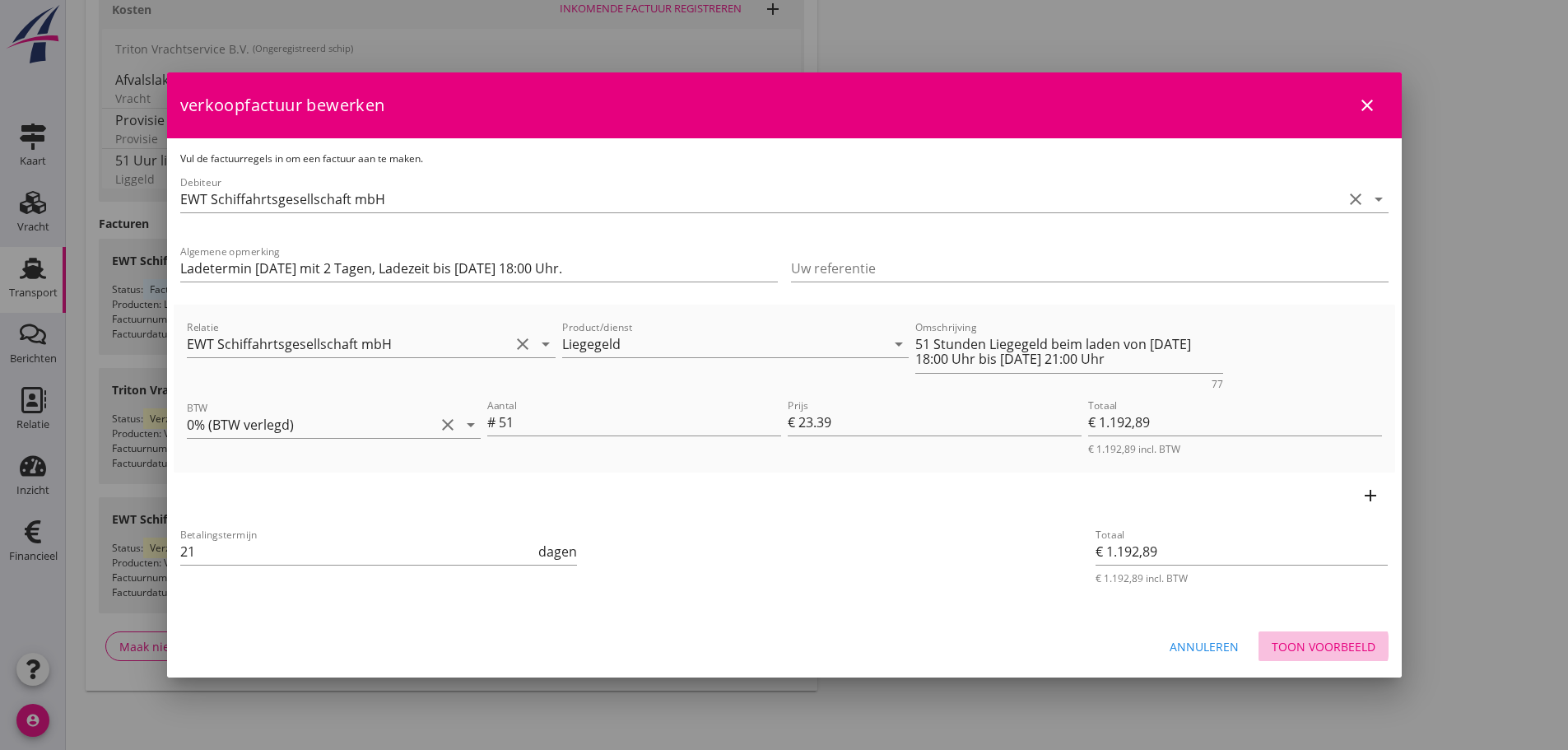
click at [1338, 652] on div "Toon voorbeeld" at bounding box center [1324, 646] width 104 height 18
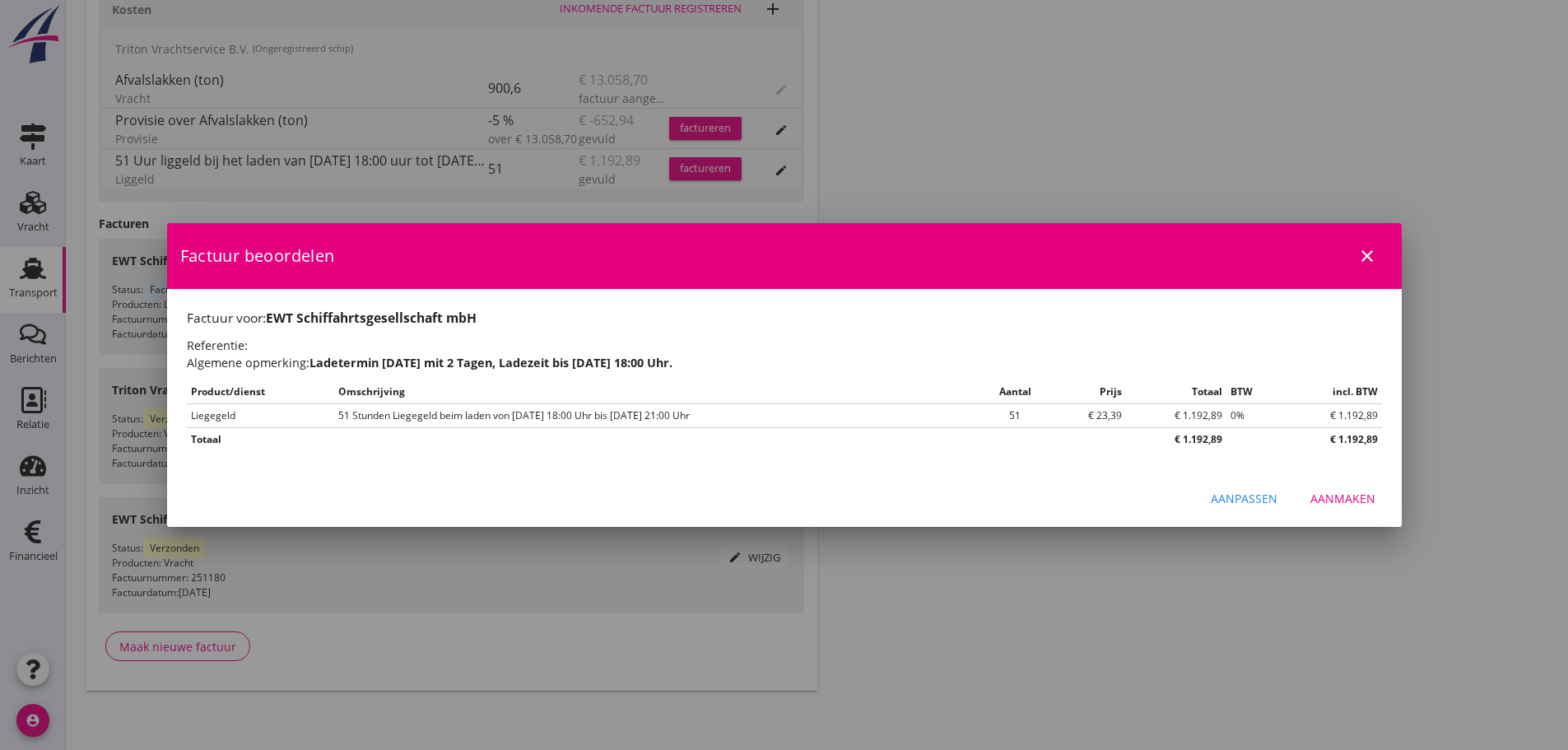
drag, startPoint x: 1346, startPoint y: 494, endPoint x: 1349, endPoint y: 530, distance: 36.1
click at [1346, 494] on div "Aanmaken" at bounding box center [1343, 498] width 65 height 18
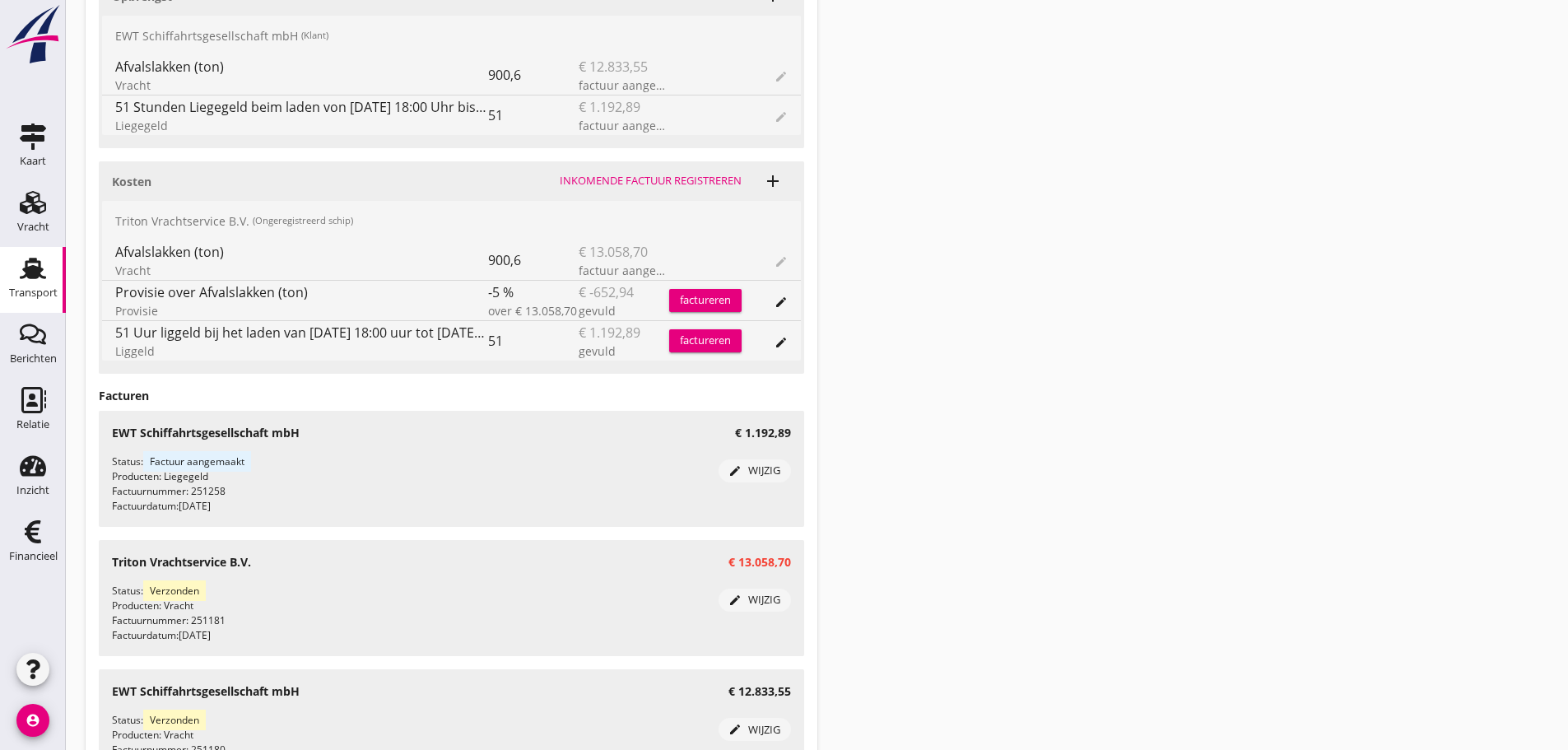
scroll to position [714, 0]
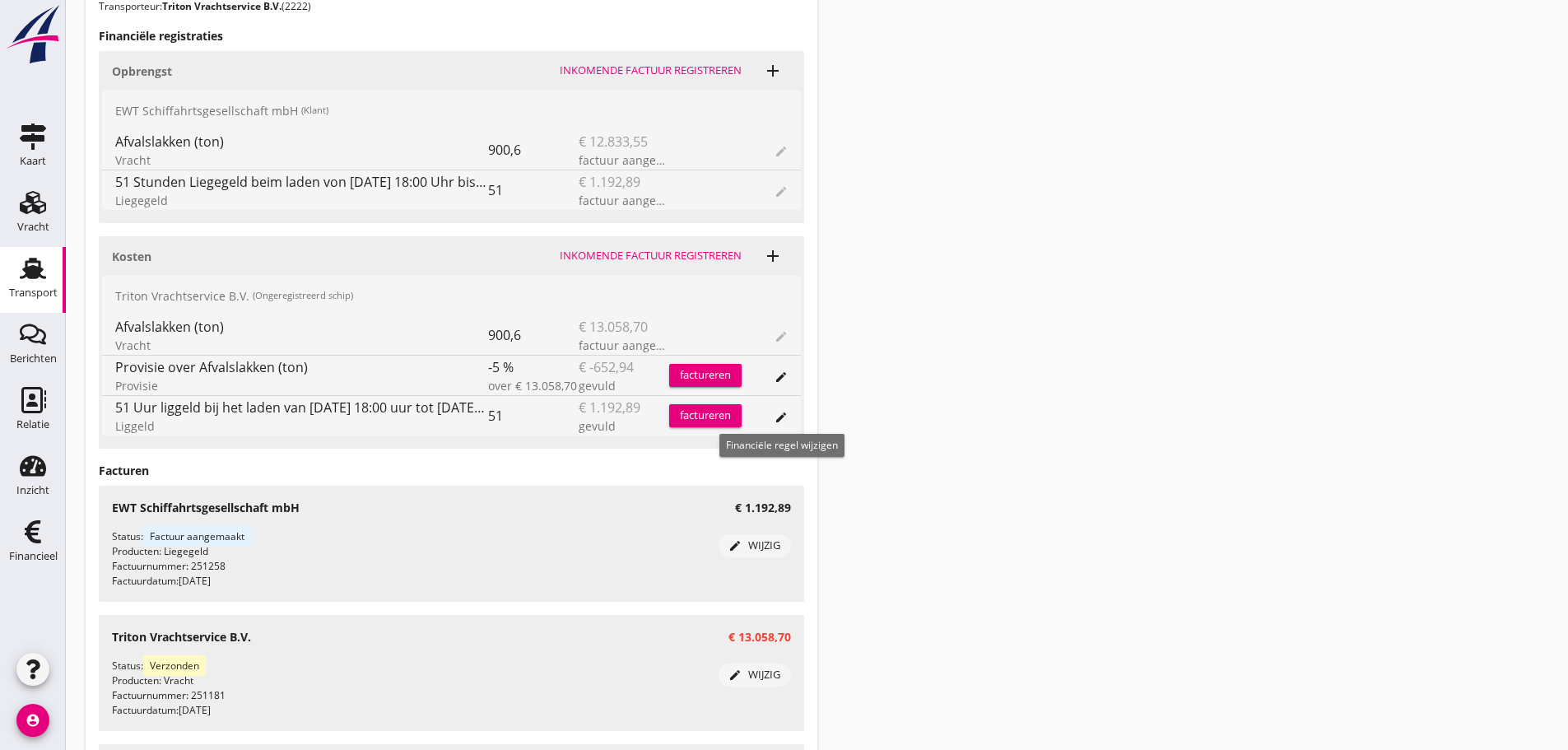
click at [783, 421] on icon "edit" at bounding box center [781, 418] width 13 height 13
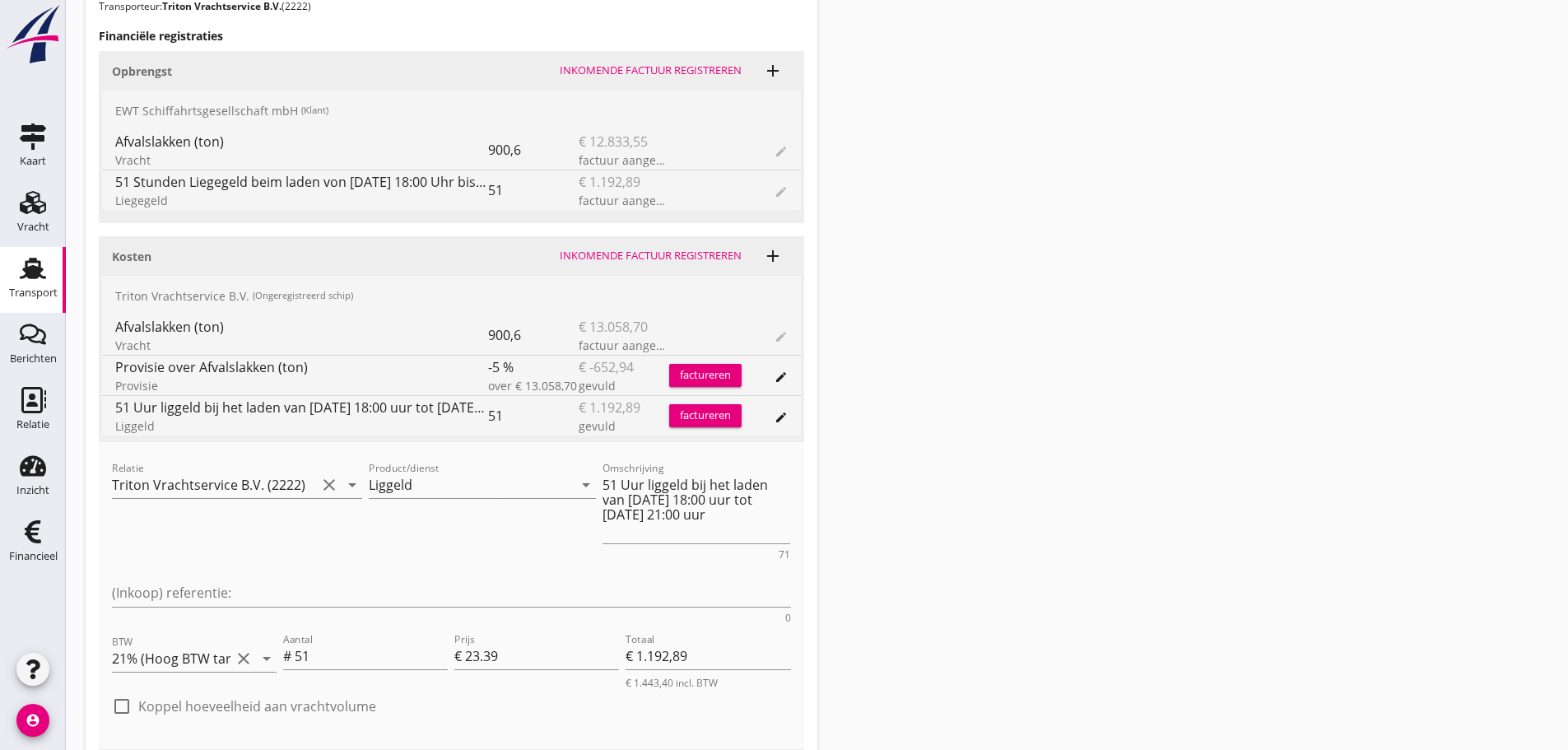
click at [723, 413] on div "factureren" at bounding box center [705, 416] width 73 height 17
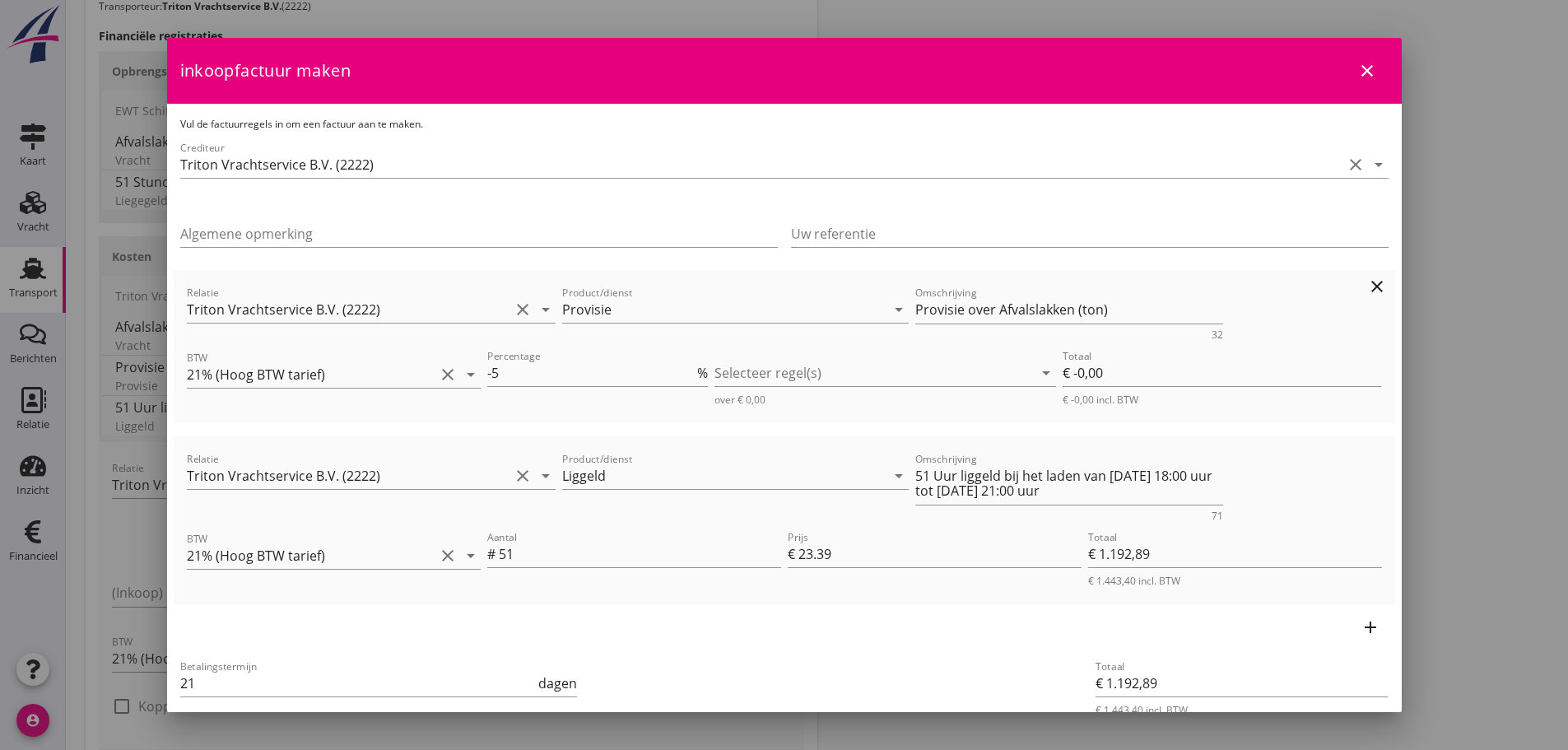
click at [1368, 289] on icon "clear" at bounding box center [1378, 286] width 20 height 20
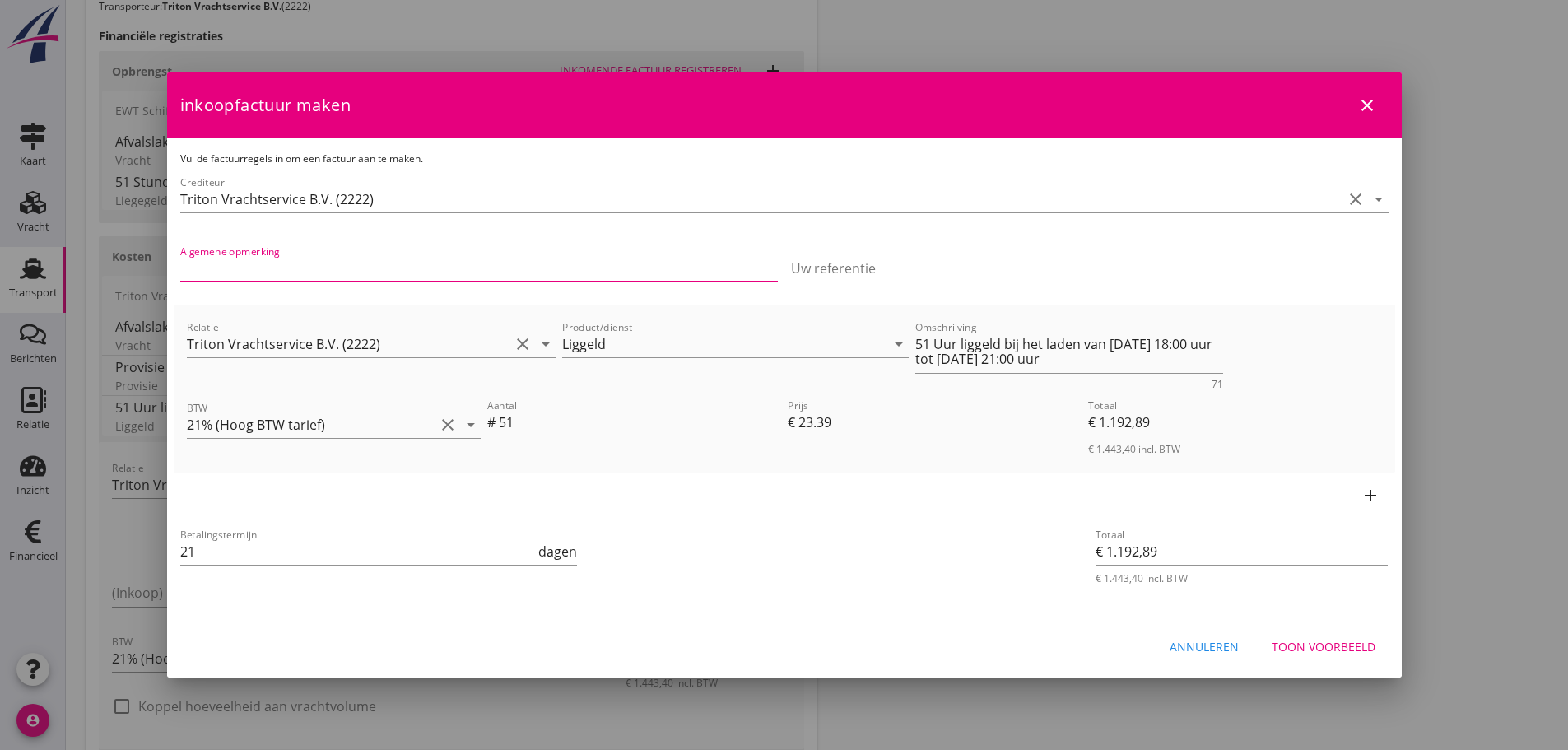
click at [220, 268] on input "Algemene opmerking" at bounding box center [479, 268] width 597 height 27
type input "Laadtermijn [DATE] met 2 dagen, laadtijd tot [DATE] 18:00 uur."
click at [1293, 638] on div "Toon voorbeeld" at bounding box center [1324, 646] width 104 height 18
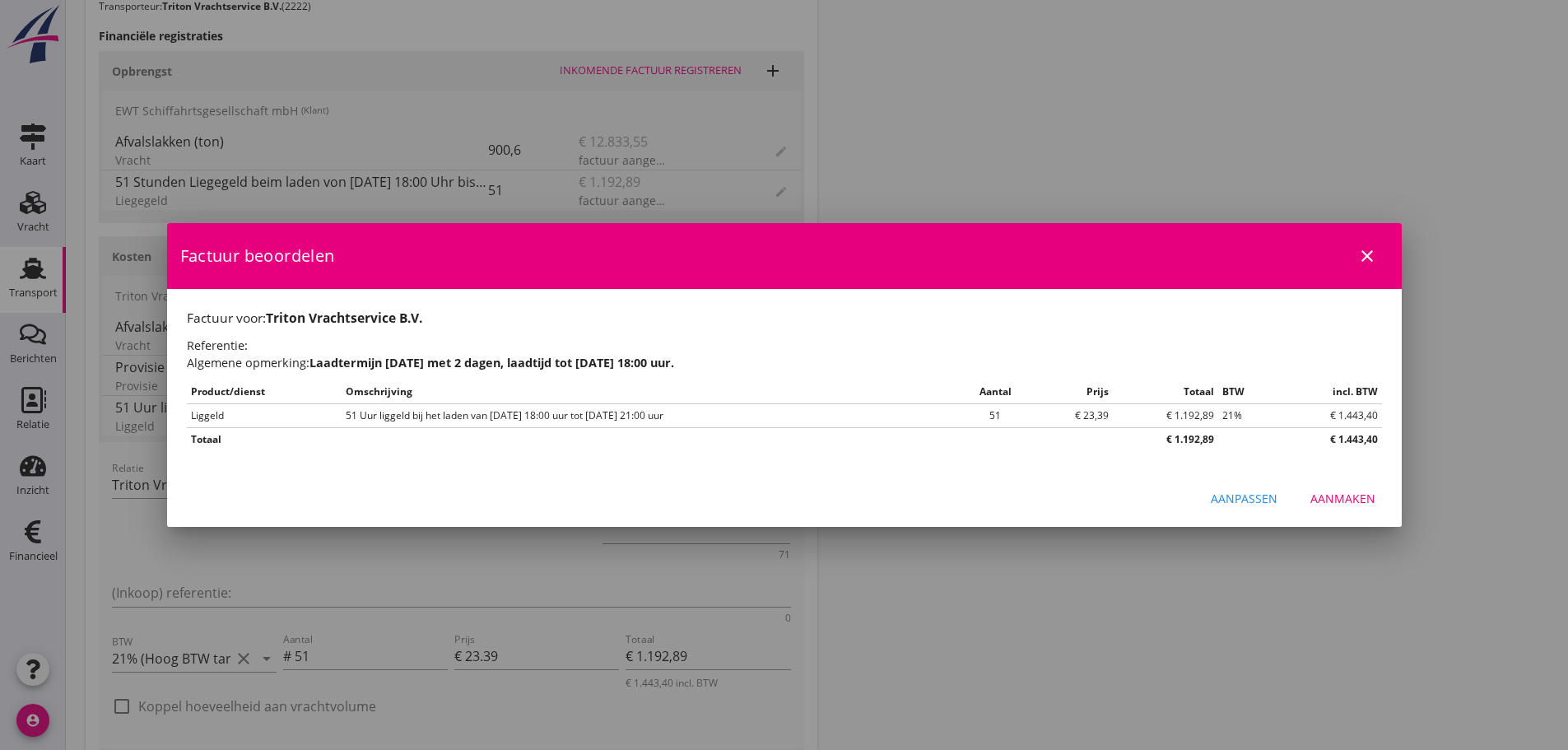
click at [1331, 501] on div "Aanmaken" at bounding box center [1343, 498] width 65 height 18
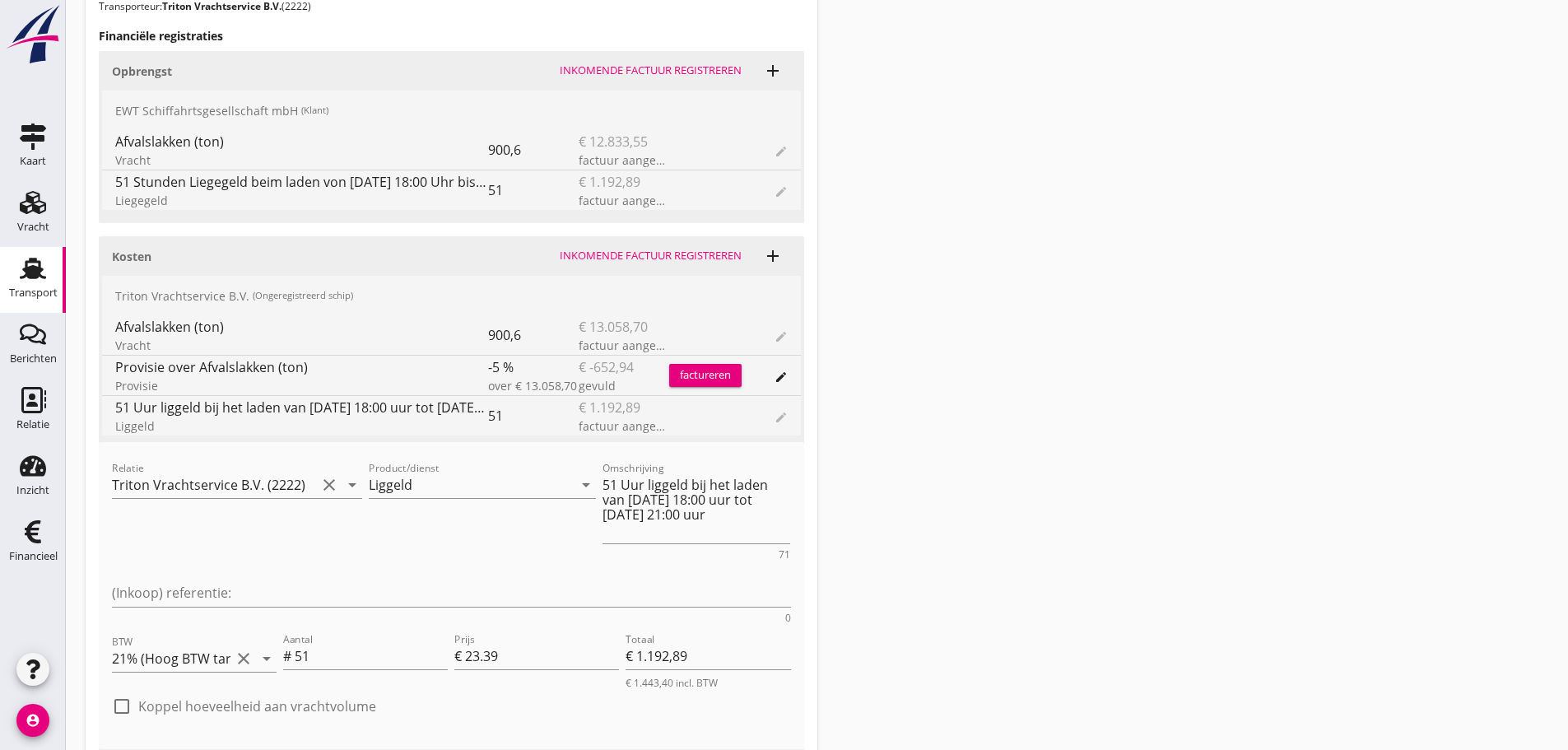
drag, startPoint x: 43, startPoint y: 551, endPoint x: 207, endPoint y: 497, distance: 172.7
click at [41, 550] on div "Financieel" at bounding box center [33, 555] width 48 height 11
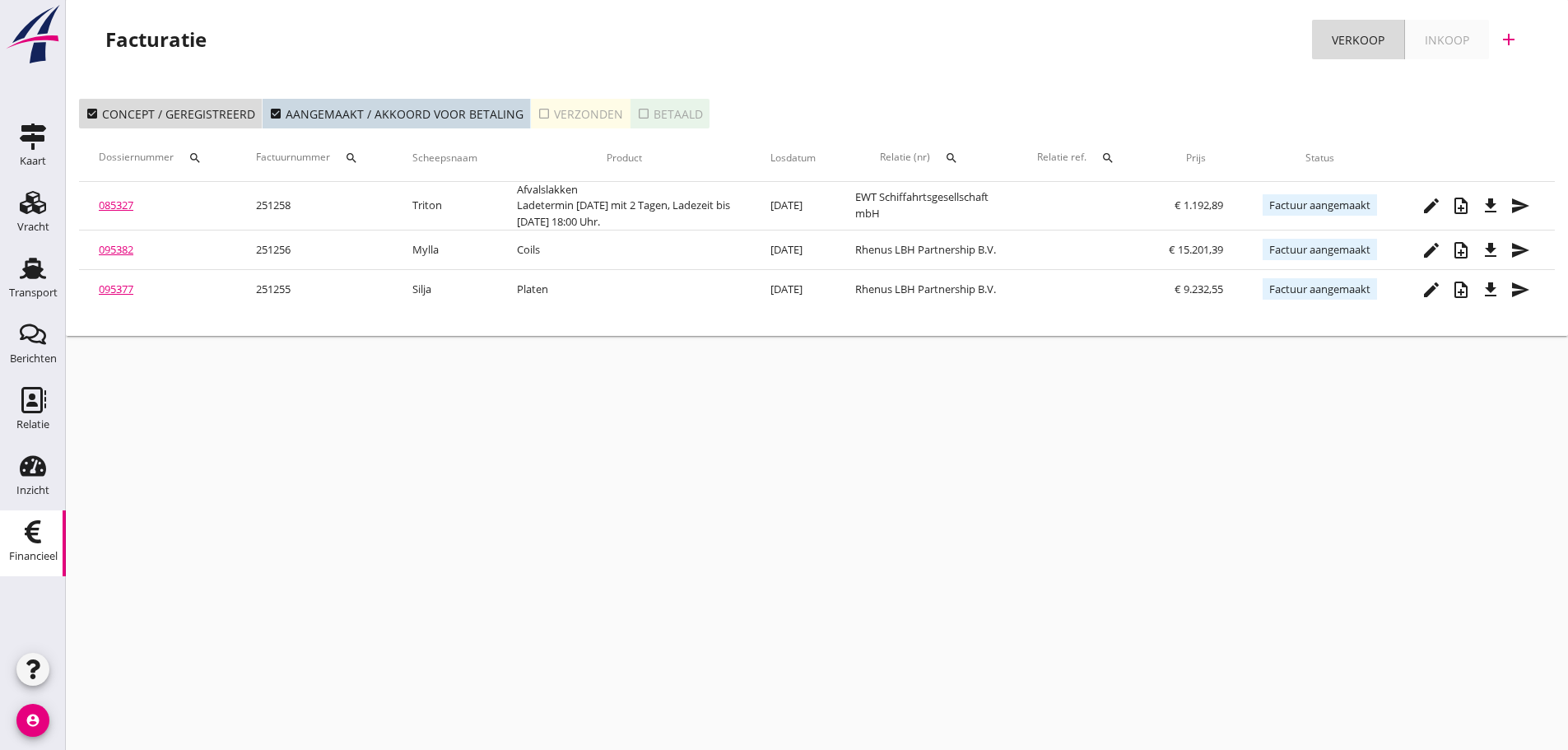
click at [19, 531] on div "Financieel" at bounding box center [33, 532] width 39 height 27
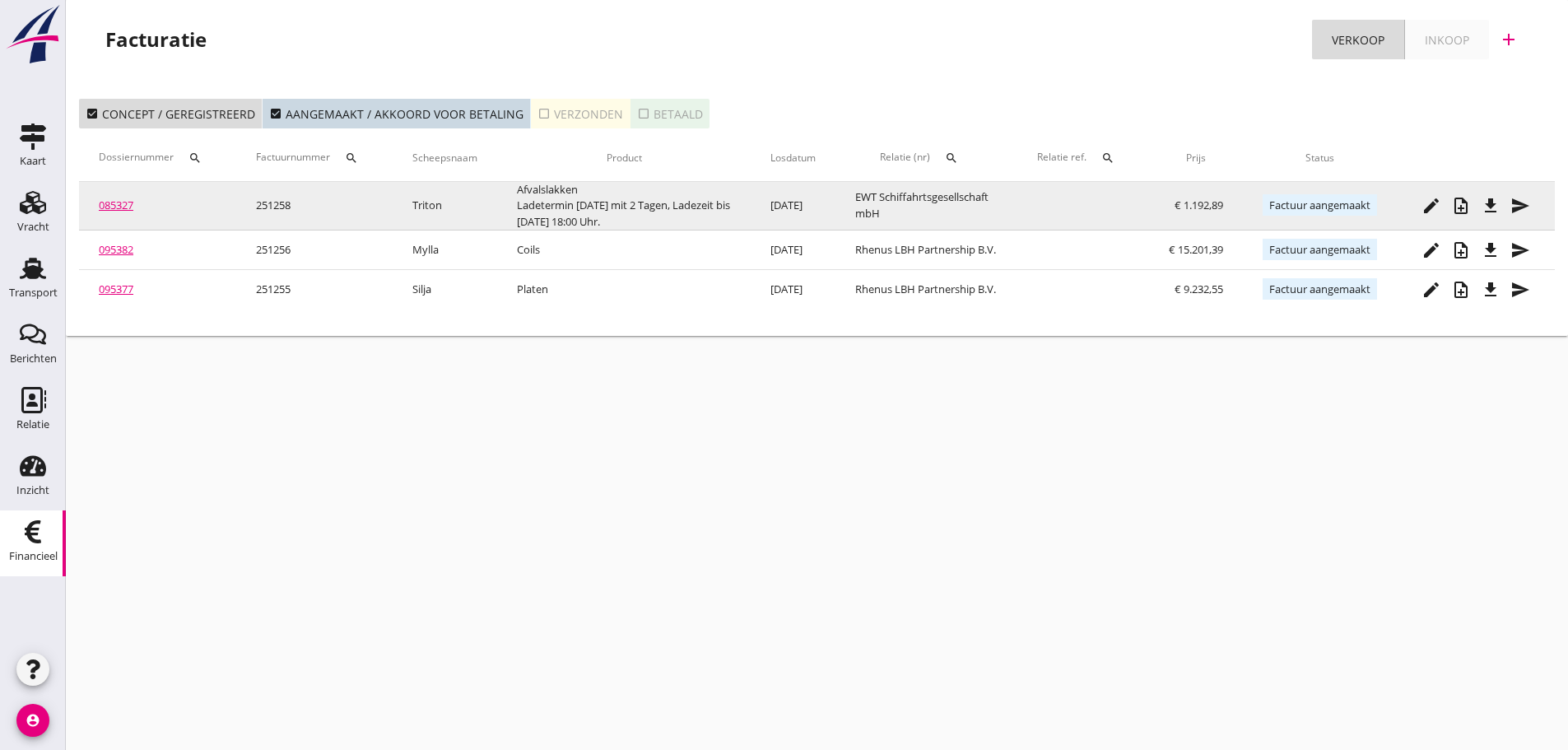
click at [119, 207] on link "085327" at bounding box center [115, 205] width 34 height 15
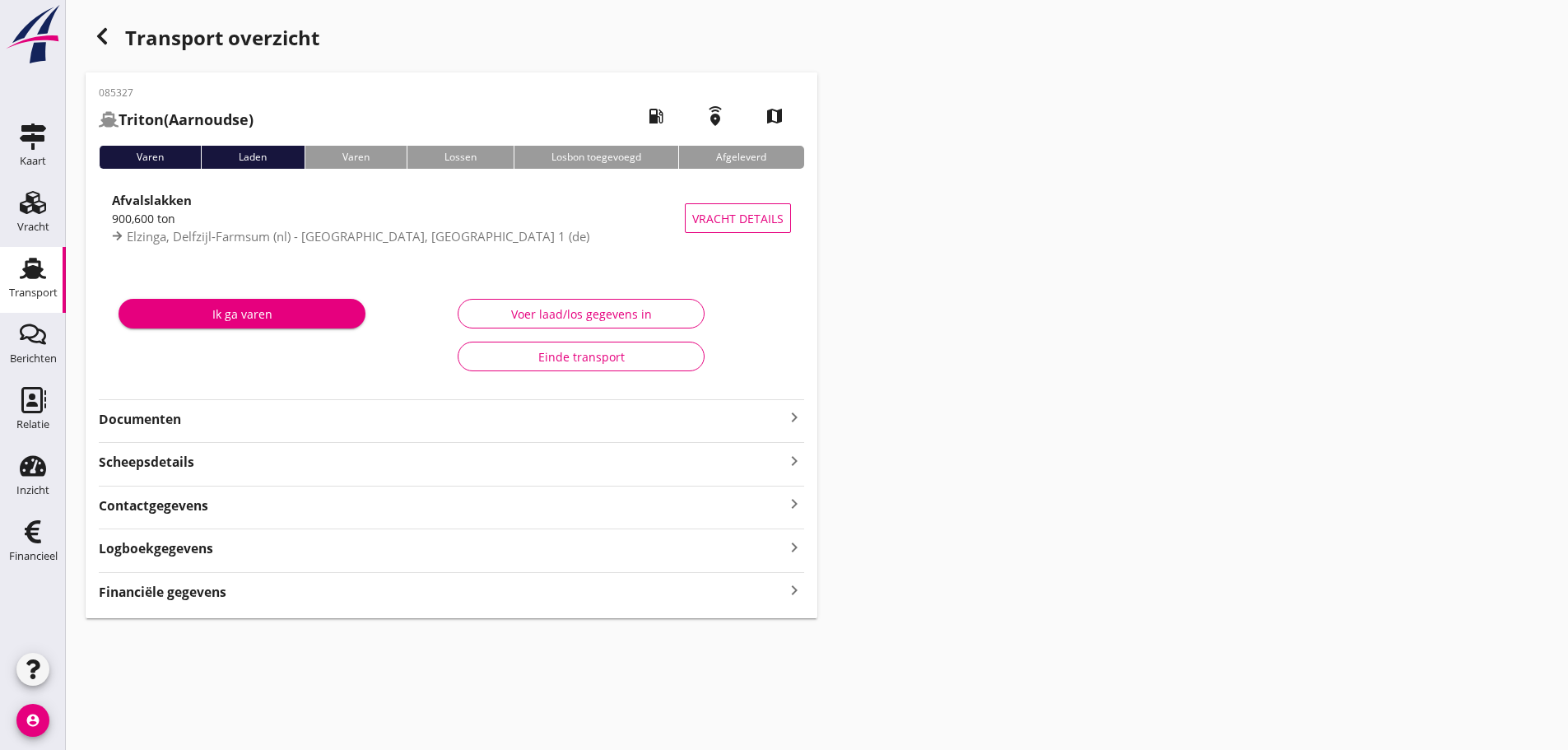
click at [169, 590] on strong "Financiële gegevens" at bounding box center [162, 592] width 128 height 19
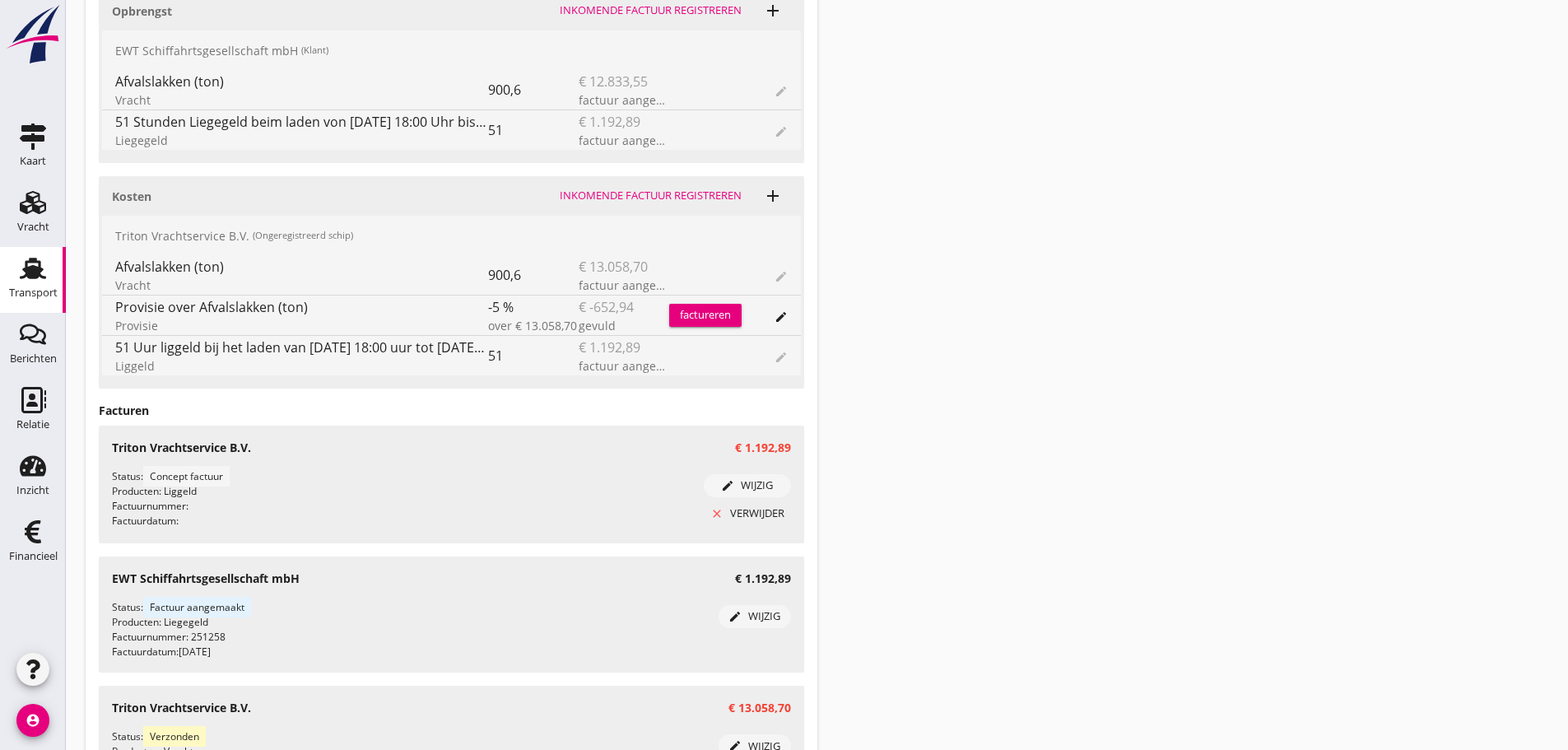
scroll to position [763, 0]
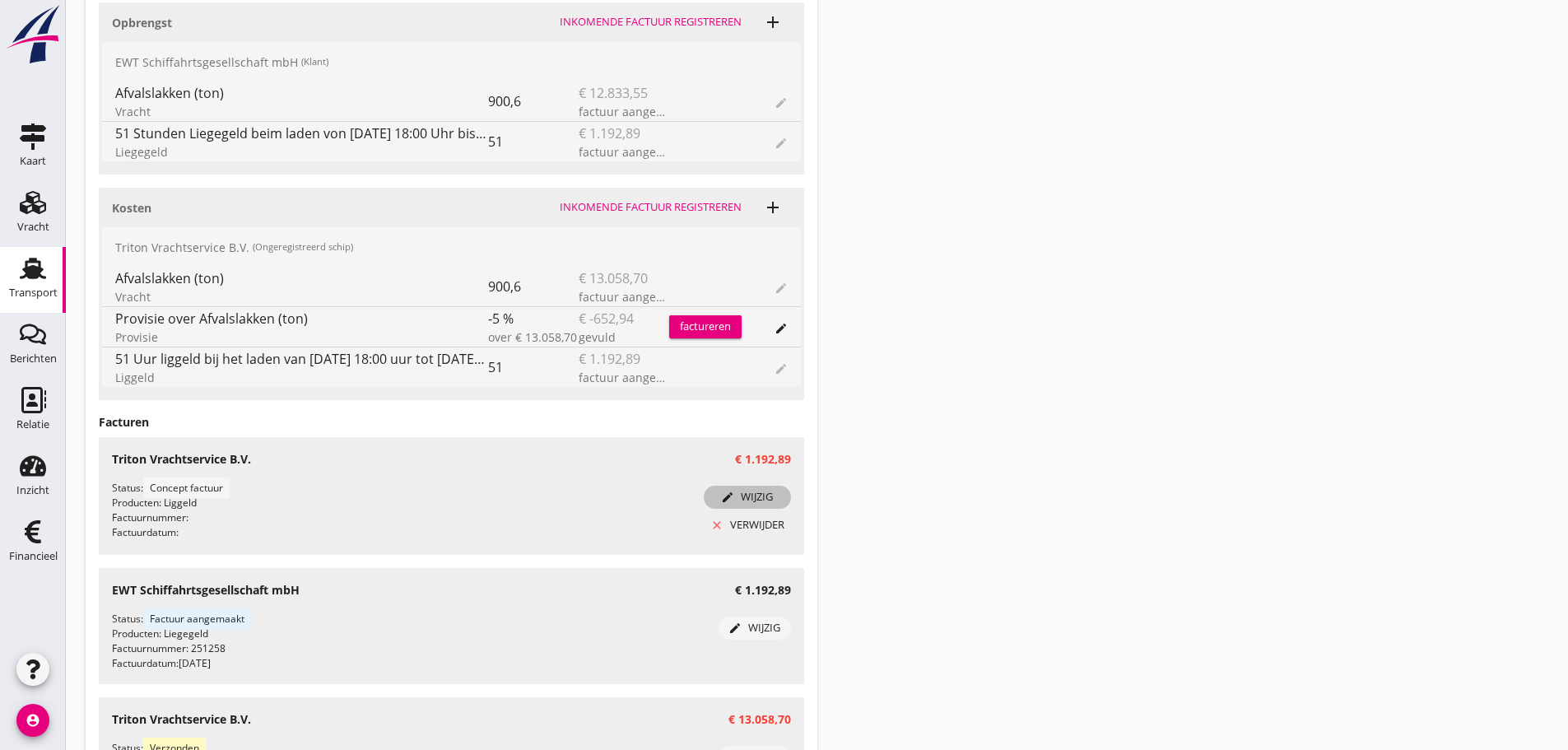
click at [759, 502] on div "edit wijzig" at bounding box center [747, 497] width 74 height 17
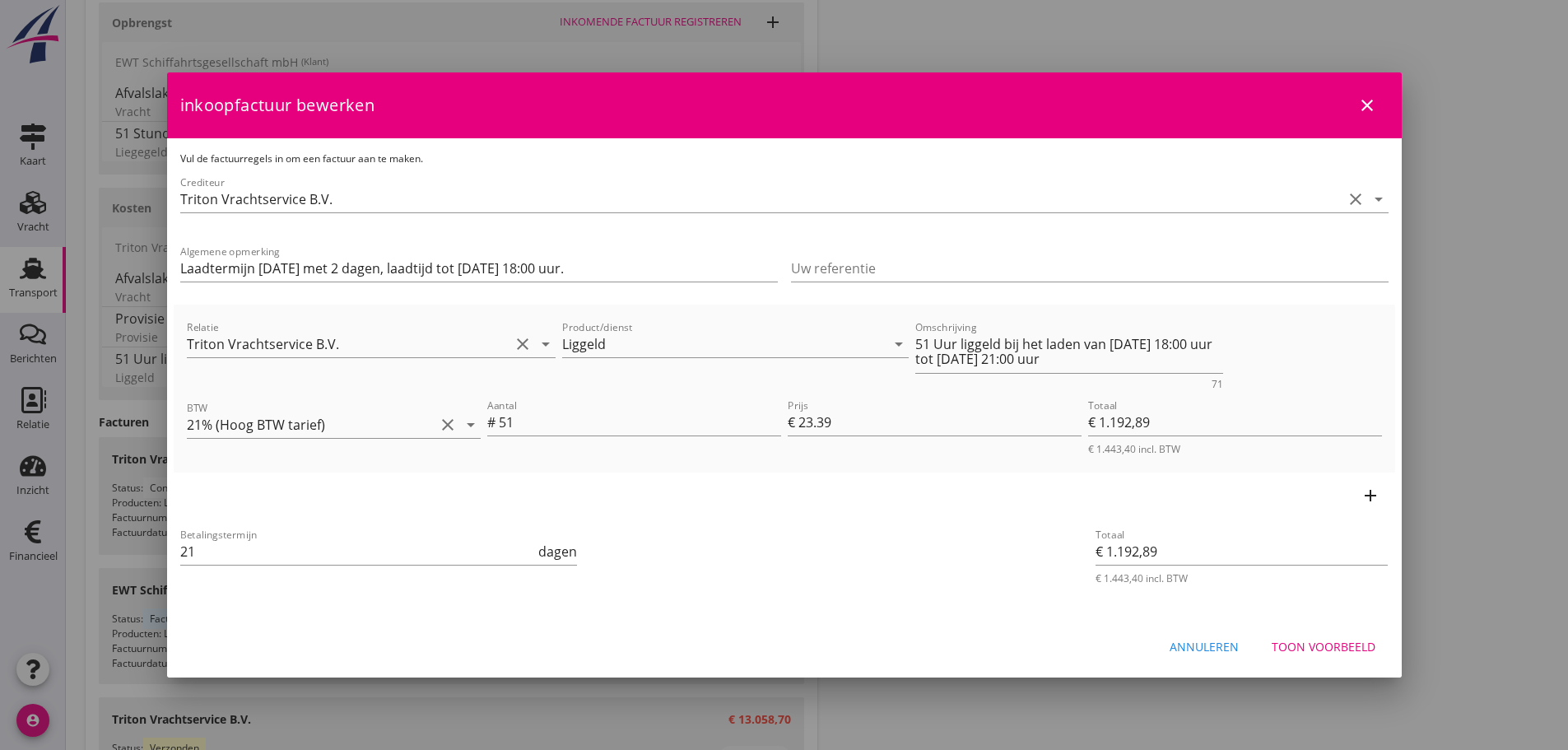
click at [1334, 649] on div "Toon voorbeeld" at bounding box center [1324, 646] width 104 height 18
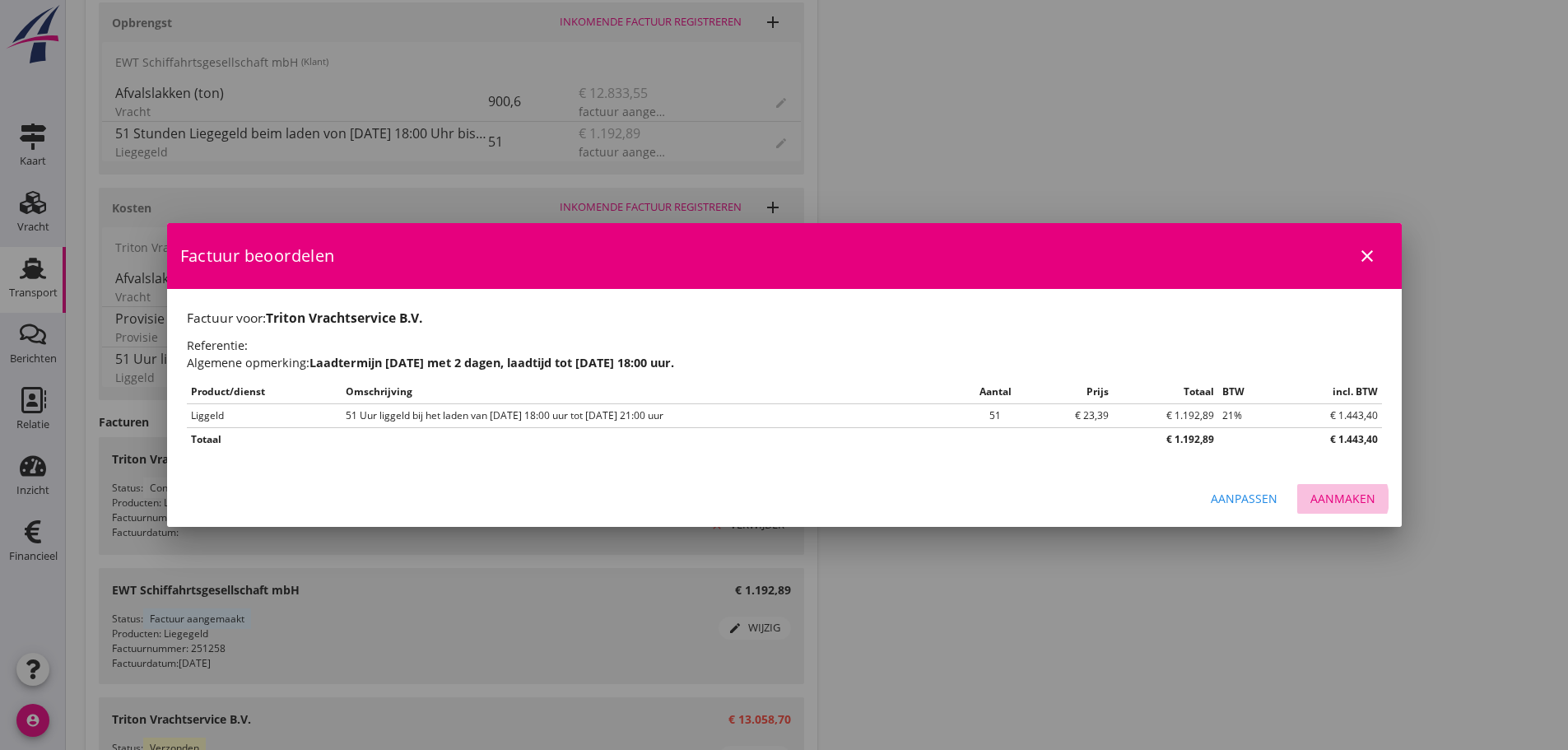
click at [1339, 509] on button "Aanmaken" at bounding box center [1342, 498] width 91 height 29
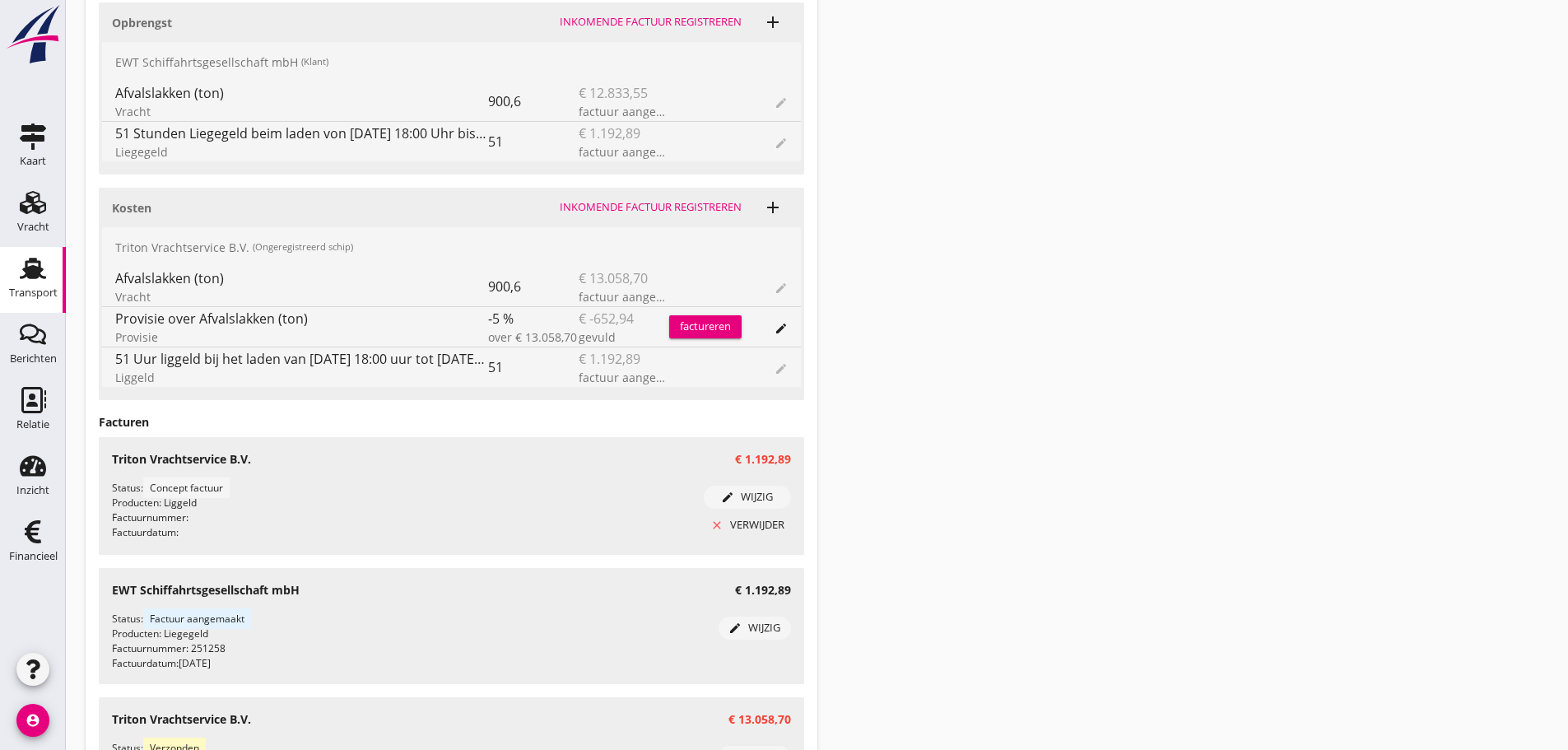
drag, startPoint x: 19, startPoint y: 542, endPoint x: 250, endPoint y: 453, distance: 247.6
click at [18, 542] on div "Financieel" at bounding box center [33, 532] width 39 height 27
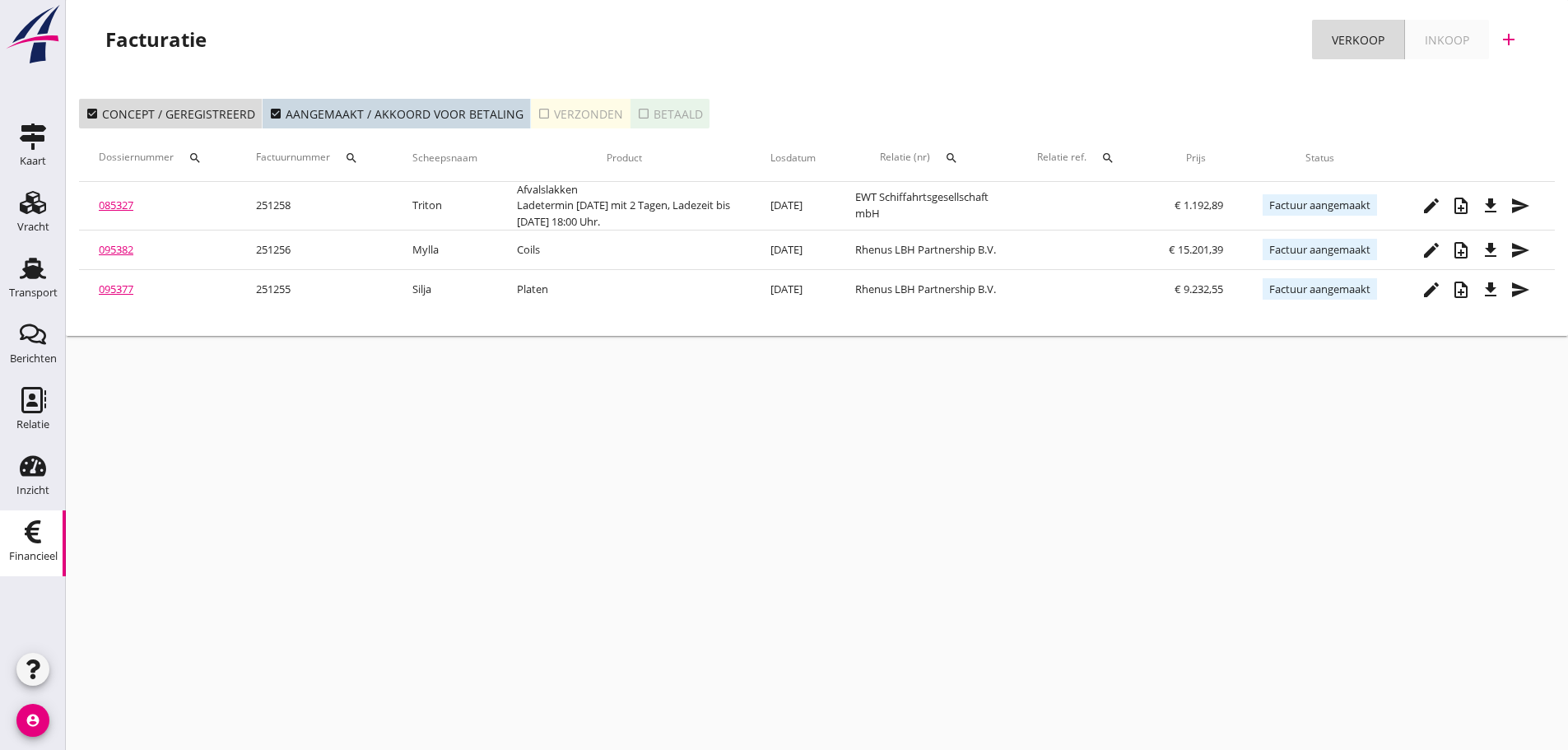
click at [1510, 44] on icon "add" at bounding box center [1509, 39] width 20 height 20
click at [1440, 28] on link "Inkoop" at bounding box center [1447, 39] width 84 height 39
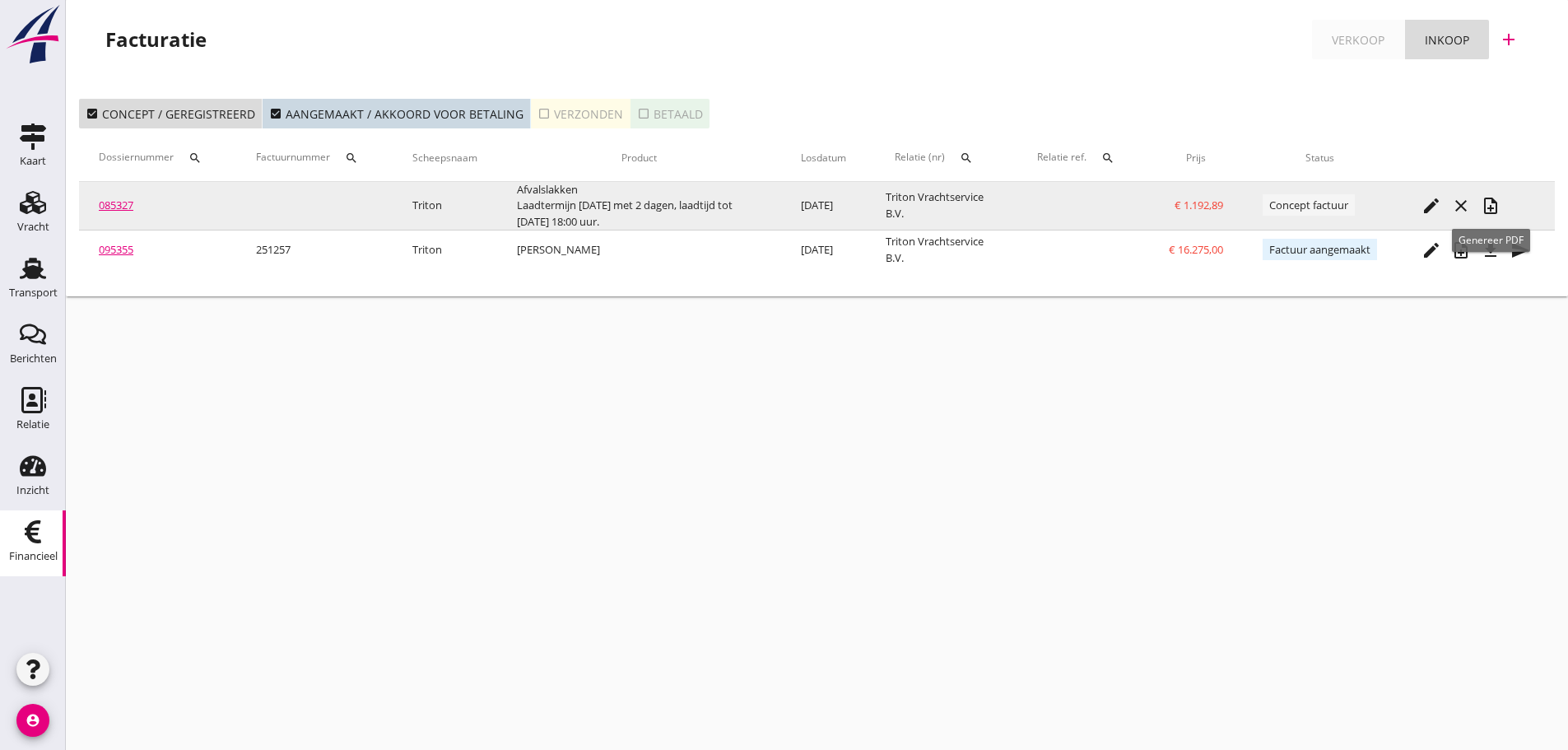
click at [1484, 198] on icon "note_add" at bounding box center [1491, 206] width 20 height 20
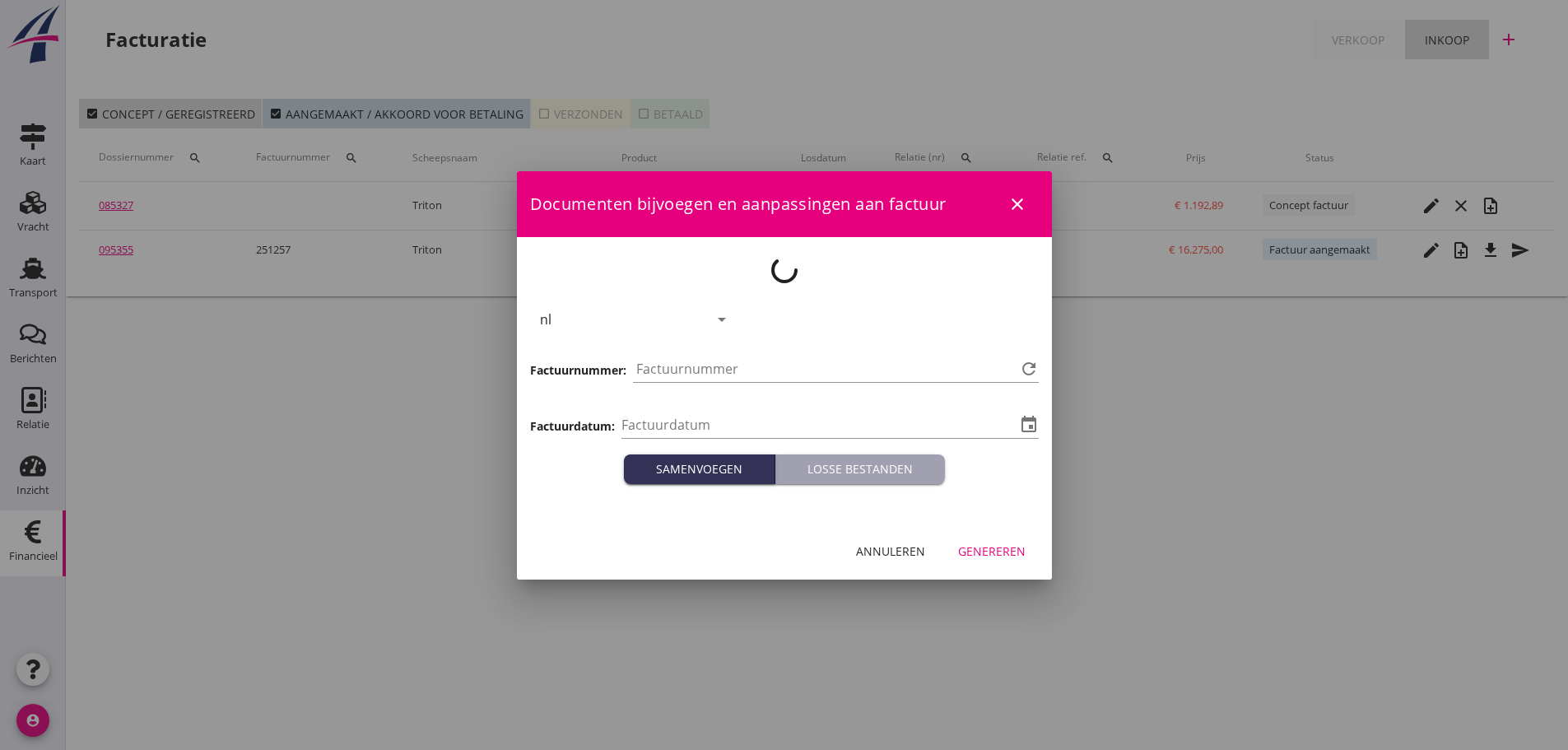
type input "[DATE]"
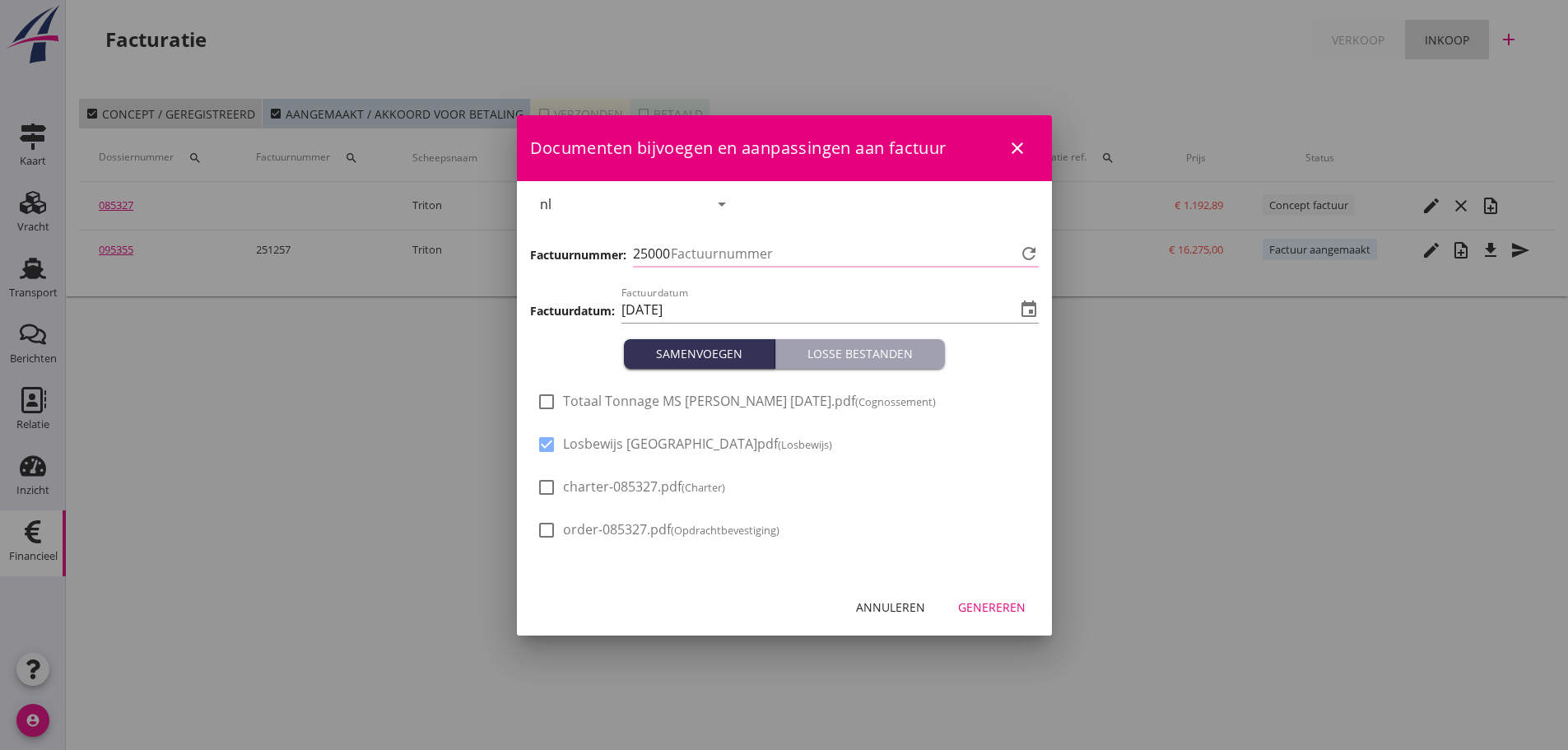
type input "1259"
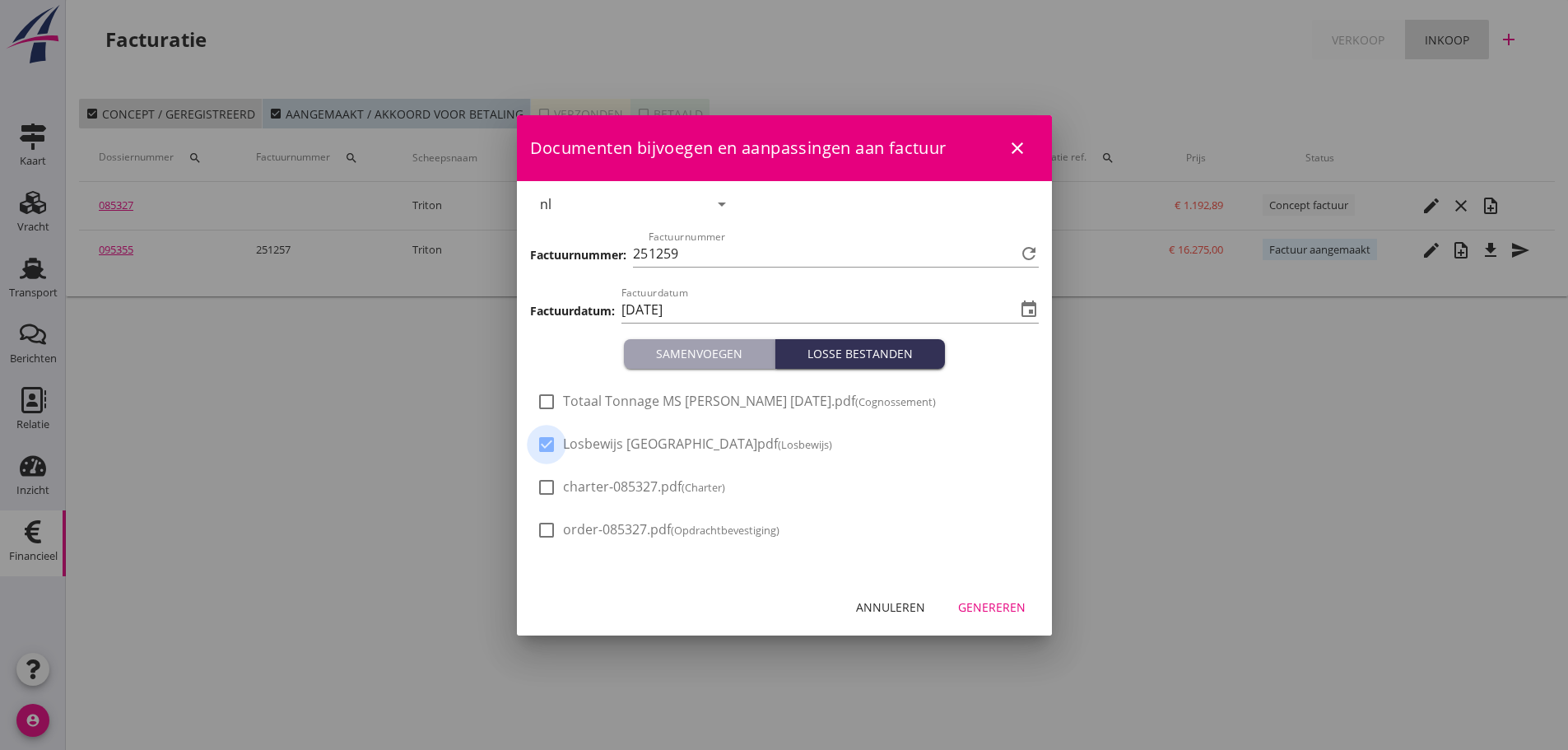
click at [556, 444] on div at bounding box center [547, 444] width 28 height 28
checkbox input "false"
click at [1002, 616] on button "Genereren" at bounding box center [992, 607] width 94 height 29
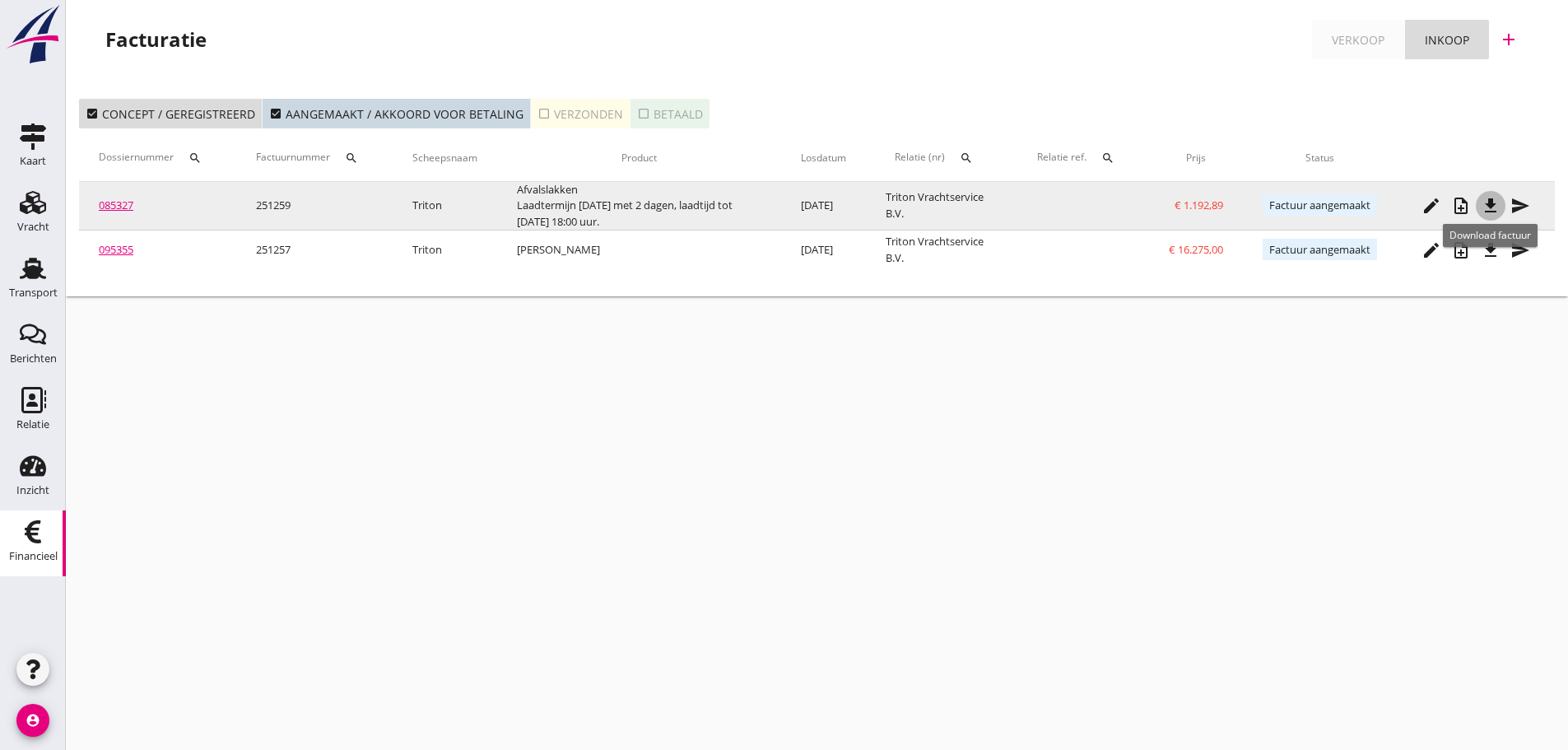
click at [1496, 209] on icon "file_download" at bounding box center [1491, 206] width 20 height 20
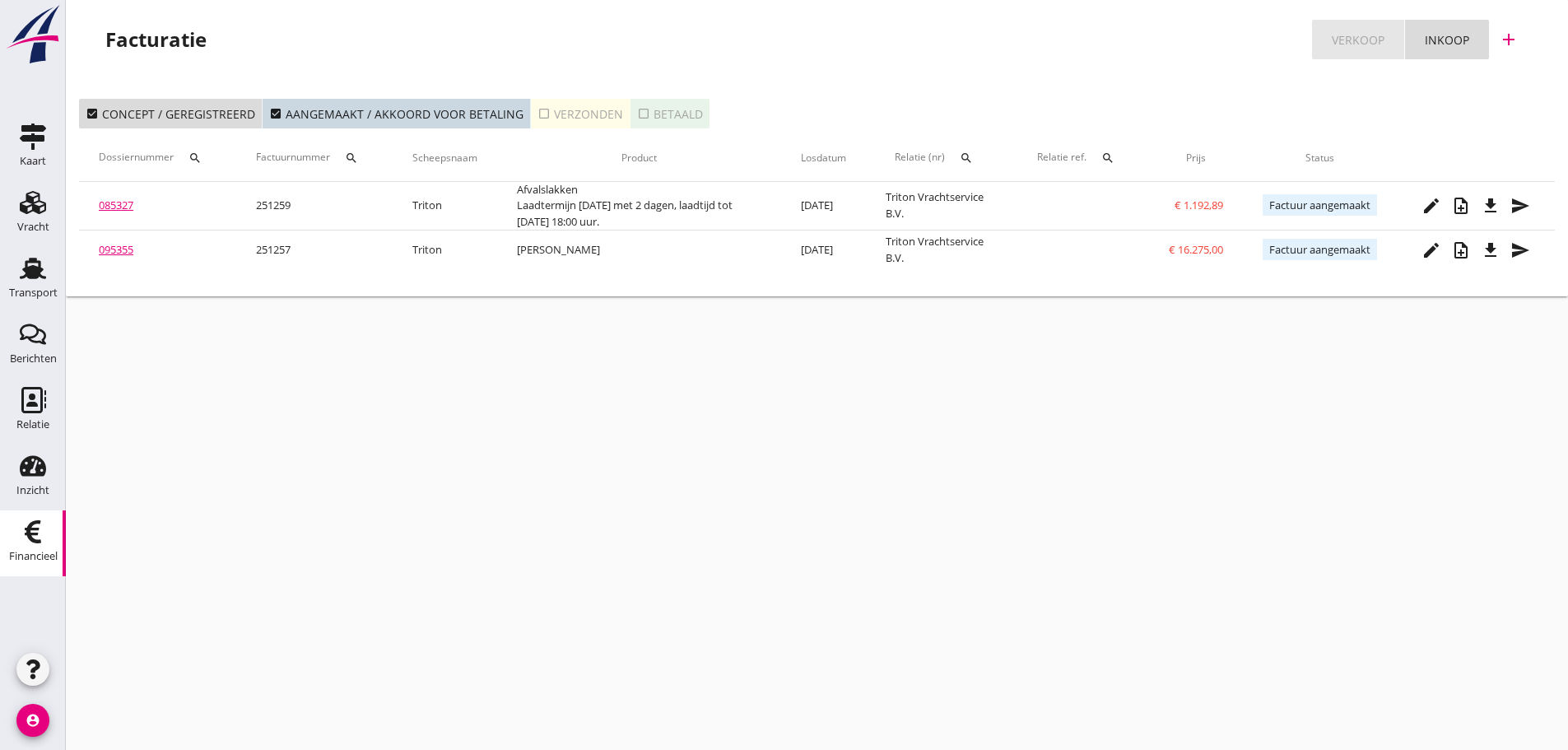
drag, startPoint x: 1353, startPoint y: 43, endPoint x: 1356, endPoint y: 57, distance: 14.3
click at [1355, 43] on div "Verkoop" at bounding box center [1357, 39] width 53 height 18
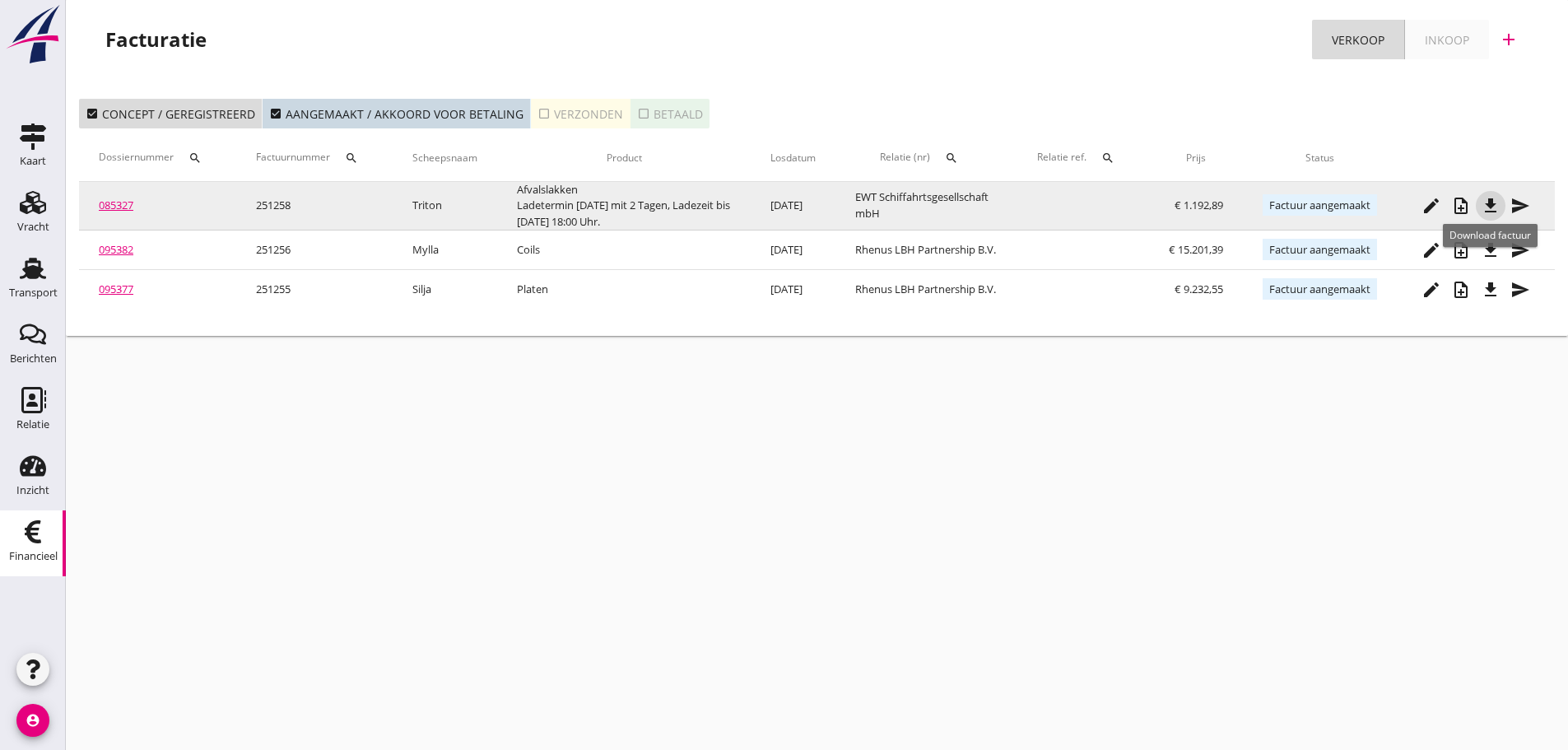
click at [1486, 209] on icon "file_download" at bounding box center [1491, 206] width 20 height 20
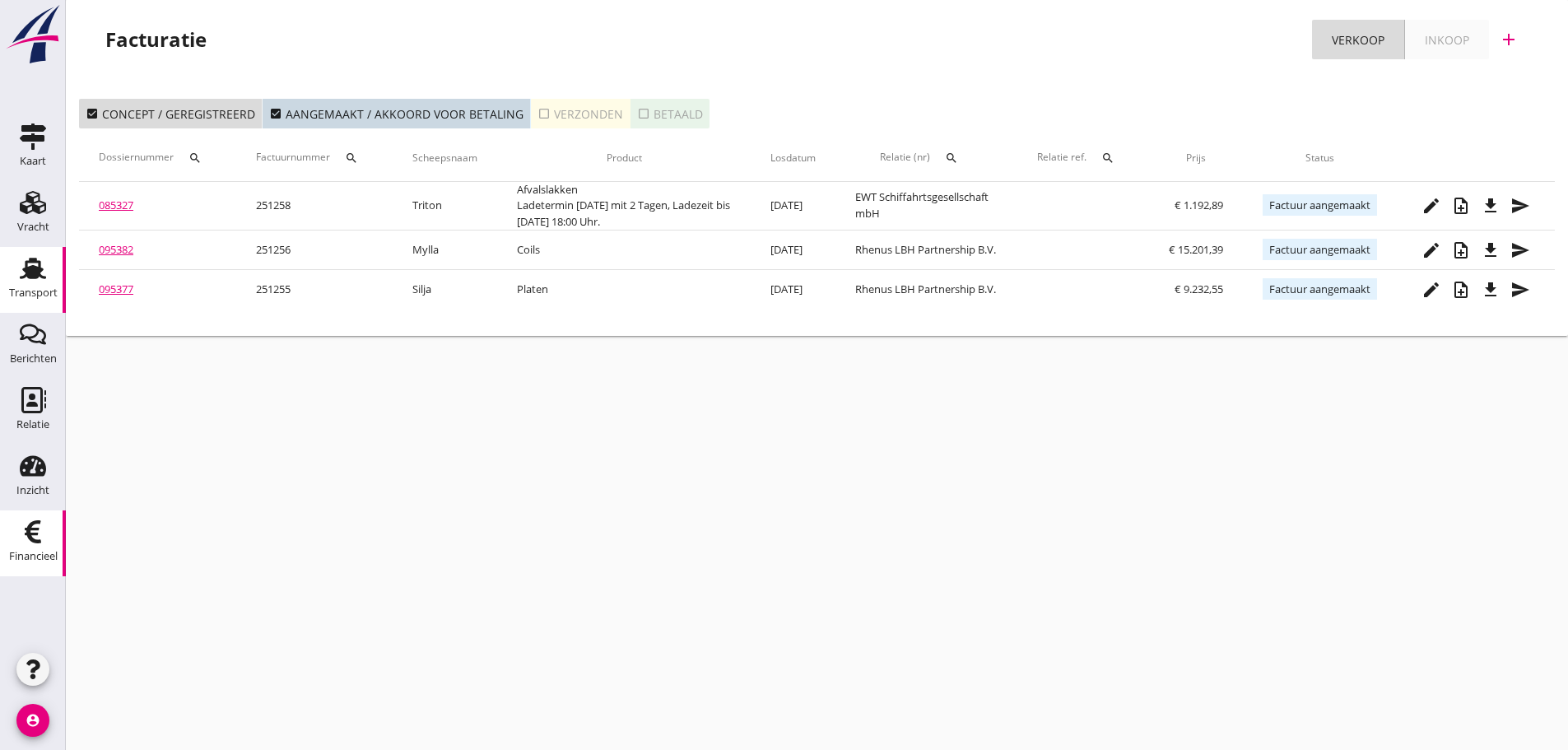
drag, startPoint x: 31, startPoint y: 279, endPoint x: 43, endPoint y: 266, distance: 17.7
click at [33, 276] on icon "Transport" at bounding box center [33, 268] width 27 height 27
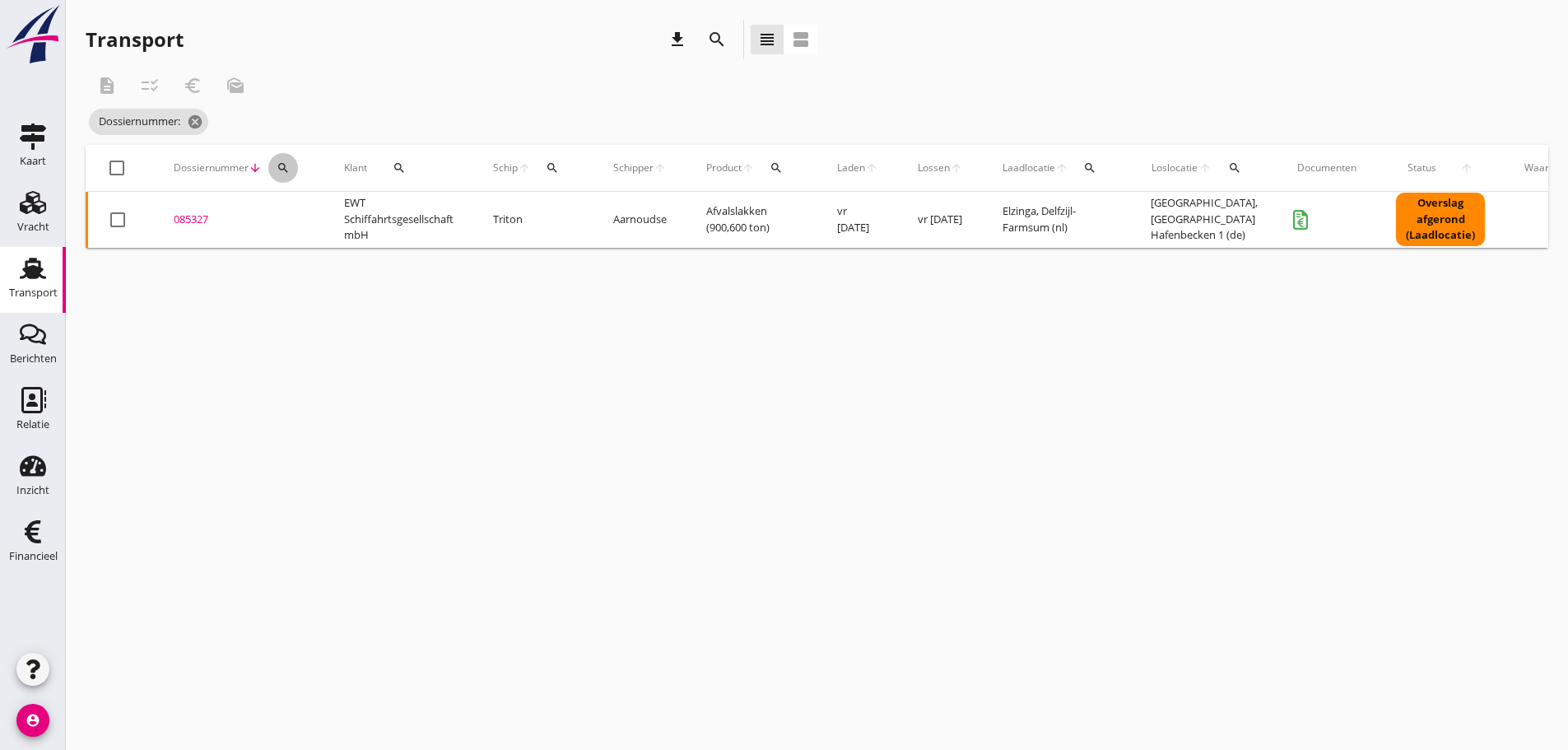
drag, startPoint x: 272, startPoint y: 172, endPoint x: 285, endPoint y: 166, distance: 14.3
click at [277, 169] on div "search" at bounding box center [282, 168] width 29 height 13
click at [296, 216] on input "Zoeken op dossiernummer..." at bounding box center [360, 215] width 171 height 27
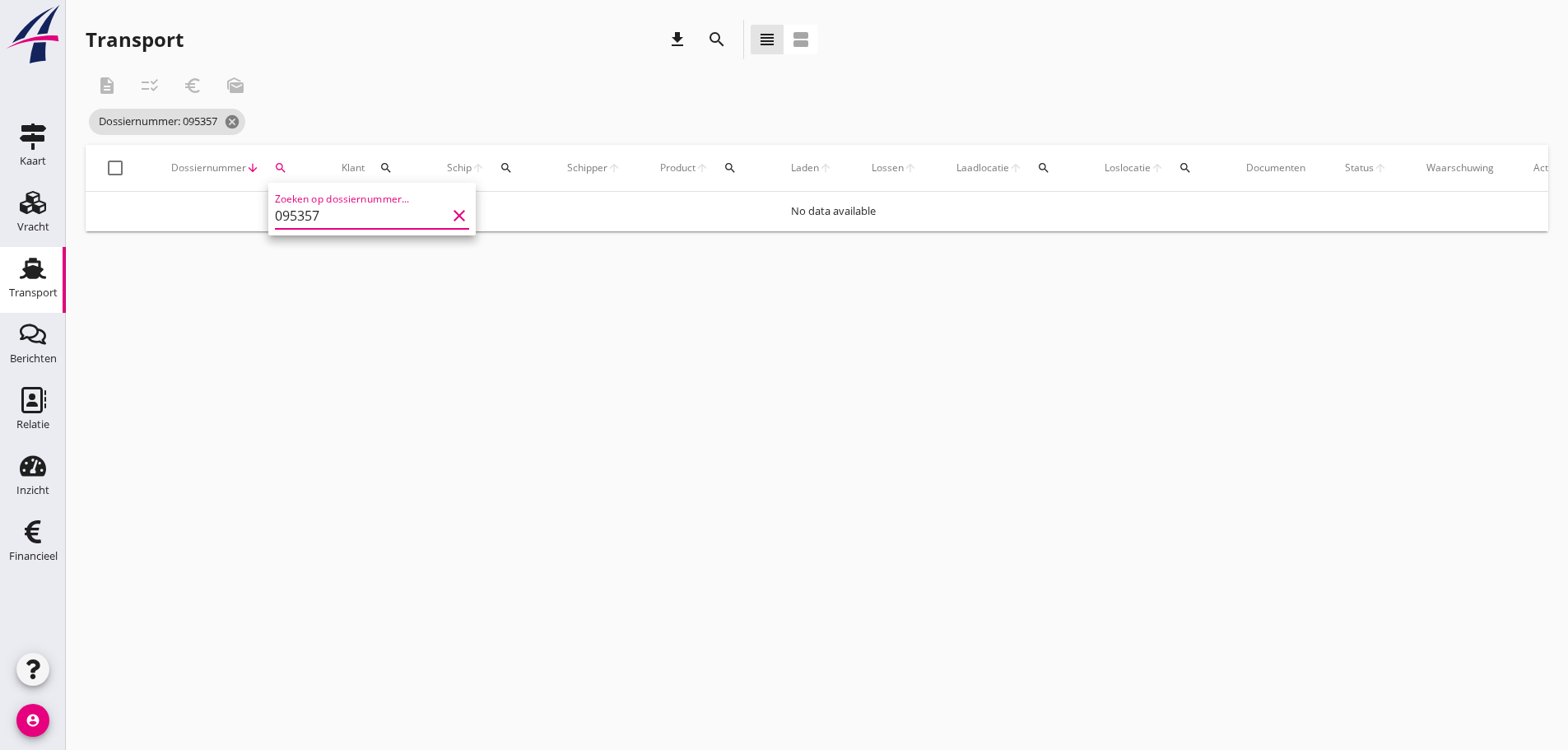
type input "095357"
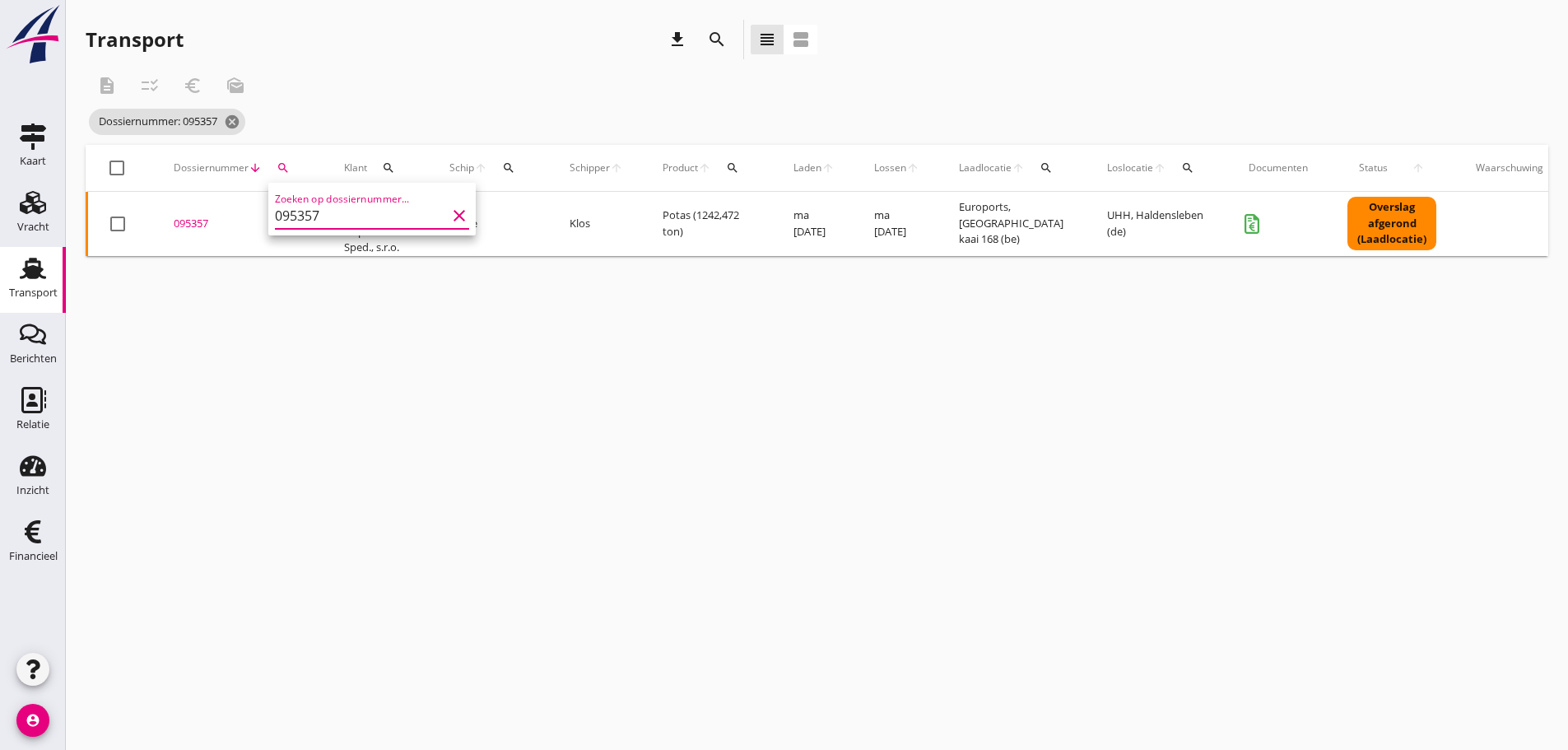
click at [194, 225] on div "095357" at bounding box center [239, 224] width 131 height 17
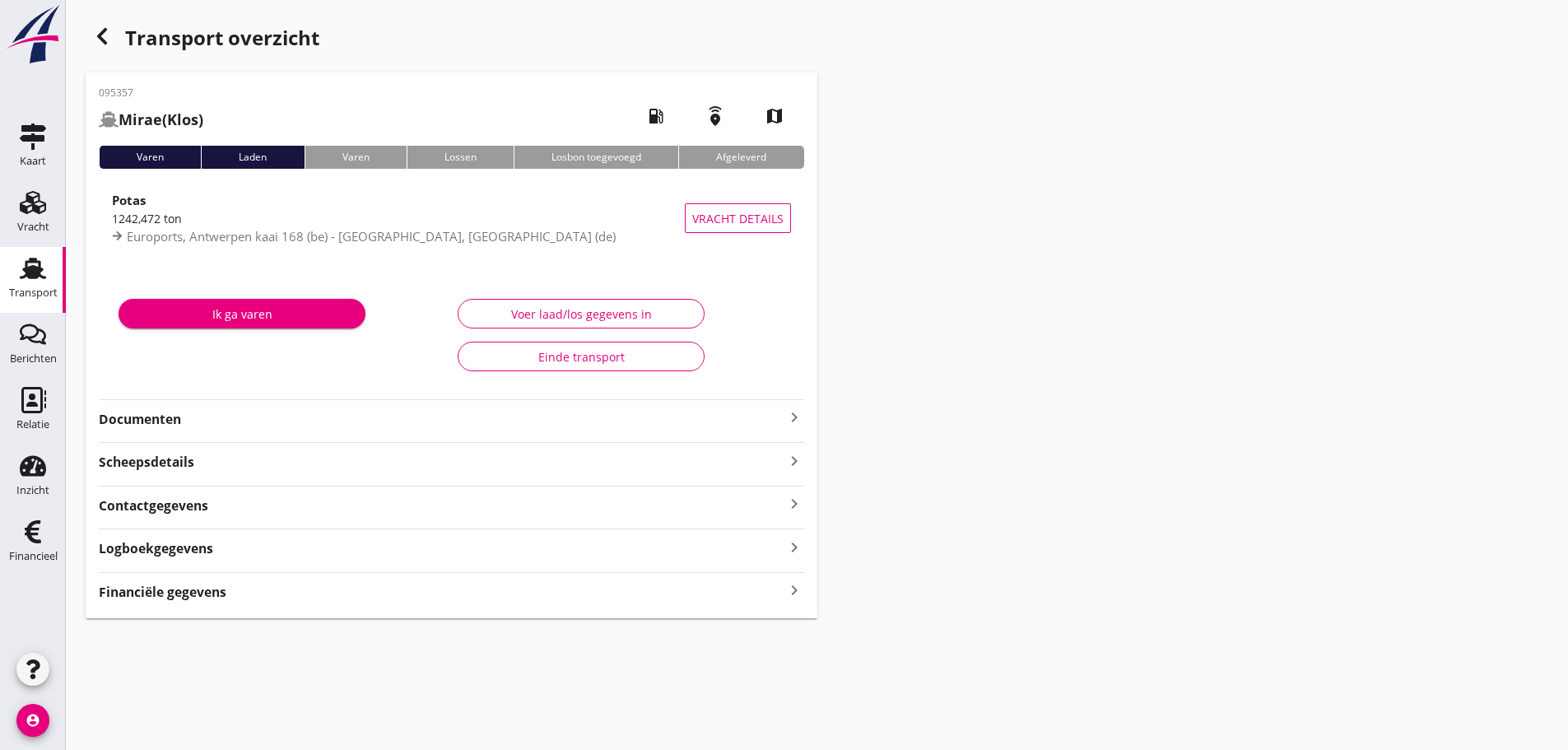
click at [791, 413] on icon "keyboard_arrow_right" at bounding box center [794, 418] width 20 height 20
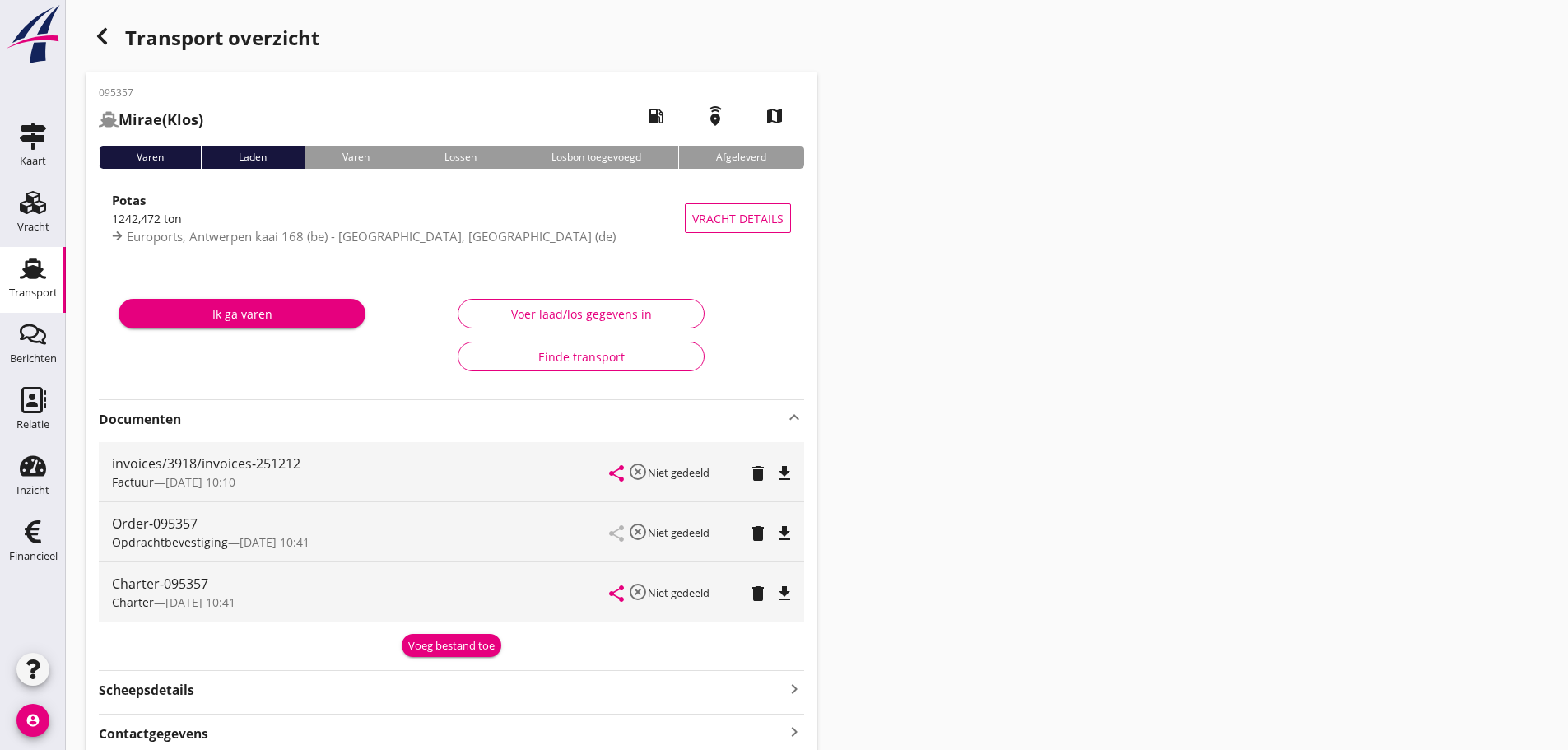
click at [106, 36] on icon "button" at bounding box center [102, 37] width 20 height 20
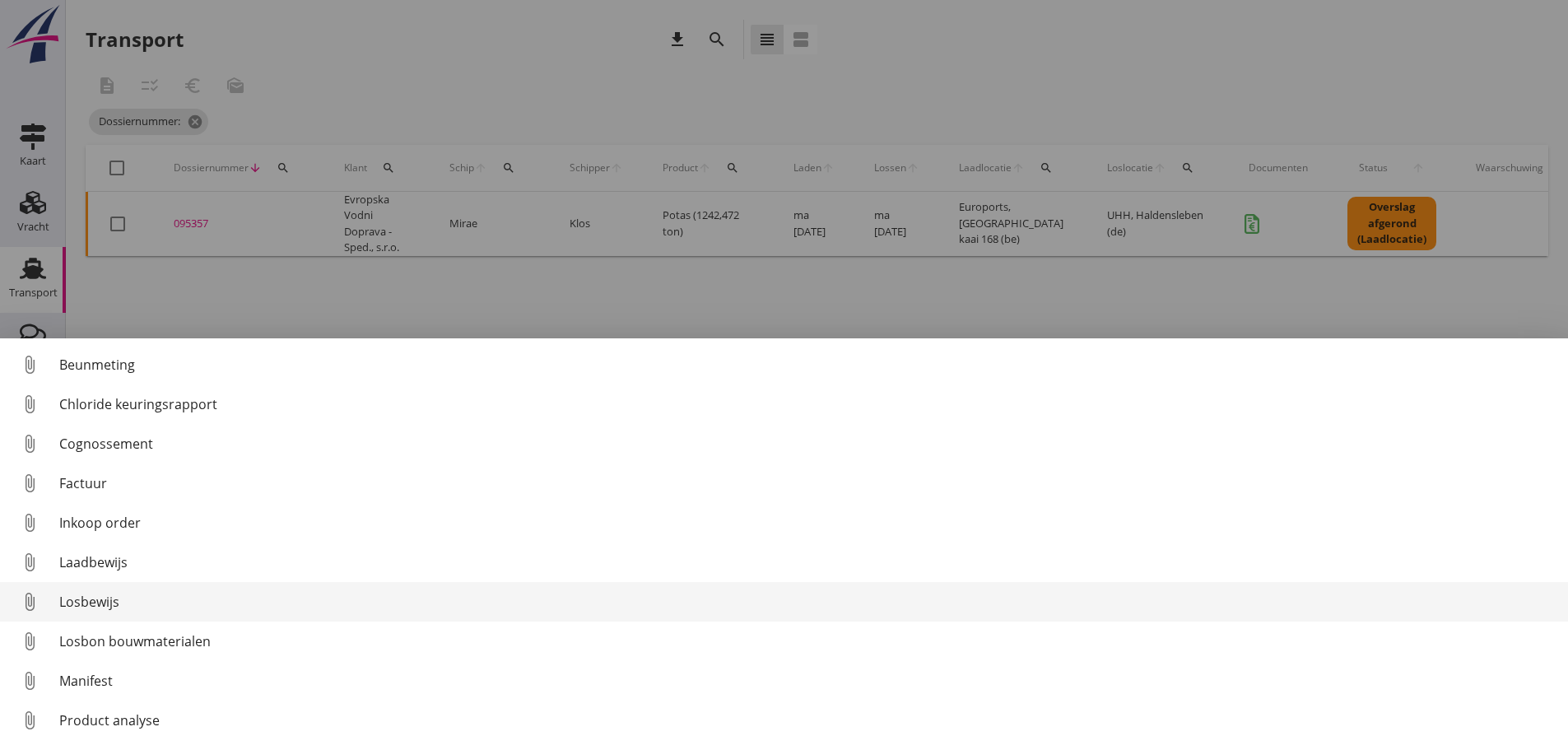
click at [109, 599] on div "Losbewijs" at bounding box center [807, 602] width 1496 height 20
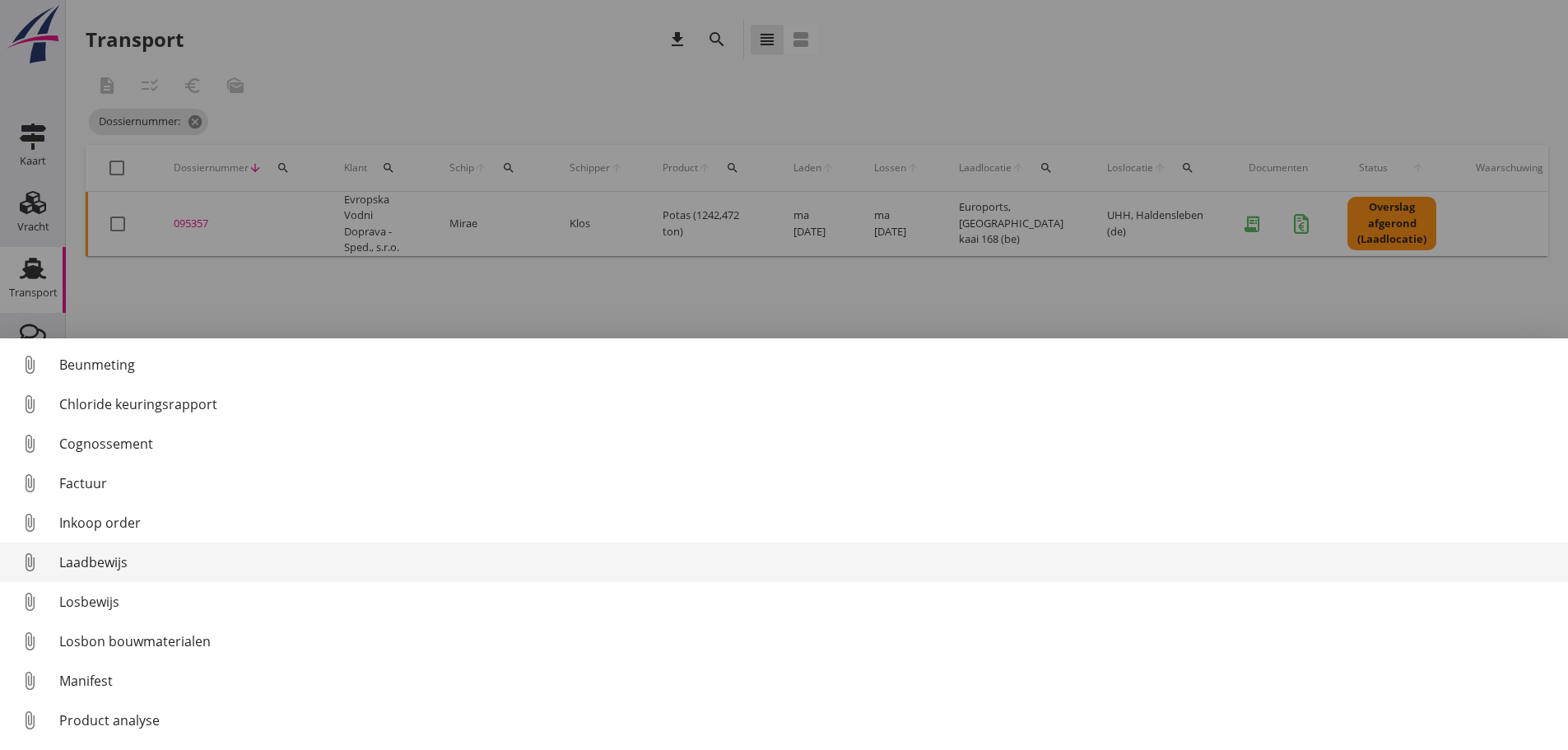
click at [114, 569] on div "Laadbewijs" at bounding box center [807, 562] width 1496 height 20
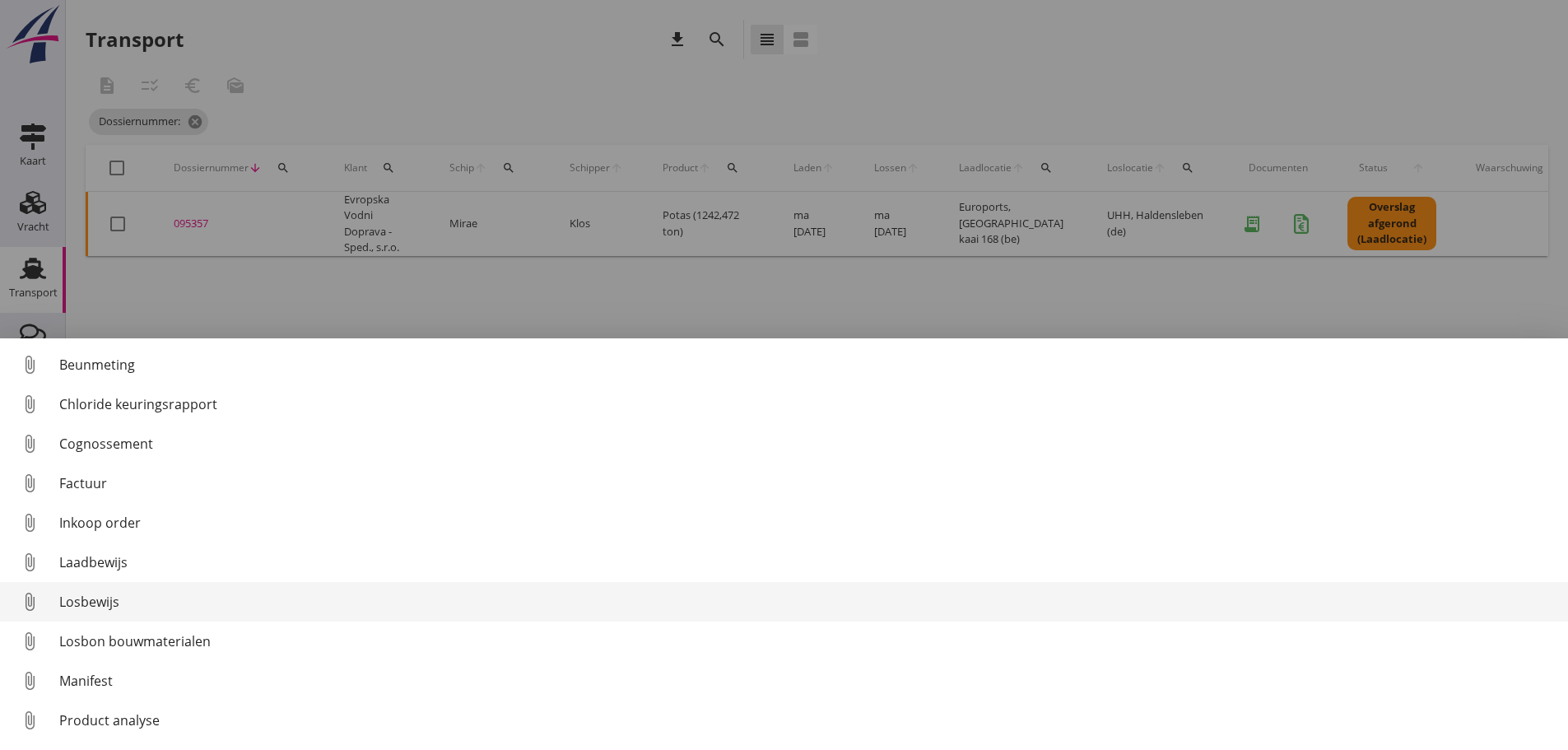
click at [117, 603] on div "Losbewijs" at bounding box center [807, 602] width 1496 height 20
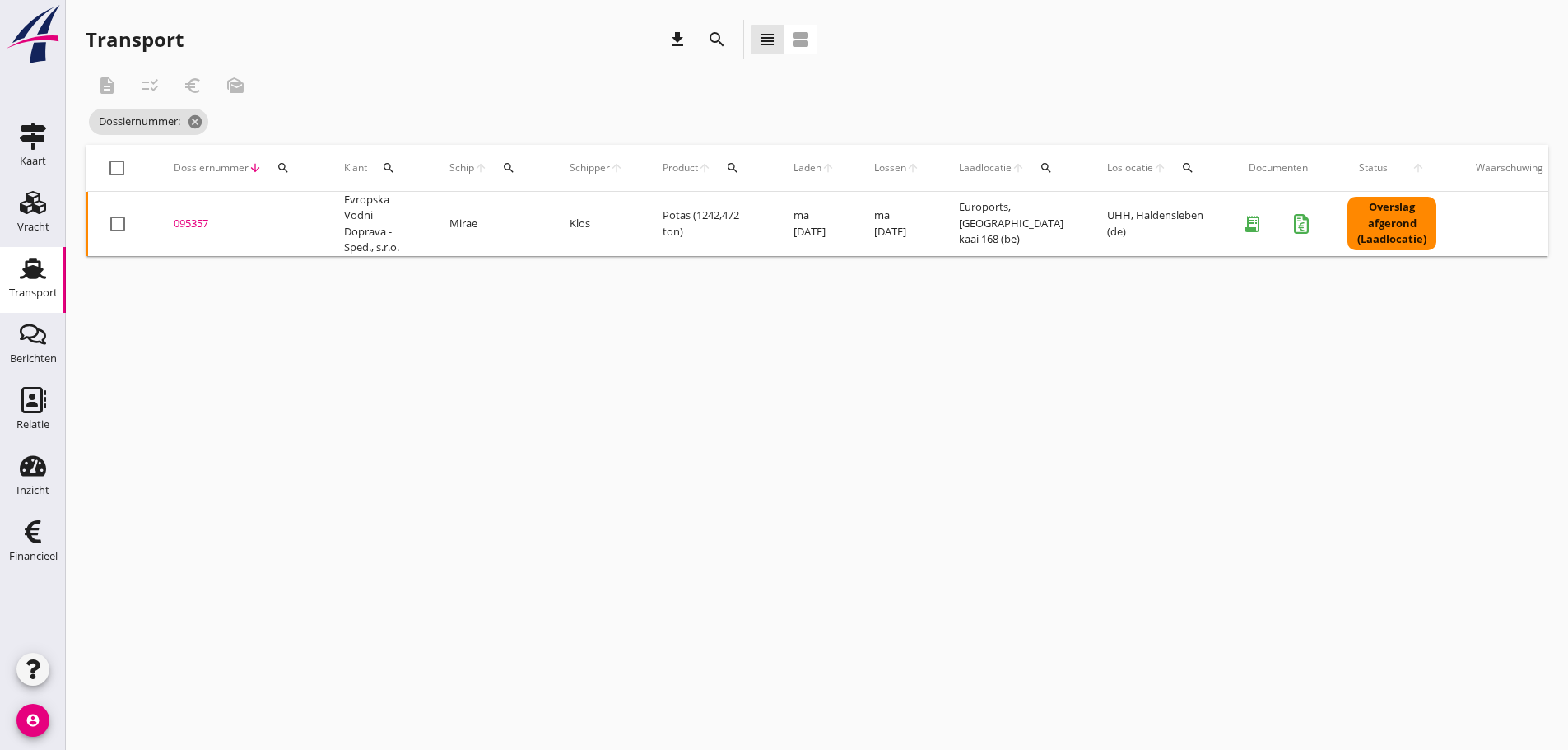
click at [191, 226] on div "095357" at bounding box center [239, 224] width 131 height 17
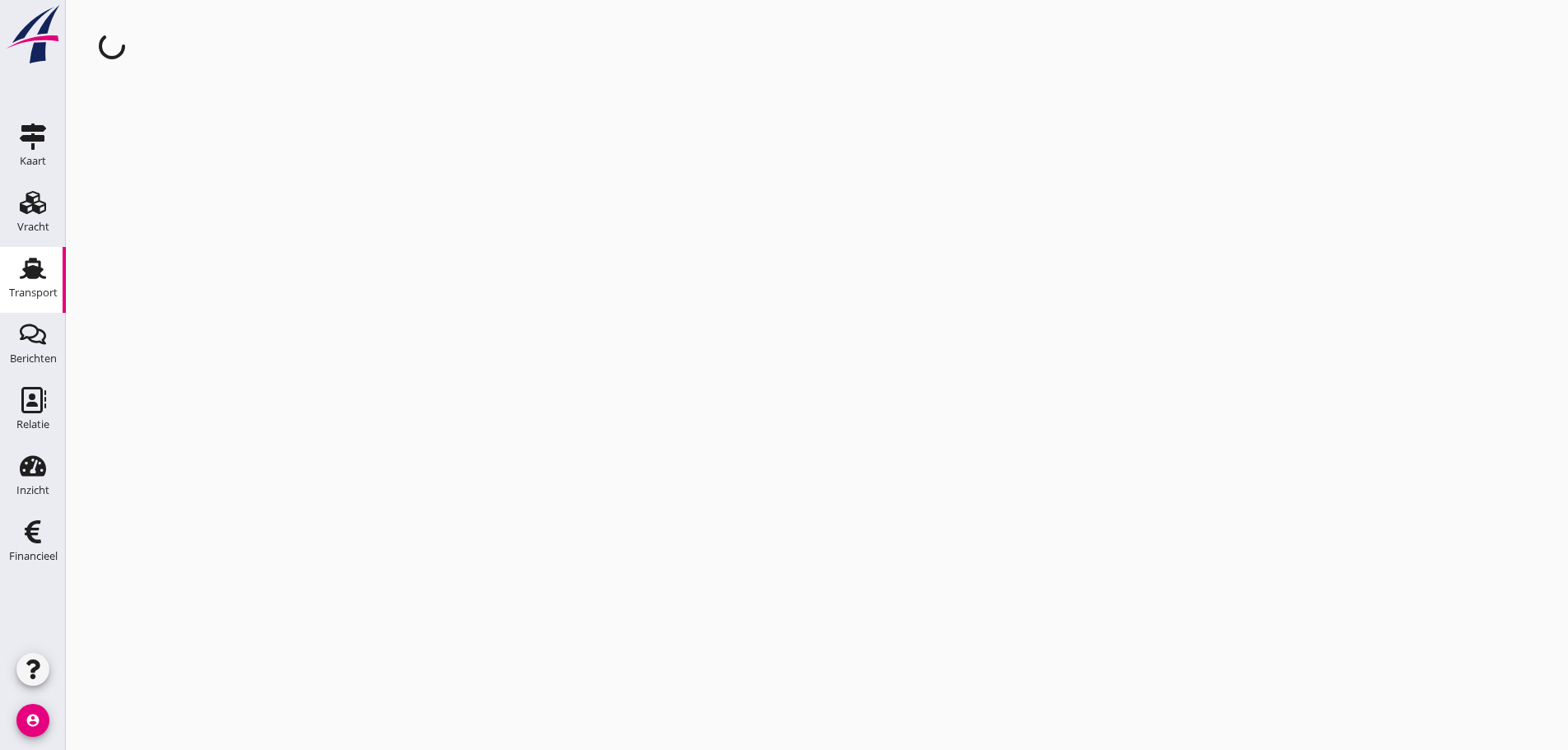
click at [191, 226] on div "cancel You are impersonating another user." at bounding box center [817, 375] width 1502 height 750
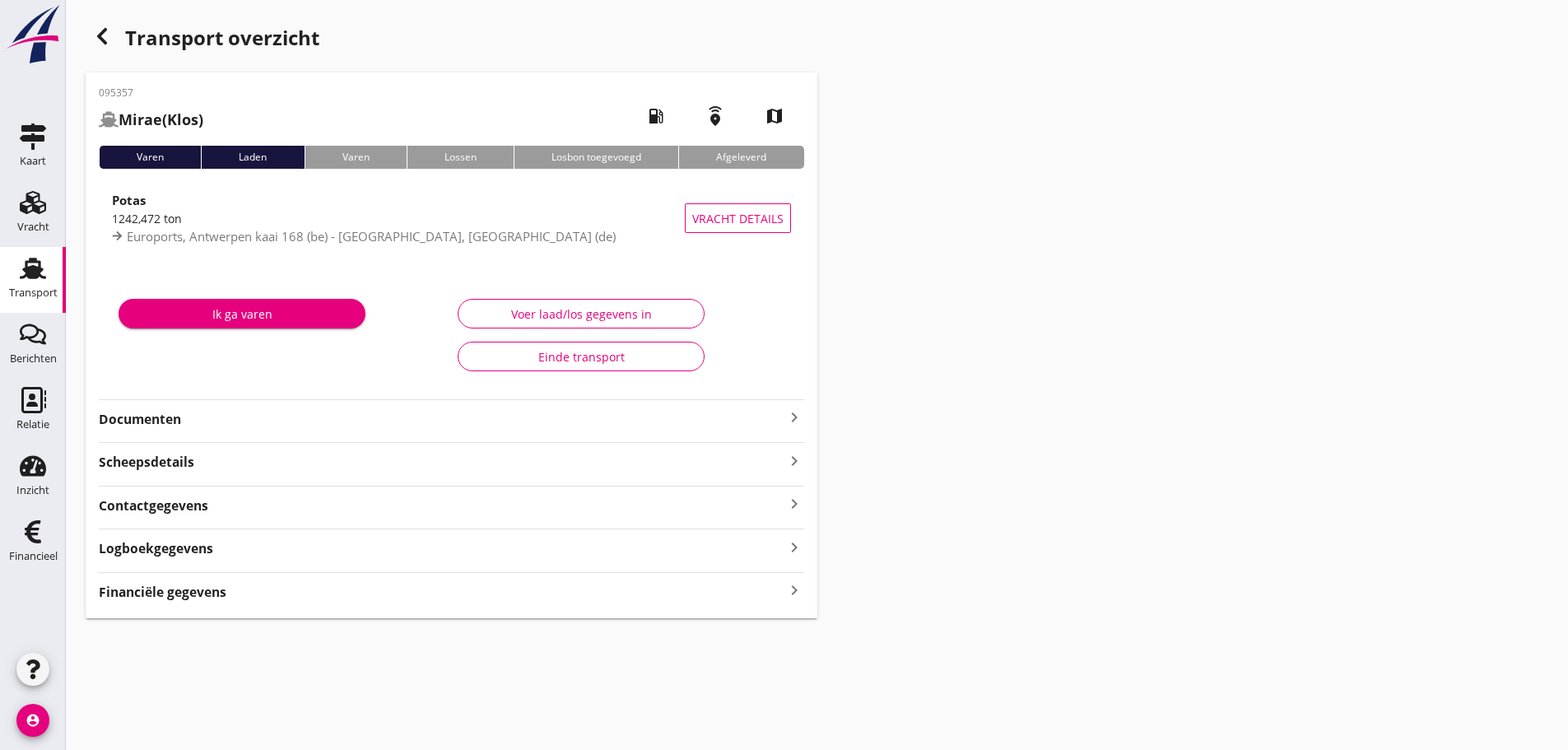
click at [221, 594] on strong "Financiële gegevens" at bounding box center [162, 592] width 128 height 19
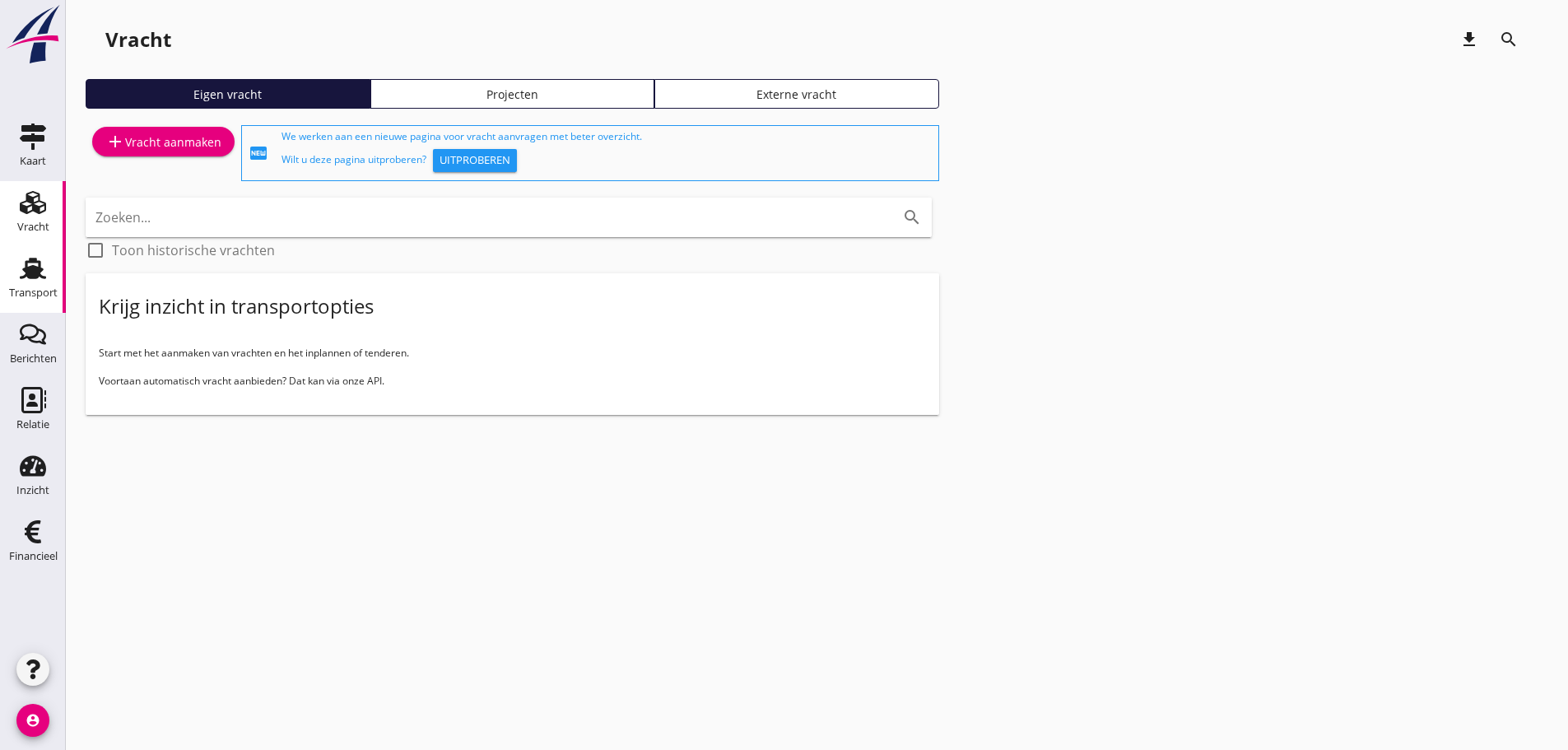
click at [31, 289] on div "Transport" at bounding box center [33, 292] width 48 height 11
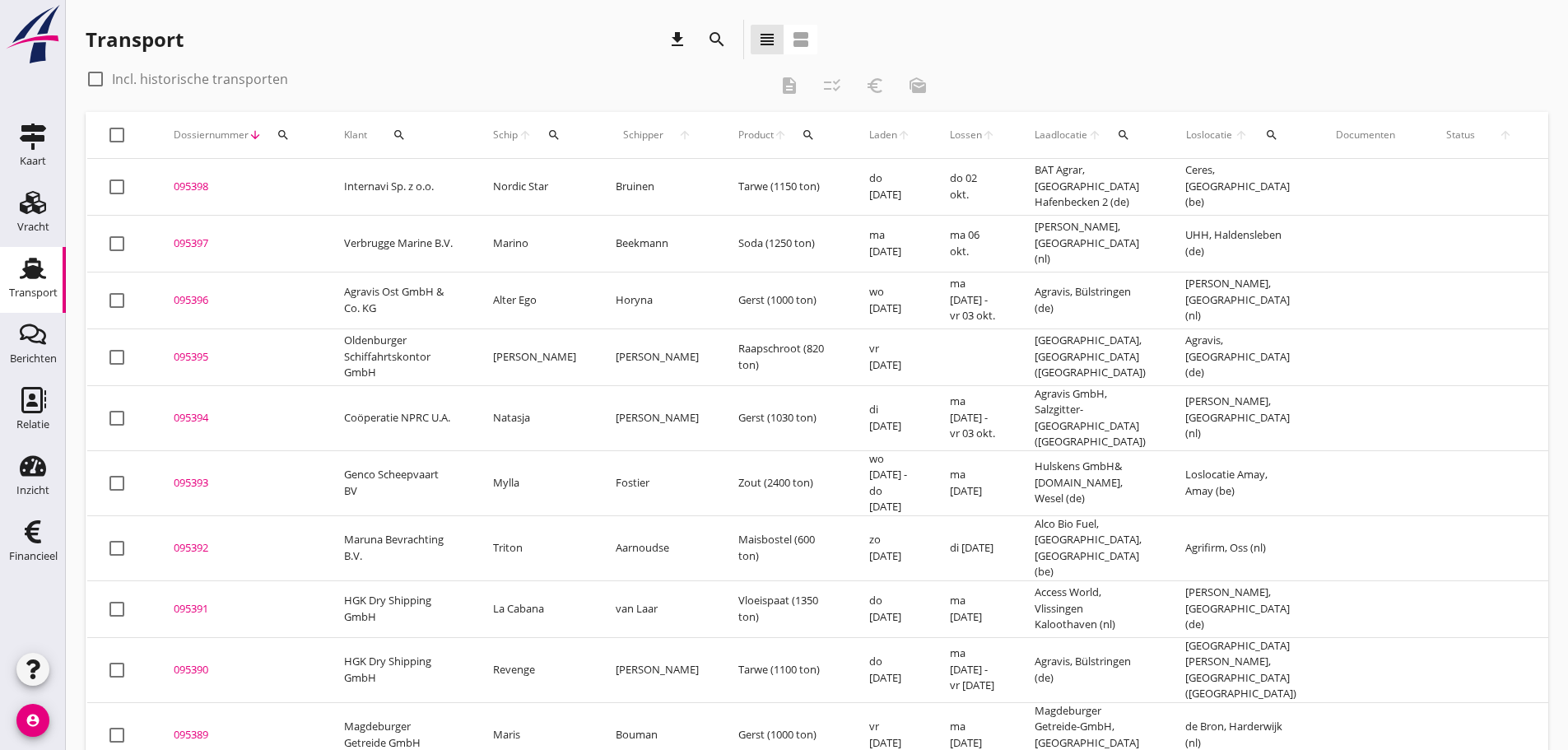
click at [527, 134] on icon "arrow_upward" at bounding box center [525, 135] width 14 height 13
click at [559, 134] on icon "search" at bounding box center [554, 135] width 13 height 13
drag, startPoint x: 574, startPoint y: 187, endPoint x: 575, endPoint y: 199, distance: 12.0
click at [575, 191] on input "Zoek op (scheeps)naam" at bounding box center [632, 183] width 171 height 27
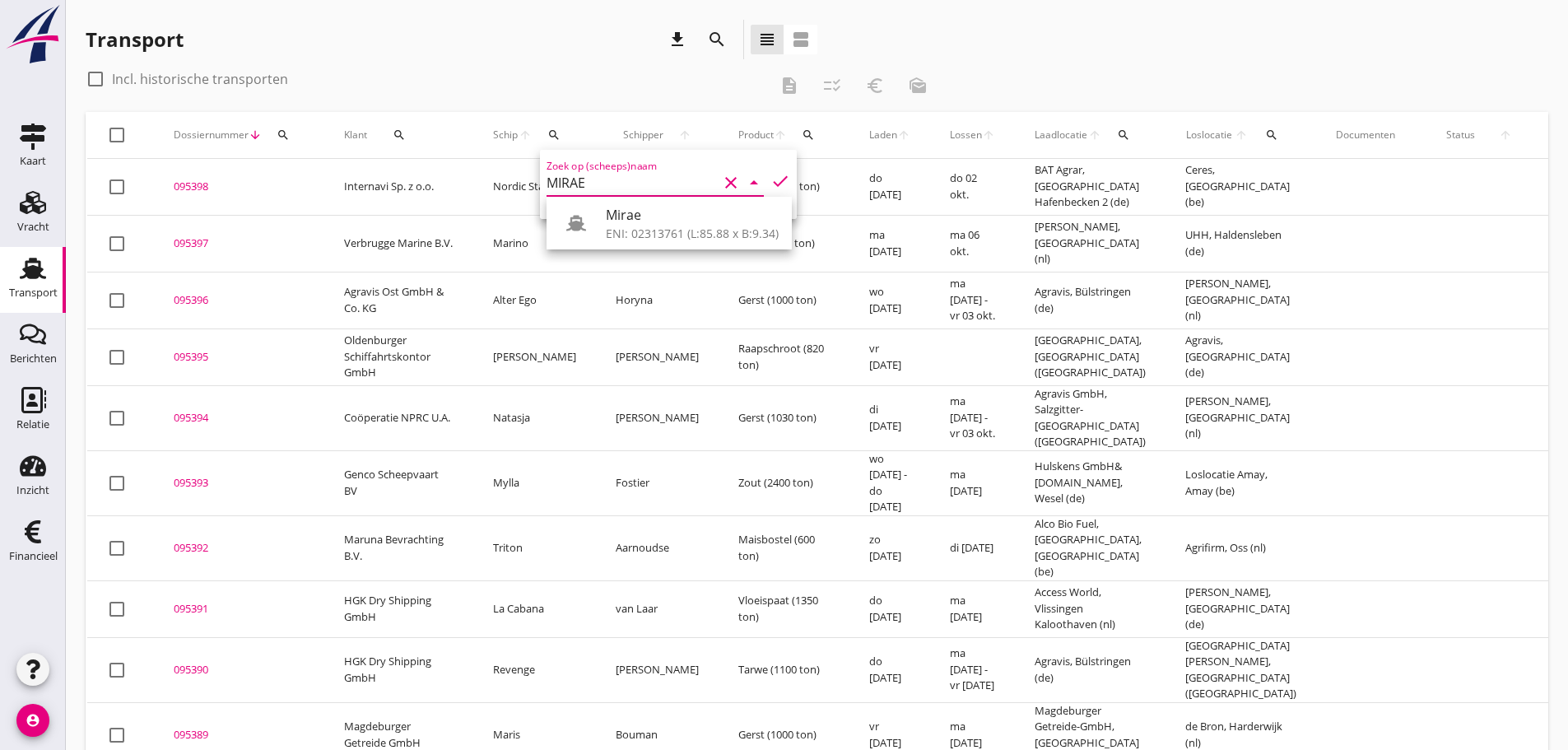
click at [629, 227] on div "ENI: 02313761 (L:85.88 x B:9.34)" at bounding box center [692, 233] width 173 height 18
click at [770, 179] on icon "check" at bounding box center [780, 181] width 20 height 20
type input "Mirae"
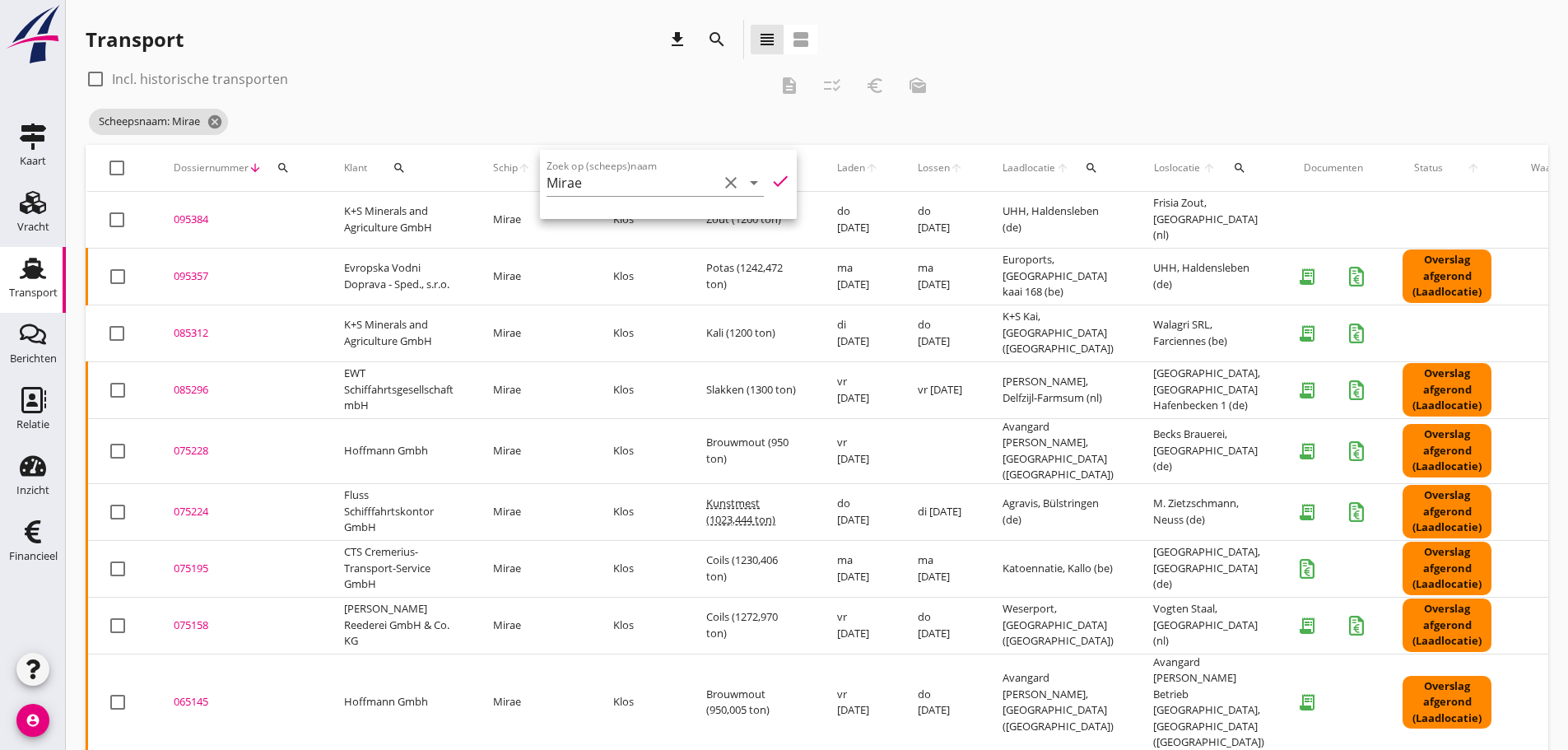
click at [607, 69] on div "check_box_outline_blank Incl. historische transporten" at bounding box center [426, 79] width 683 height 27
click at [190, 276] on div "095357" at bounding box center [239, 276] width 131 height 17
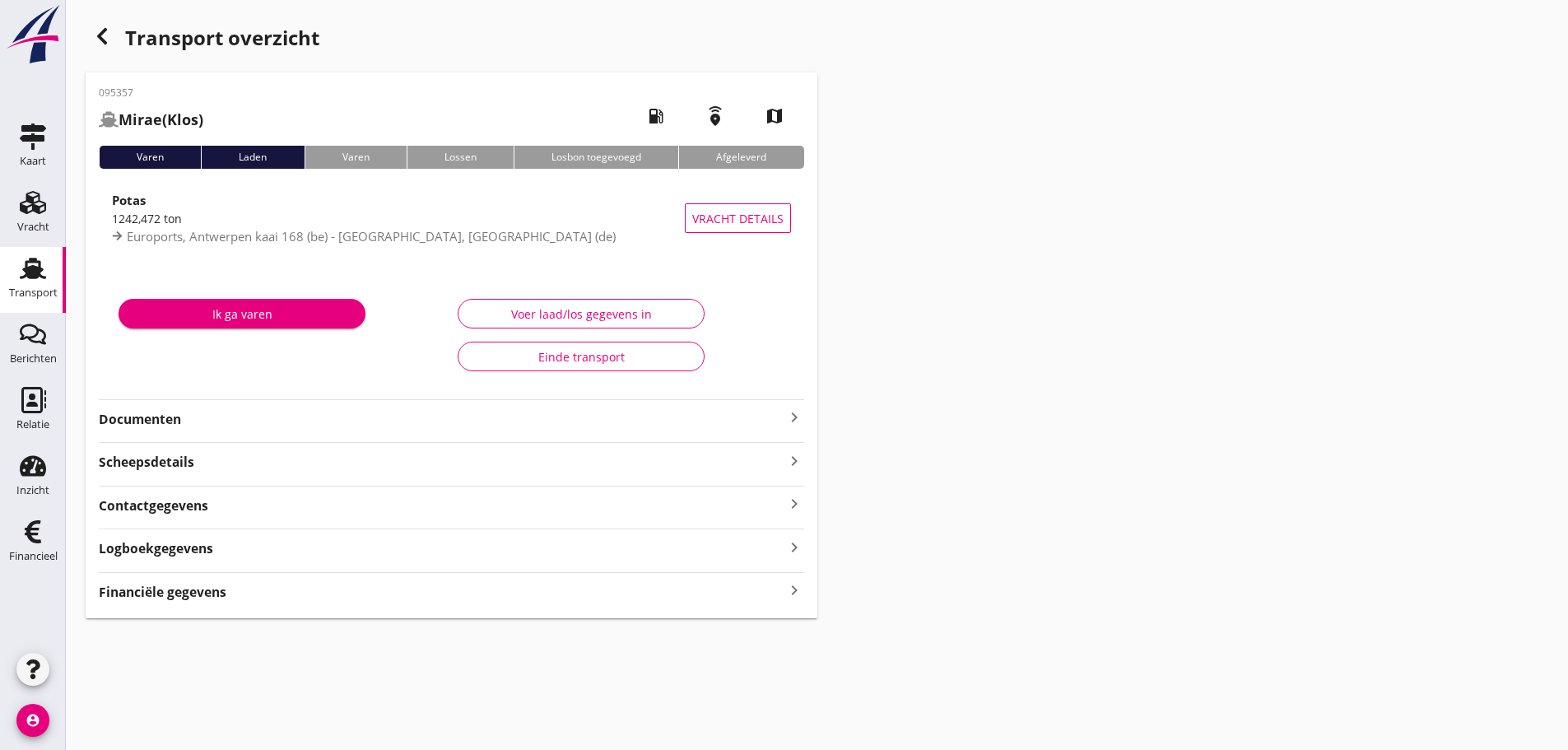
drag, startPoint x: 789, startPoint y: 587, endPoint x: 1051, endPoint y: 592, distance: 262.0
click at [793, 587] on icon "keyboard_arrow_right" at bounding box center [794, 590] width 20 height 23
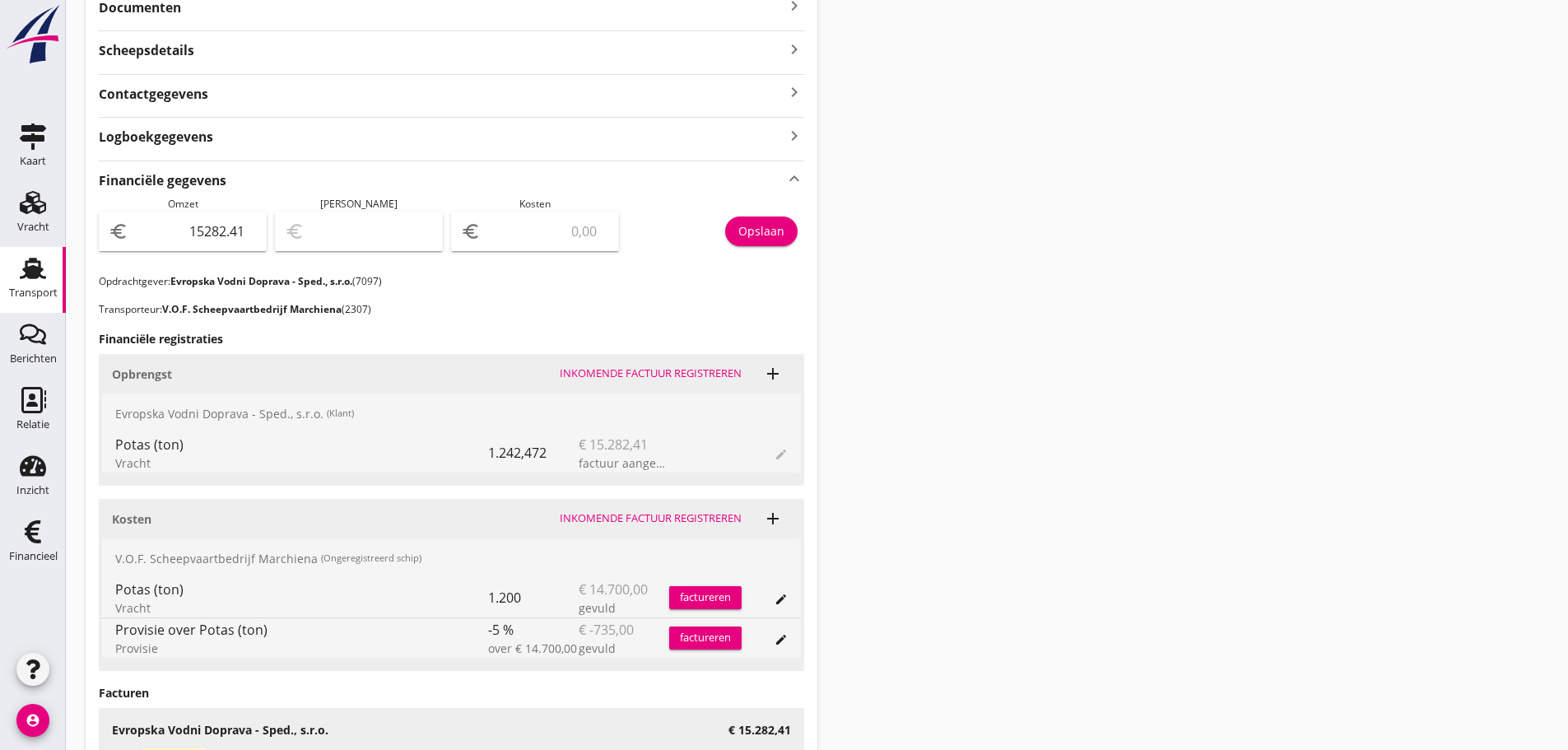
scroll to position [494, 0]
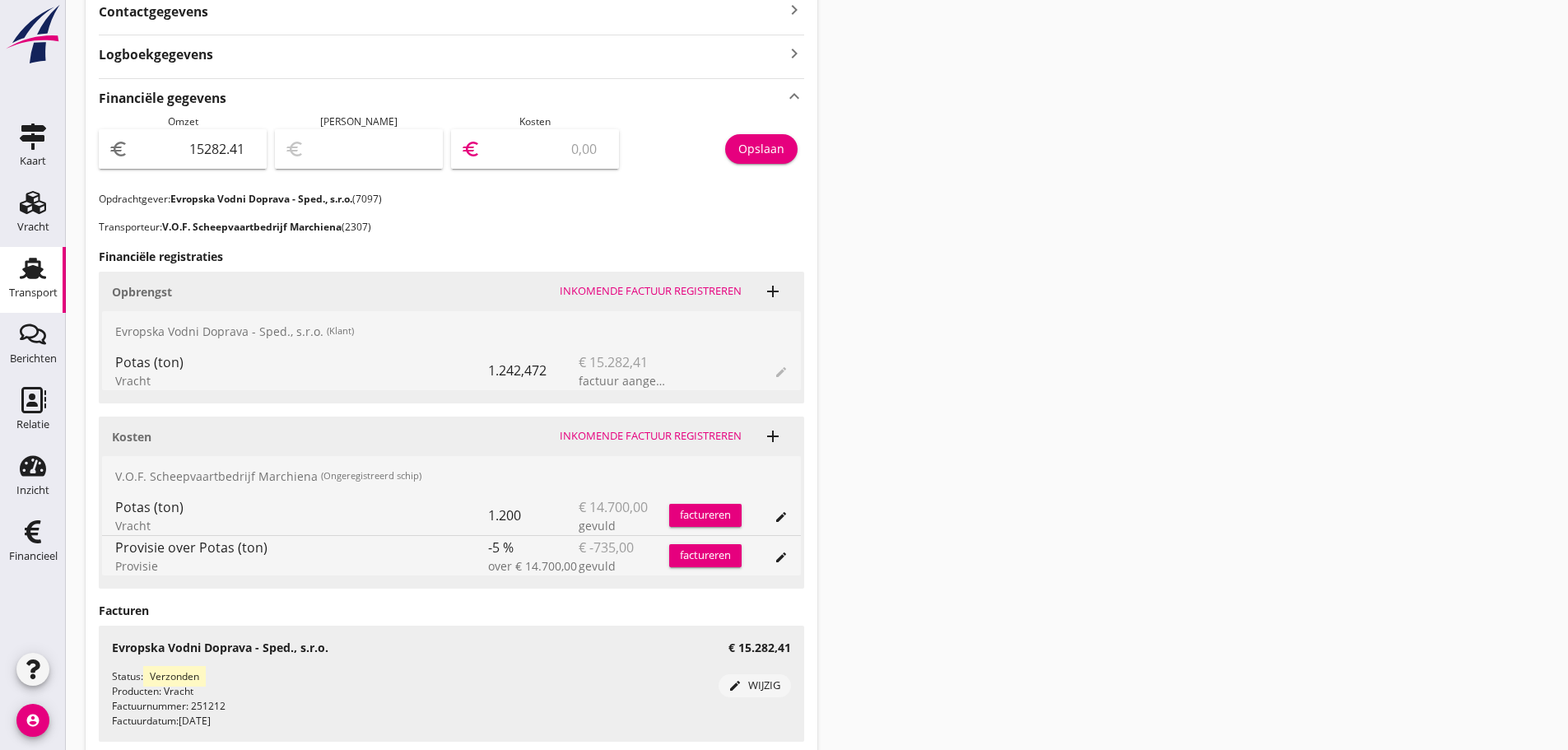
click at [556, 158] on input "number" at bounding box center [546, 149] width 125 height 27
type input "15281.41"
type input "1"
type input "15267.41"
type input "15"
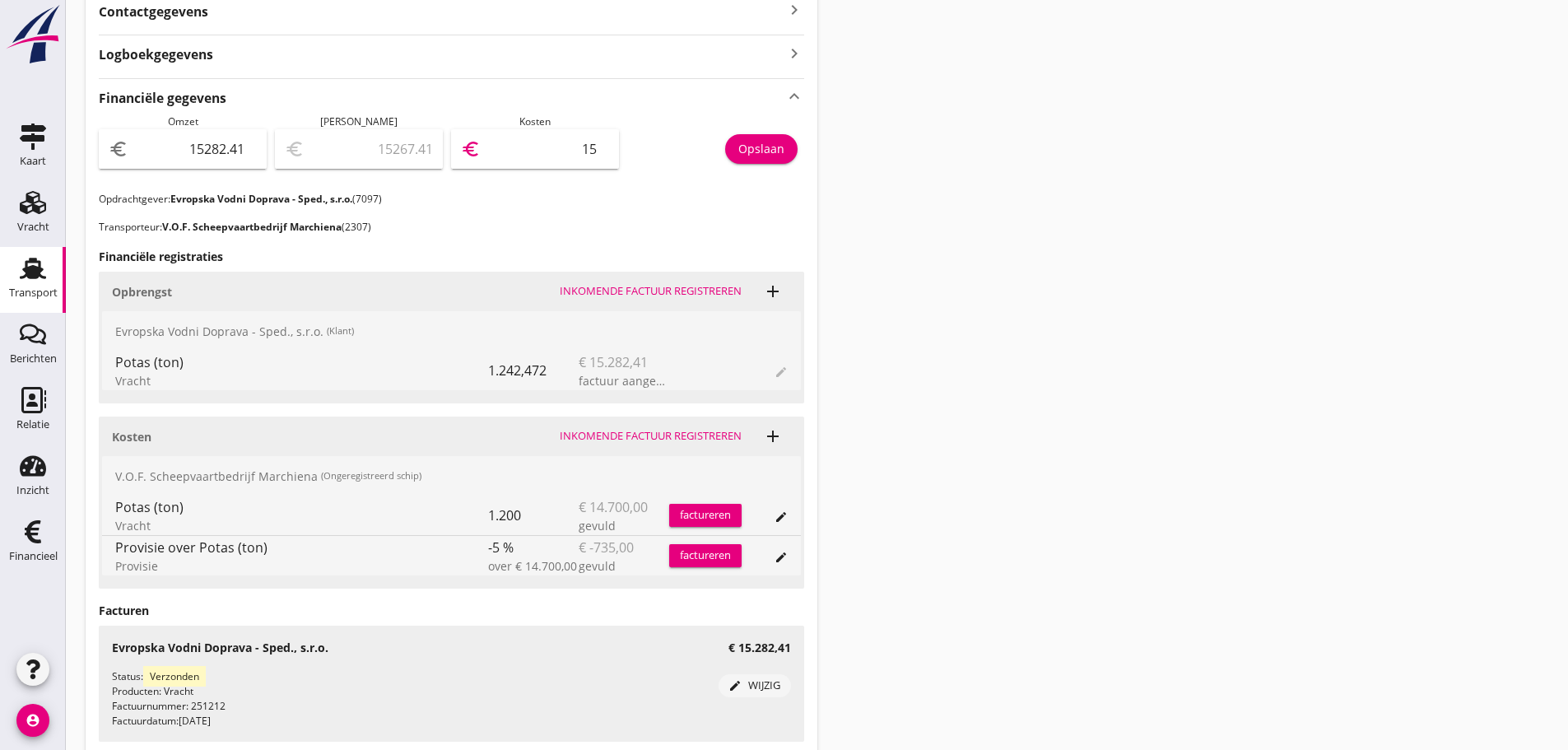
type input "15132.41"
type input "150"
type input "13775.41"
type input "1507"
type input "205.41"
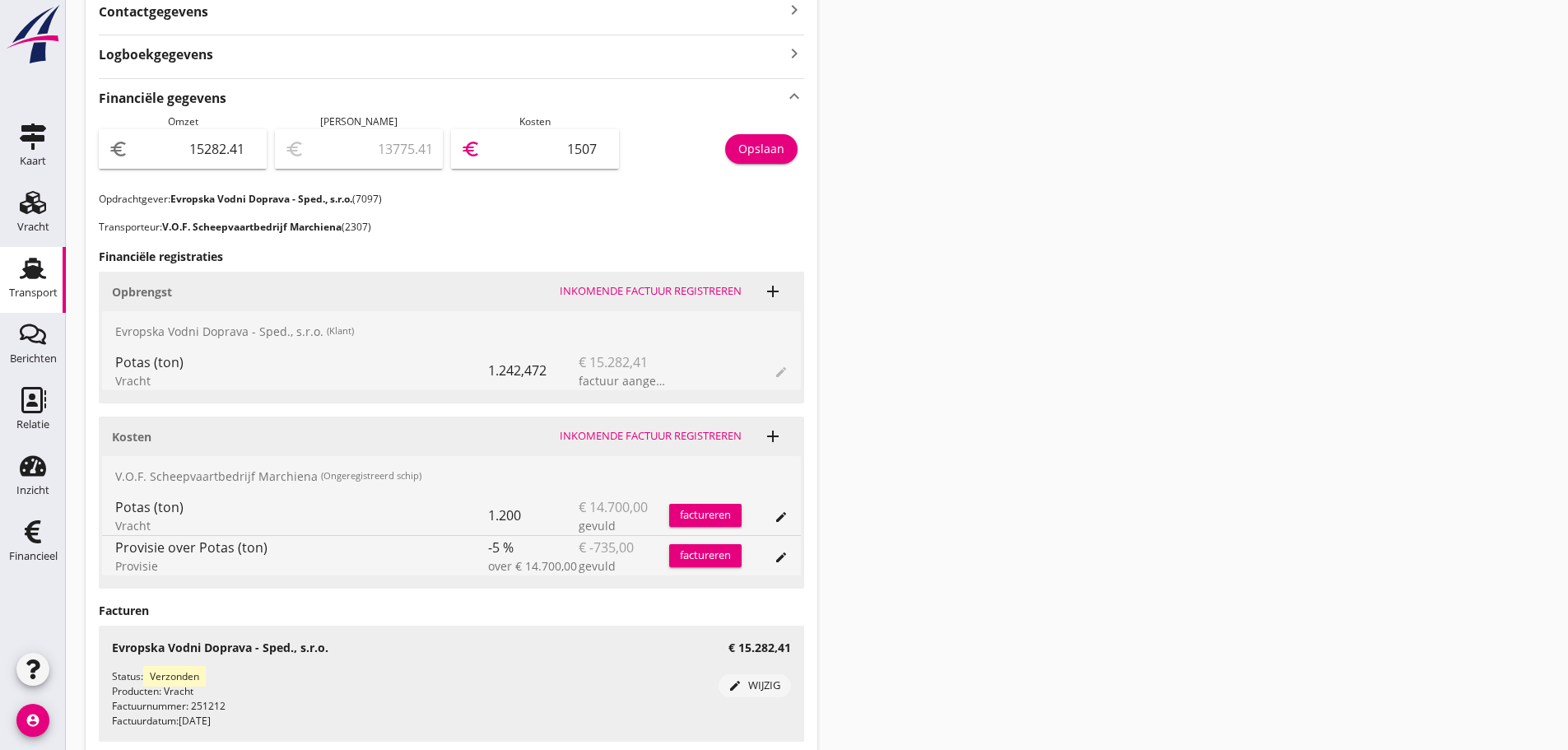
type input "15077"
type input "205.21"
type input "15077.2"
type input "205.19"
type input "15077.22"
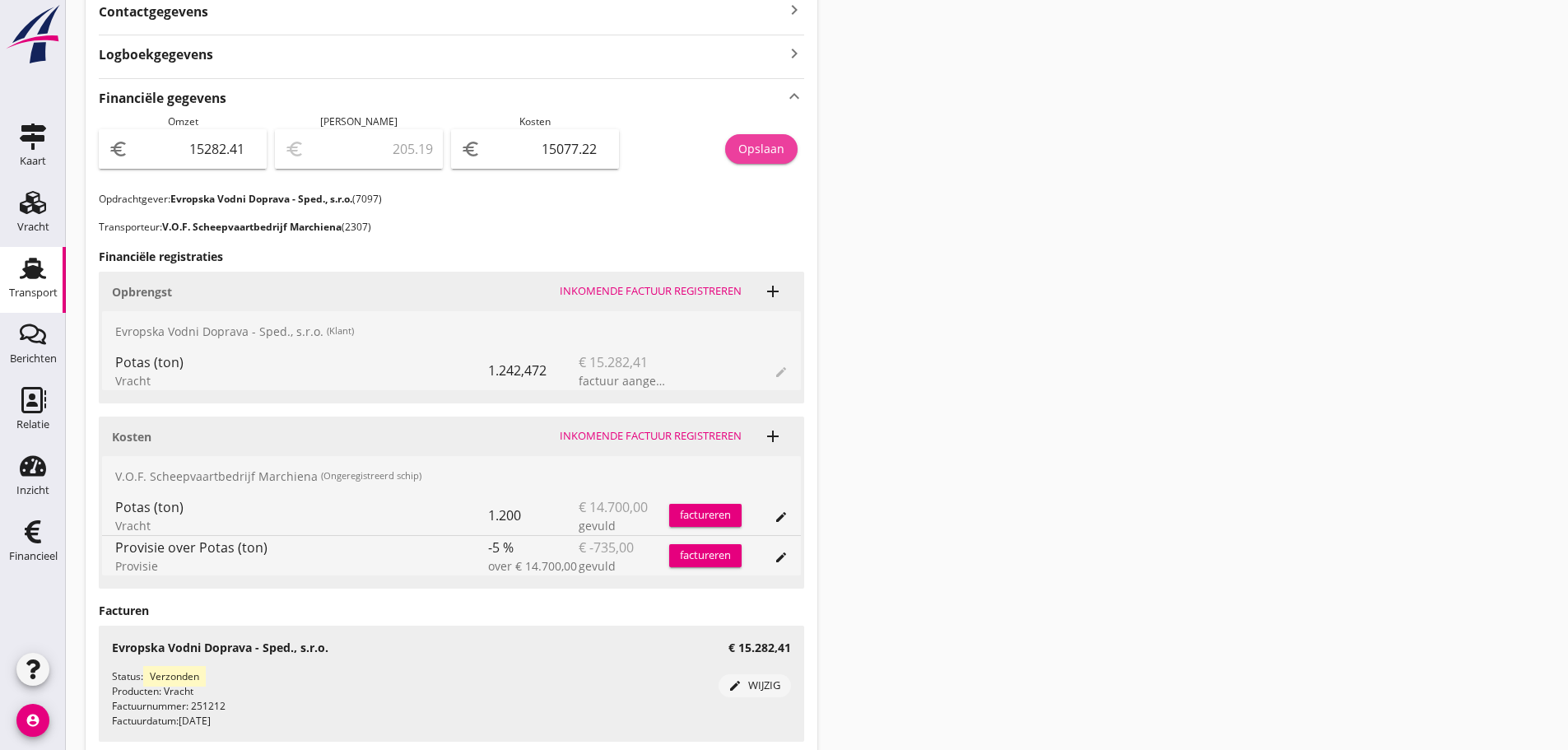
click at [758, 150] on div "Opslaan" at bounding box center [761, 149] width 46 height 18
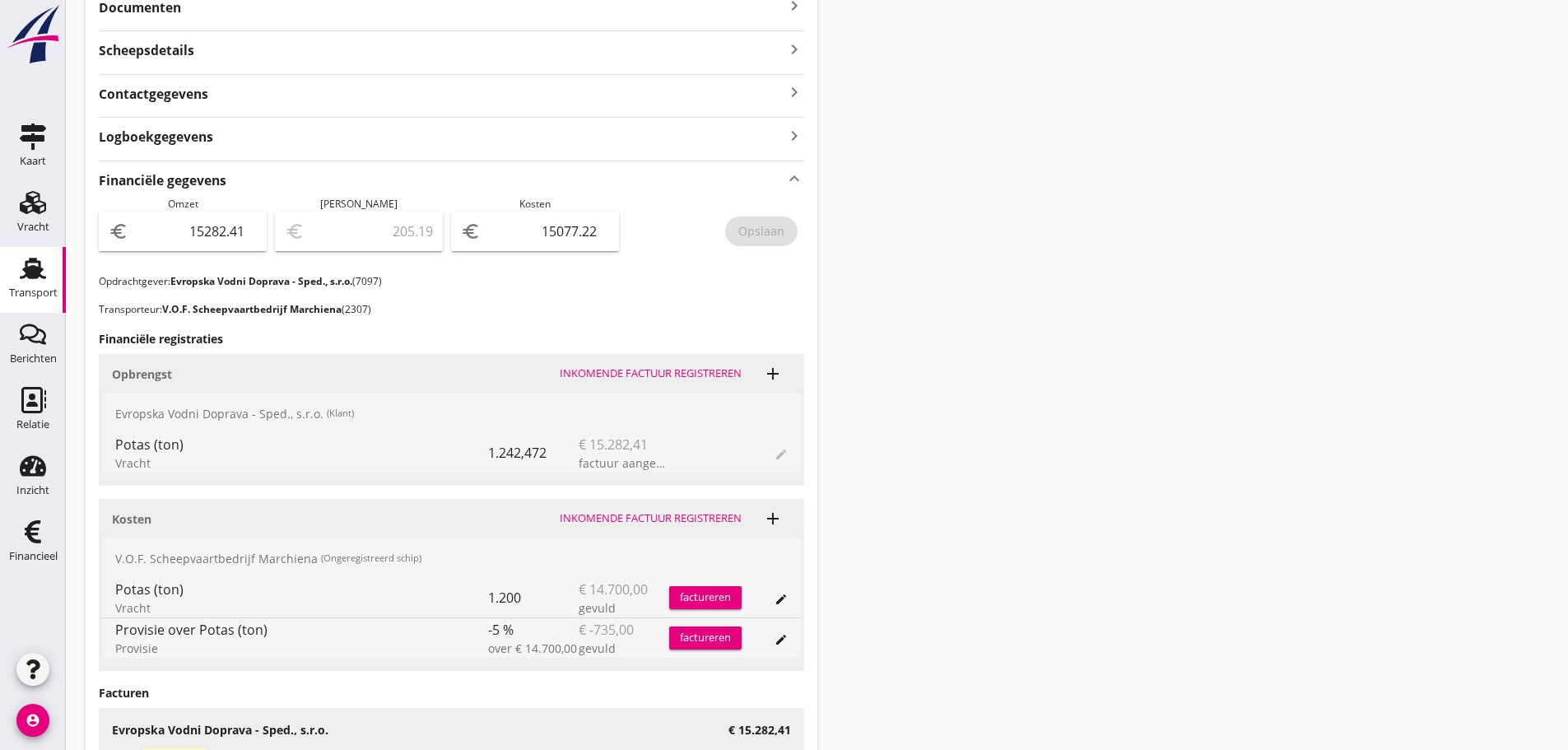
scroll to position [0, 0]
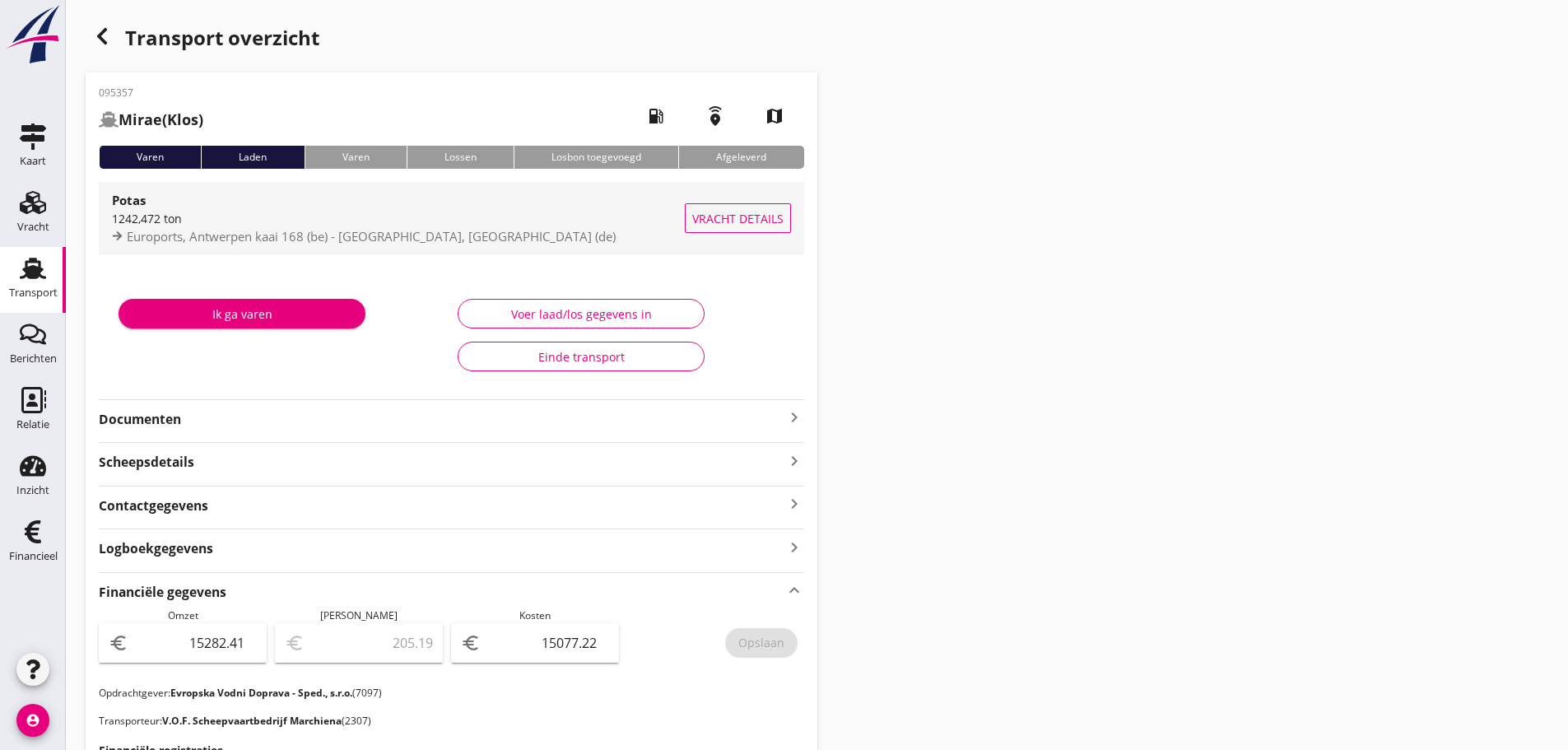
click at [256, 235] on span "Euroports, Antwerpen kaai 168 (be) - [GEOGRAPHIC_DATA], [GEOGRAPHIC_DATA] (de)" at bounding box center [371, 236] width 489 height 17
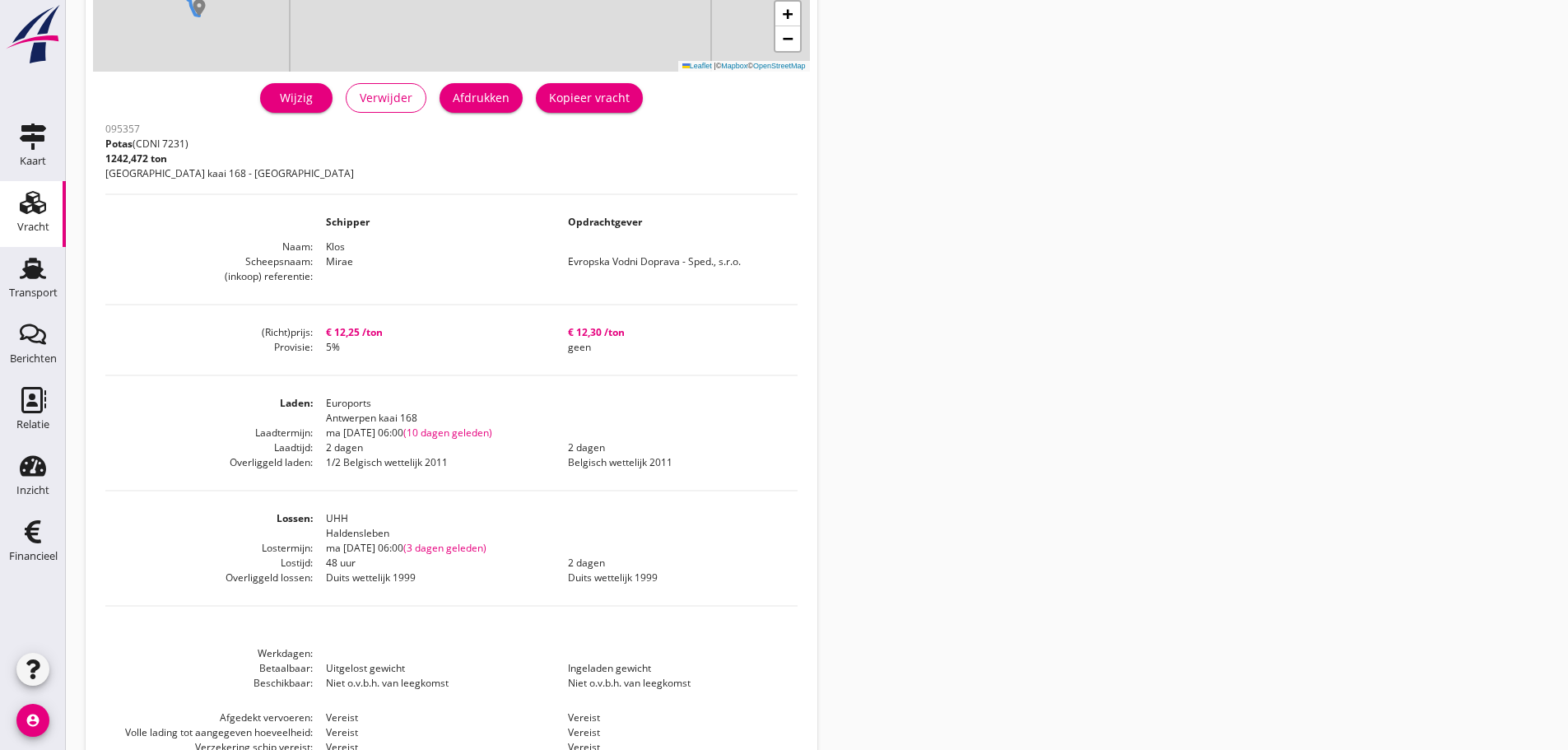
scroll to position [388, 0]
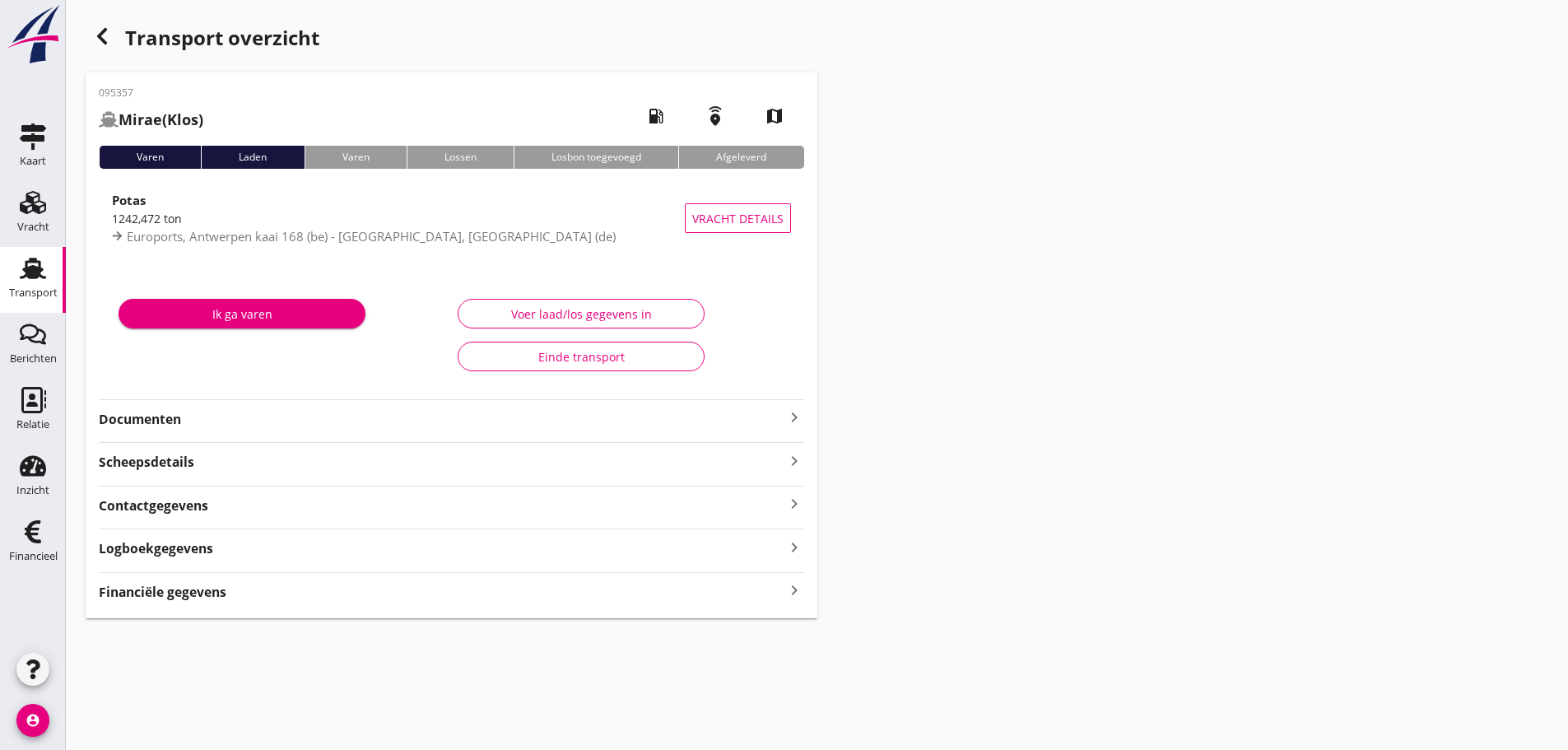
click at [796, 419] on icon "keyboard_arrow_right" at bounding box center [794, 418] width 20 height 20
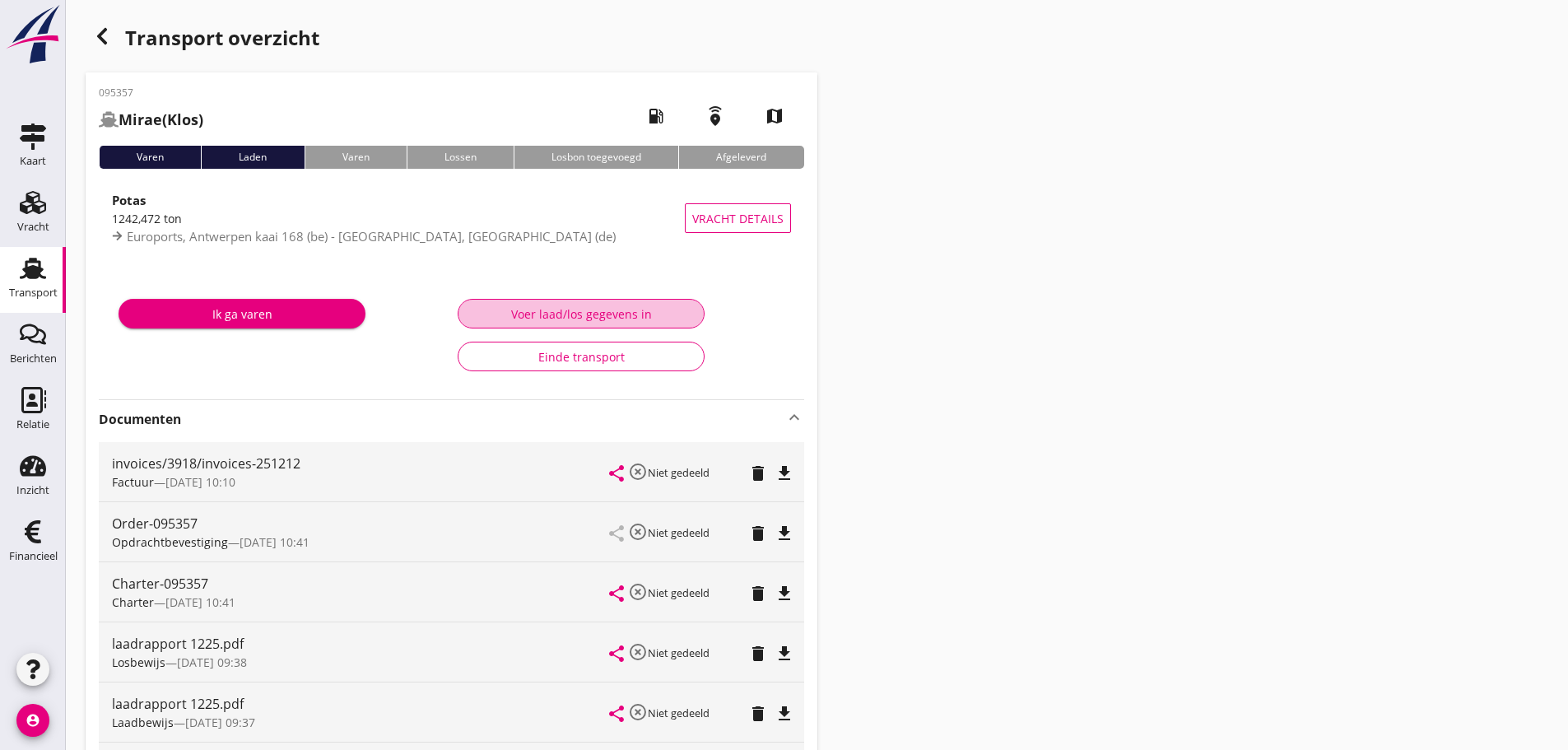
click at [627, 321] on div "Voer laad/los gegevens in" at bounding box center [581, 314] width 219 height 18
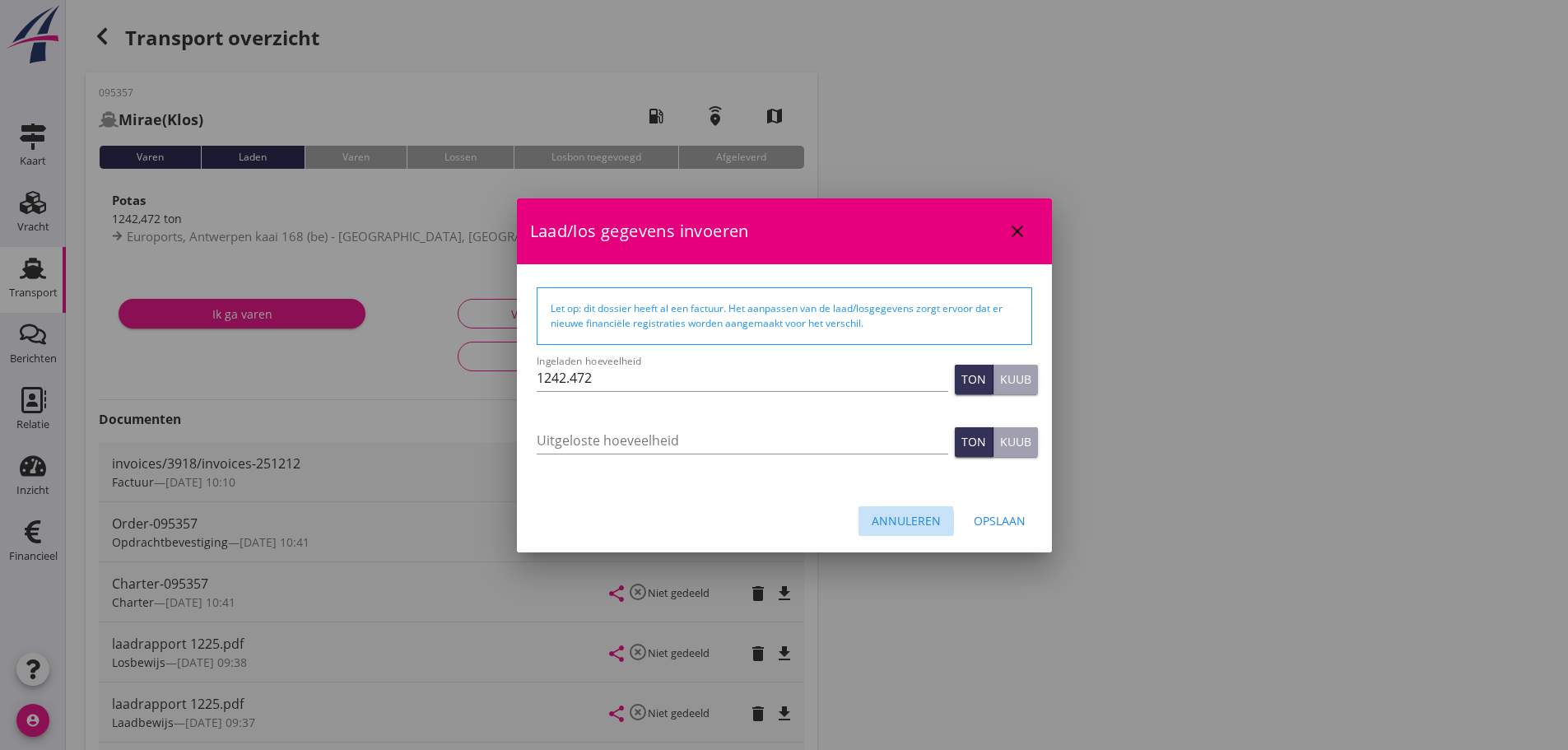
click at [915, 519] on div "Annuleren" at bounding box center [906, 520] width 69 height 18
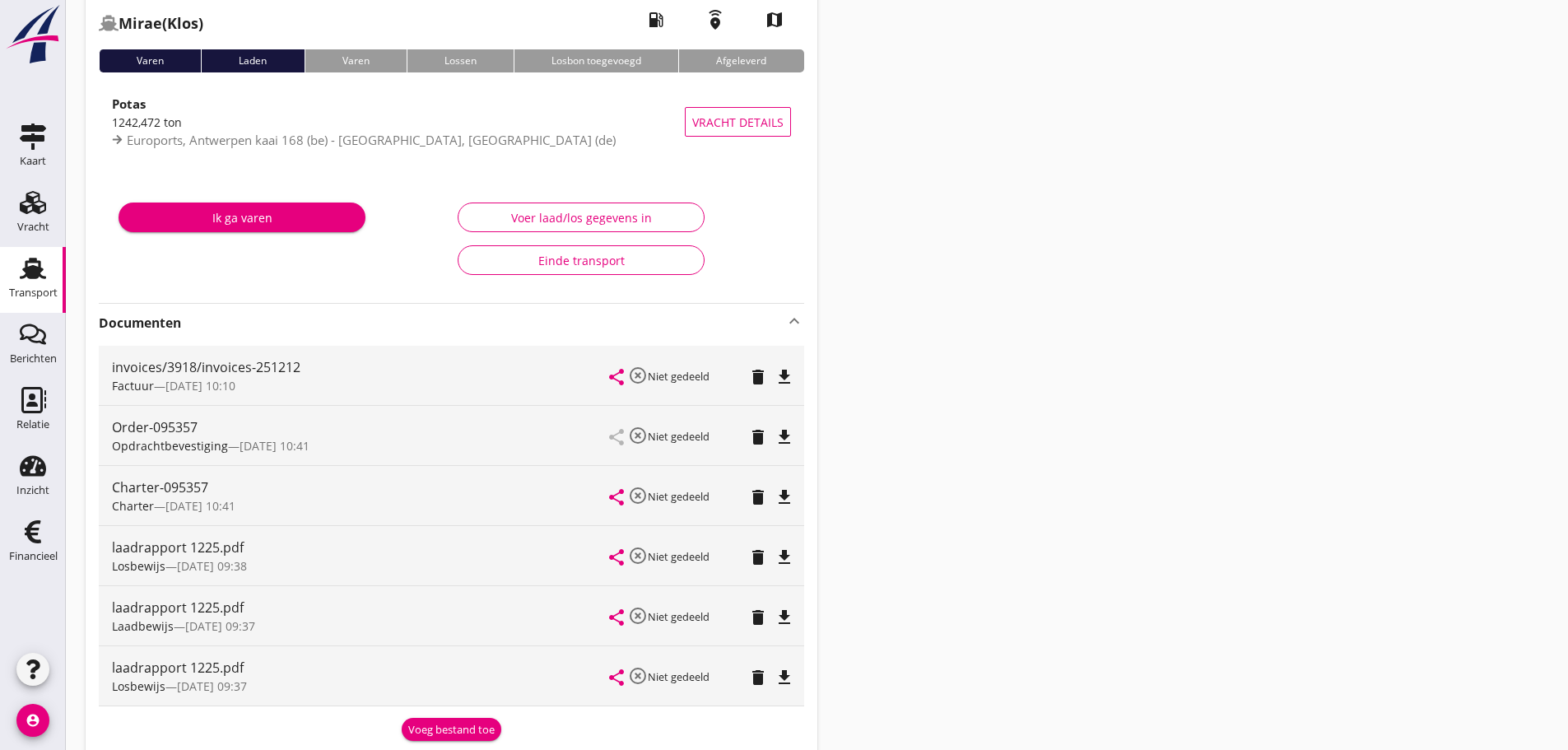
scroll to position [336, 0]
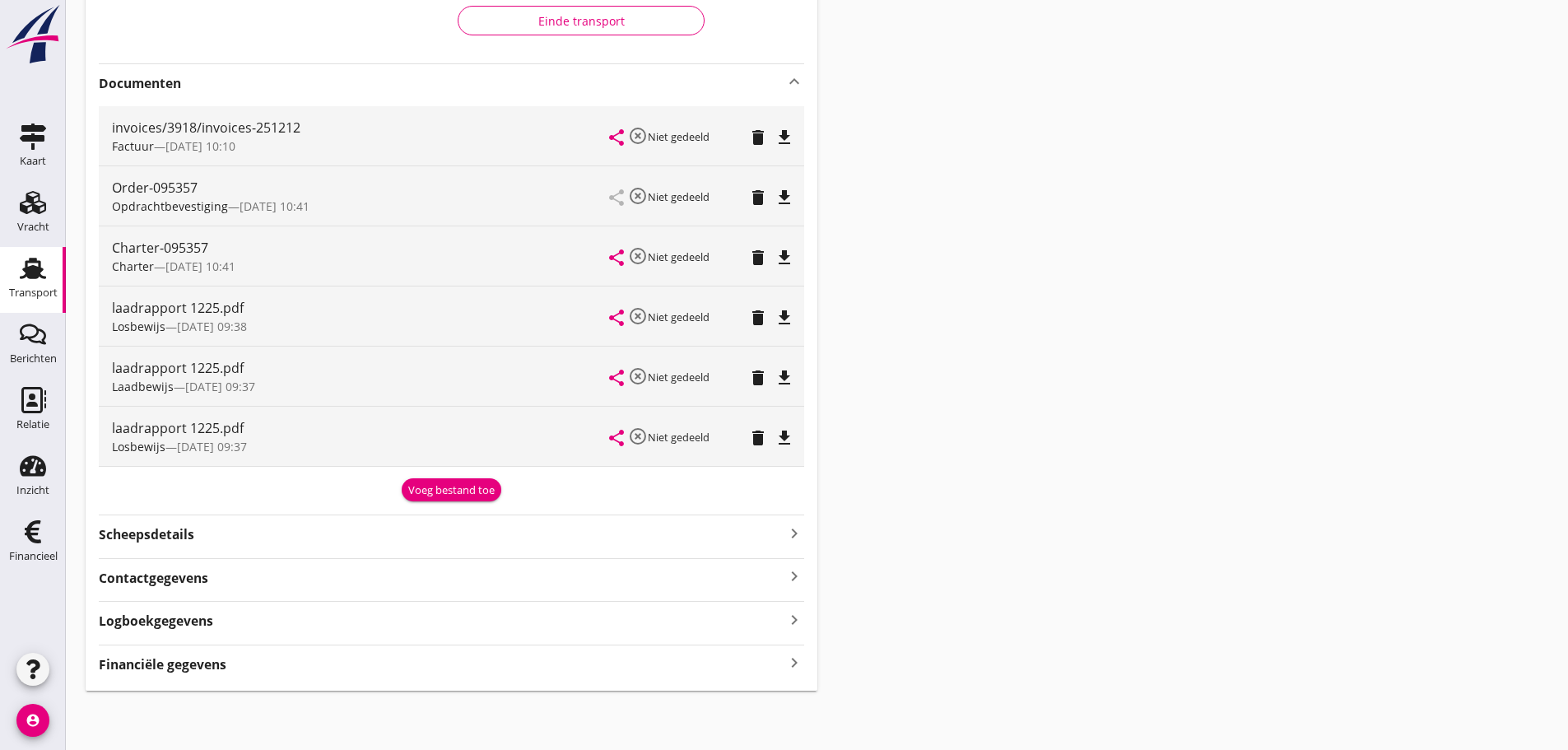
drag, startPoint x: 793, startPoint y: 661, endPoint x: 808, endPoint y: 653, distance: 17.0
click at [790, 661] on icon "keyboard_arrow_right" at bounding box center [794, 662] width 20 height 23
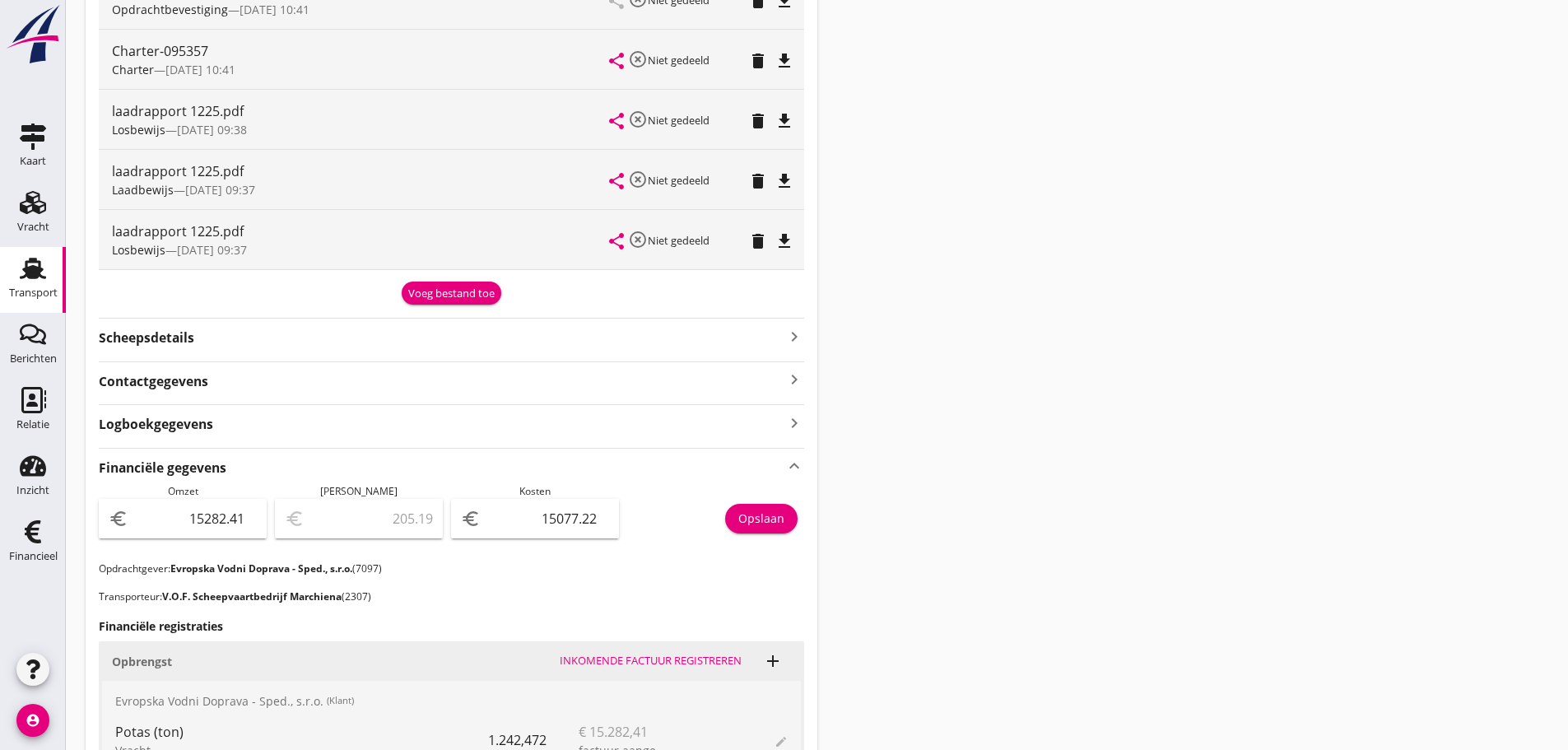
scroll to position [912, 0]
